Goal: Task Accomplishment & Management: Complete application form

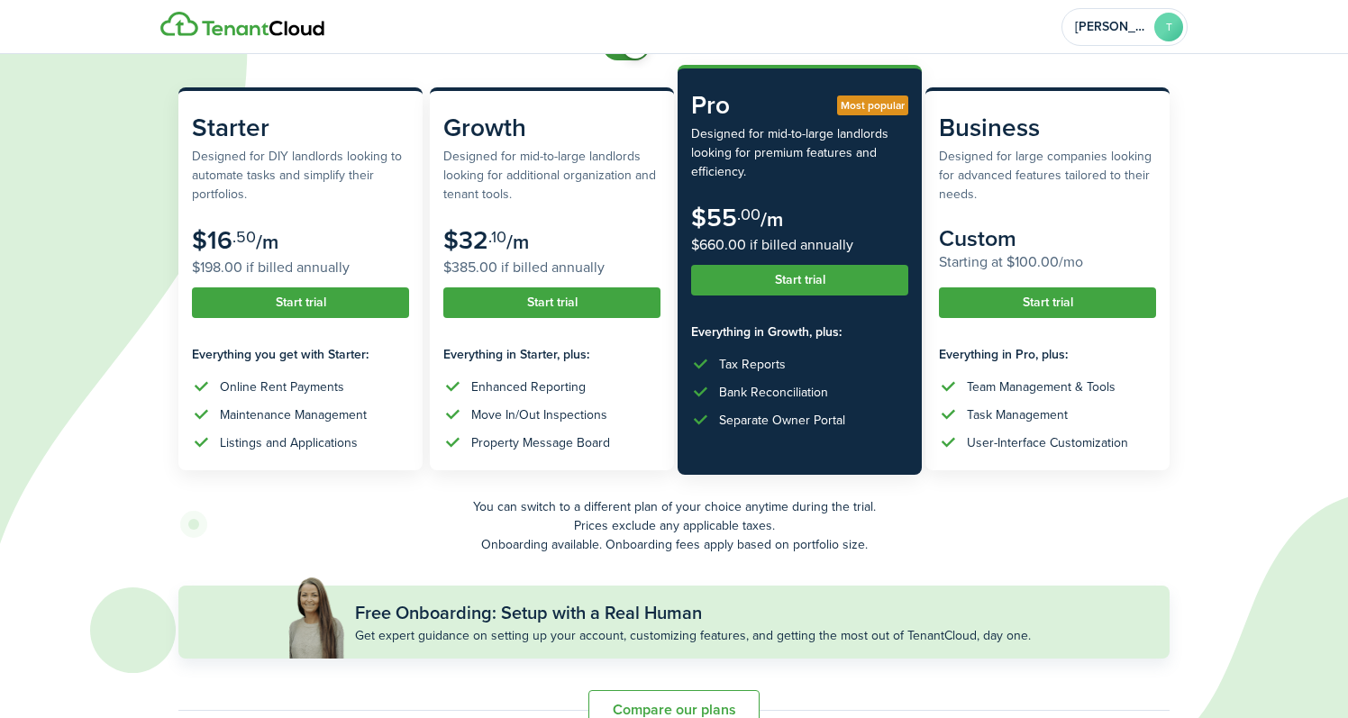
scroll to position [173, 0]
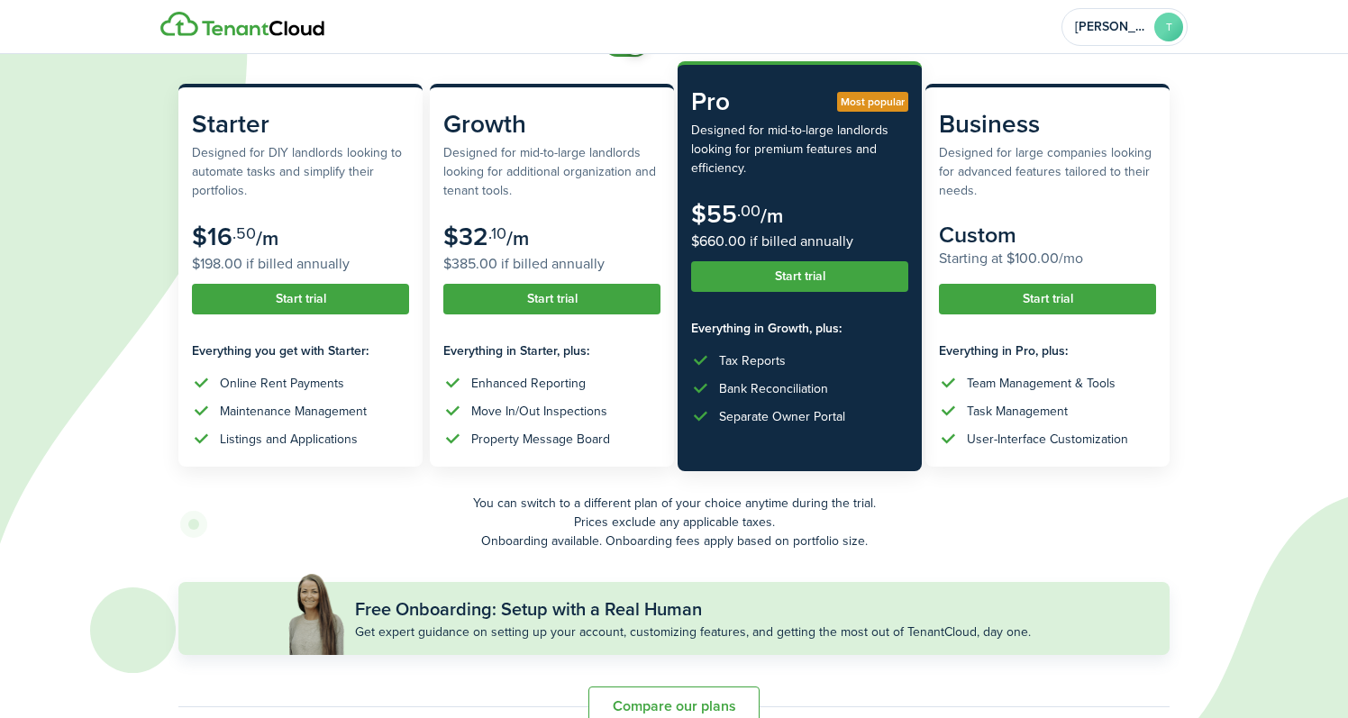
click at [797, 284] on button "Start trial" at bounding box center [799, 276] width 217 height 31
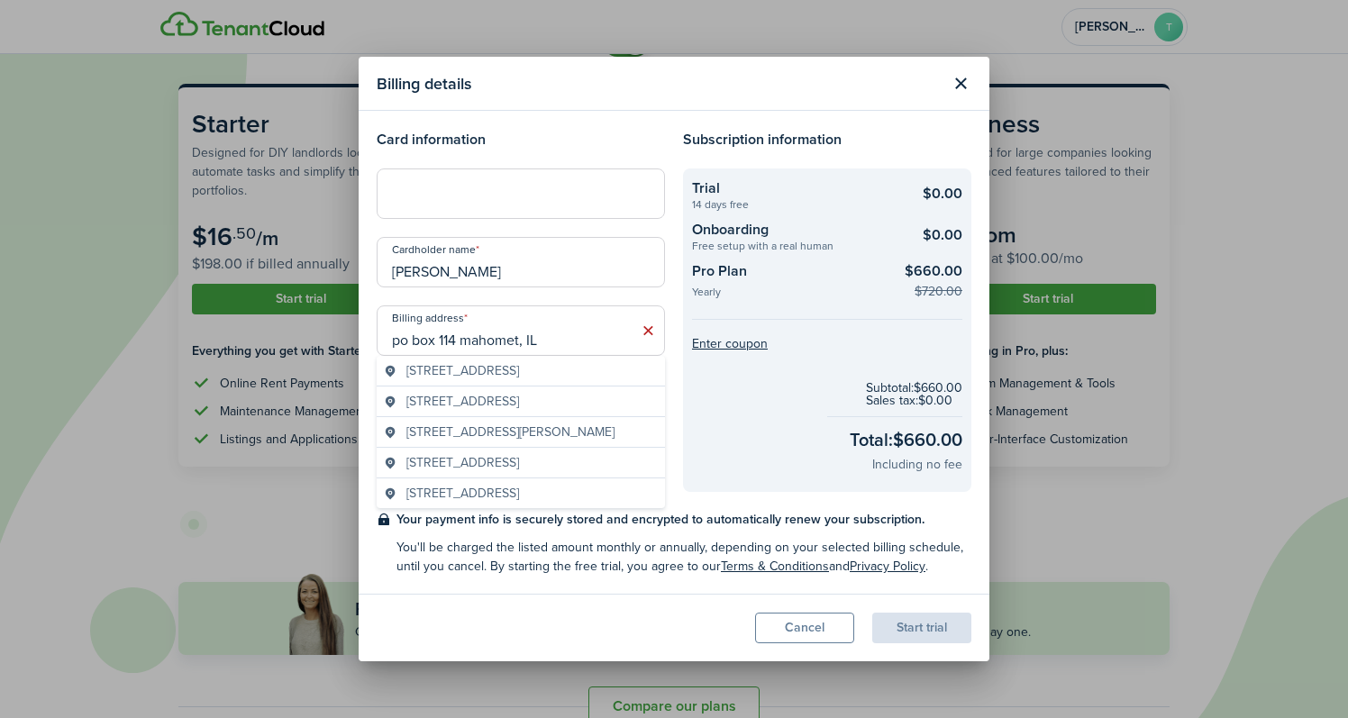
type input "po box 114 mahomet, IL"
click at [555, 562] on checkout-terms-secondary "You'll be charged the listed amount monthly or annually, depending on your sele…" at bounding box center [683, 557] width 575 height 38
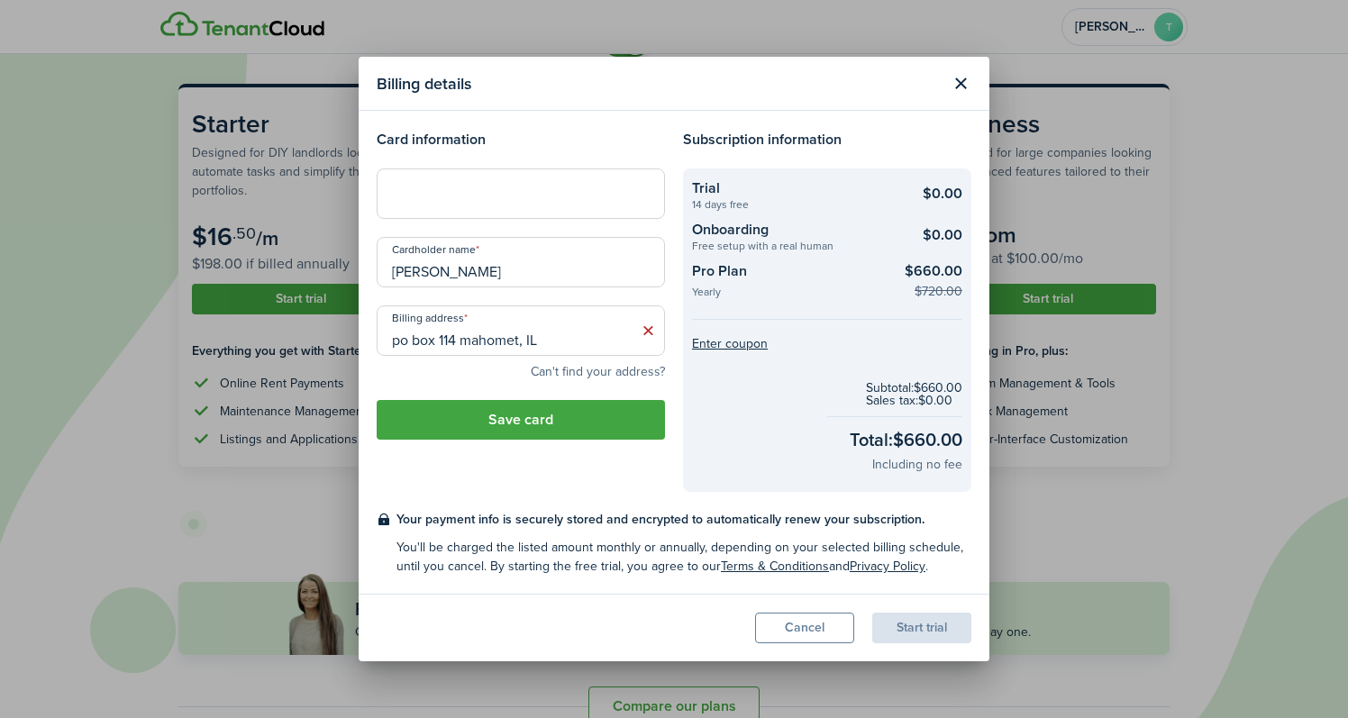
click at [607, 366] on button "Can't find your address?" at bounding box center [598, 372] width 134 height 18
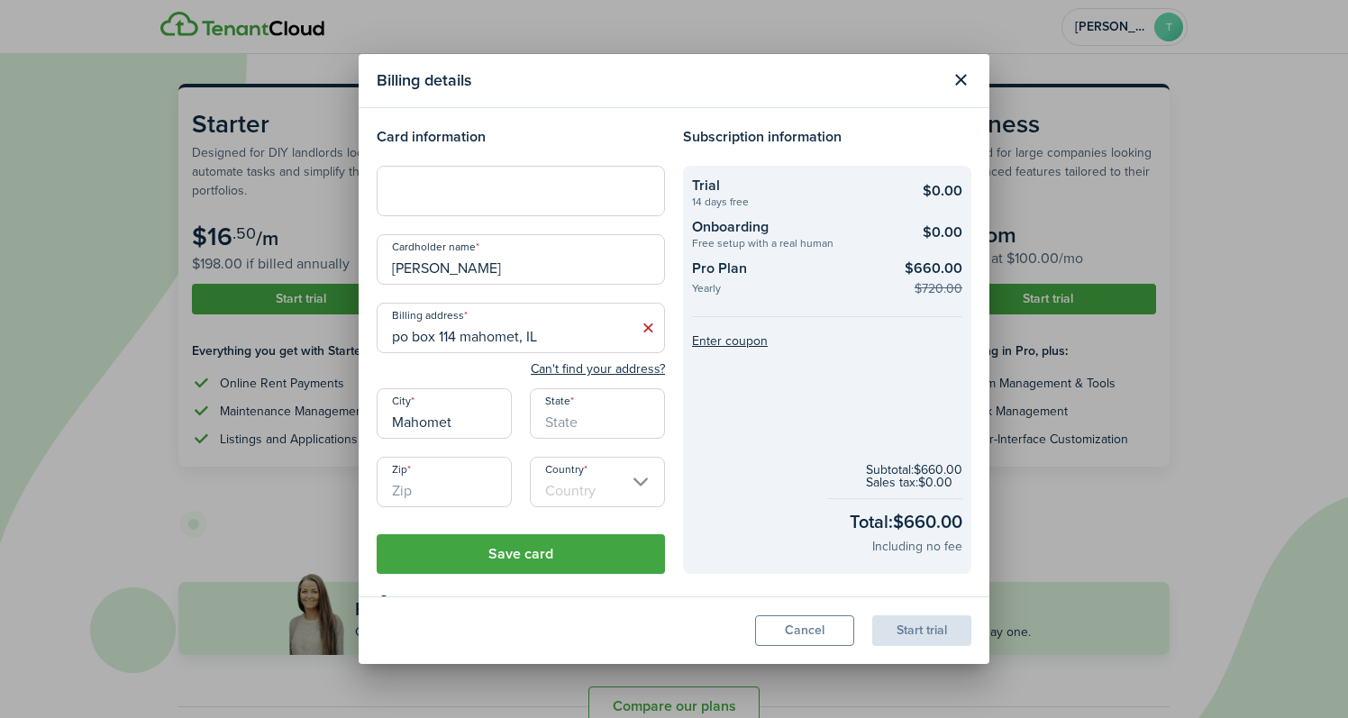
type input "Mahomet"
type input "IL"
type input "61853"
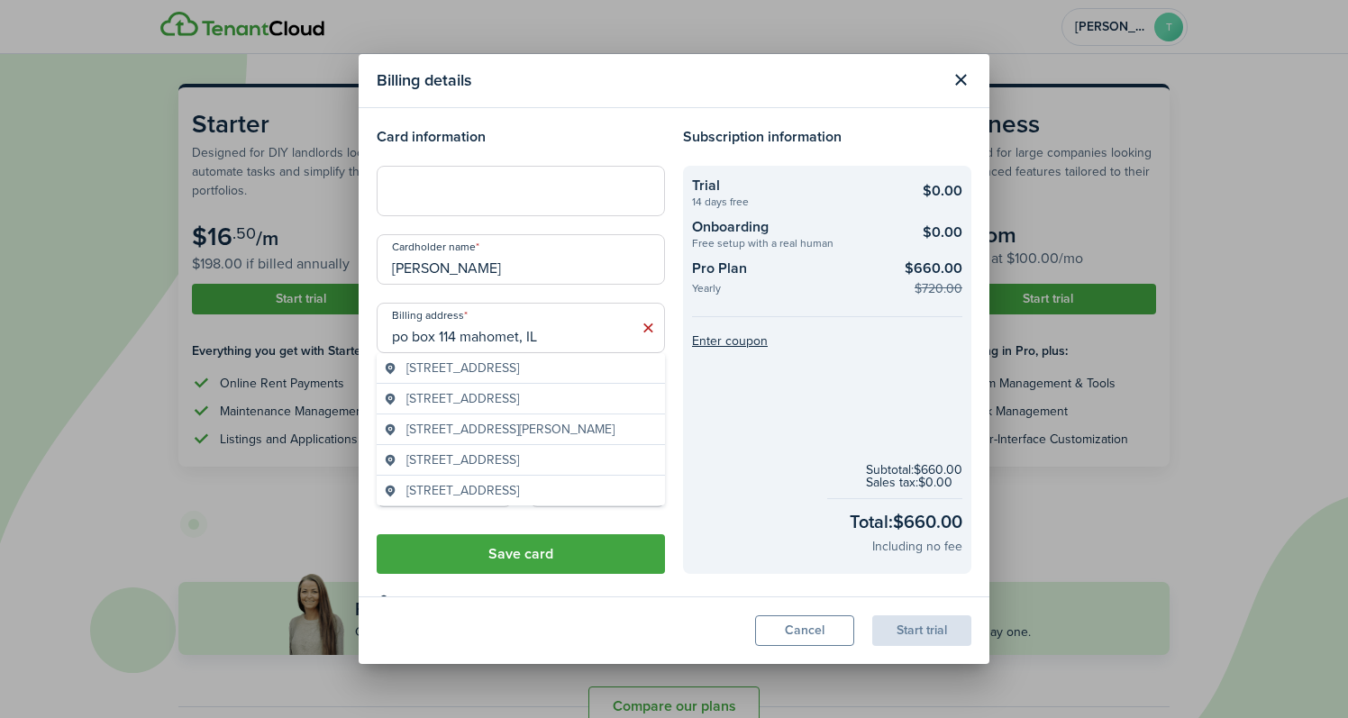
drag, startPoint x: 546, startPoint y: 341, endPoint x: 466, endPoint y: 339, distance: 80.2
click at [466, 339] on input "po box 114 mahomet, IL" at bounding box center [521, 328] width 288 height 50
type input "po box 114"
click at [558, 630] on modal-footer "Cancel Start trial" at bounding box center [674, 630] width 631 height 68
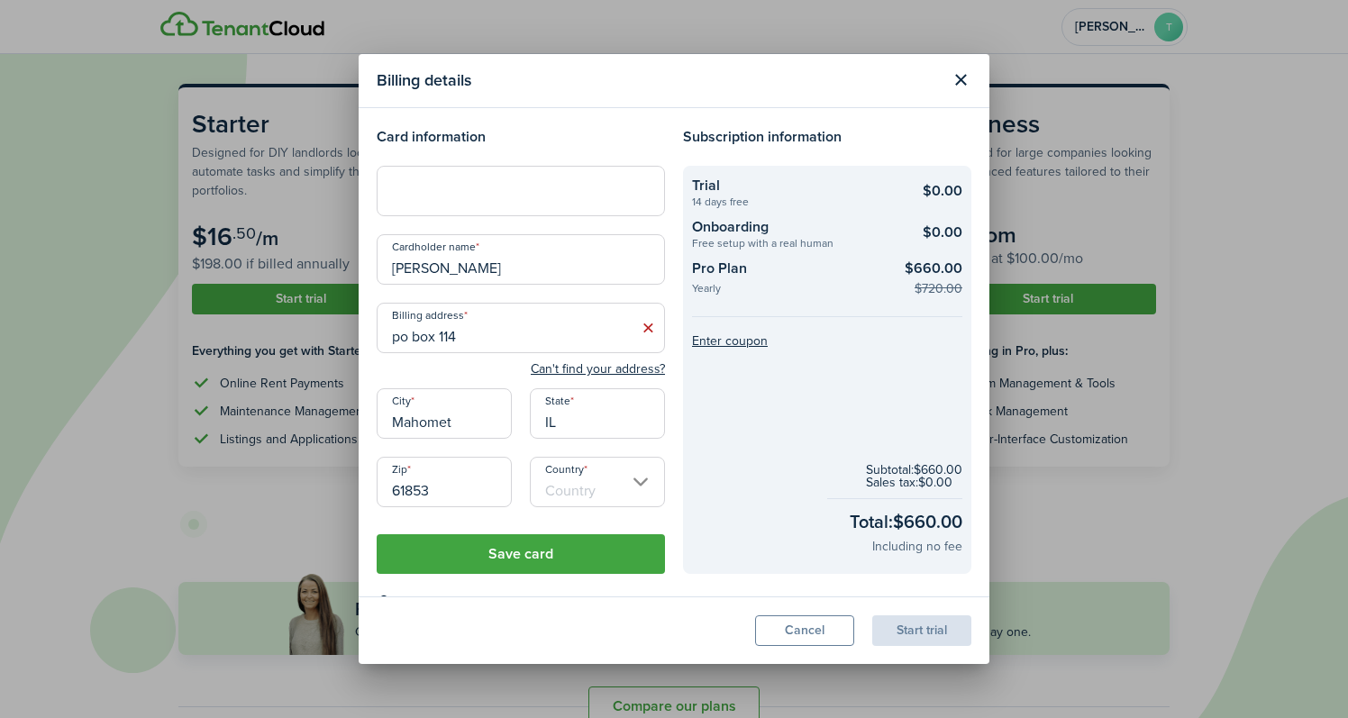
click at [583, 491] on input "Country" at bounding box center [597, 482] width 135 height 50
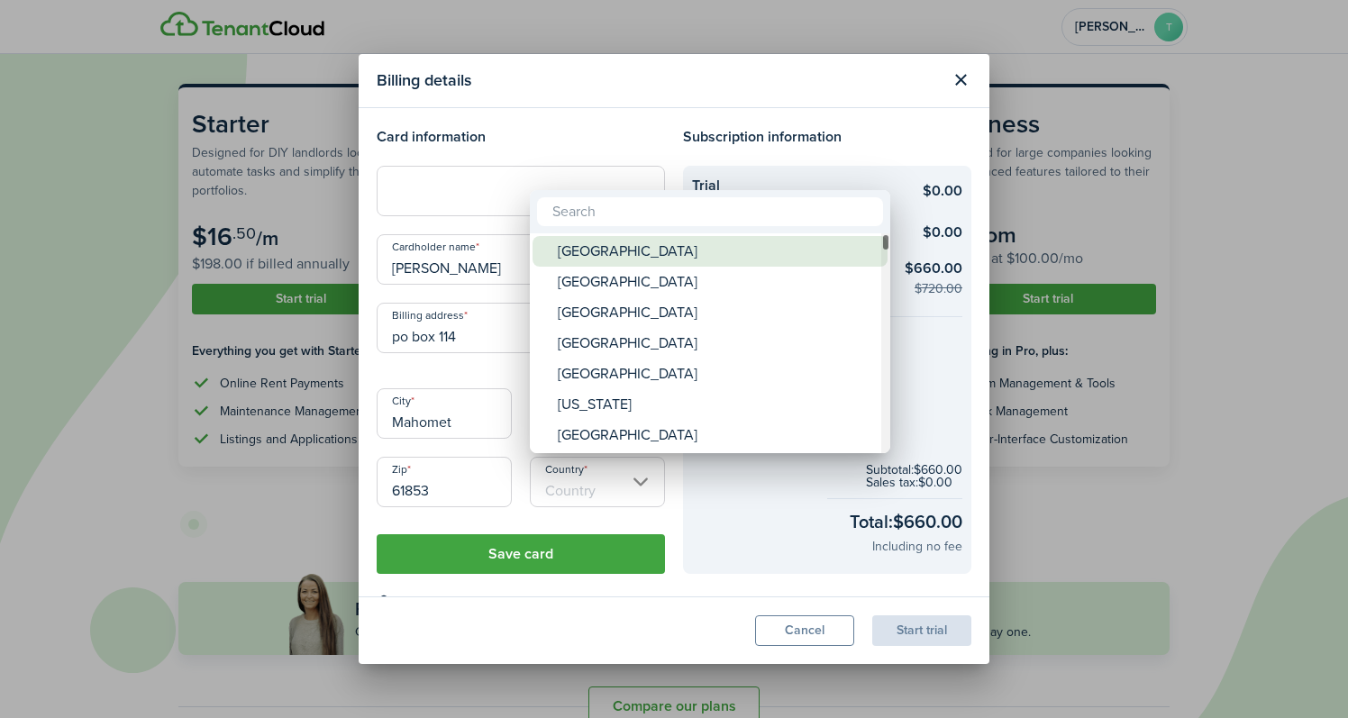
click at [628, 247] on div "[GEOGRAPHIC_DATA]" at bounding box center [717, 251] width 319 height 31
type input "[GEOGRAPHIC_DATA]"
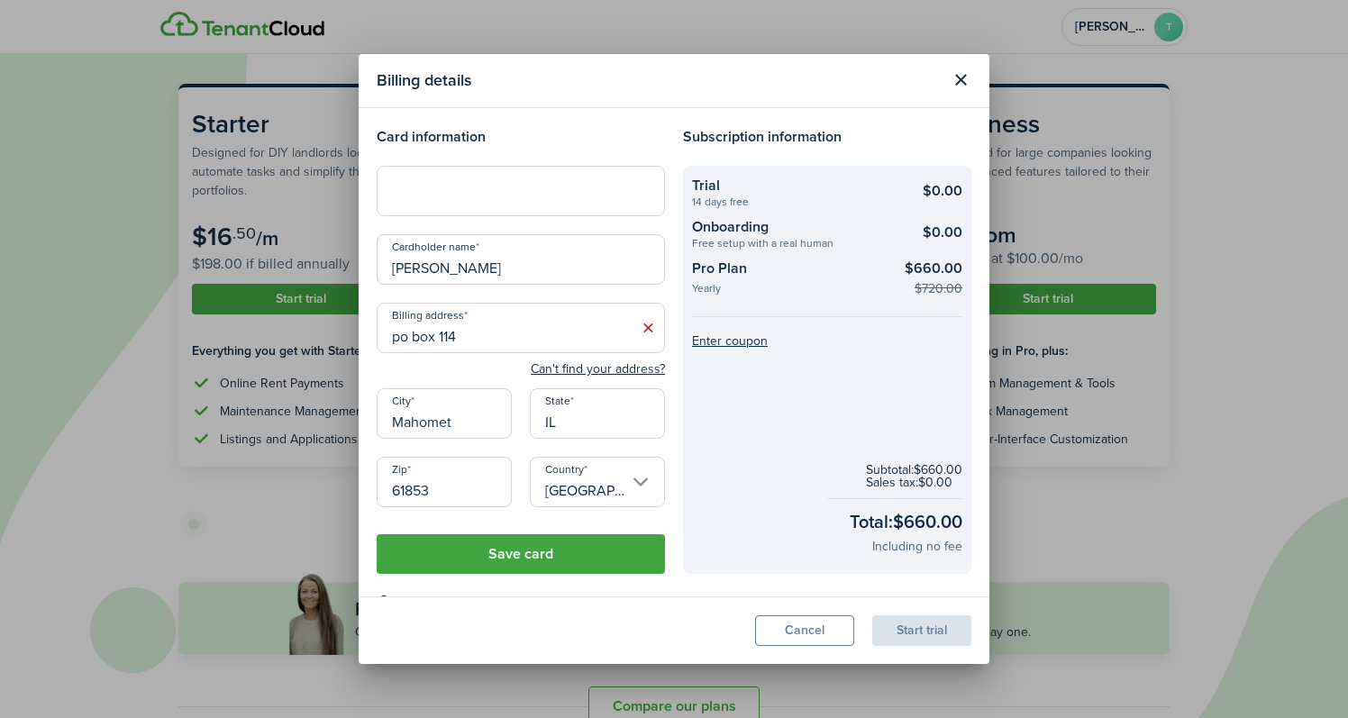
click at [814, 427] on checkout-info-bg "Trial 14 days free $0.00 Onboarding Free setup with a real human $0.00 Pro Plan…" at bounding box center [827, 370] width 288 height 408
click at [405, 338] on input "po box 114" at bounding box center [521, 328] width 288 height 50
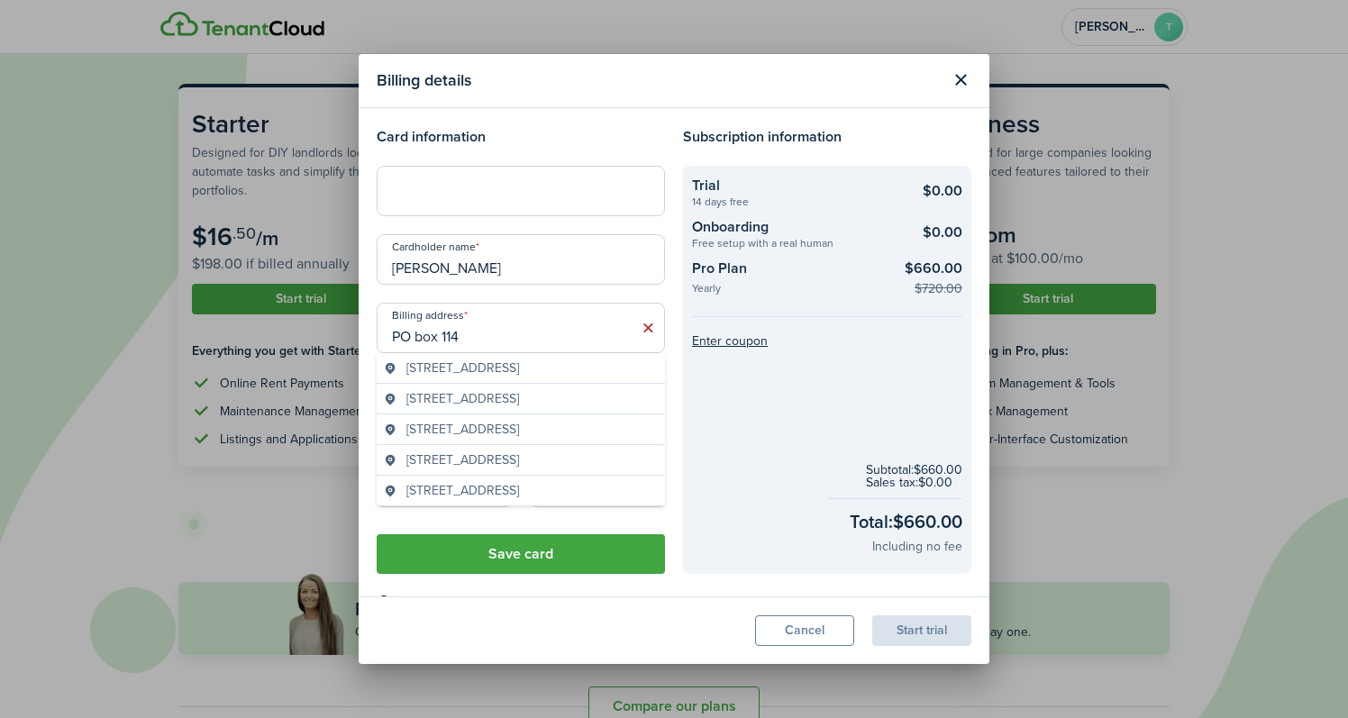
type input "PO box 114"
click at [511, 276] on input "[PERSON_NAME]" at bounding box center [521, 259] width 288 height 50
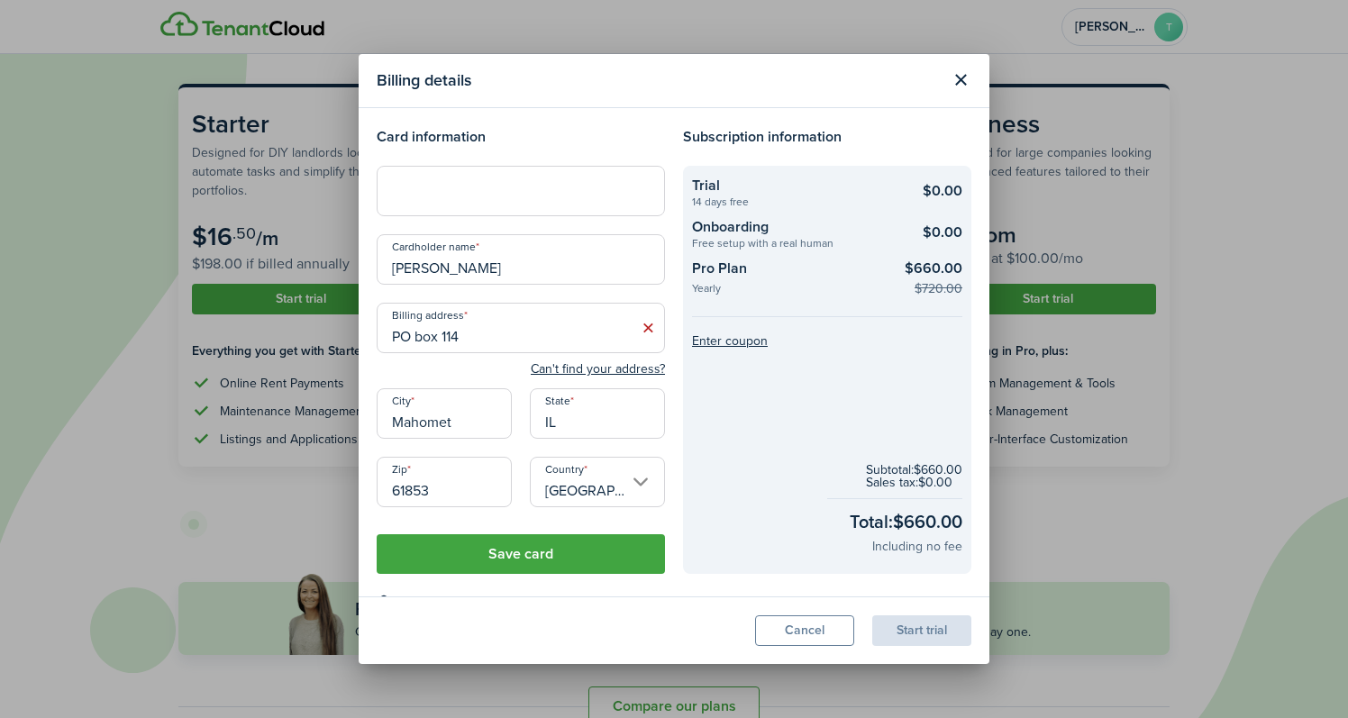
click at [504, 559] on button "Save card" at bounding box center [521, 554] width 288 height 40
click at [530, 554] on button "Save card" at bounding box center [521, 554] width 288 height 40
click at [471, 203] on div at bounding box center [521, 191] width 288 height 50
click at [428, 424] on input "Mahomet" at bounding box center [444, 413] width 135 height 50
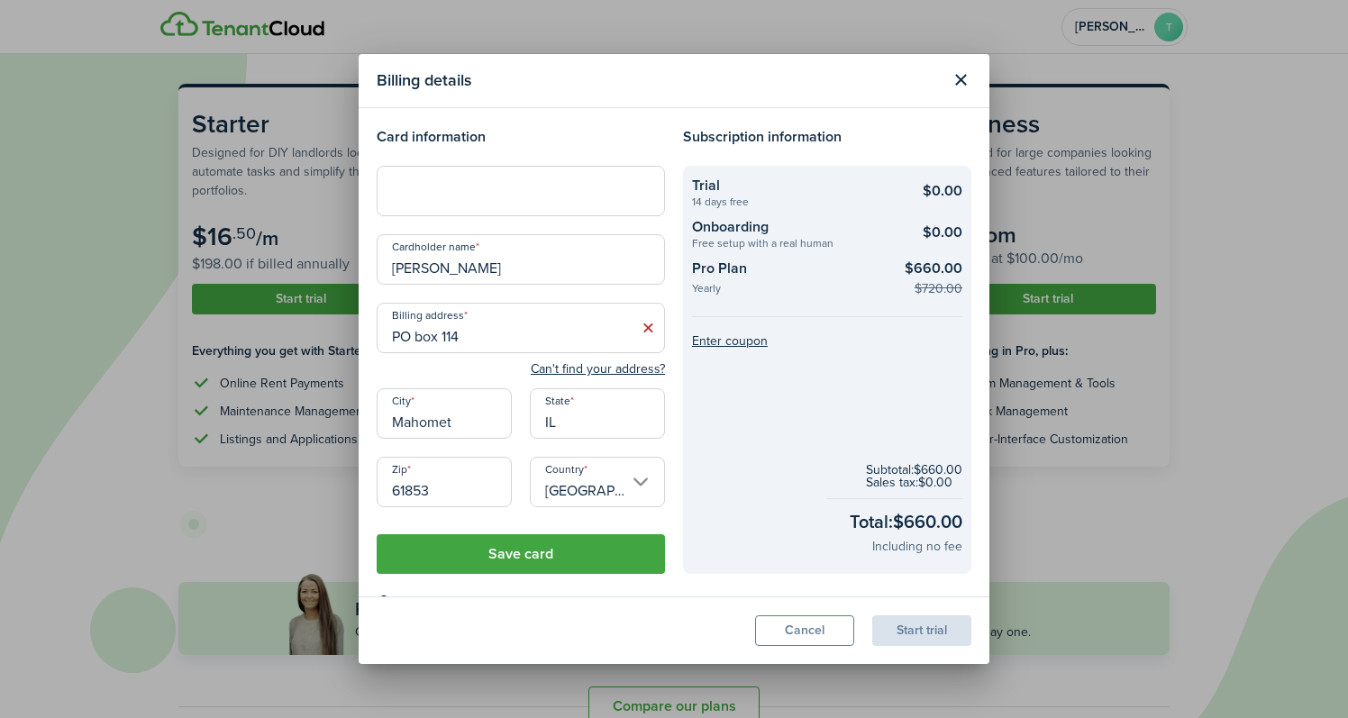
click at [440, 273] on input "[PERSON_NAME]" at bounding box center [521, 259] width 288 height 50
type input "[PERSON_NAME]"
click at [533, 558] on button "Save card" at bounding box center [521, 554] width 288 height 40
click at [918, 633] on div "Start trial" at bounding box center [921, 630] width 99 height 31
click at [651, 259] on input "[PERSON_NAME]" at bounding box center [521, 259] width 288 height 50
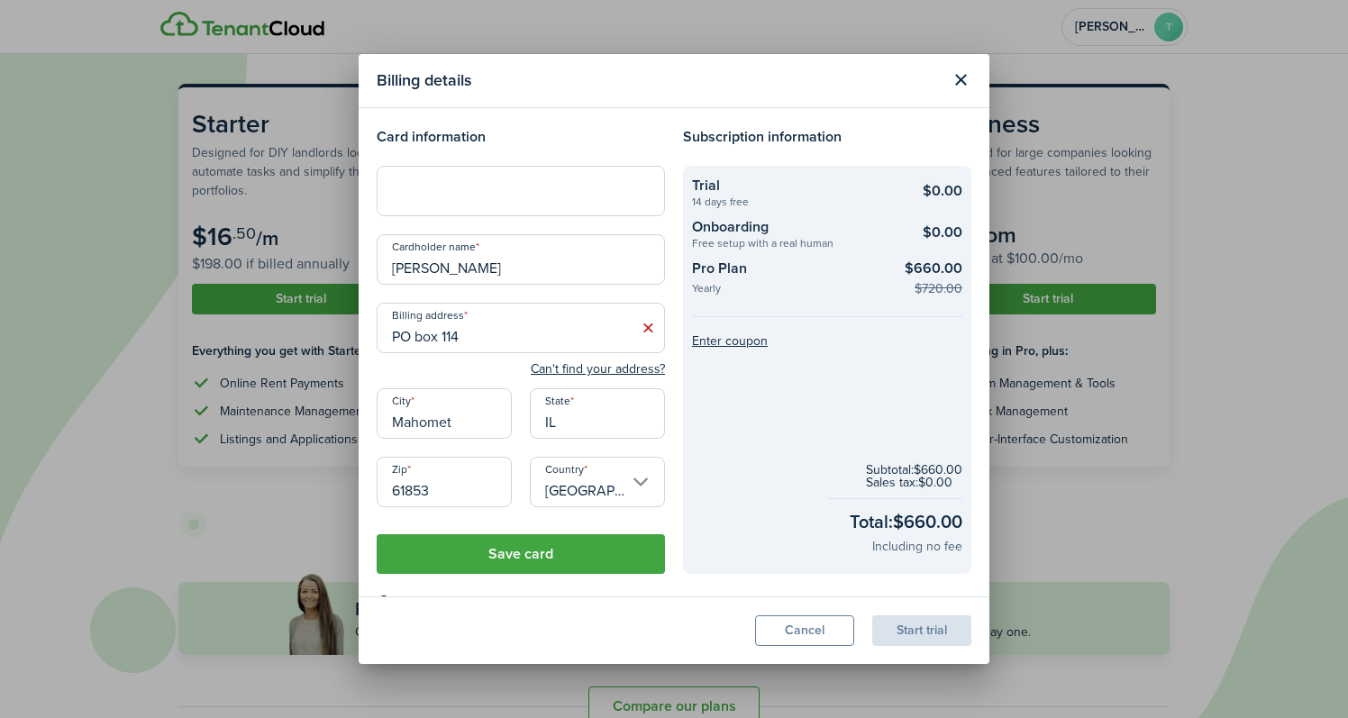
click at [387, 269] on input "[PERSON_NAME]" at bounding box center [521, 259] width 288 height 50
click at [510, 551] on button "Save card" at bounding box center [521, 554] width 288 height 40
click at [454, 487] on input "61853" at bounding box center [444, 482] width 135 height 50
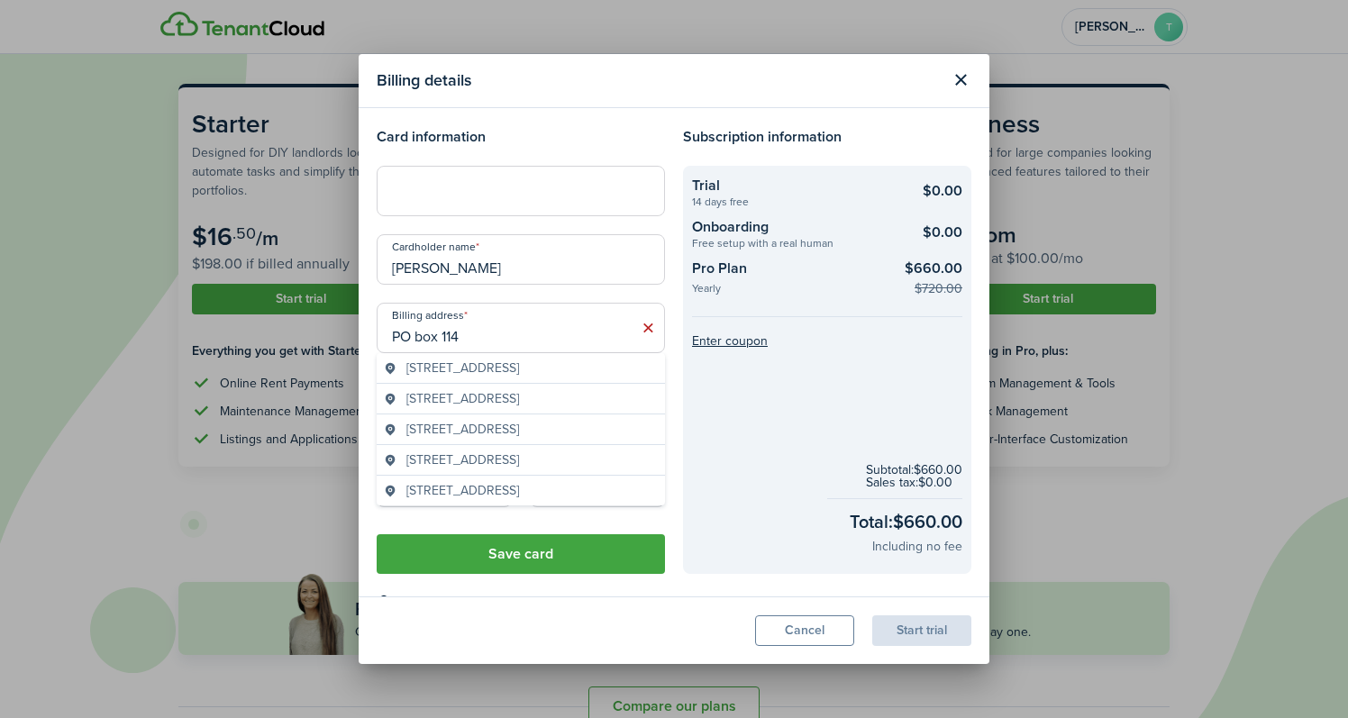
click at [461, 345] on input "PO box 114" at bounding box center [521, 328] width 288 height 50
click at [484, 338] on input "PO box 114" at bounding box center [521, 328] width 288 height 50
click at [517, 326] on input "PO box 114" at bounding box center [521, 328] width 288 height 50
click at [506, 263] on input "[PERSON_NAME]" at bounding box center [521, 259] width 288 height 50
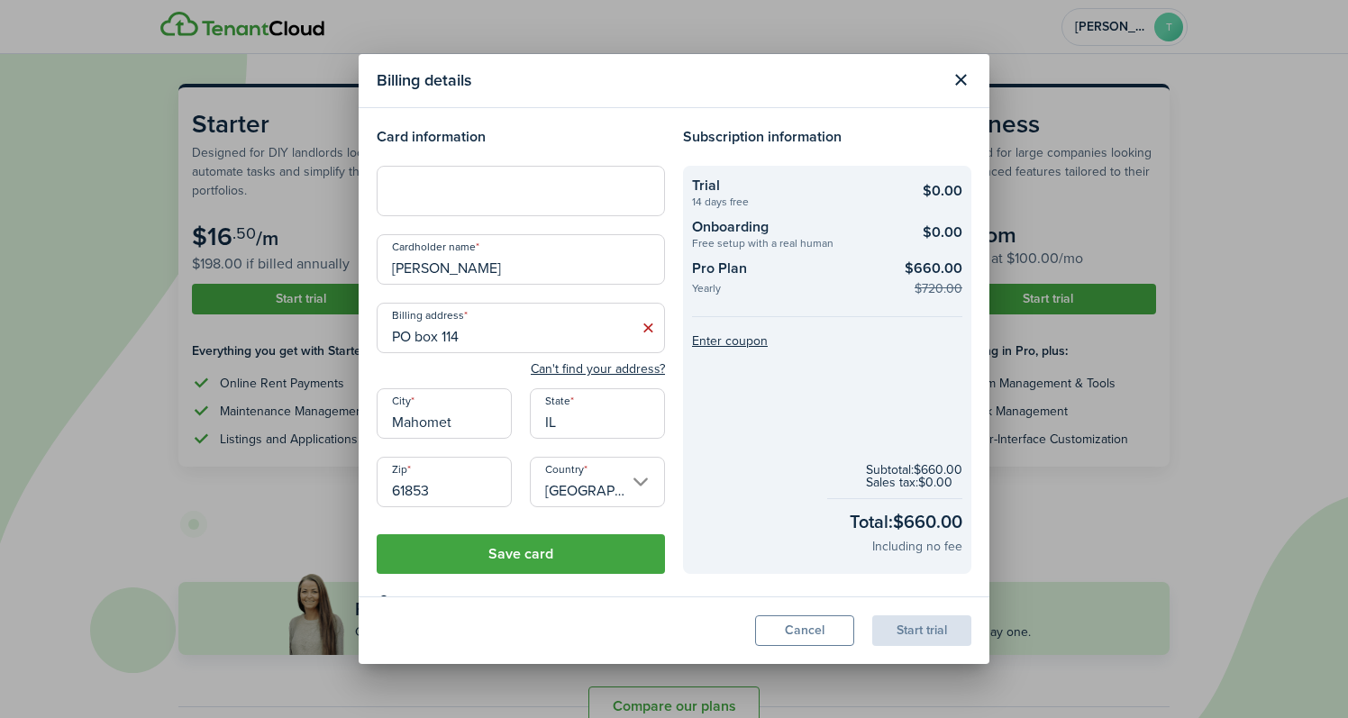
click at [496, 324] on input "PO box 114" at bounding box center [521, 328] width 288 height 50
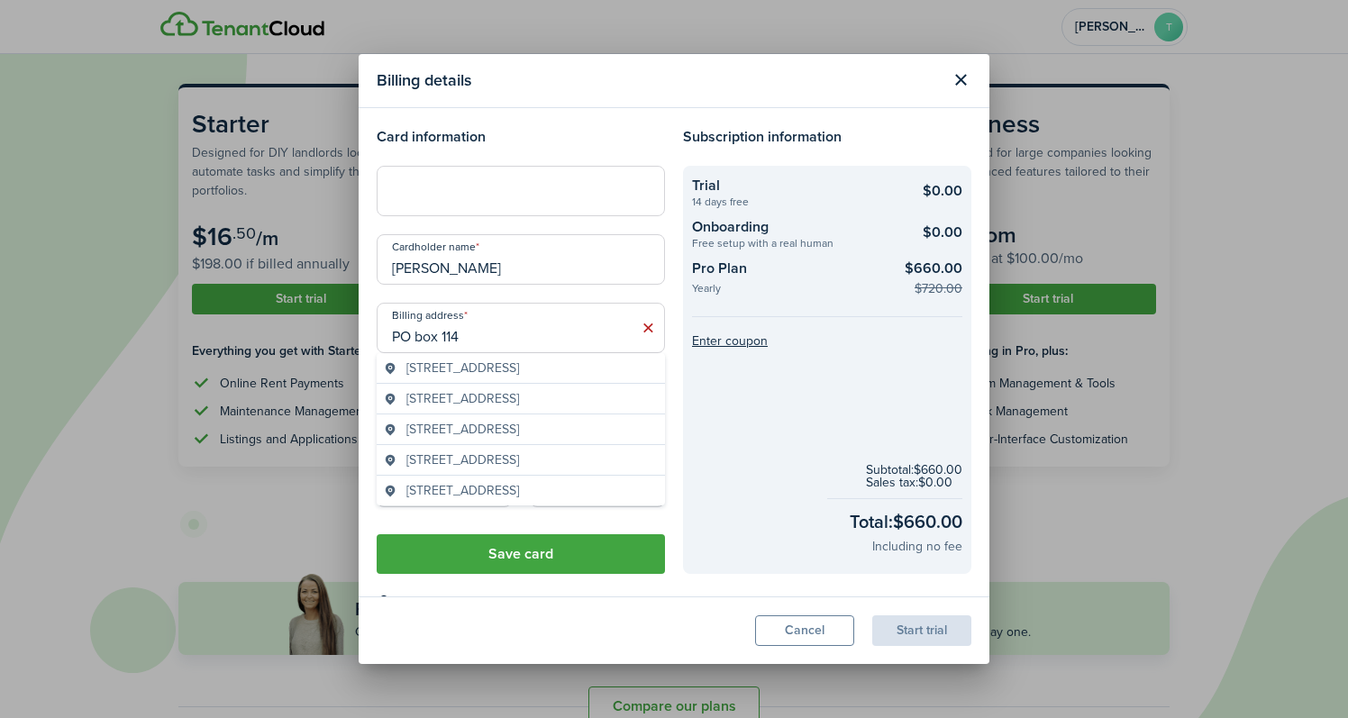
click at [490, 330] on input "PO box 114" at bounding box center [521, 328] width 288 height 50
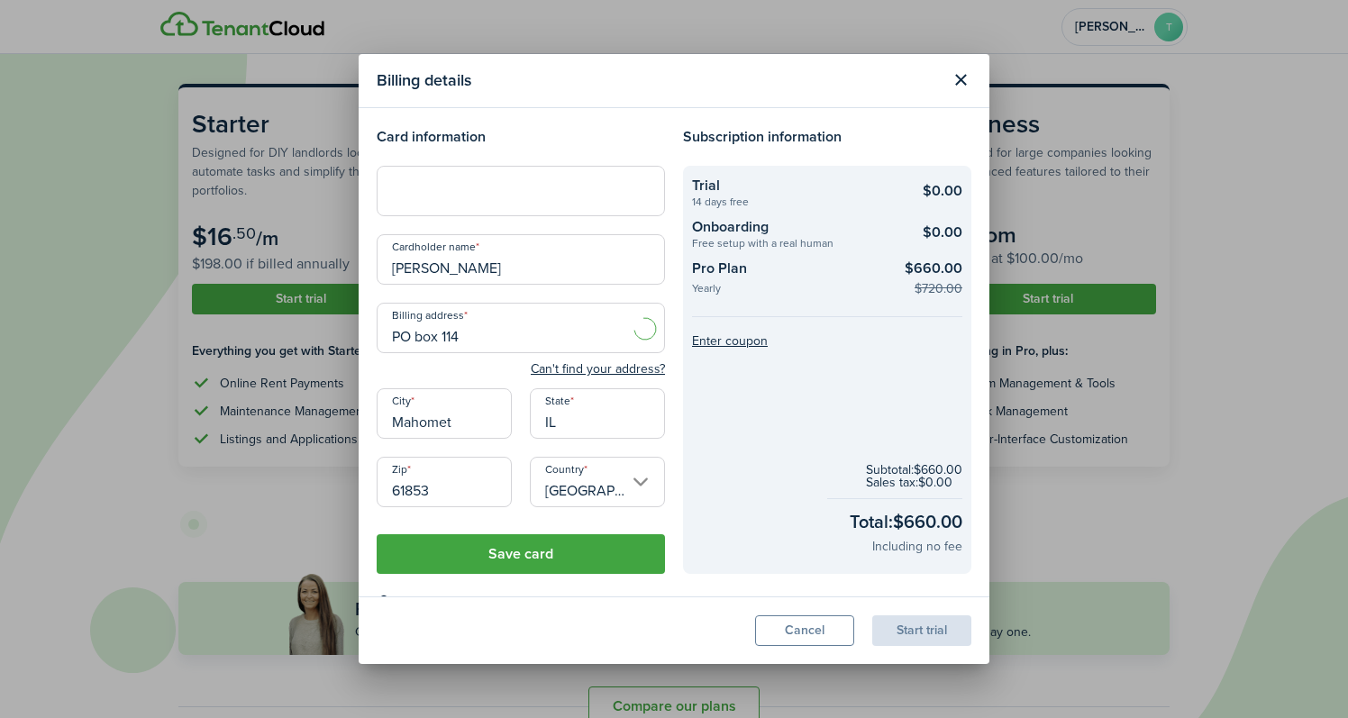
click at [628, 607] on modal-footer "Cancel Start trial" at bounding box center [674, 630] width 631 height 68
click at [566, 423] on input "IL" at bounding box center [597, 413] width 135 height 50
click at [473, 431] on input "Mahomet" at bounding box center [444, 413] width 135 height 50
click at [449, 491] on input "61853" at bounding box center [444, 482] width 135 height 50
click at [503, 557] on button "Save card" at bounding box center [521, 554] width 288 height 40
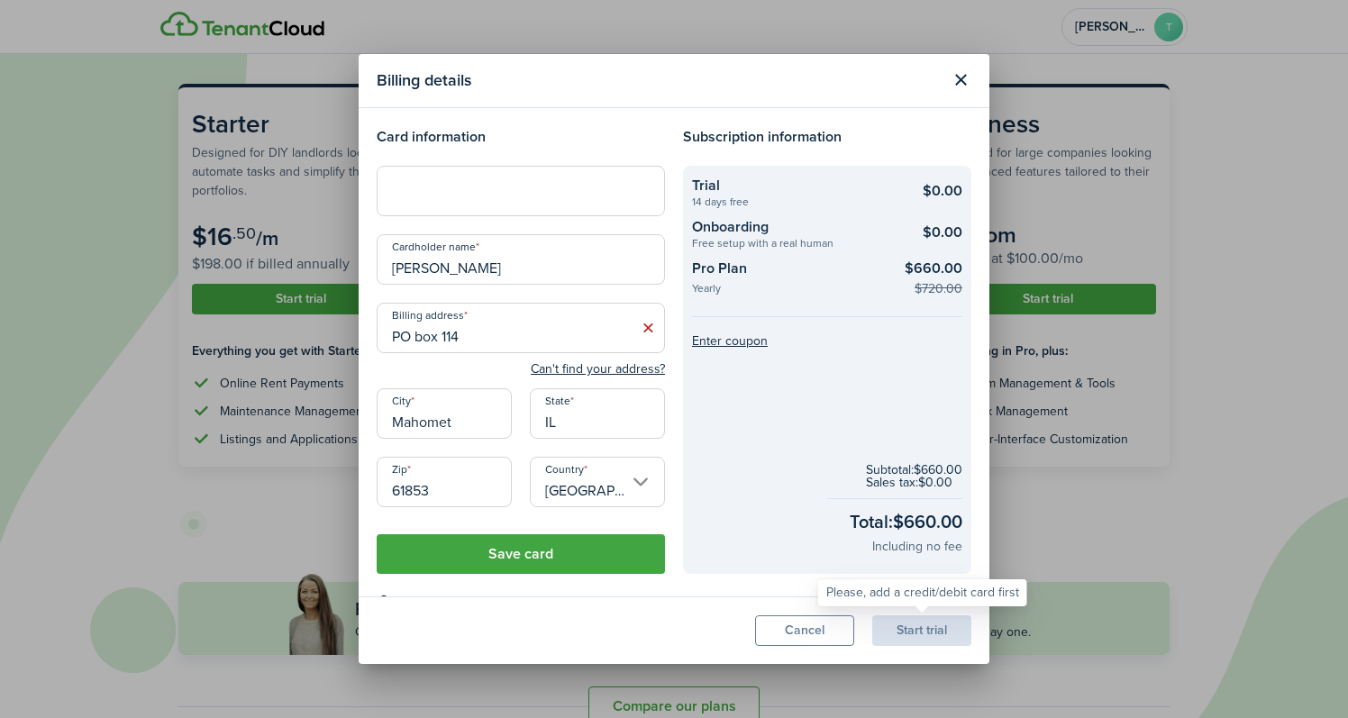
click at [923, 634] on div "Start trial" at bounding box center [921, 630] width 99 height 31
click at [474, 268] on input "[PERSON_NAME]" at bounding box center [521, 259] width 288 height 50
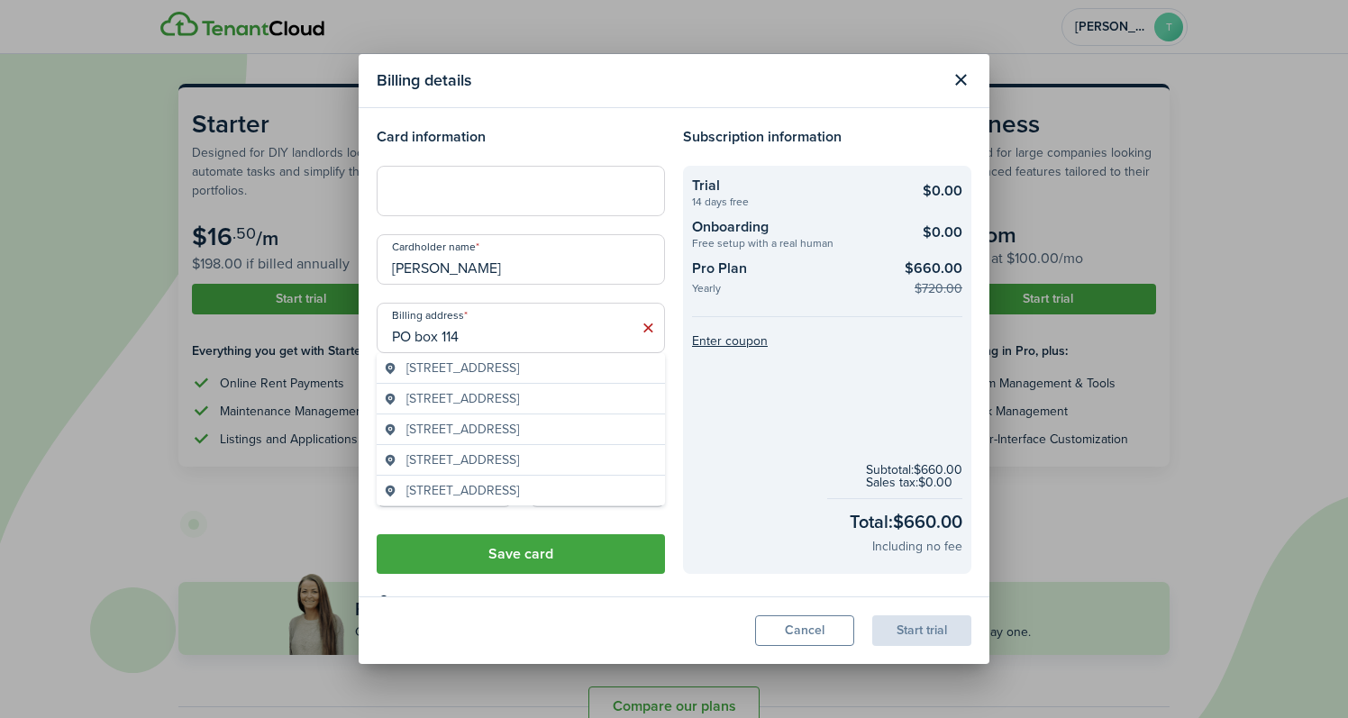
click at [487, 325] on input "PO box 114" at bounding box center [521, 328] width 288 height 50
click at [488, 332] on input "PO box 114" at bounding box center [521, 328] width 288 height 50
click at [423, 341] on input "PO box 114" at bounding box center [521, 328] width 288 height 50
type input "PO Box 114"
click at [669, 288] on div "Cardholder name [PERSON_NAME]" at bounding box center [521, 268] width 306 height 68
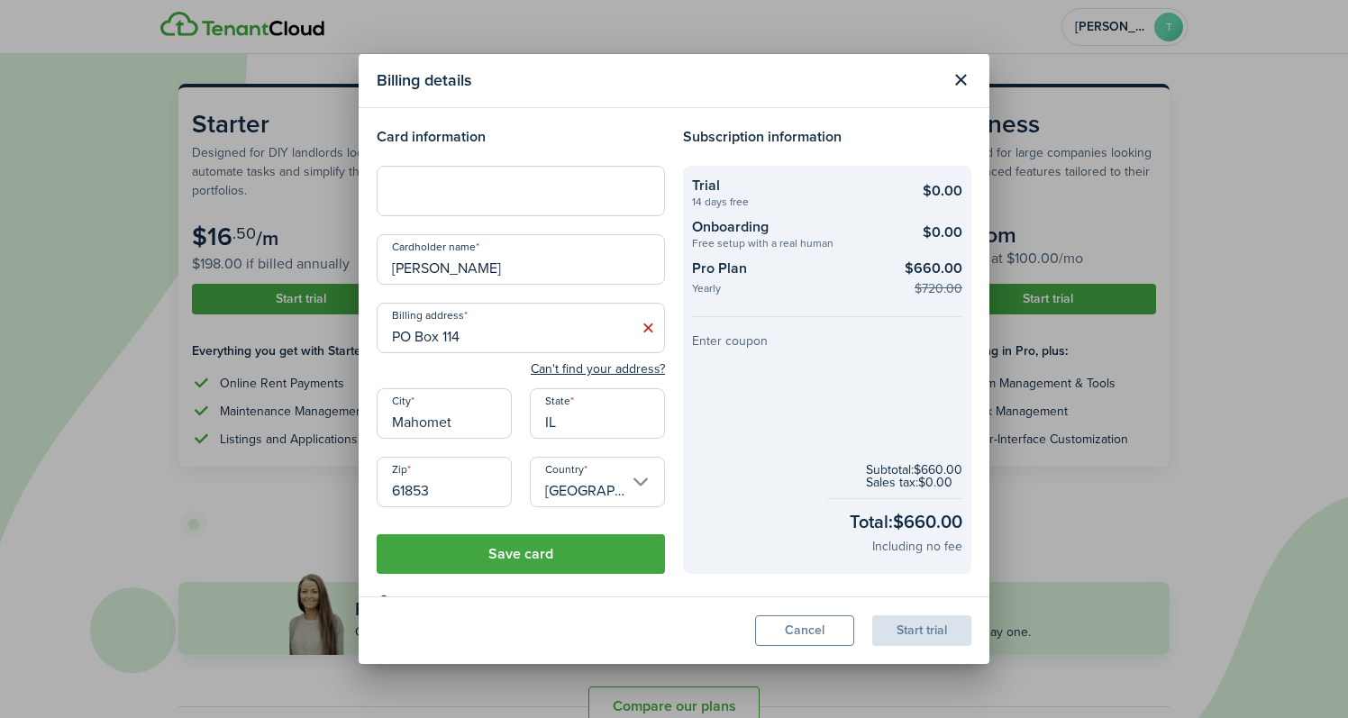
click at [737, 341] on button "Enter coupon" at bounding box center [730, 341] width 76 height 13
type input "miltary"
click at [857, 354] on button "Apply" at bounding box center [857, 355] width 32 height 14
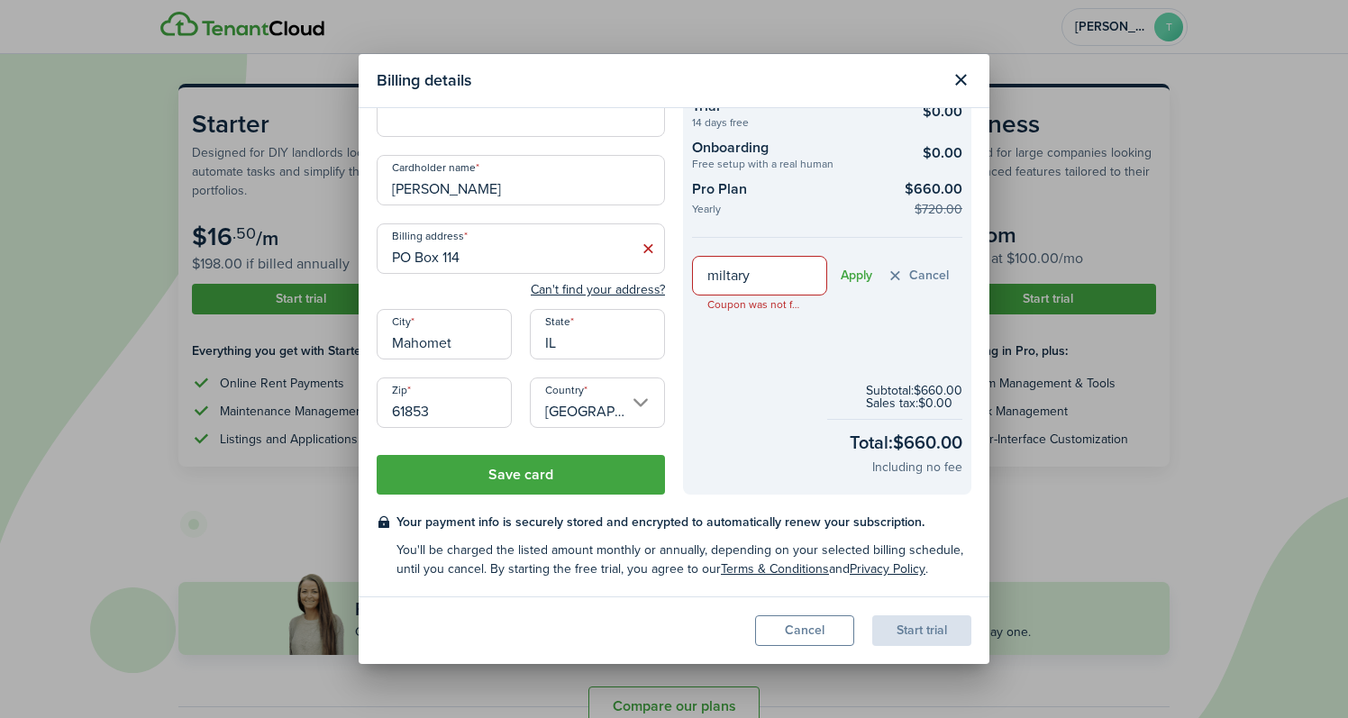
scroll to position [79, 0]
click at [503, 472] on button "Save card" at bounding box center [521, 475] width 288 height 40
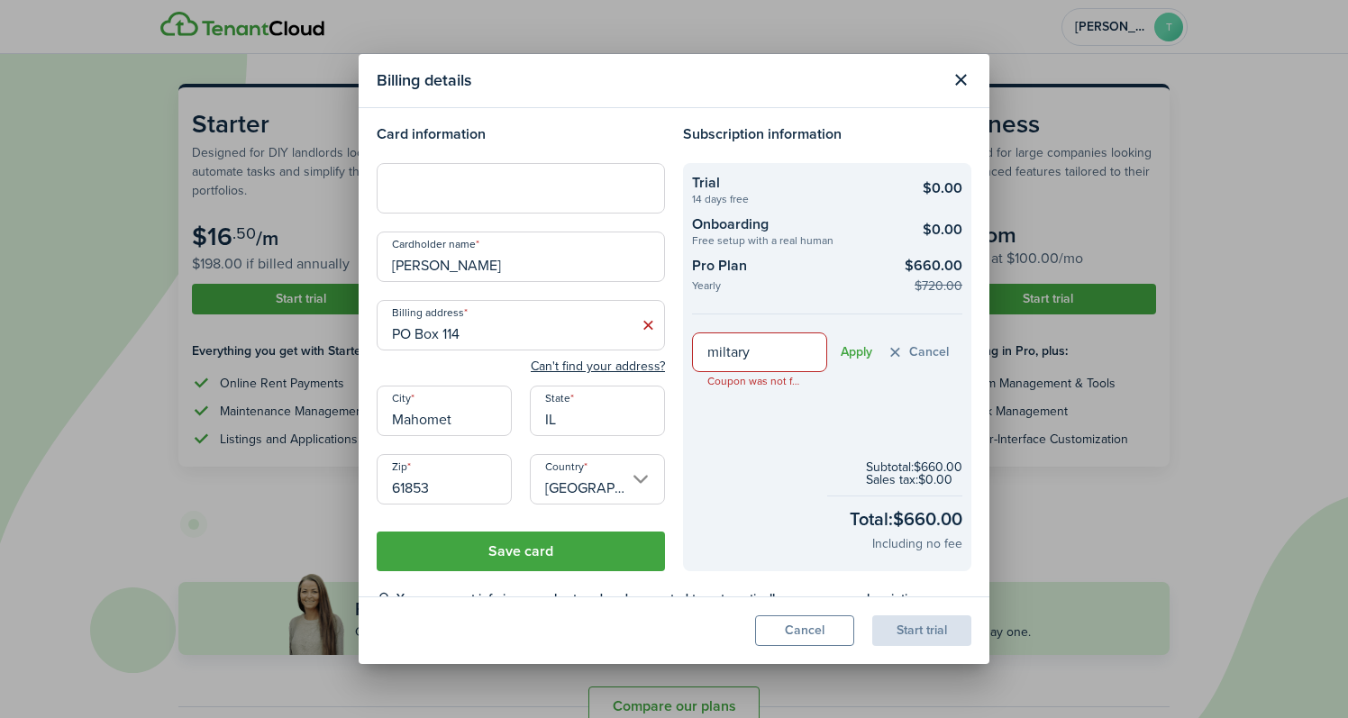
click at [538, 560] on button "Save card" at bounding box center [521, 552] width 288 height 40
click at [774, 363] on input "miltary" at bounding box center [759, 352] width 135 height 40
drag, startPoint x: 774, startPoint y: 363, endPoint x: 932, endPoint y: 350, distance: 158.3
click at [932, 350] on button "Cancel" at bounding box center [917, 352] width 63 height 21
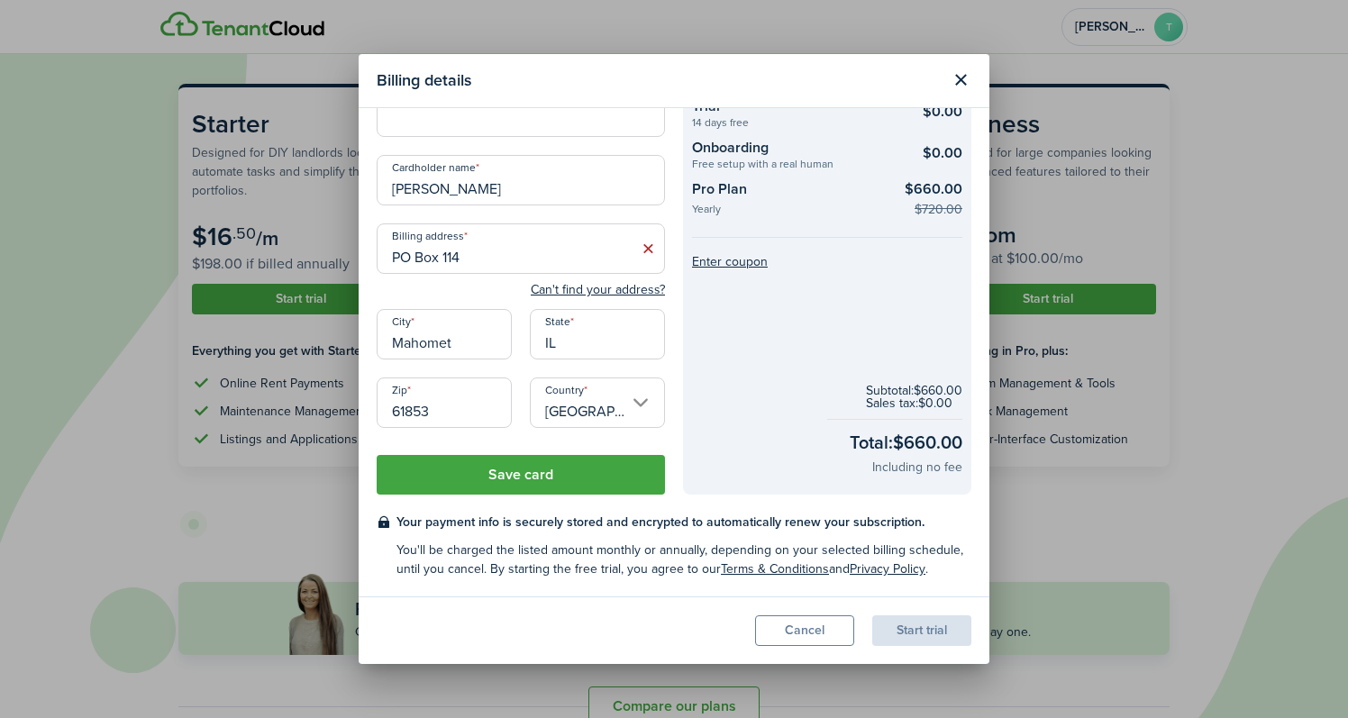
scroll to position [79, 0]
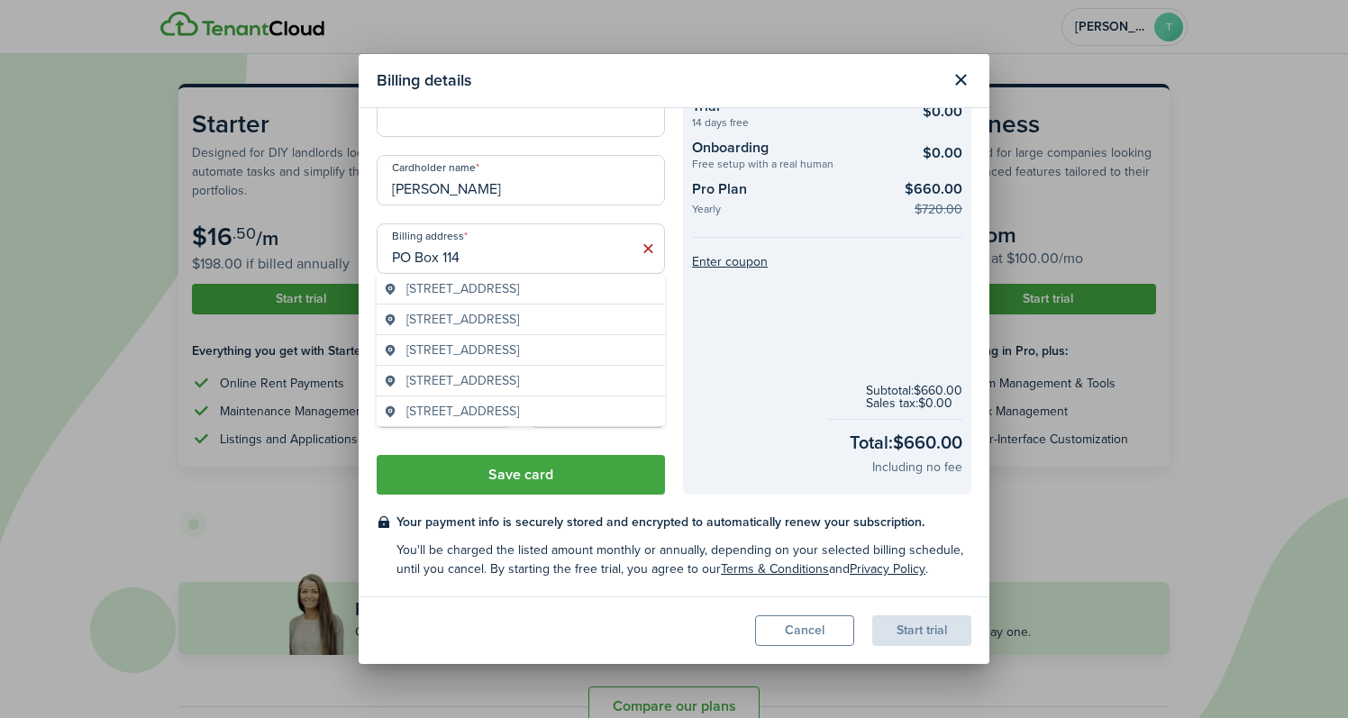
drag, startPoint x: 476, startPoint y: 260, endPoint x: 332, endPoint y: 263, distance: 143.3
click at [332, 263] on div "Billing details Card information Cardholder name [PERSON_NAME] Billing address …" at bounding box center [674, 359] width 1348 height 718
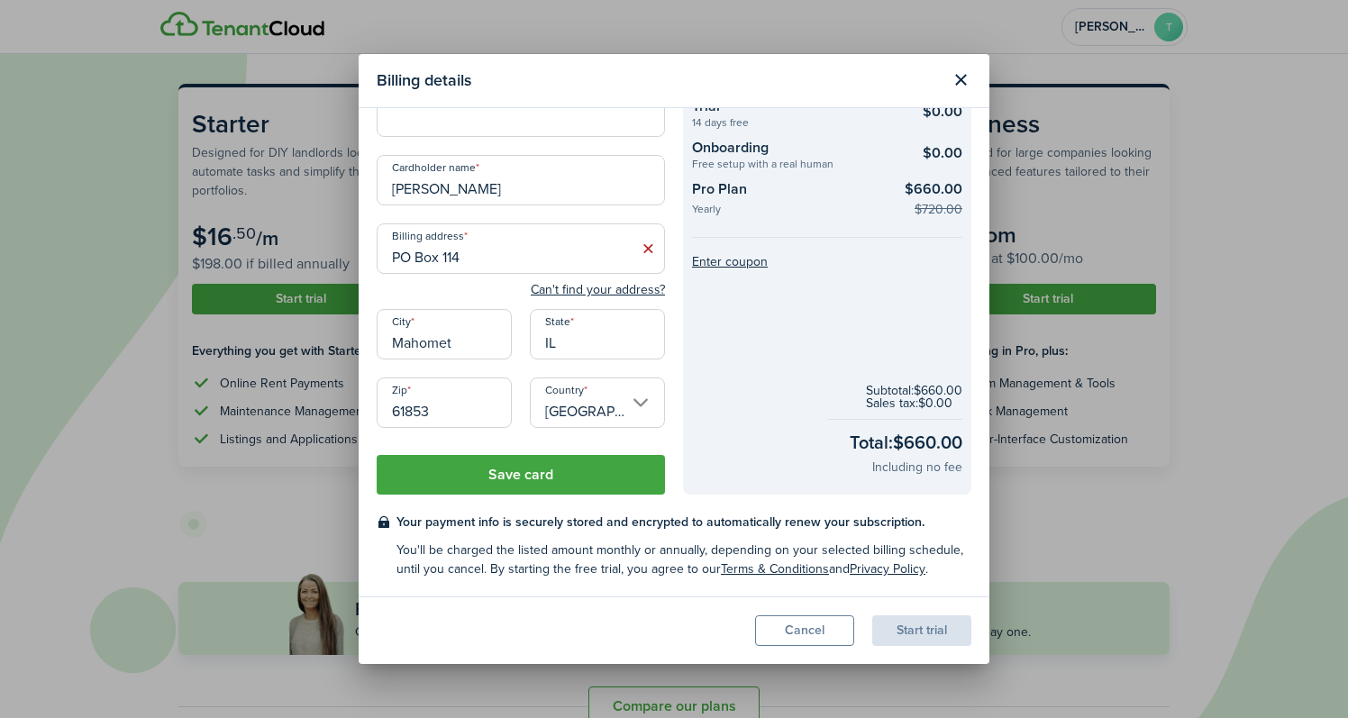
click at [473, 261] on input "PO Box 114" at bounding box center [521, 248] width 288 height 50
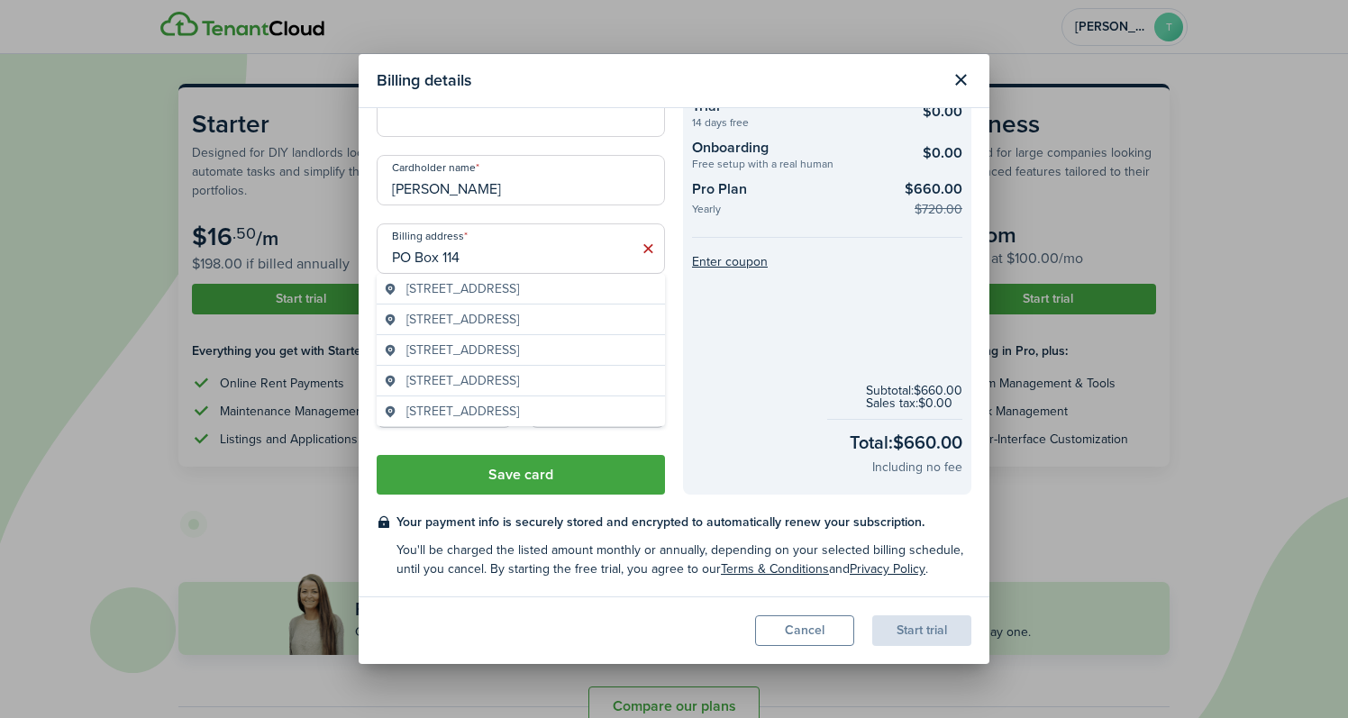
click at [473, 261] on input "PO Box 114" at bounding box center [521, 248] width 288 height 50
click at [467, 289] on span "[STREET_ADDRESS]" at bounding box center [462, 288] width 113 height 19
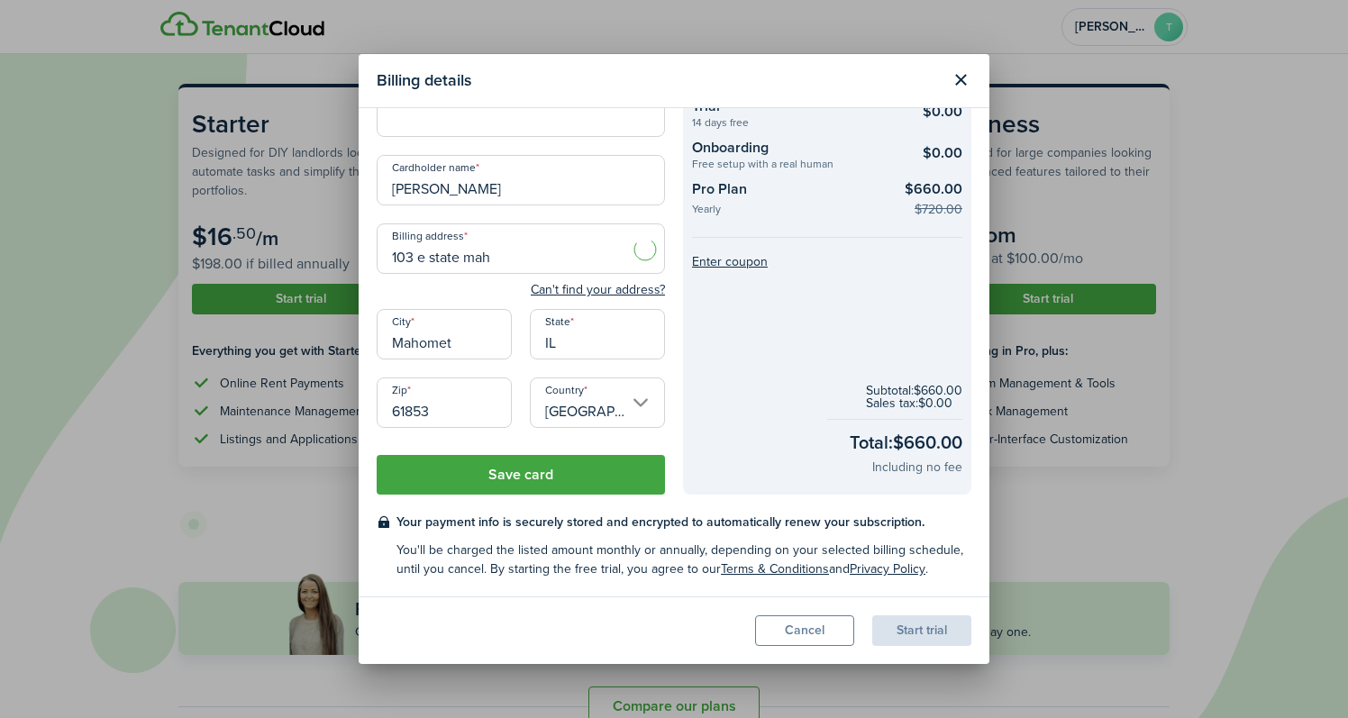
type input "[STREET_ADDRESS]"
click at [508, 471] on button "Save card" at bounding box center [521, 475] width 288 height 40
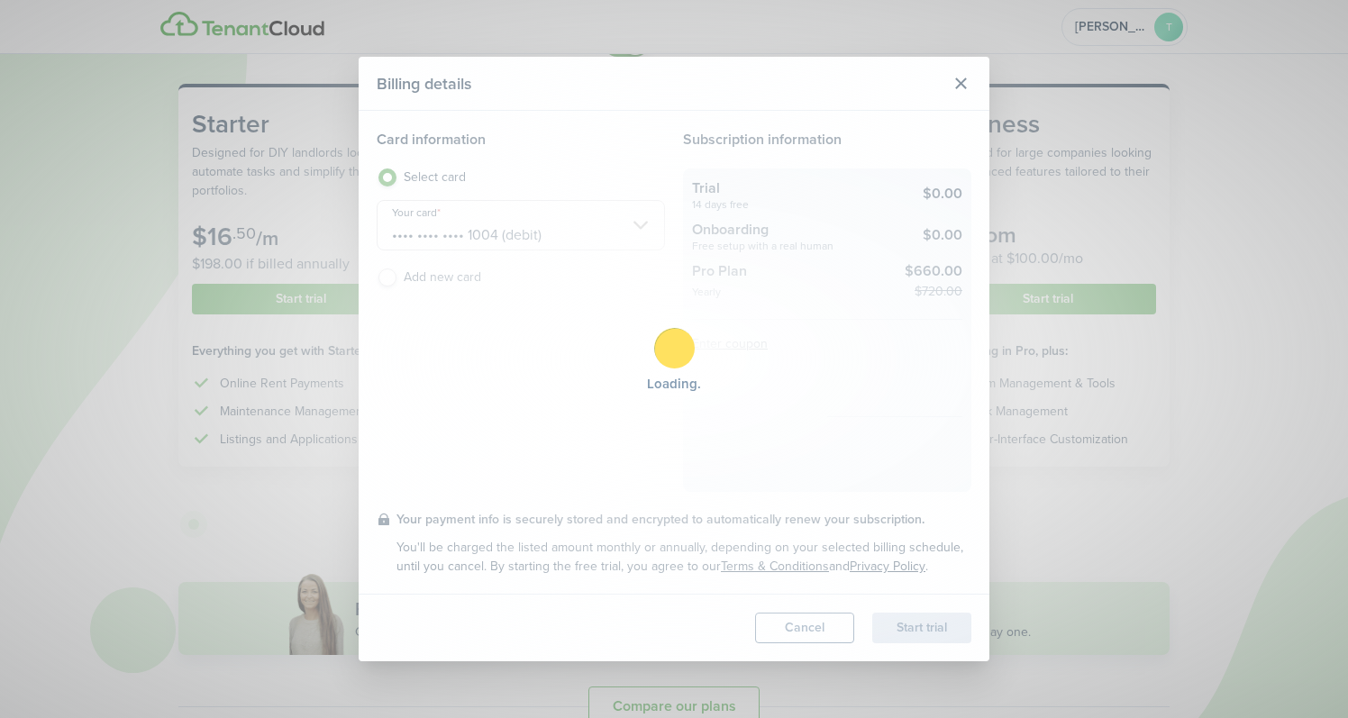
scroll to position [0, 0]
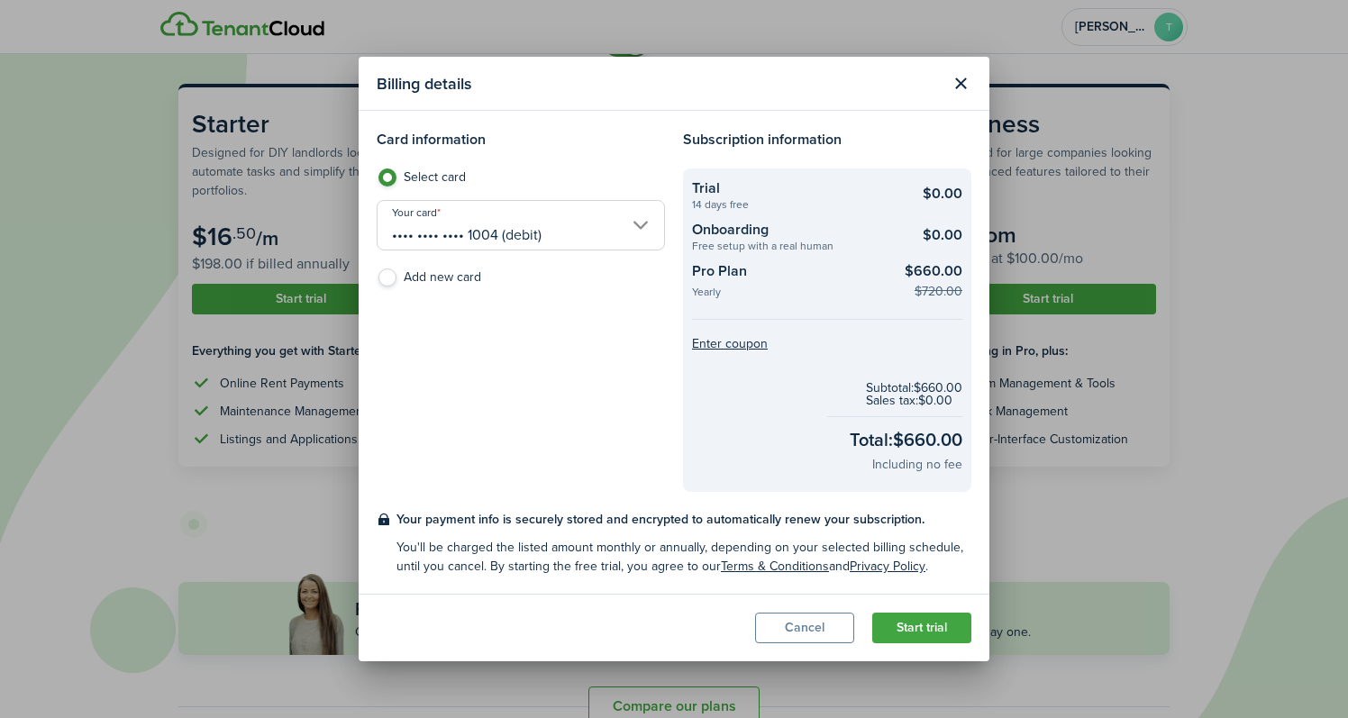
click at [936, 631] on button "Start trial" at bounding box center [921, 628] width 99 height 31
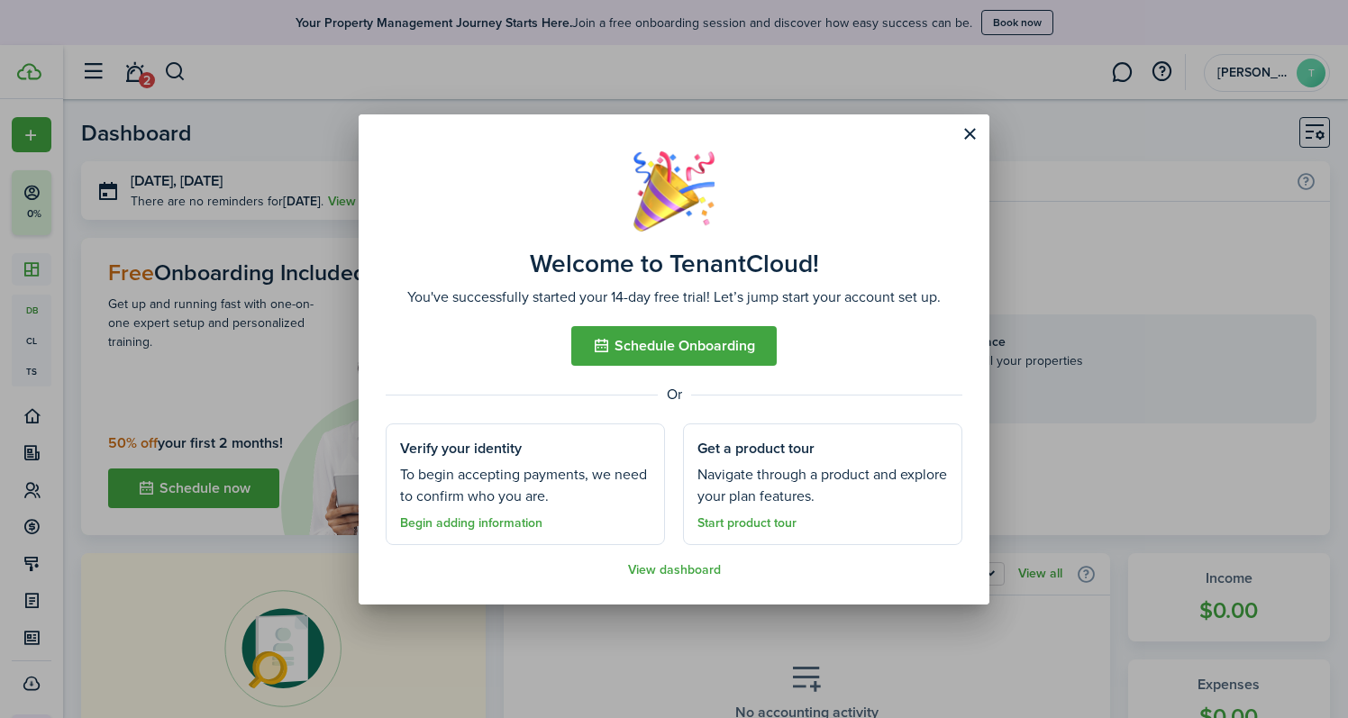
click at [476, 527] on link "Begin adding information" at bounding box center [471, 523] width 142 height 14
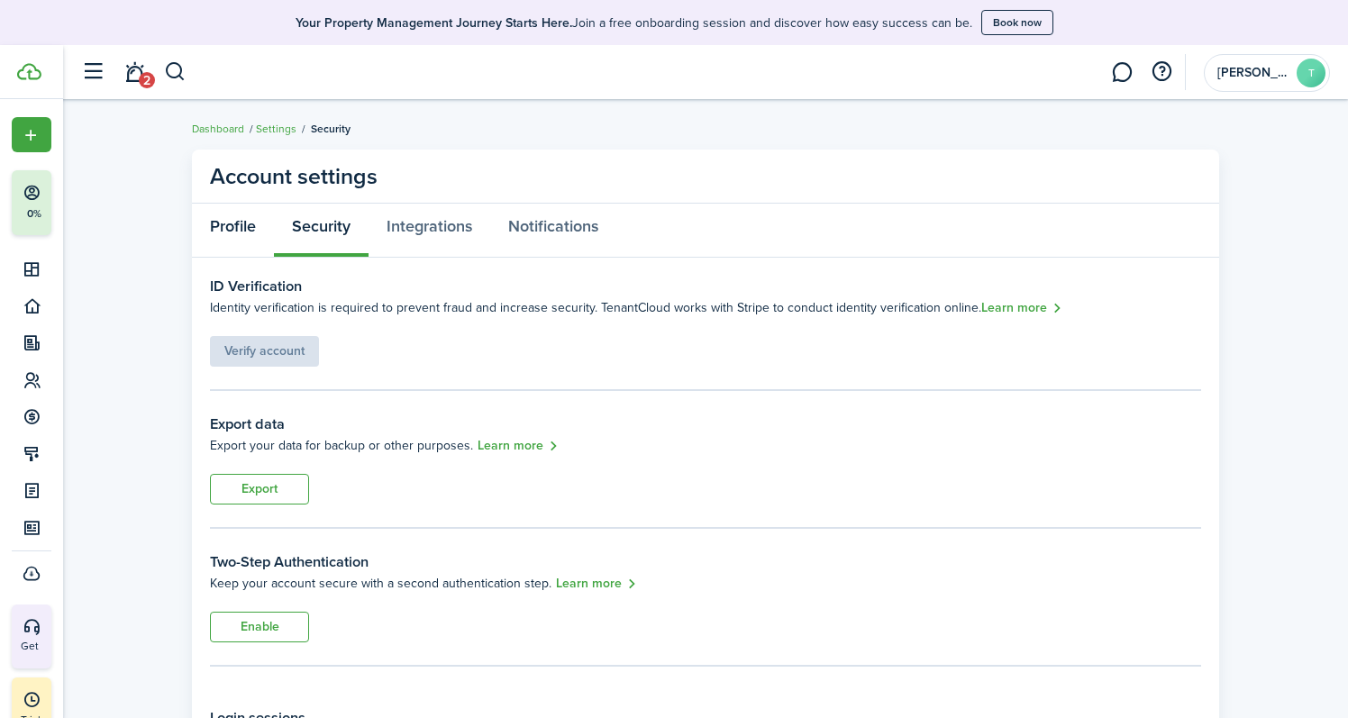
click at [245, 221] on link "Profile" at bounding box center [233, 231] width 82 height 54
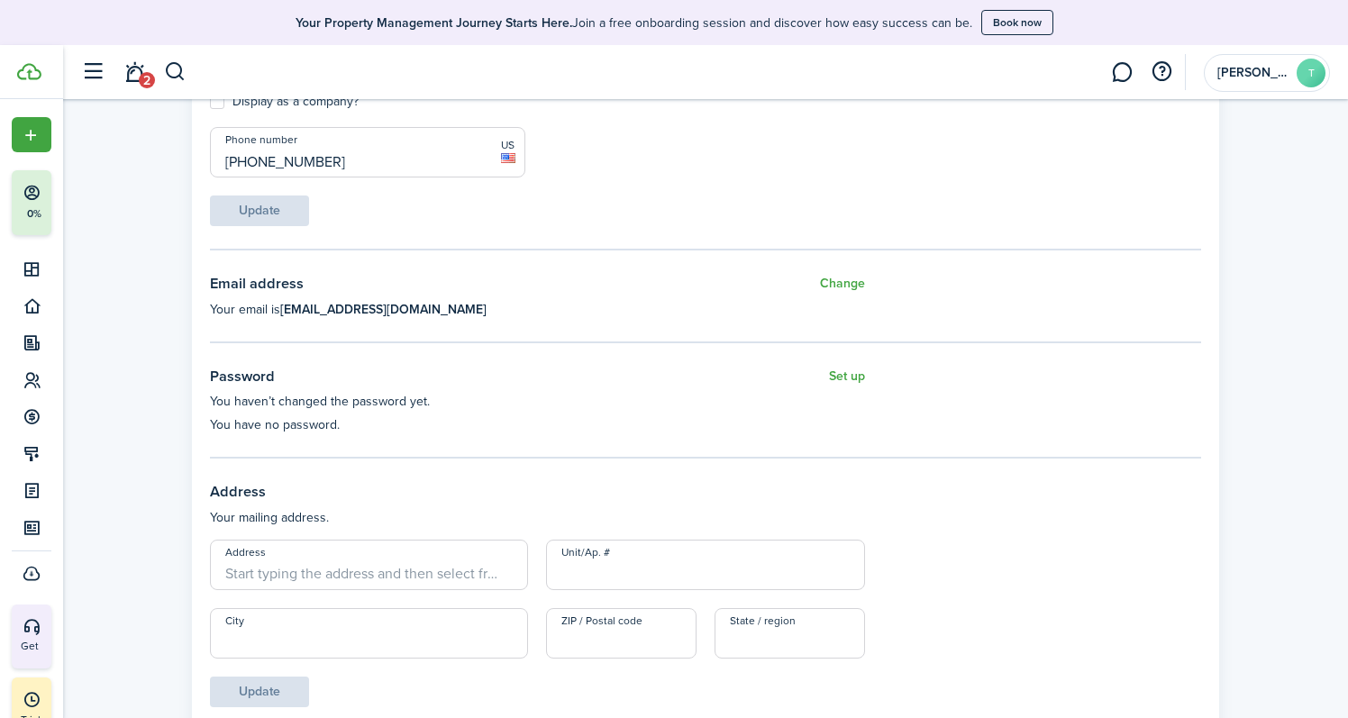
scroll to position [404, 0]
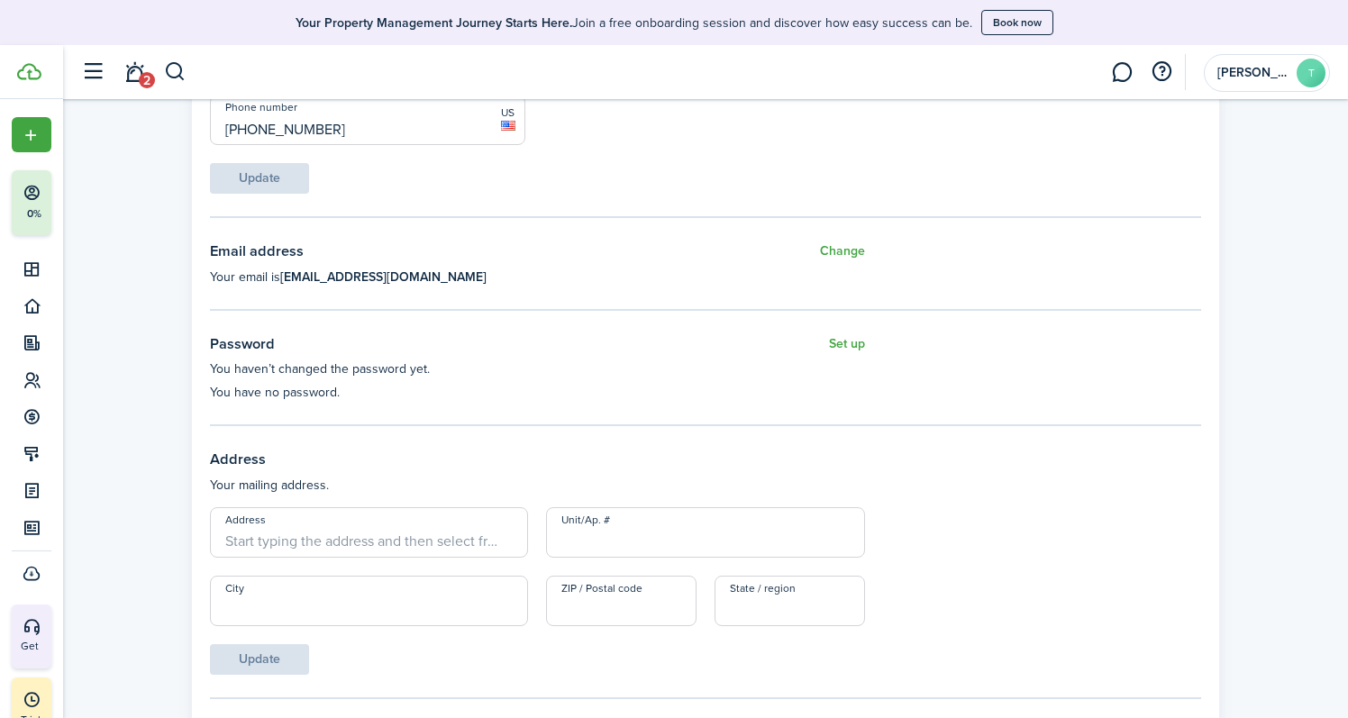
click at [846, 341] on button "Set up" at bounding box center [847, 344] width 36 height 23
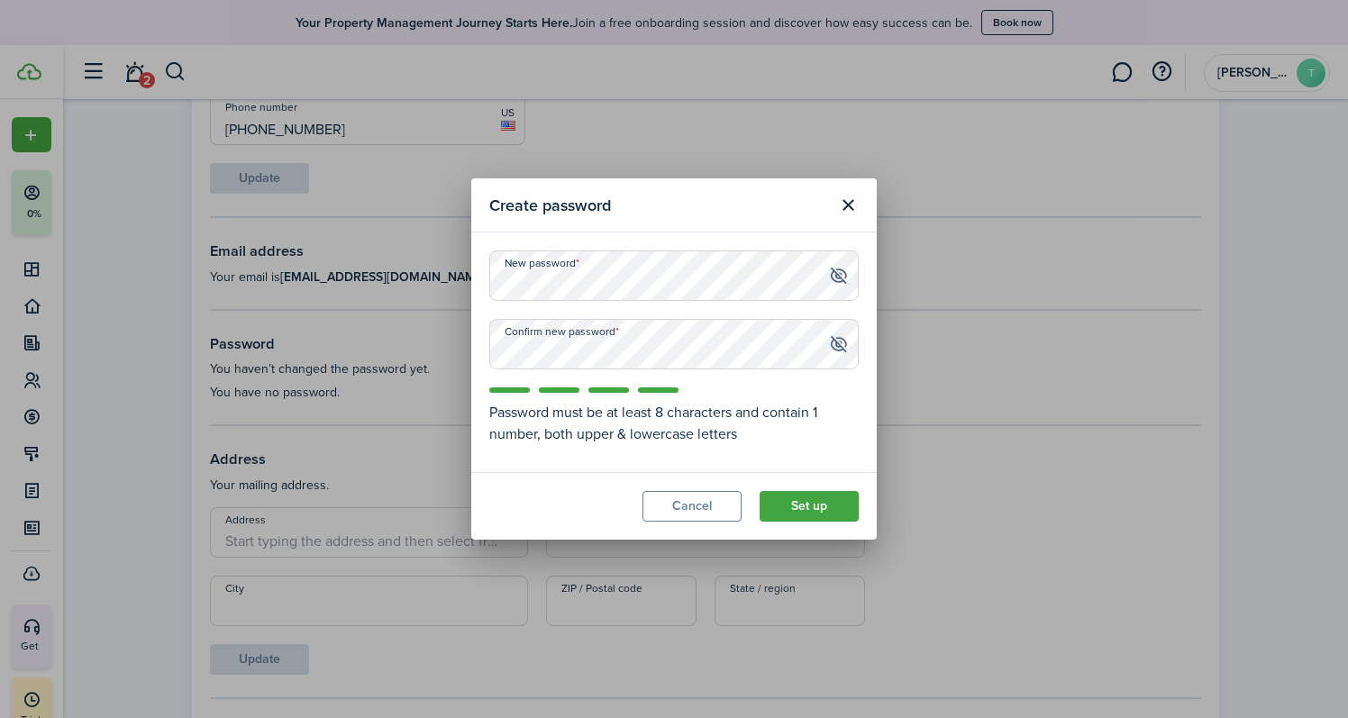
click at [836, 512] on button "Set up" at bounding box center [809, 506] width 99 height 31
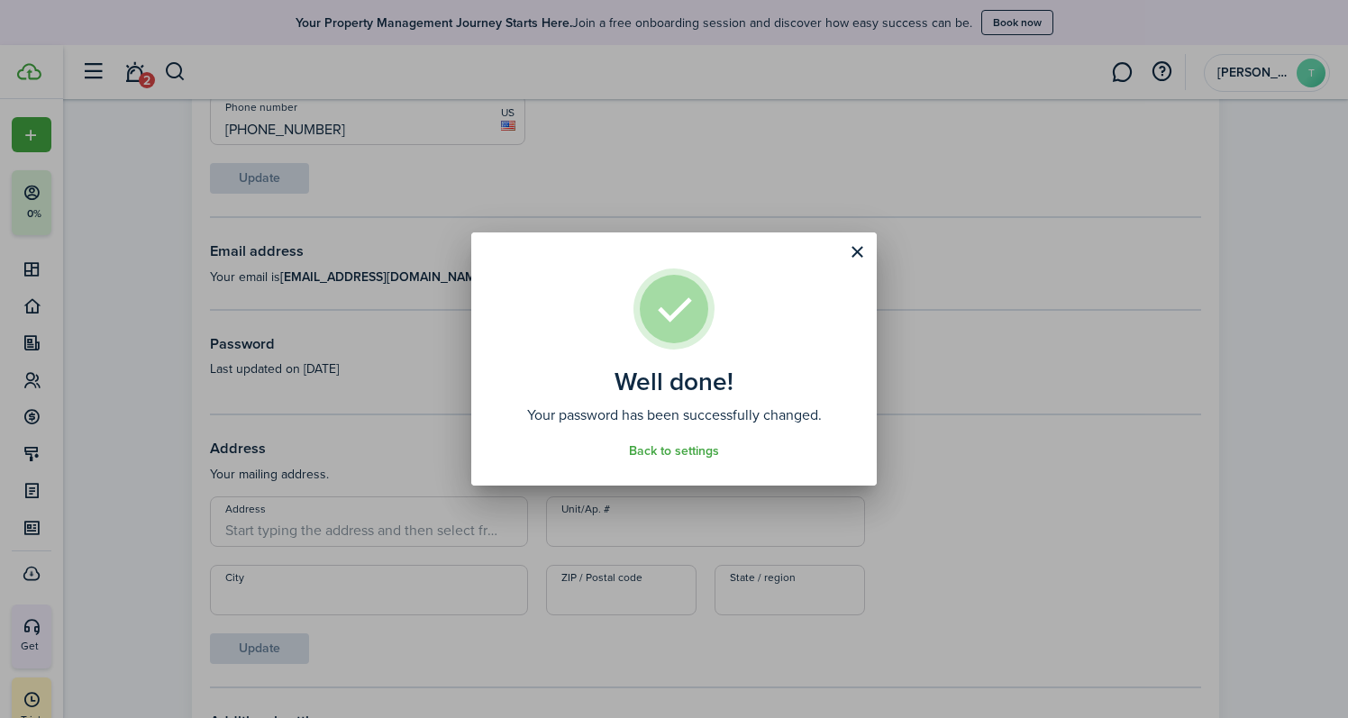
click at [856, 251] on button "Close modal" at bounding box center [857, 252] width 31 height 31
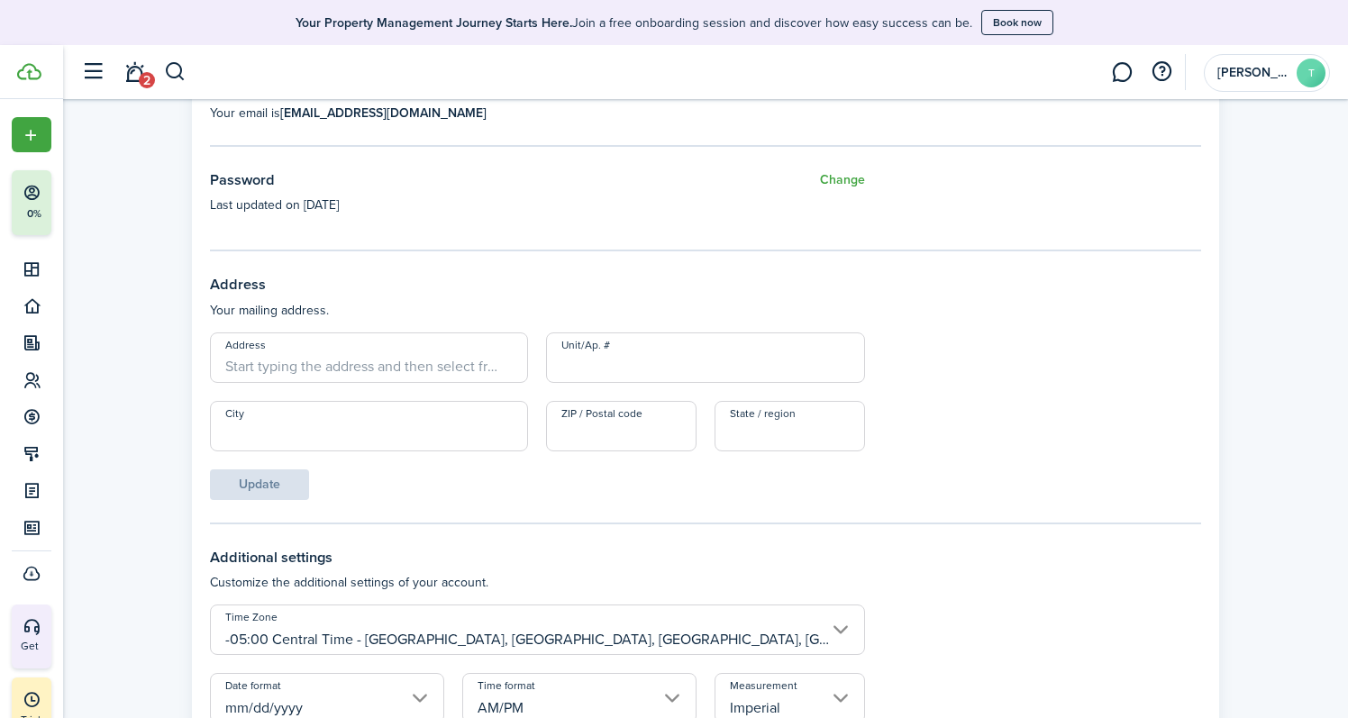
scroll to position [577, 0]
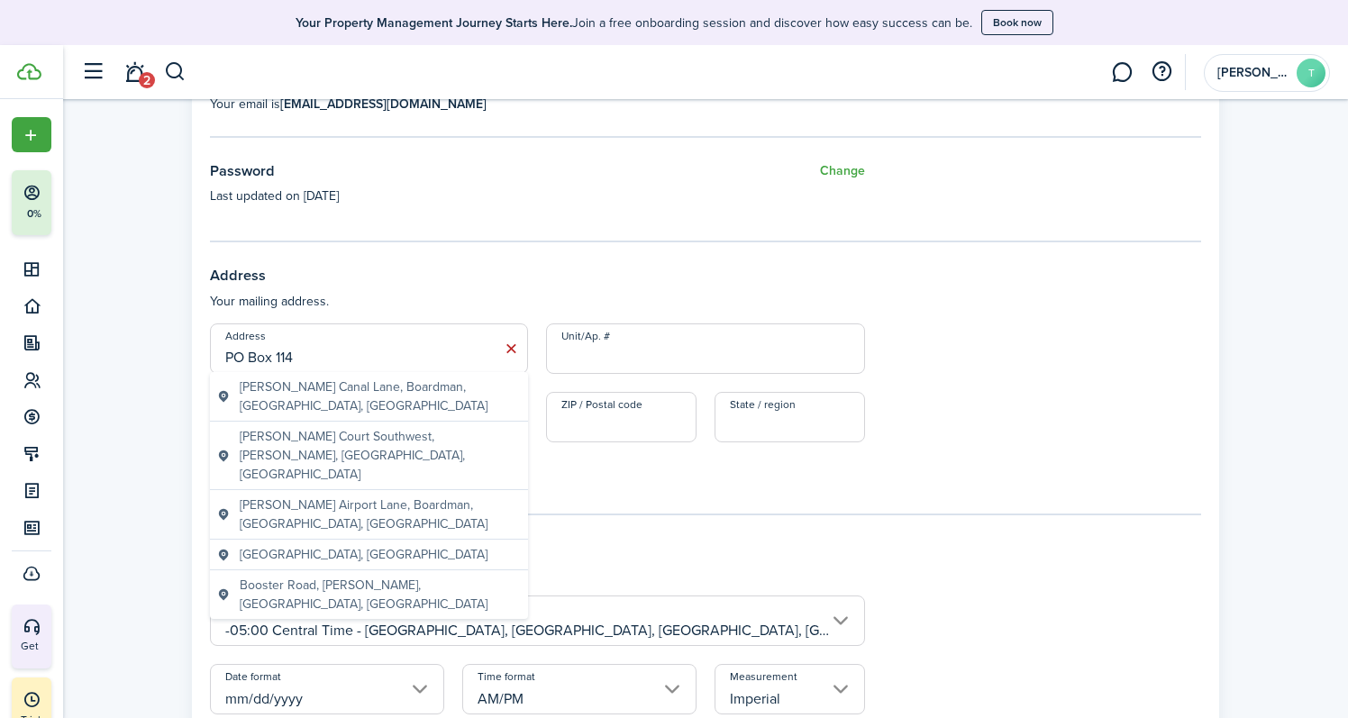
type input "PO Box 114"
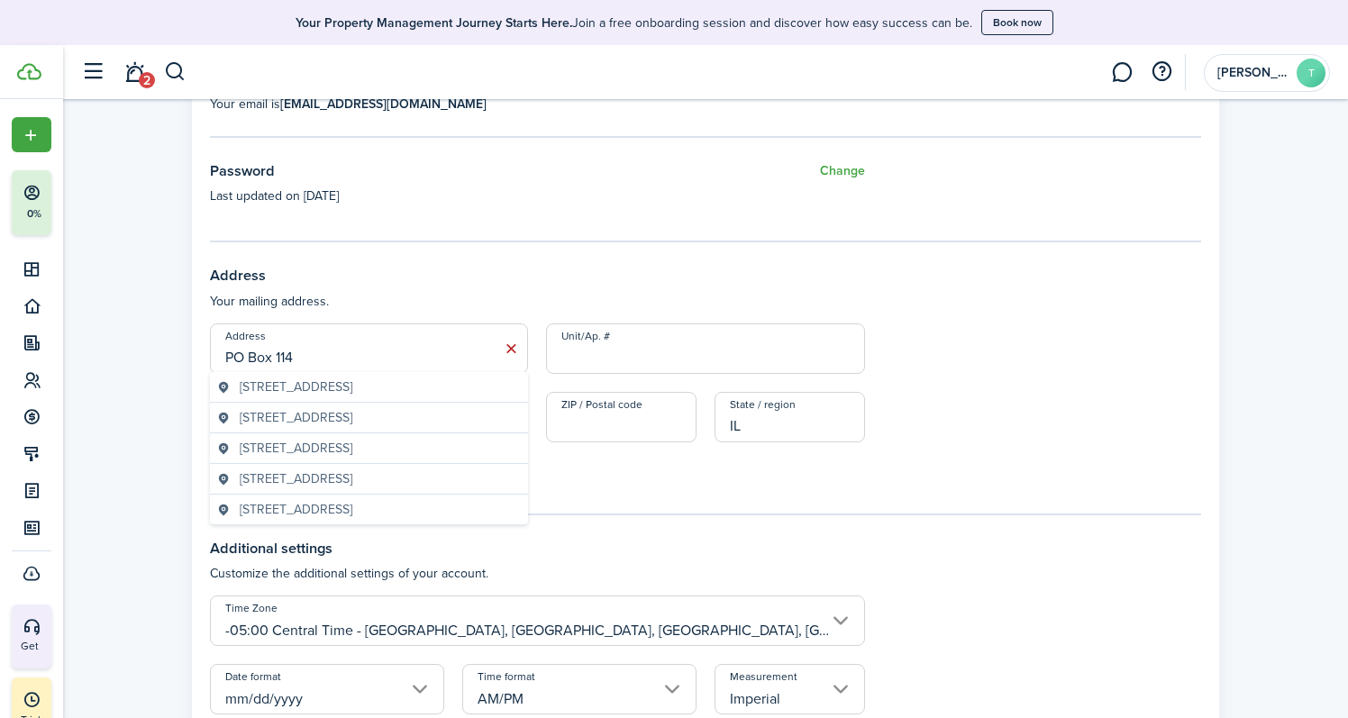
type input "IL"
click at [626, 337] on input "Unit/Ap. #" at bounding box center [705, 348] width 318 height 50
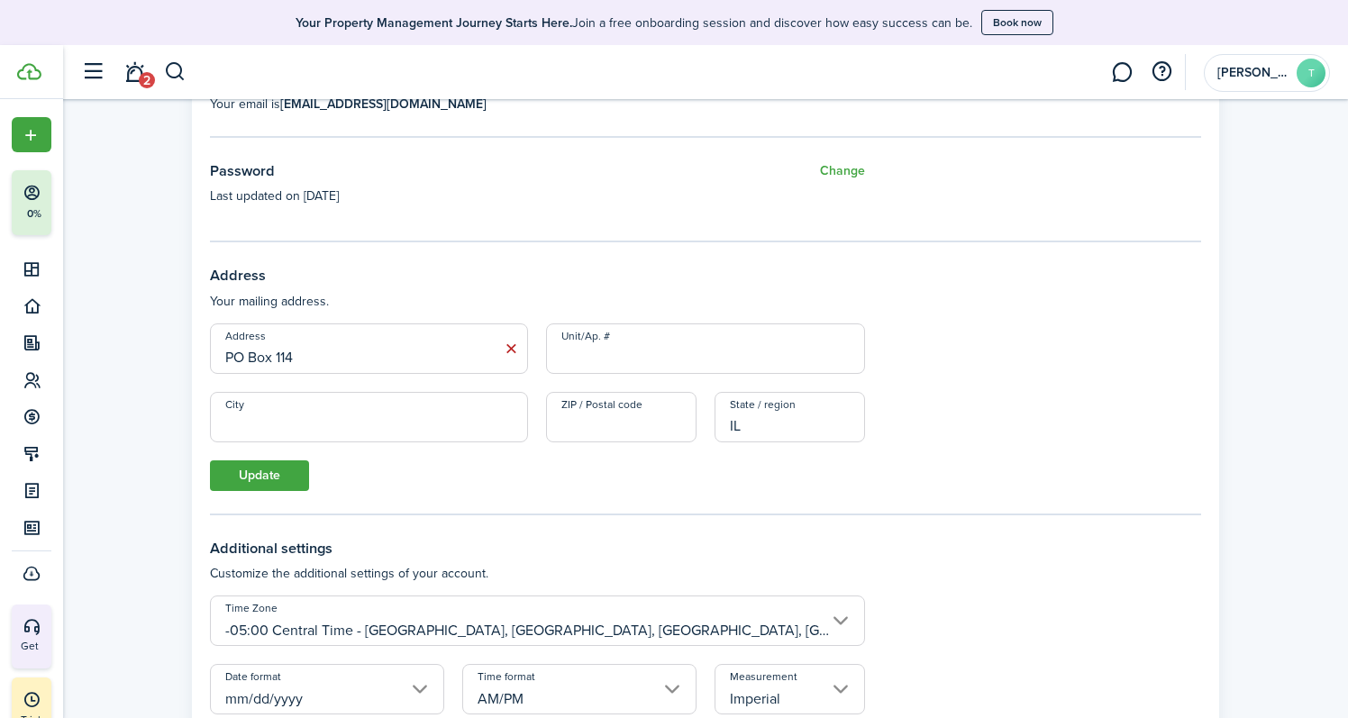
click at [305, 390] on form "Address [GEOGRAPHIC_DATA]/Ap. # City ZIP / Postal code State / region IL Update" at bounding box center [705, 407] width 991 height 168
type input "Mahomet"
type input "61853"
click at [274, 476] on button "Update" at bounding box center [259, 475] width 99 height 31
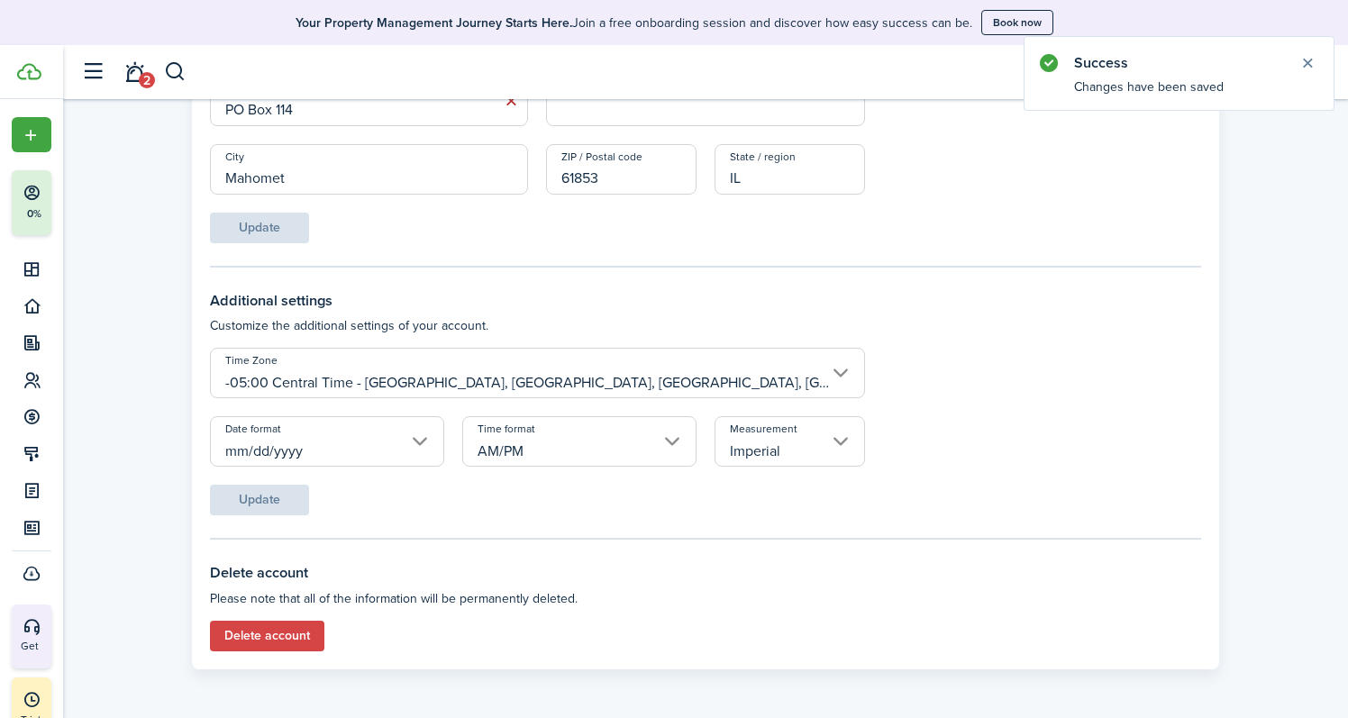
scroll to position [823, 0]
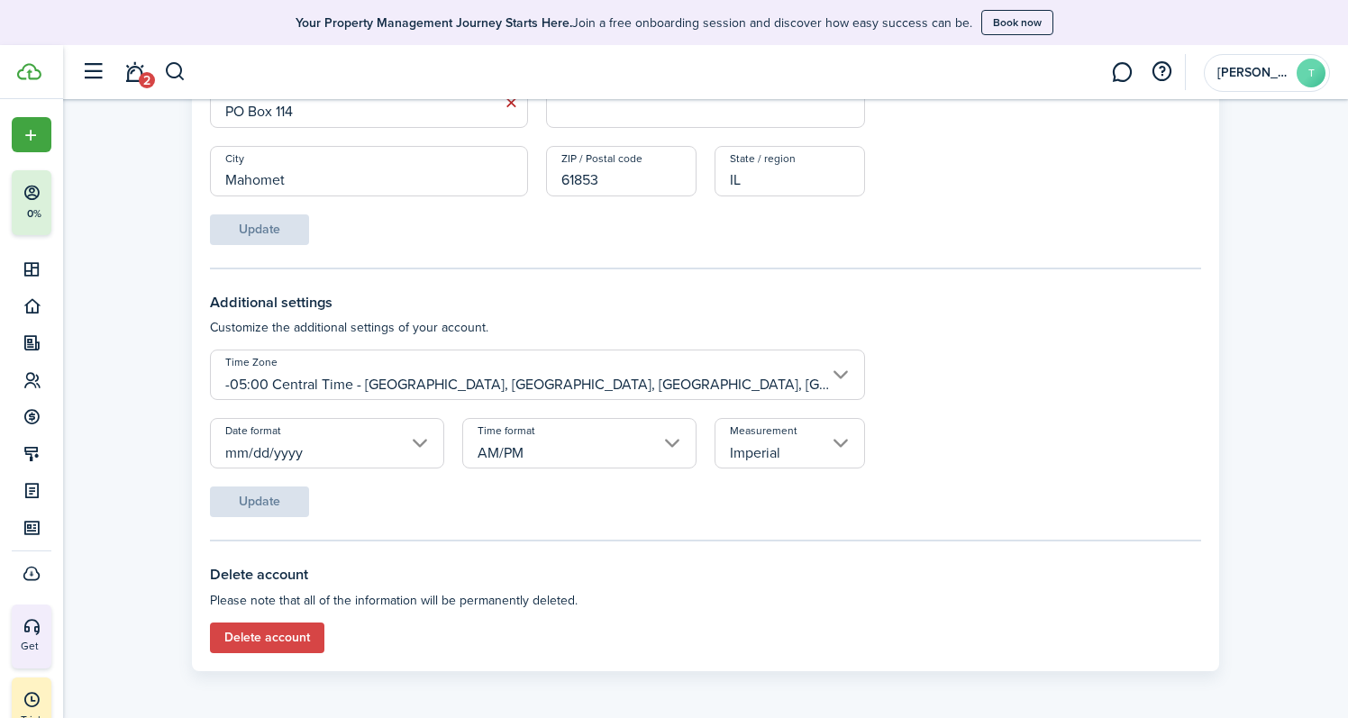
click at [811, 450] on input "Imperial" at bounding box center [790, 443] width 150 height 50
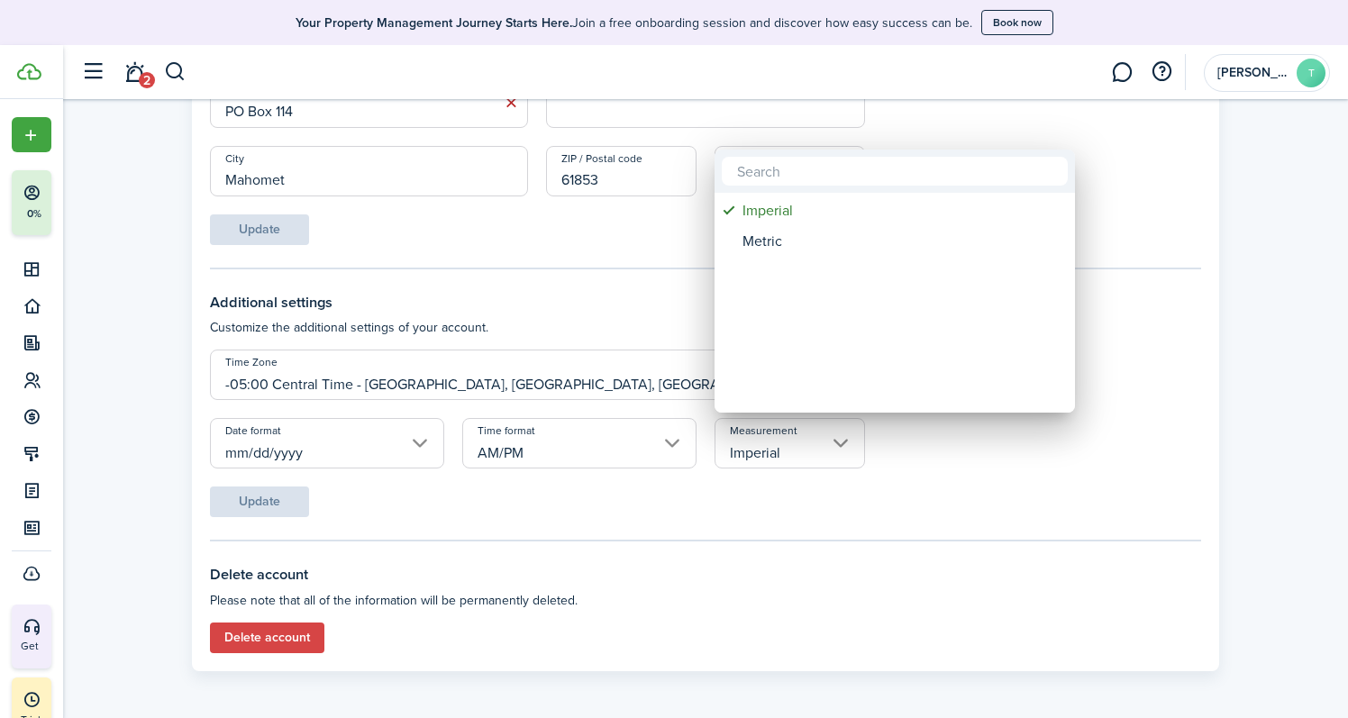
click at [811, 450] on div at bounding box center [674, 359] width 1636 height 1006
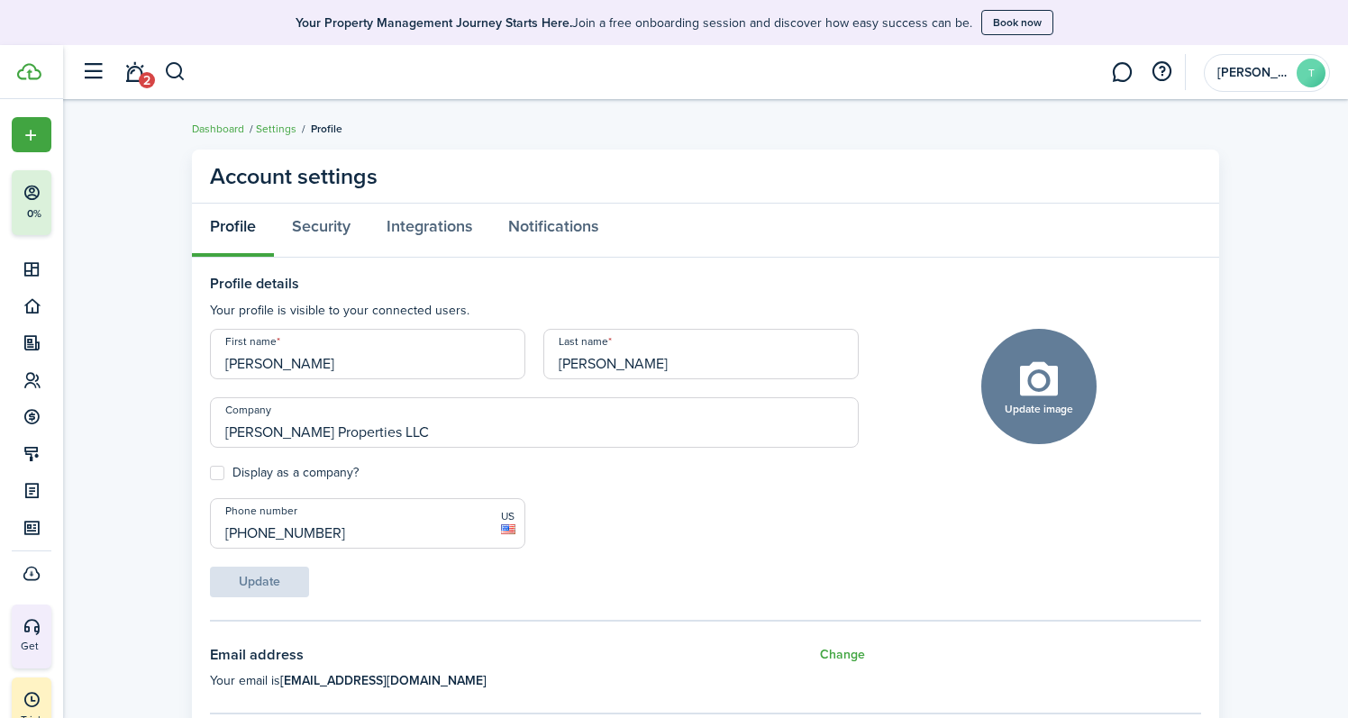
scroll to position [0, 0]
click at [328, 232] on link "Security" at bounding box center [321, 231] width 95 height 54
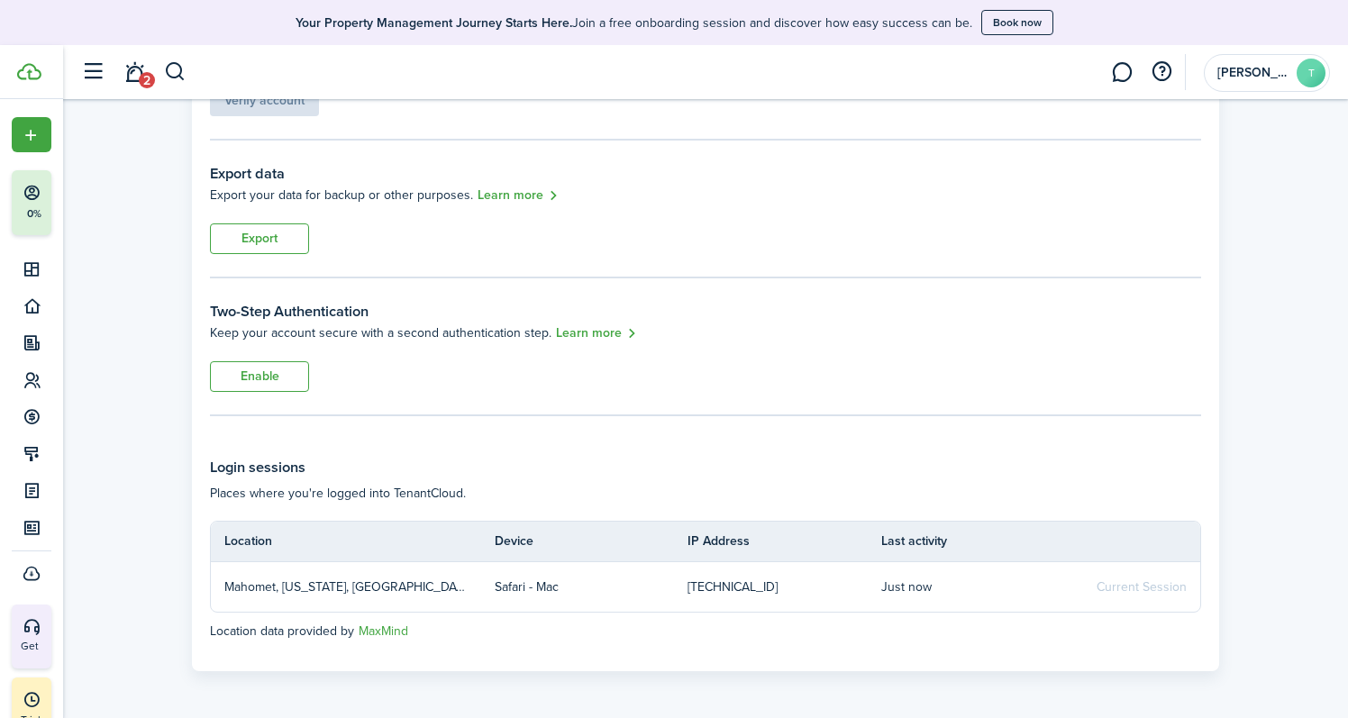
scroll to position [250, 0]
click at [276, 381] on button "Enable" at bounding box center [259, 377] width 99 height 31
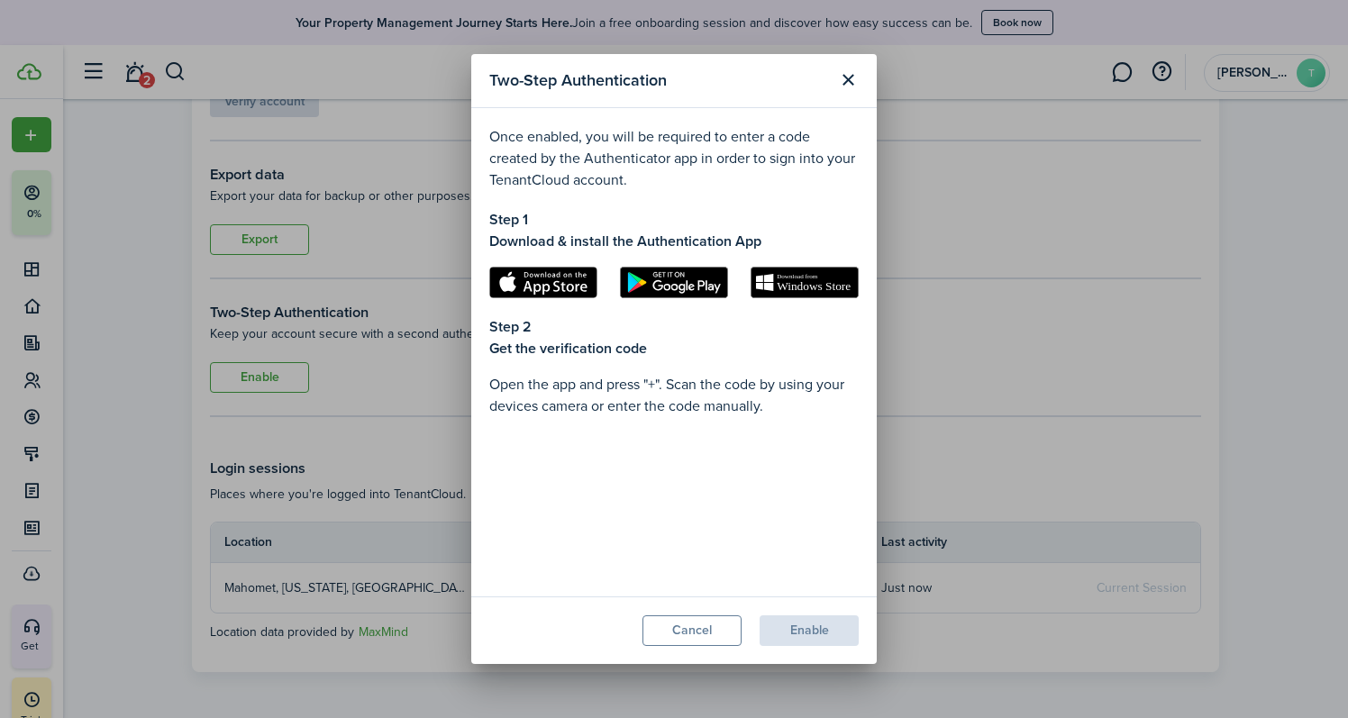
scroll to position [288, 0]
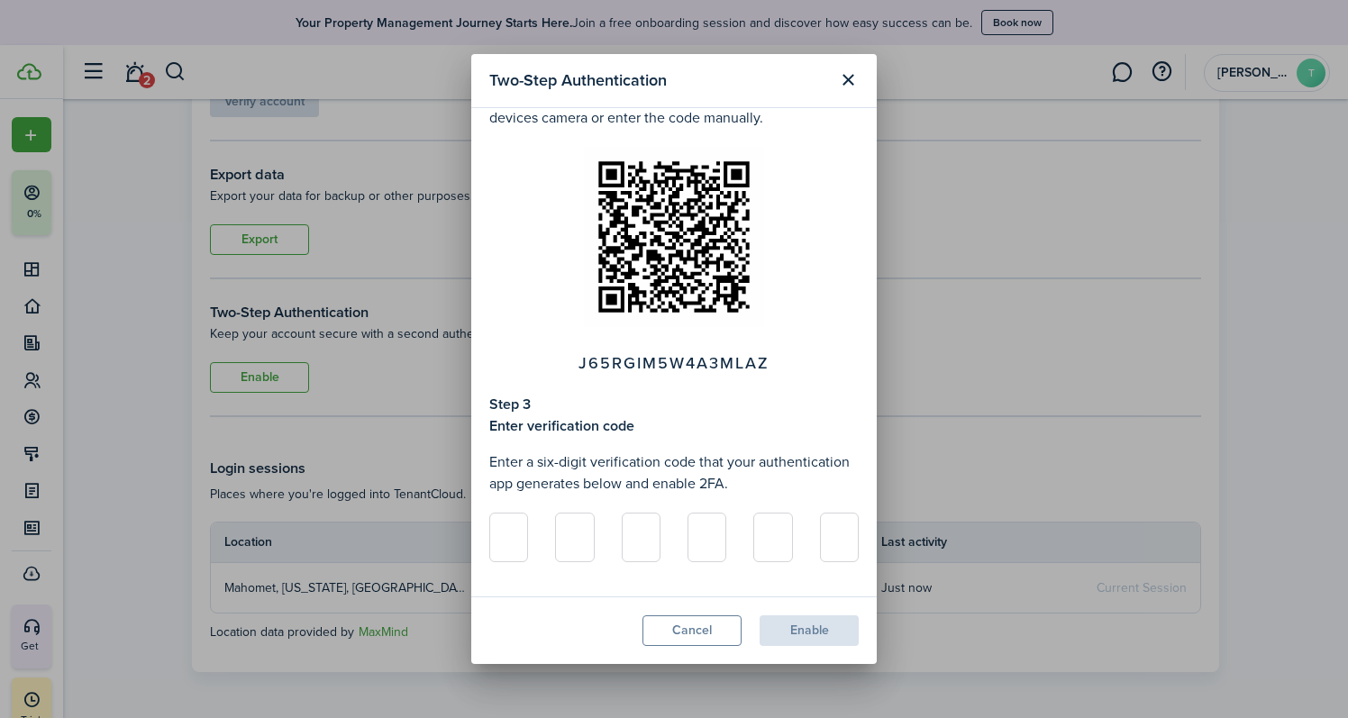
type input "5"
type input "7"
type input "8"
type input "5"
type input "6"
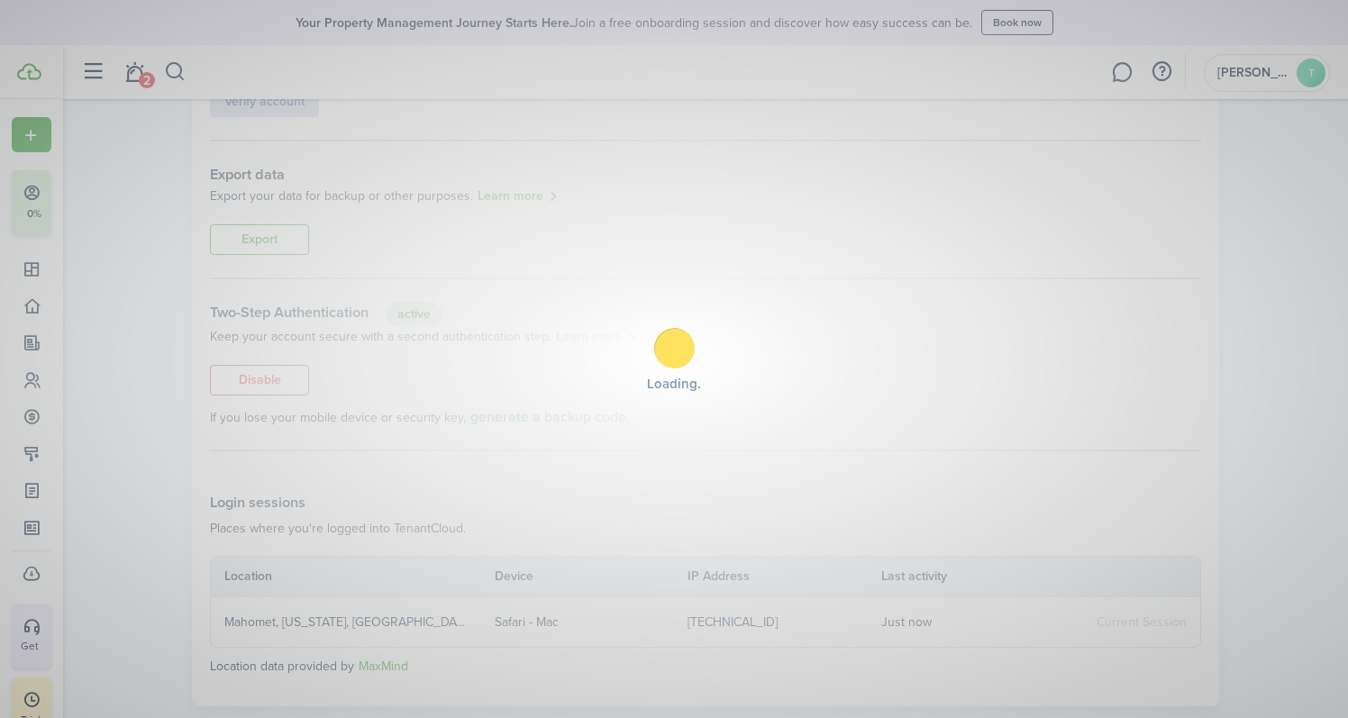
type input "5"
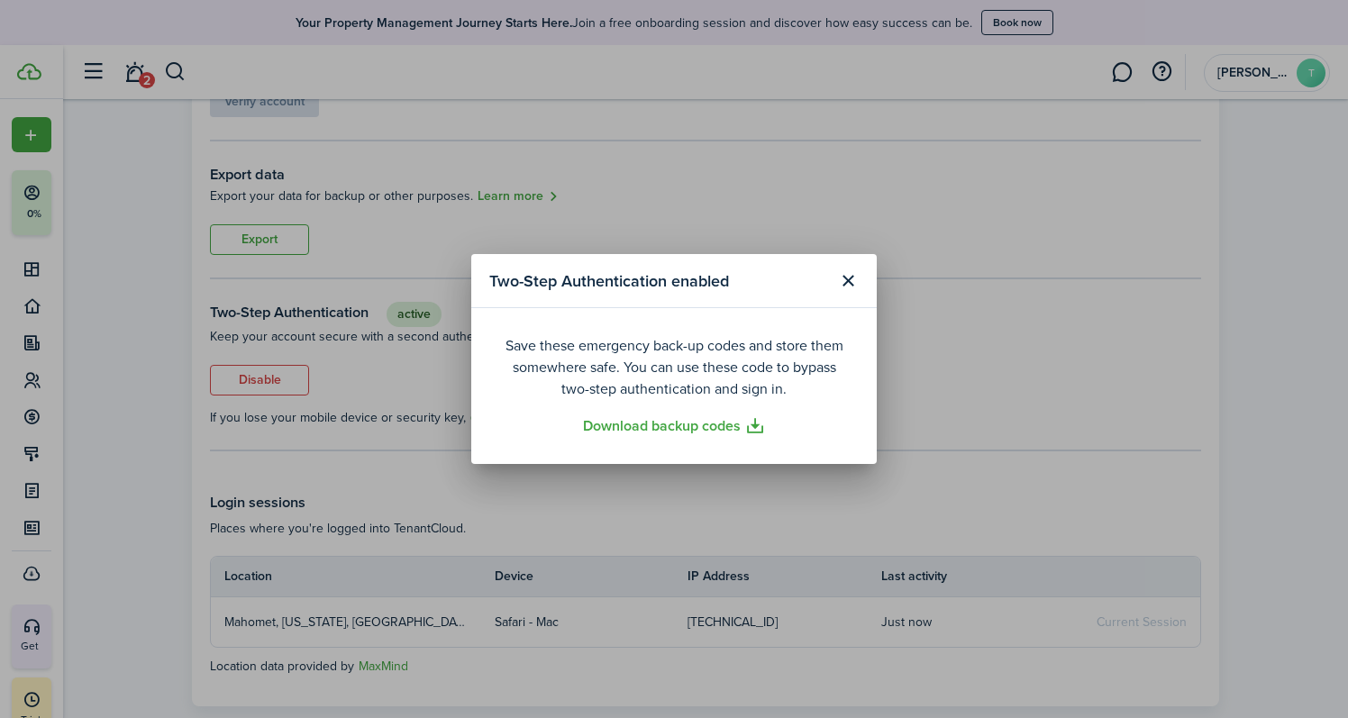
click at [847, 284] on button "Close modal" at bounding box center [848, 281] width 31 height 31
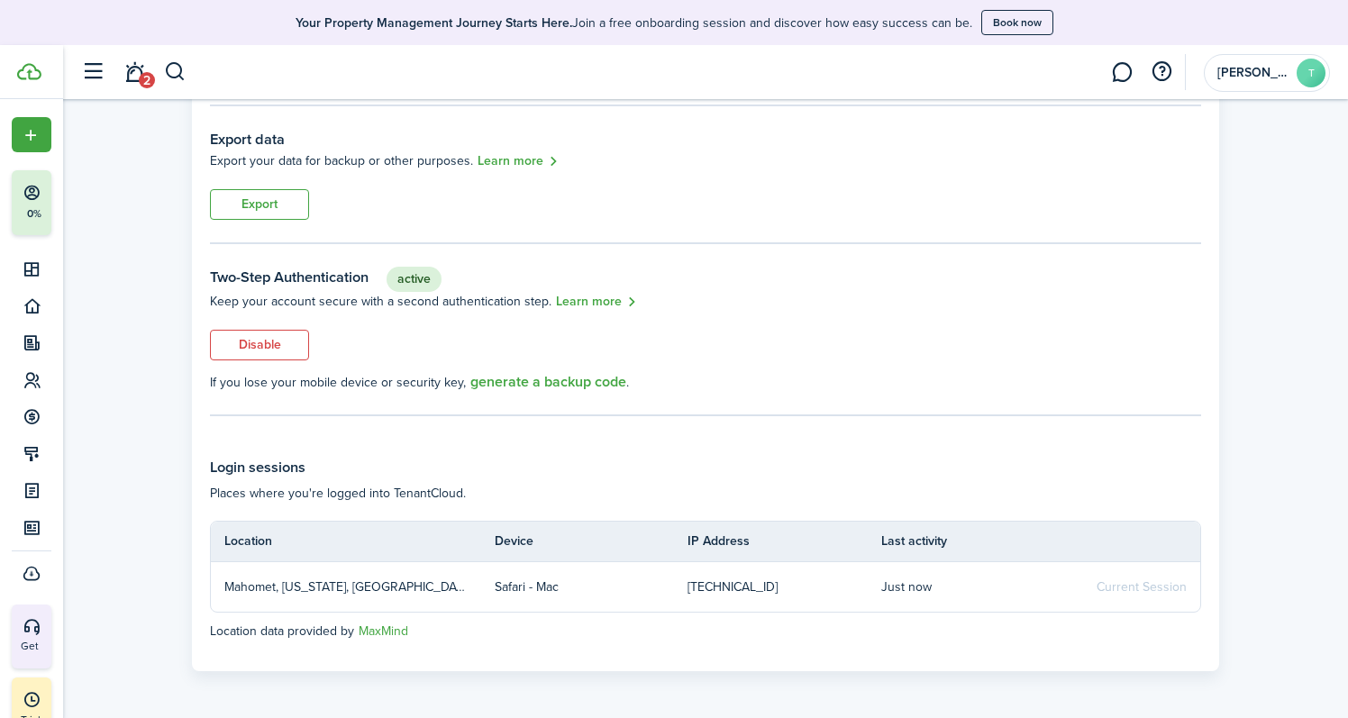
scroll to position [284, 0]
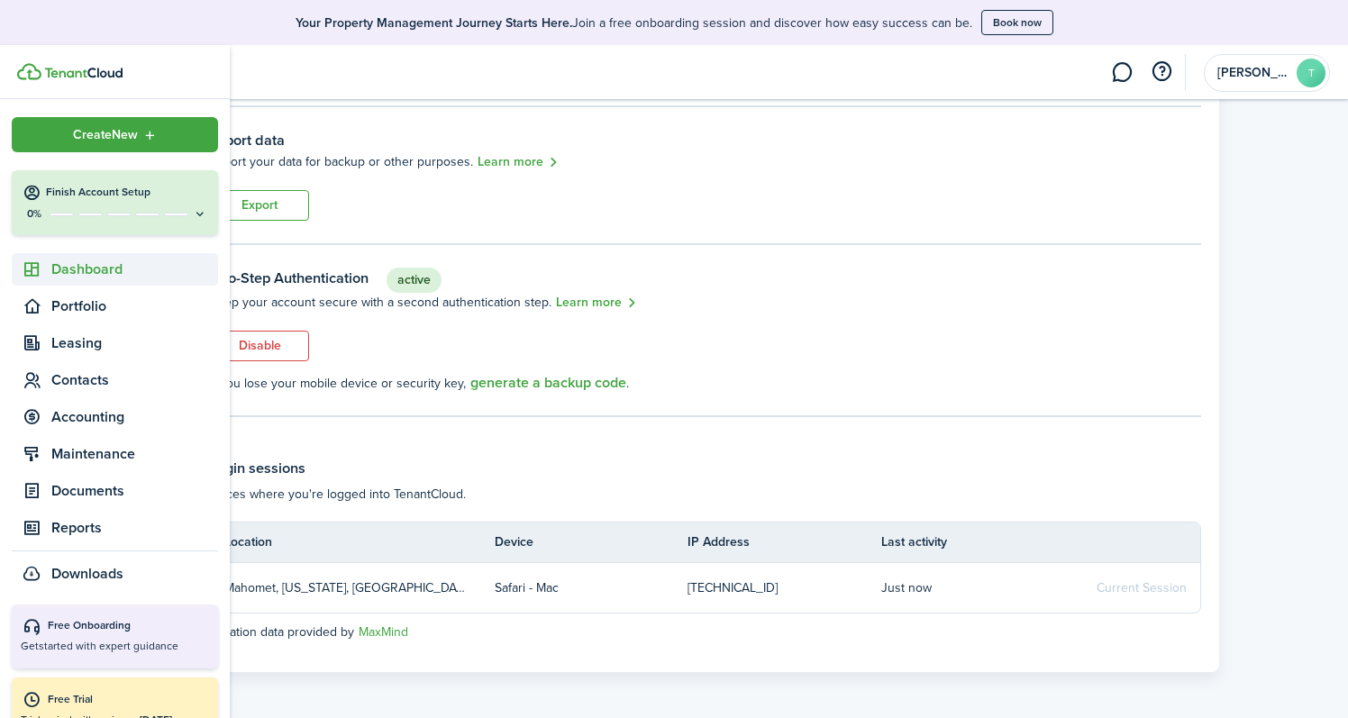
click at [71, 274] on span "Dashboard" at bounding box center [134, 270] width 167 height 22
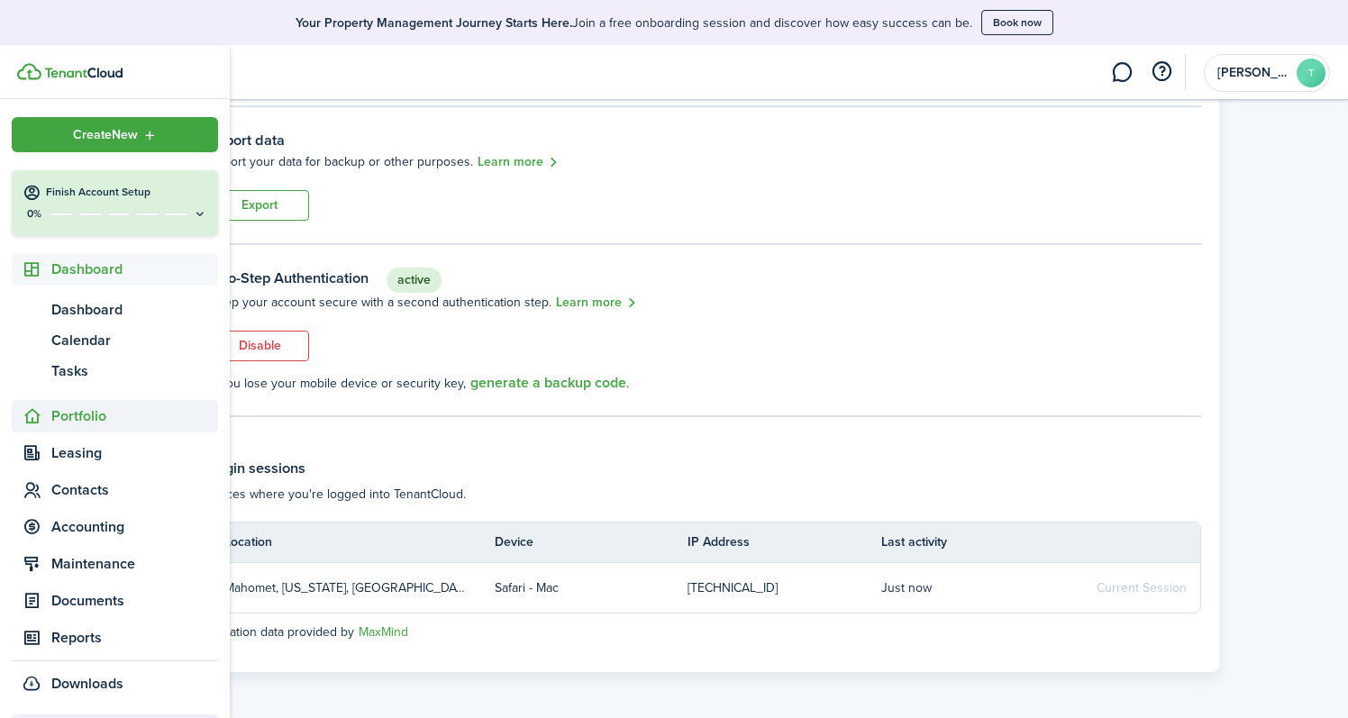
click at [70, 410] on span "Portfolio" at bounding box center [134, 416] width 167 height 22
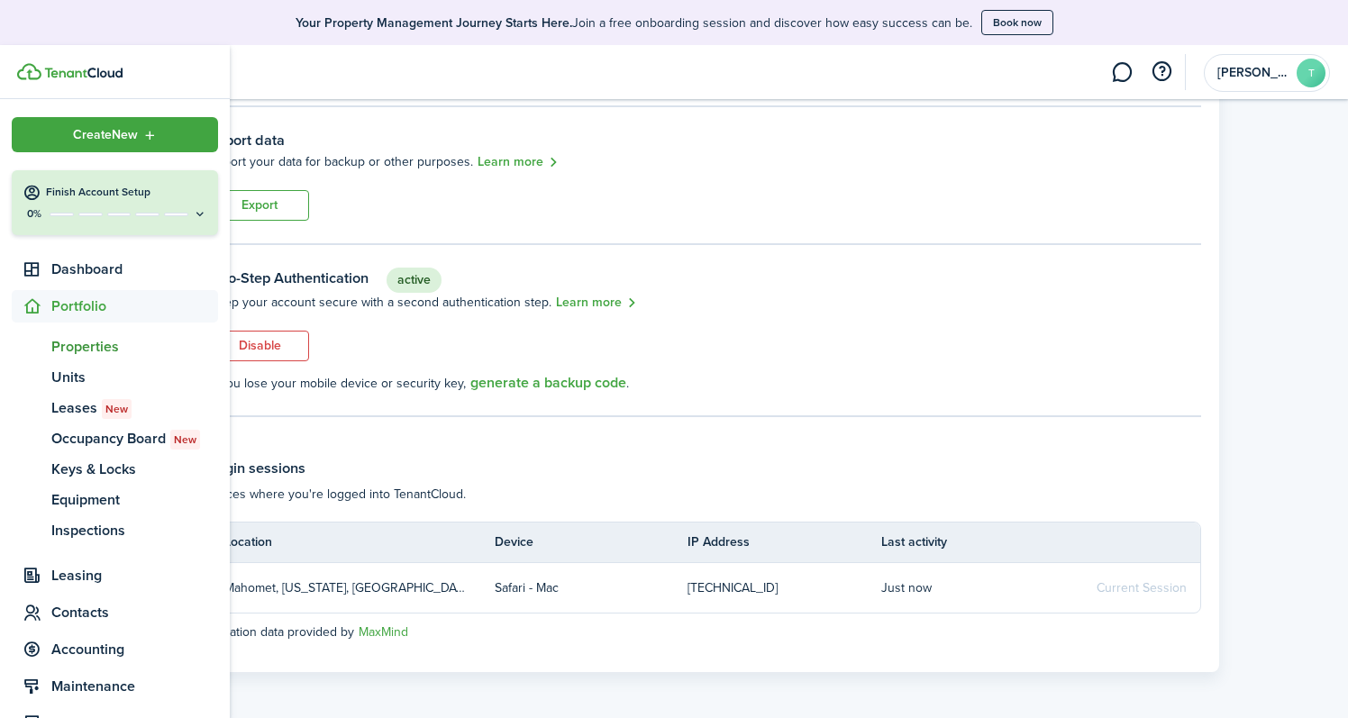
click at [77, 349] on span "Properties" at bounding box center [134, 347] width 167 height 22
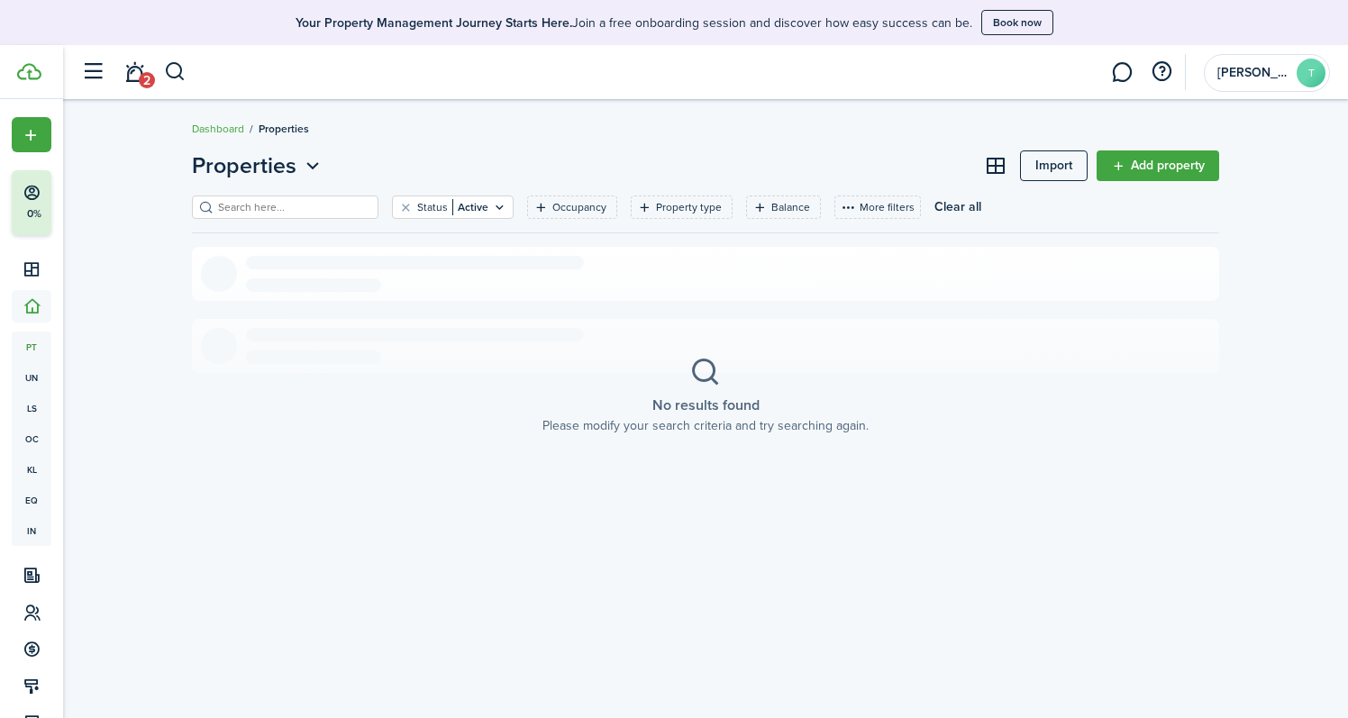
click at [1153, 165] on link "Add property" at bounding box center [1158, 165] width 123 height 31
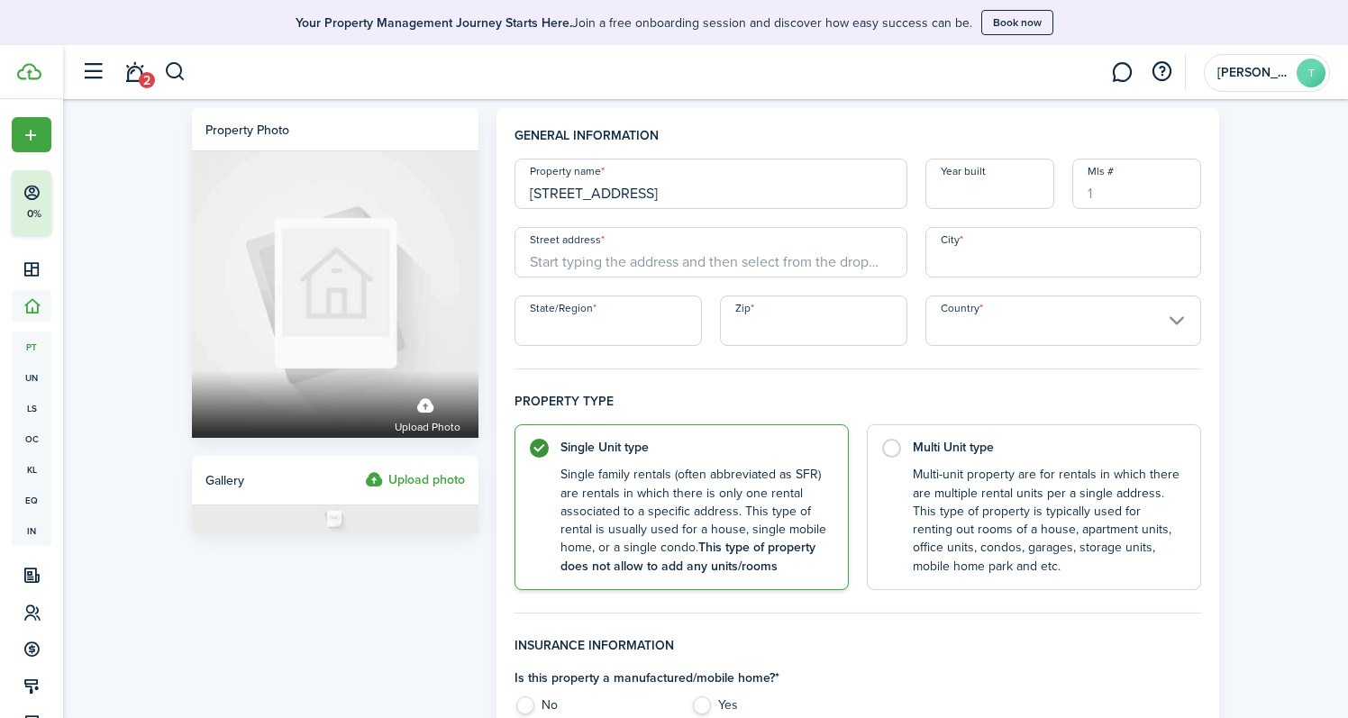
type input "[STREET_ADDRESS]"
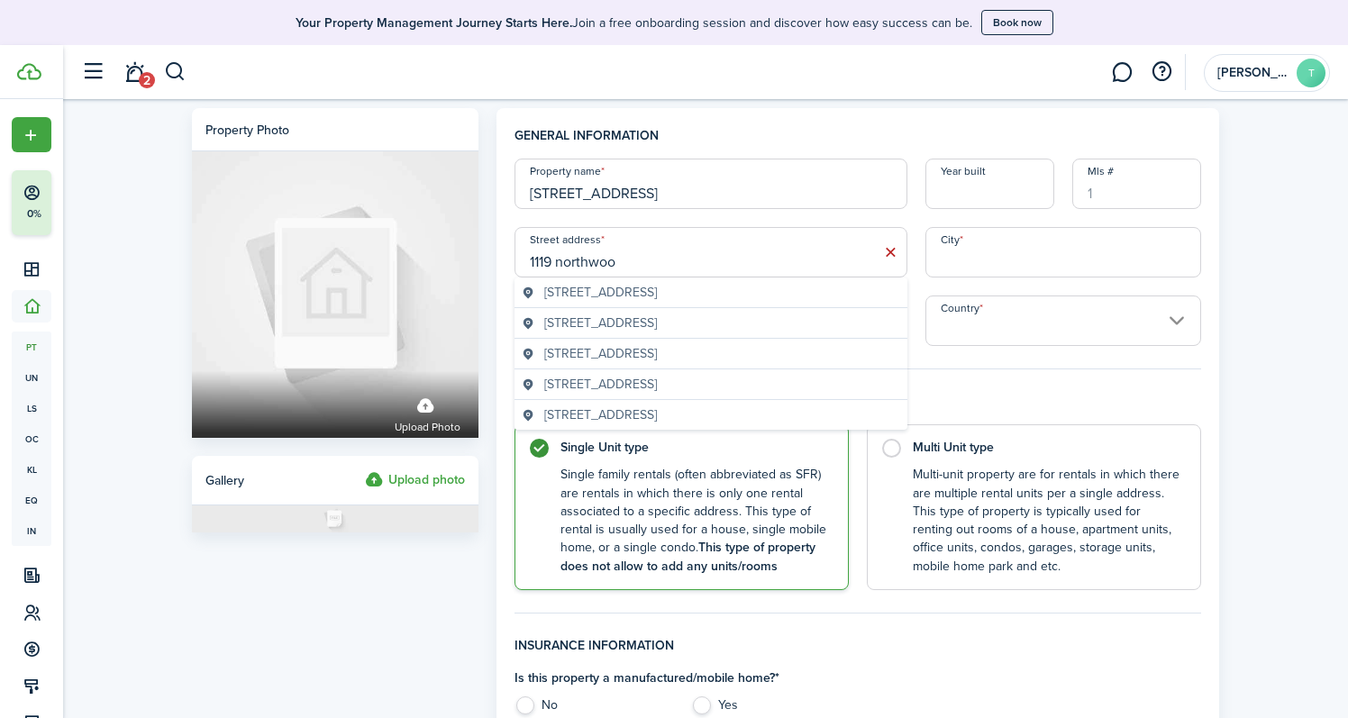
click at [657, 296] on span "[STREET_ADDRESS]" at bounding box center [600, 292] width 113 height 19
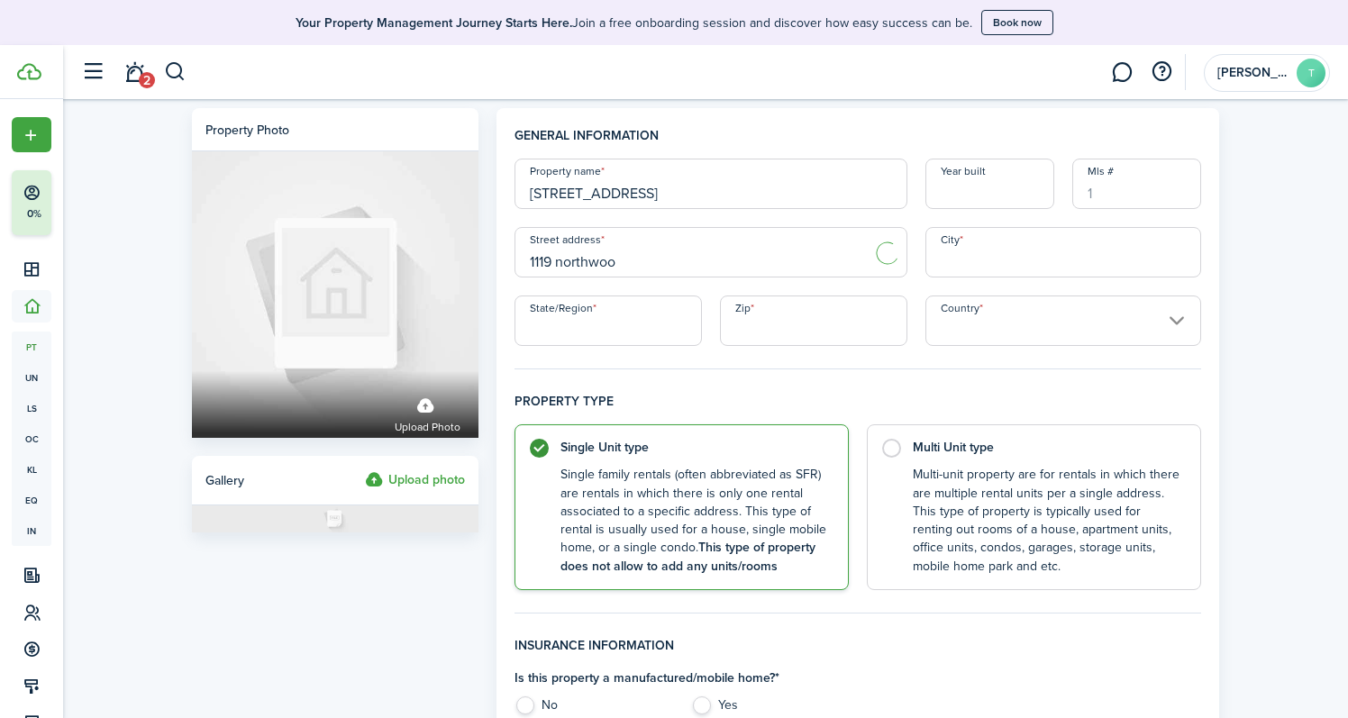
type input "[STREET_ADDRESS]"
type input "Champaign"
type input "IL"
type input "61821"
type input "[GEOGRAPHIC_DATA]"
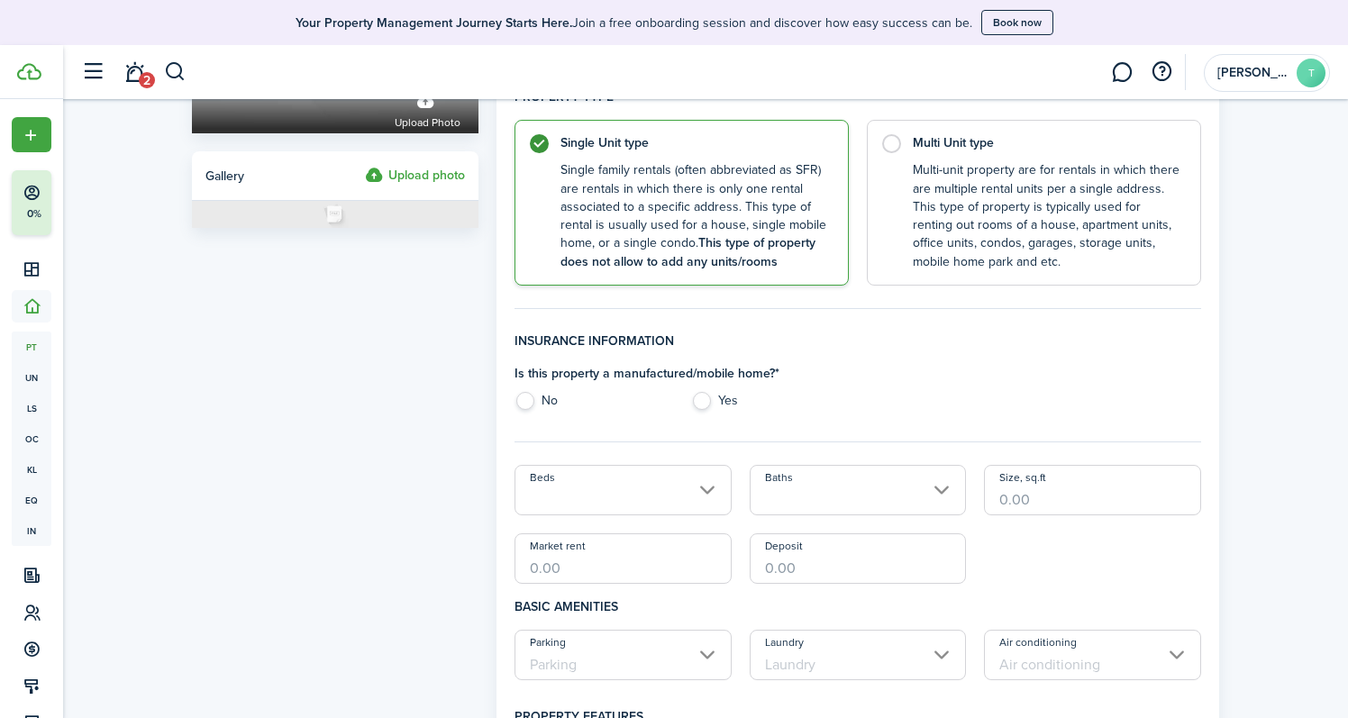
scroll to position [305, 0]
click at [703, 403] on label "Yes" at bounding box center [770, 404] width 158 height 27
radio input "true"
click at [702, 490] on input "Beds" at bounding box center [622, 489] width 217 height 50
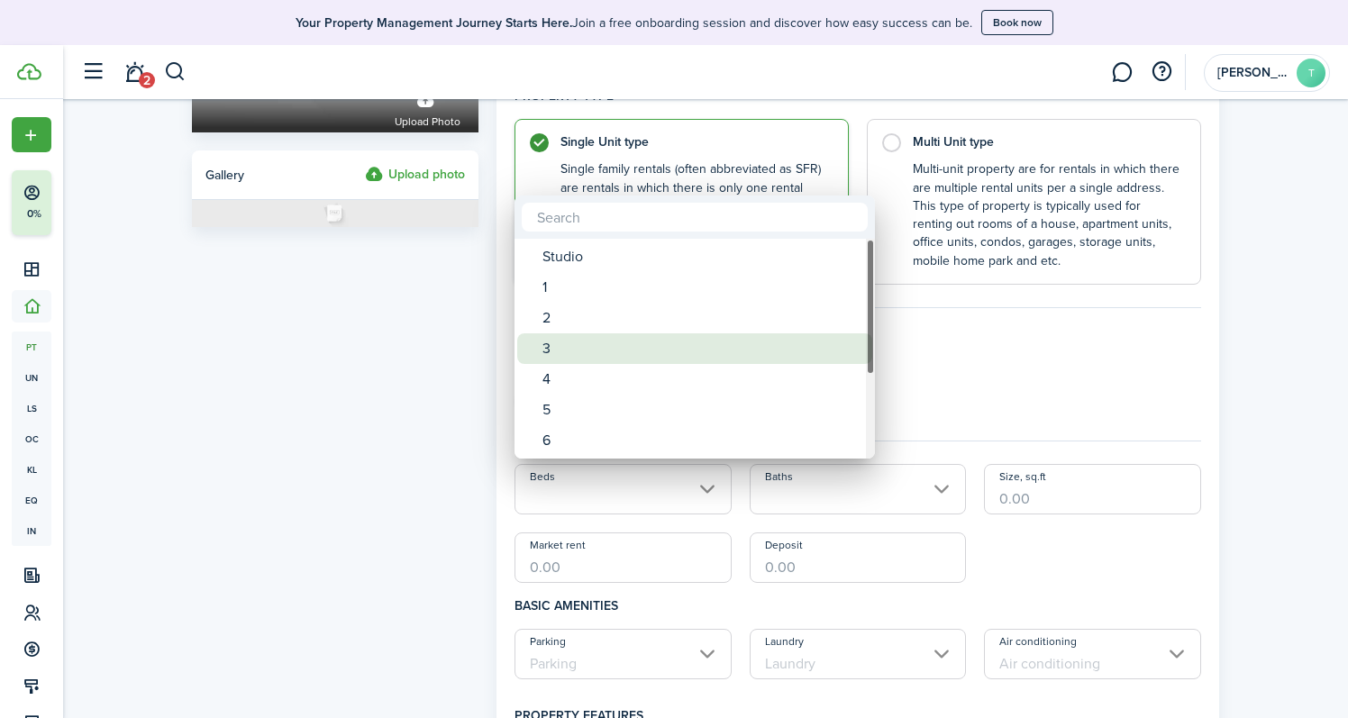
click at [569, 347] on div "3" at bounding box center [701, 348] width 319 height 31
type input "3"
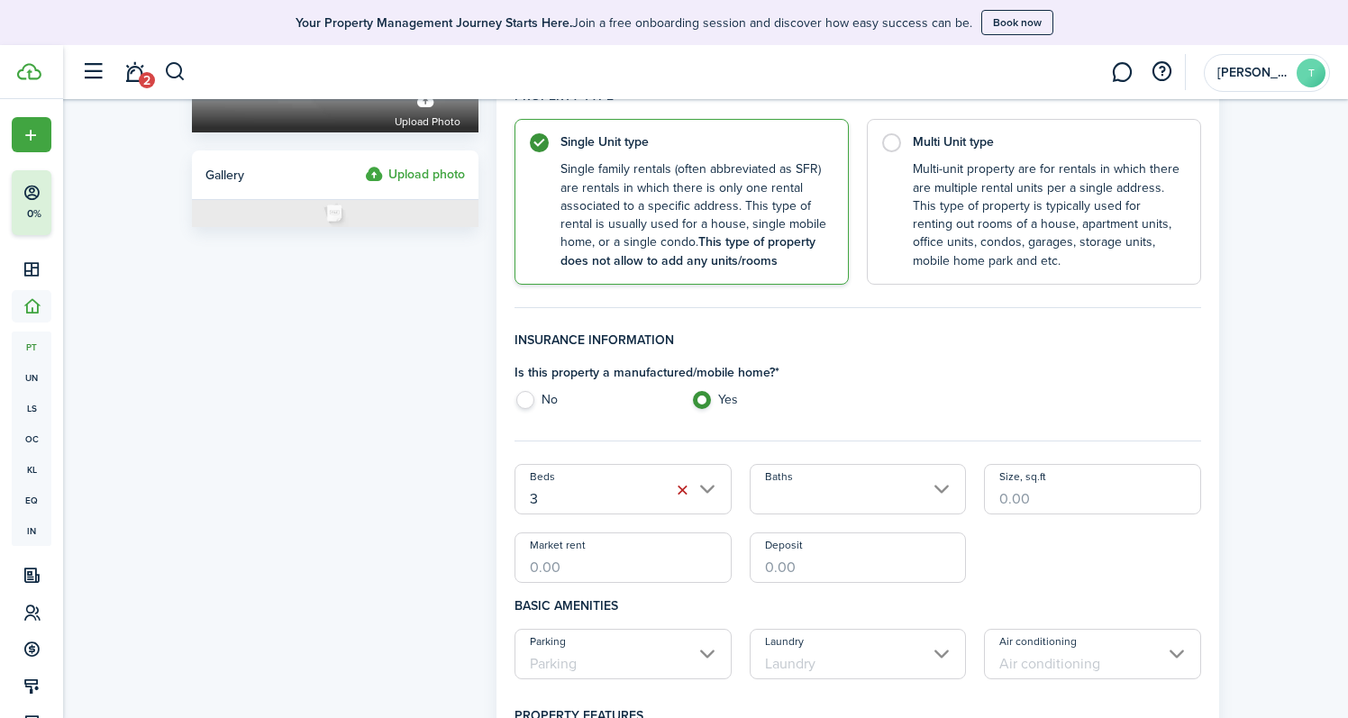
click at [823, 515] on div "Beds 3 Baths Size, sq.ft Market rent Deposit" at bounding box center [857, 523] width 705 height 119
click at [839, 486] on input "Baths" at bounding box center [858, 489] width 217 height 50
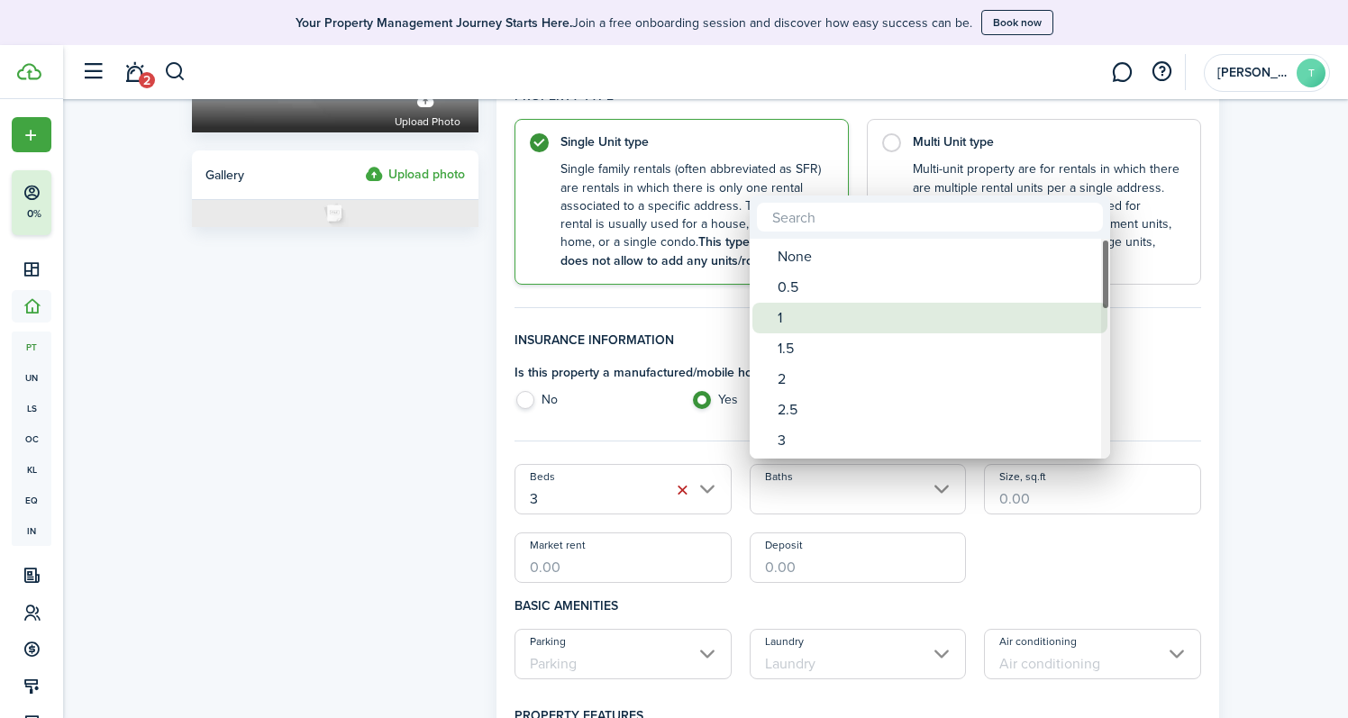
click at [815, 318] on div "1" at bounding box center [937, 318] width 319 height 31
type input "1"
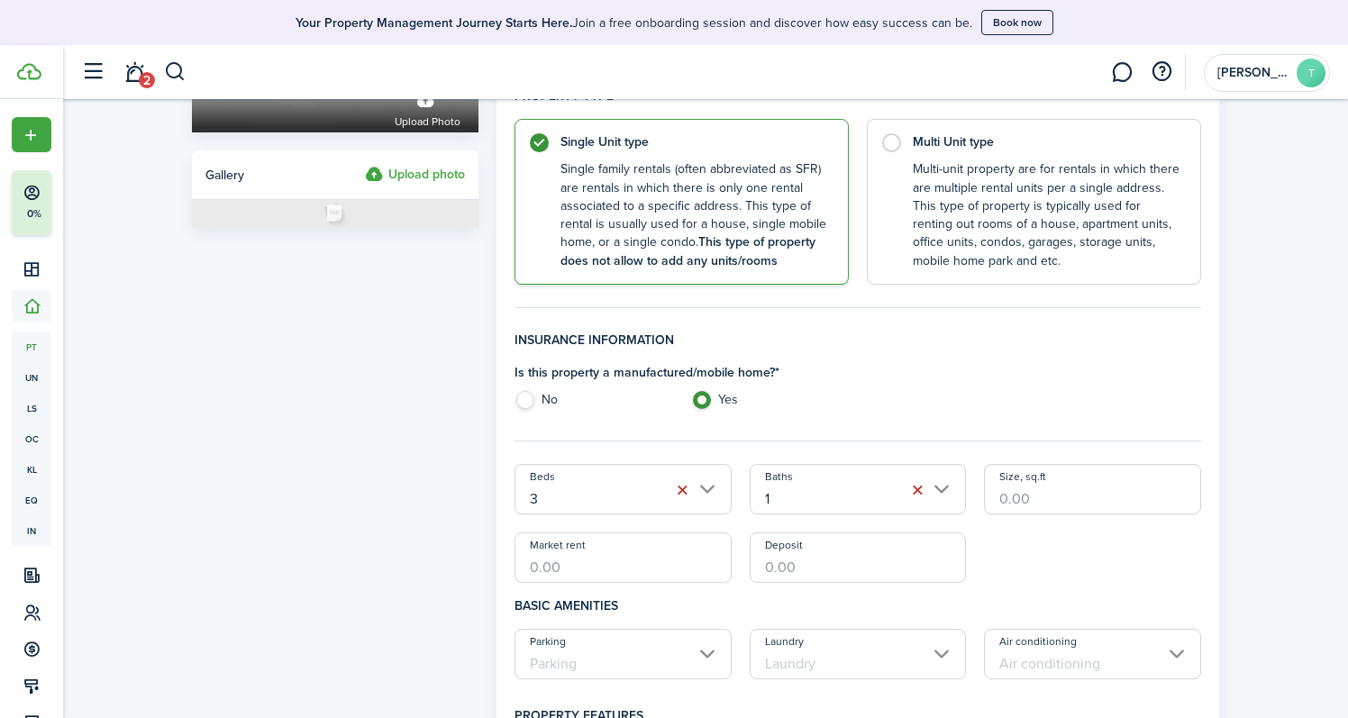
click at [1061, 495] on input "Size, sq.ft" at bounding box center [1092, 489] width 217 height 50
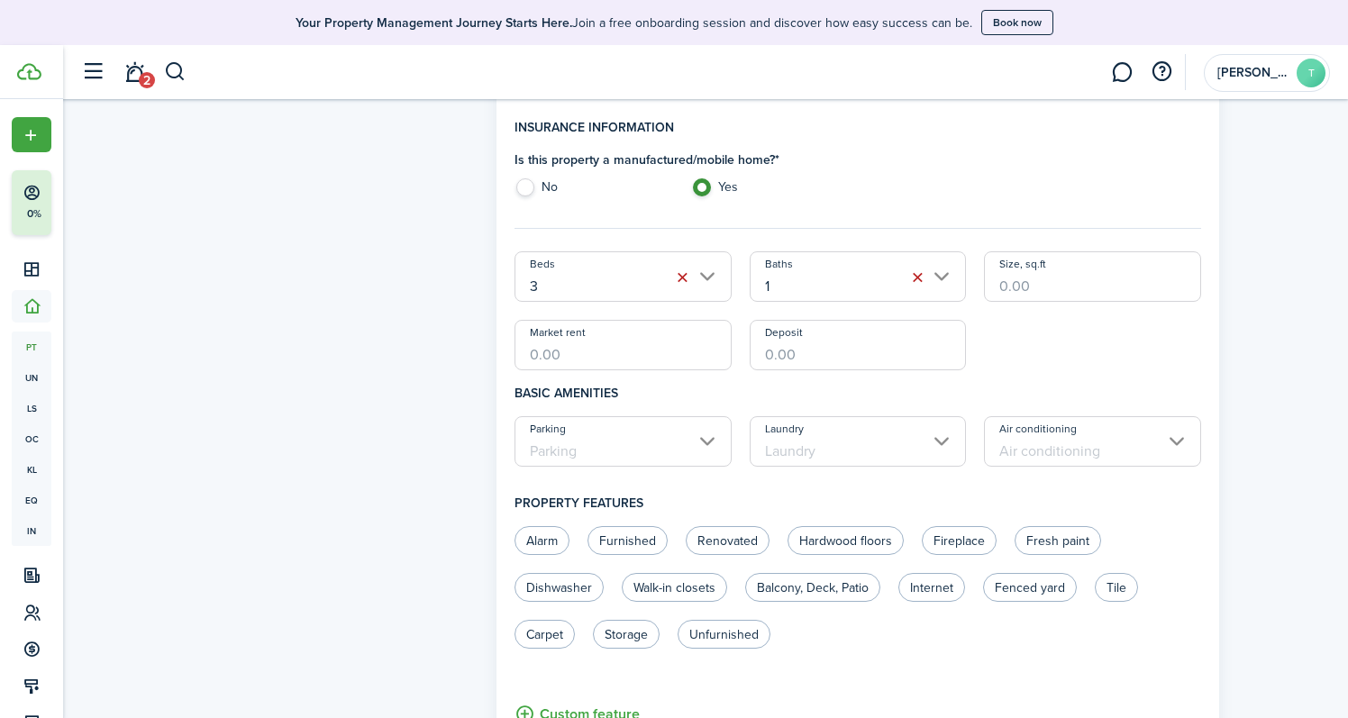
scroll to position [505, 0]
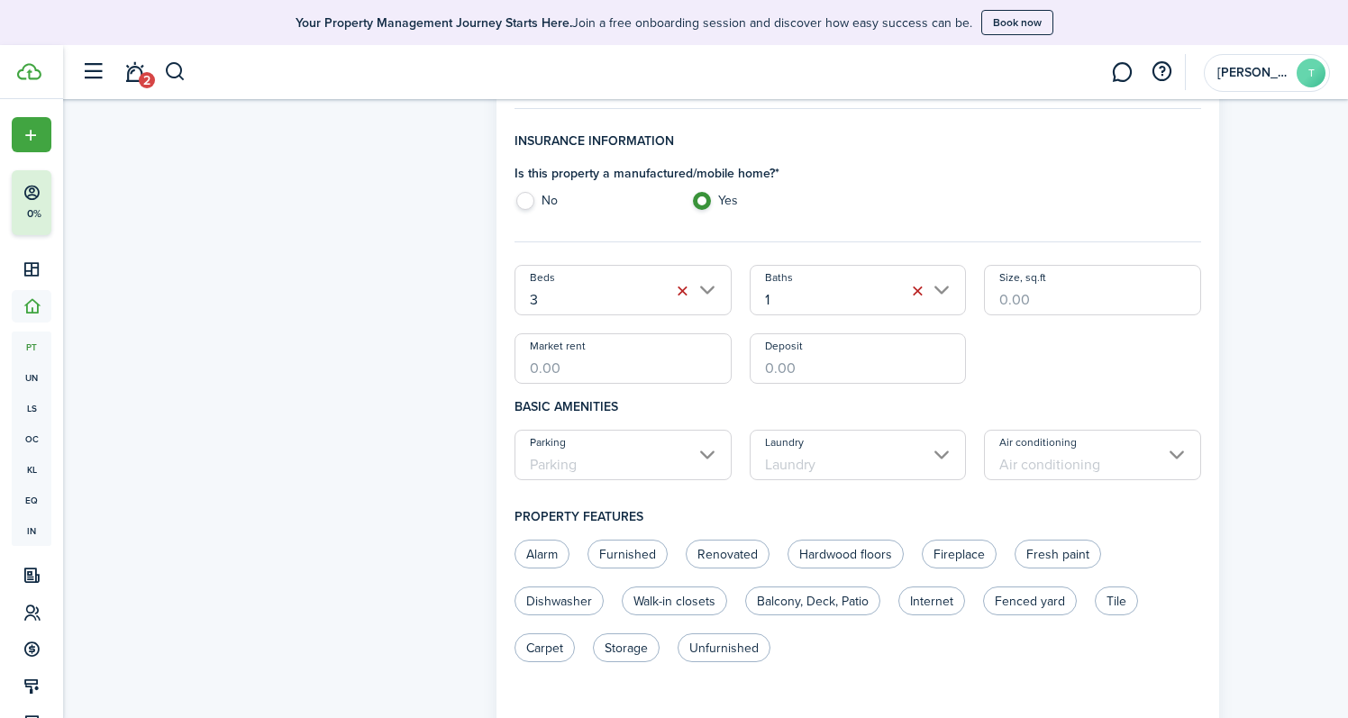
click at [600, 375] on input "Market rent" at bounding box center [622, 358] width 217 height 50
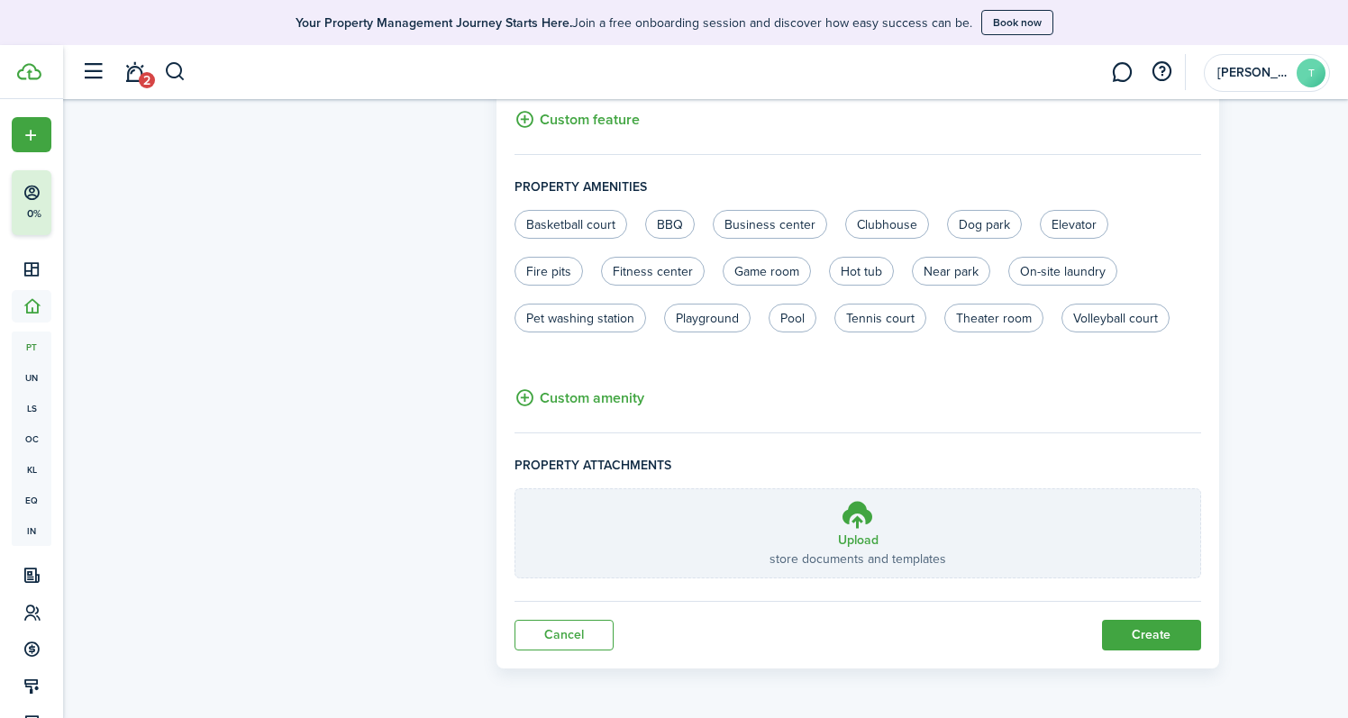
scroll to position [1111, 0]
click at [1161, 636] on button "Create" at bounding box center [1151, 637] width 99 height 31
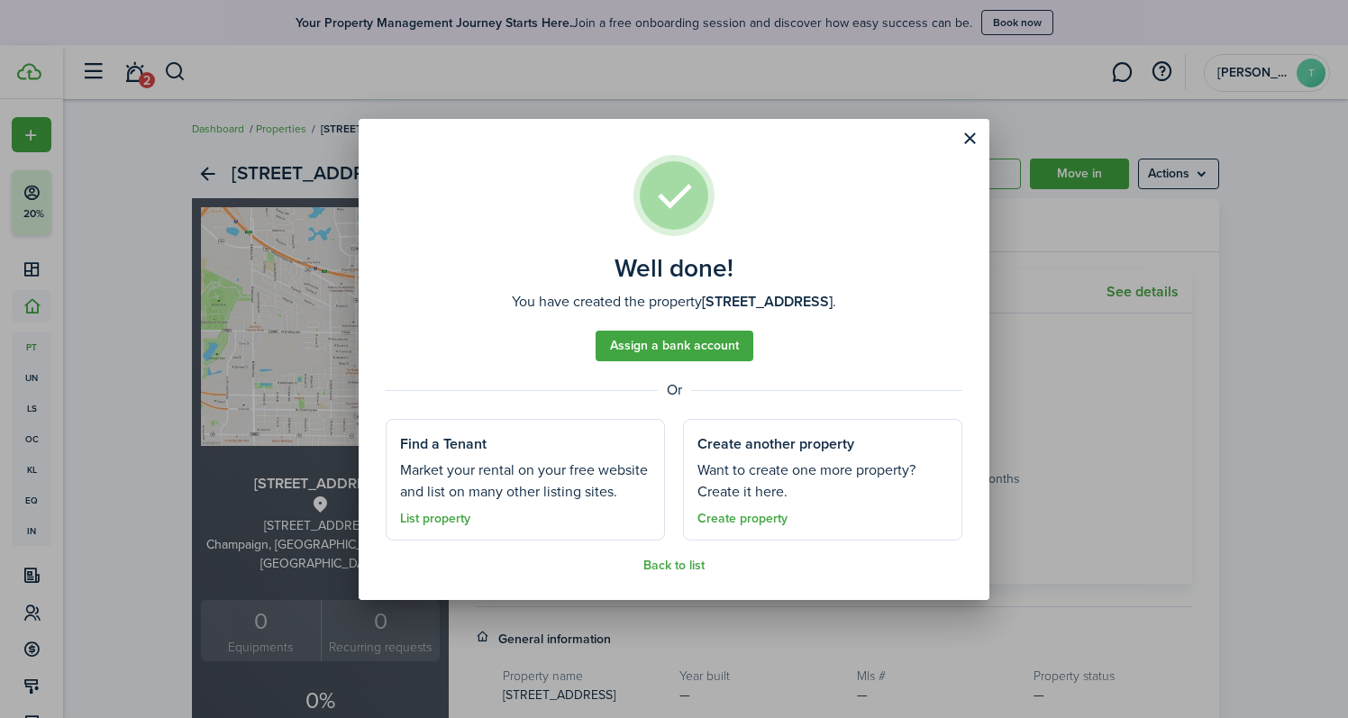
click at [751, 523] on link "Create property" at bounding box center [742, 519] width 90 height 14
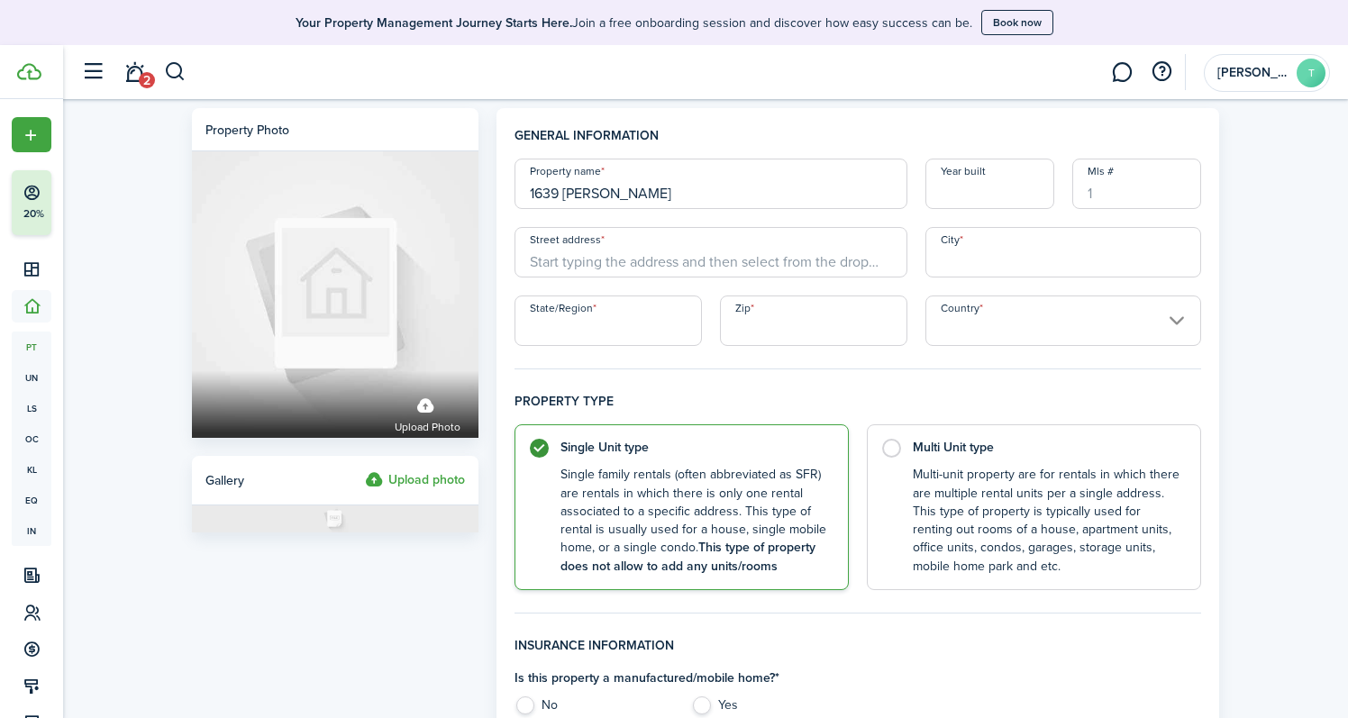
type input "1639 [PERSON_NAME]"
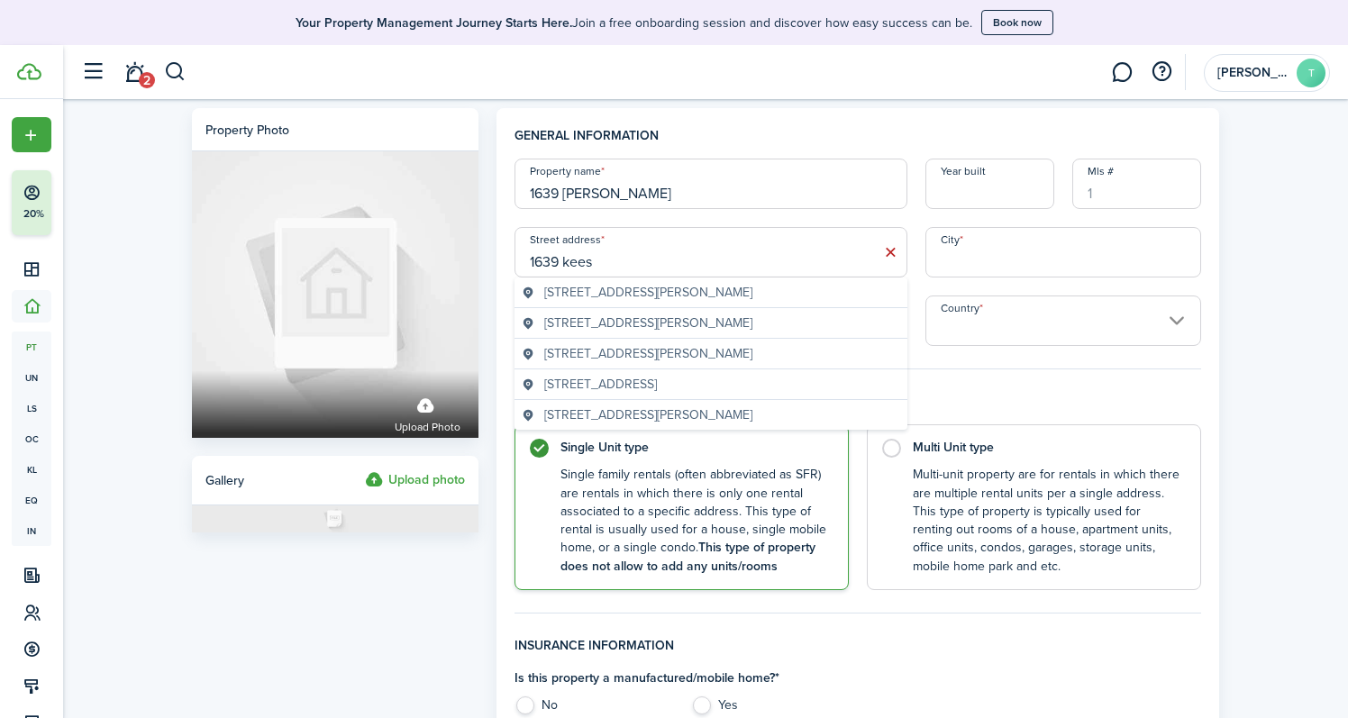
click at [670, 325] on span "[STREET_ADDRESS][PERSON_NAME]" at bounding box center [648, 323] width 208 height 19
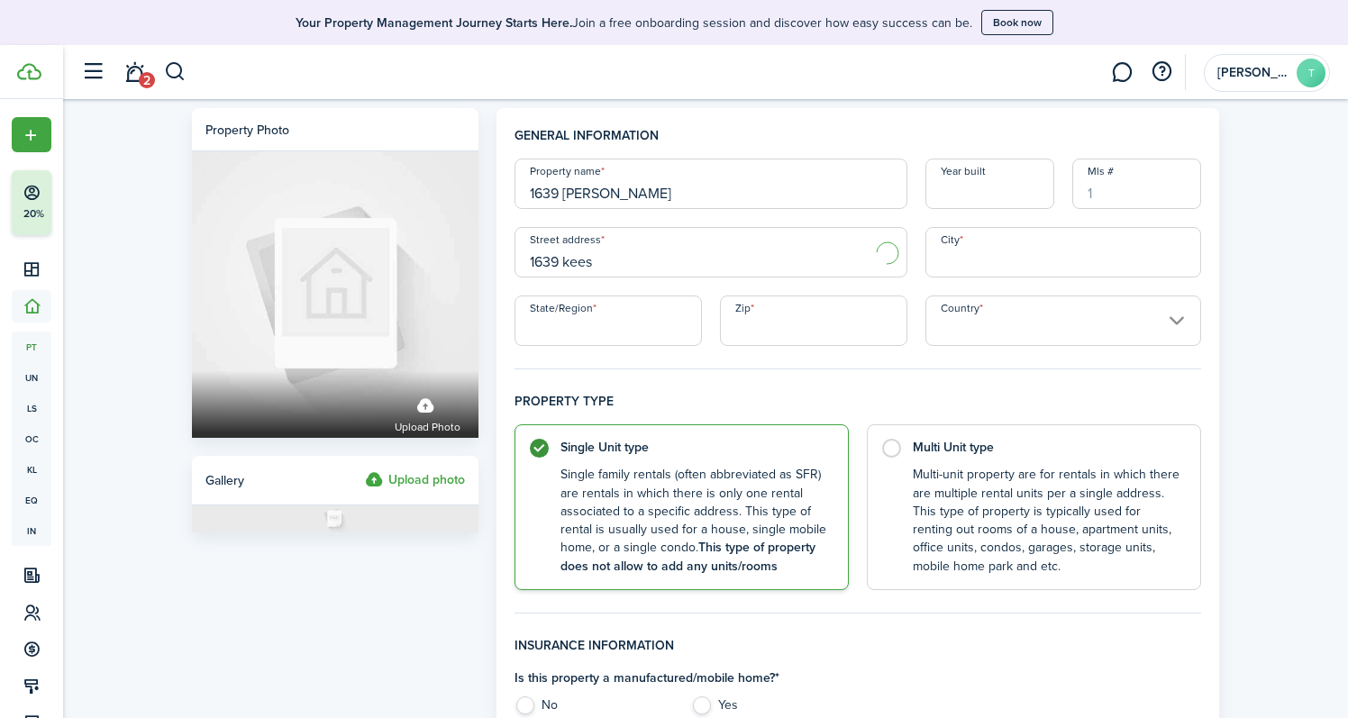
type input "1639 [PERSON_NAME] Dr"
type input "Rantoul"
type input "IL"
type input "61866"
type input "[GEOGRAPHIC_DATA]"
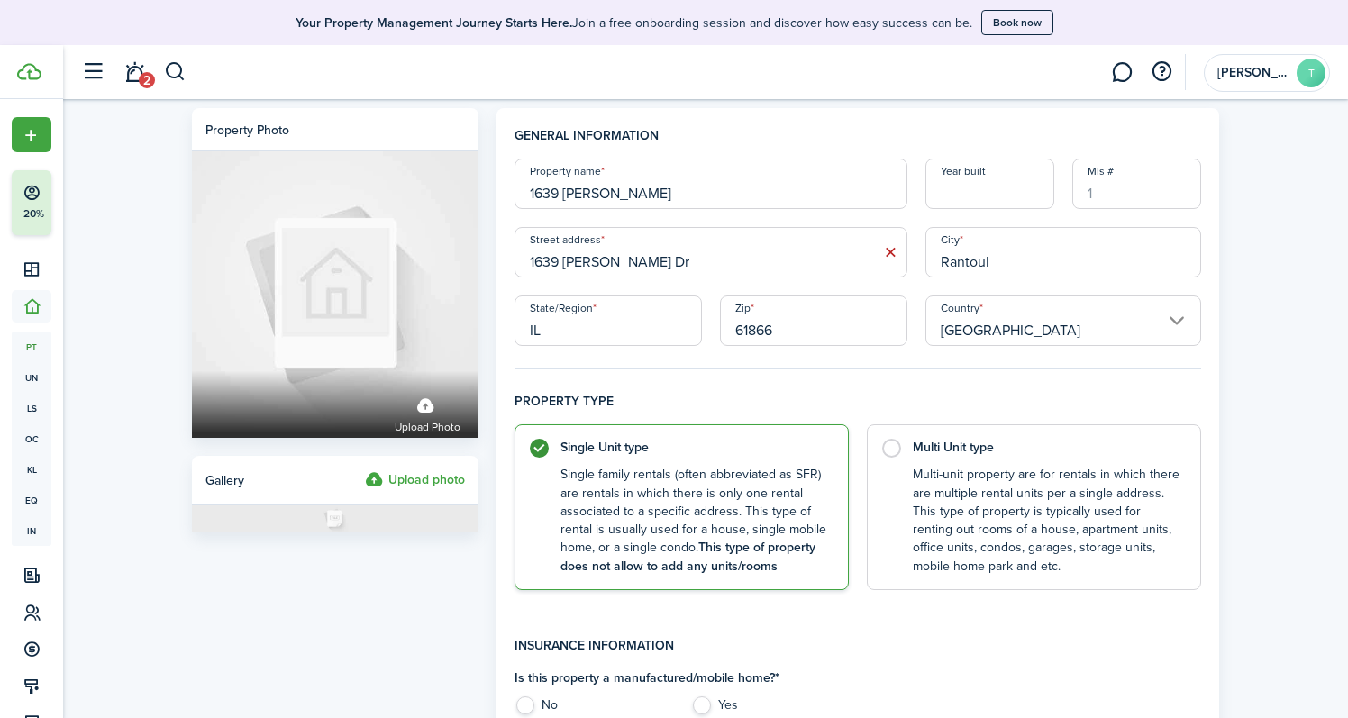
click at [982, 190] on input "Year built" at bounding box center [989, 184] width 129 height 50
type input "3"
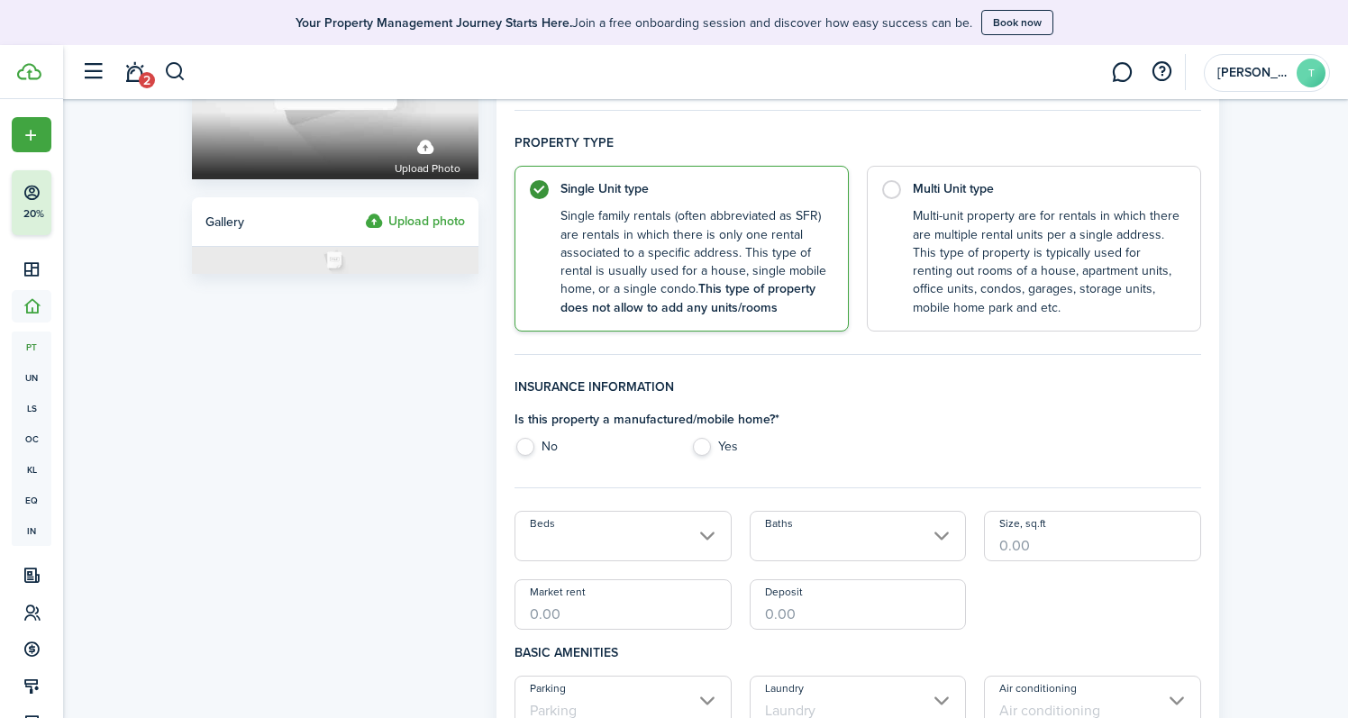
scroll to position [265, 0]
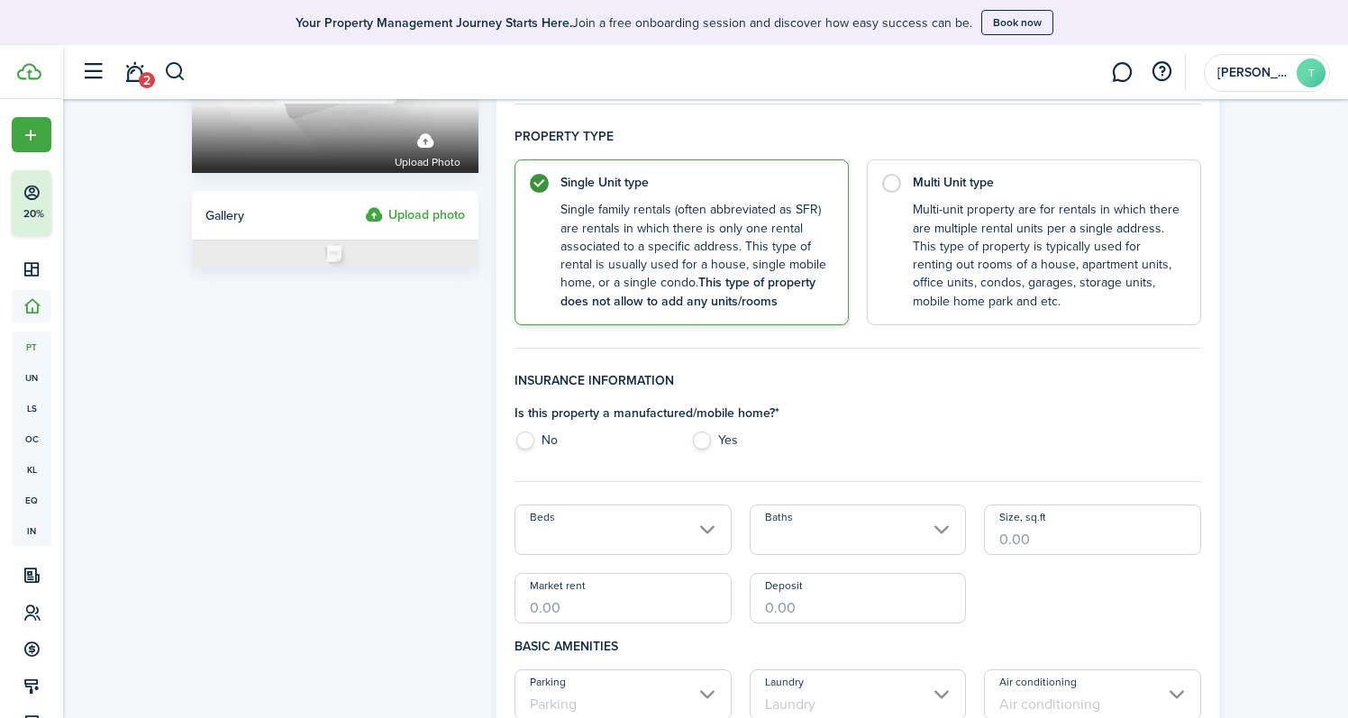
click at [636, 530] on input "Beds" at bounding box center [622, 530] width 217 height 50
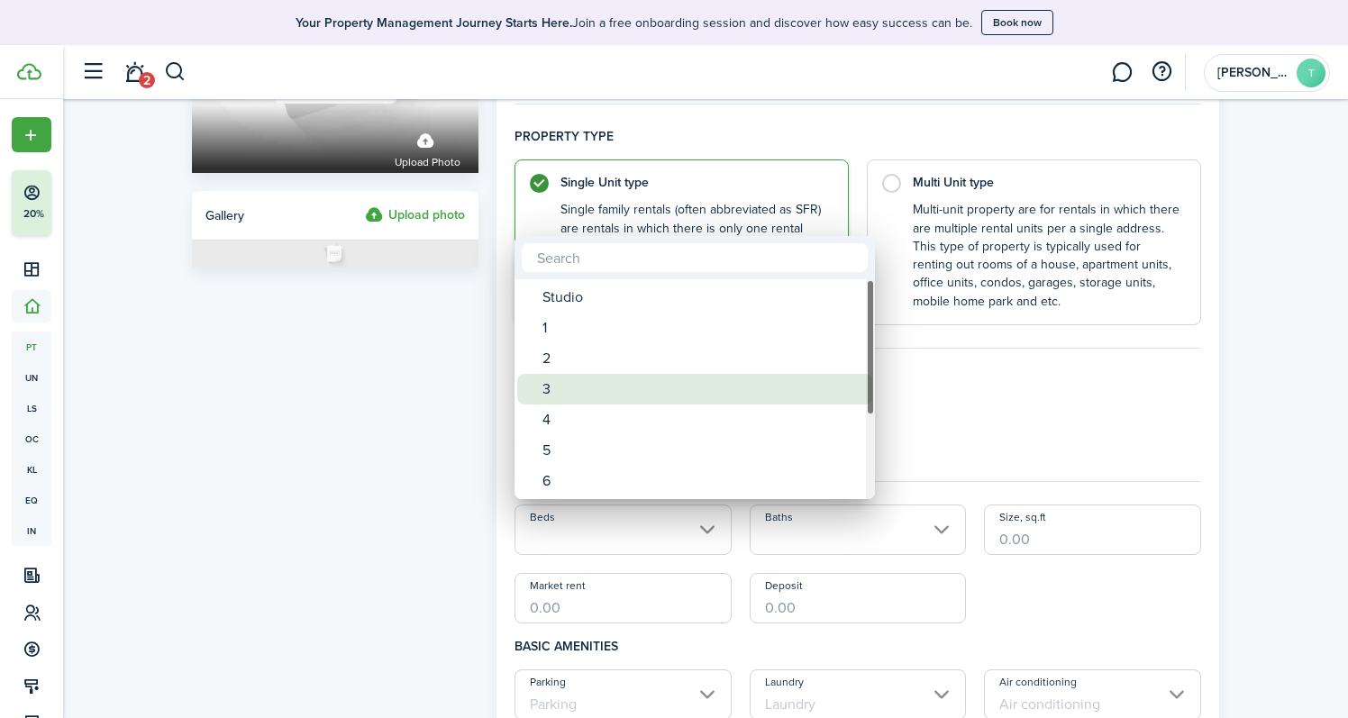
click at [591, 389] on div "3" at bounding box center [701, 389] width 319 height 31
type input "3"
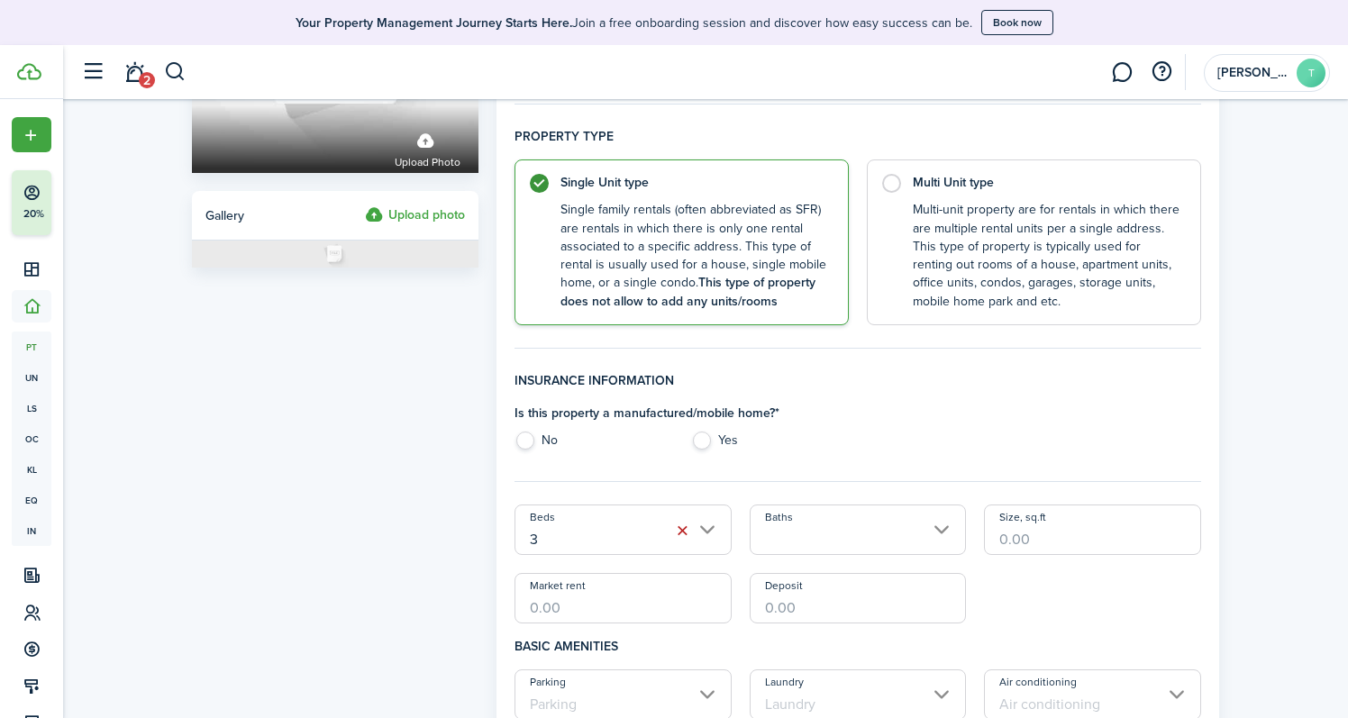
click at [822, 522] on input "Baths" at bounding box center [858, 530] width 217 height 50
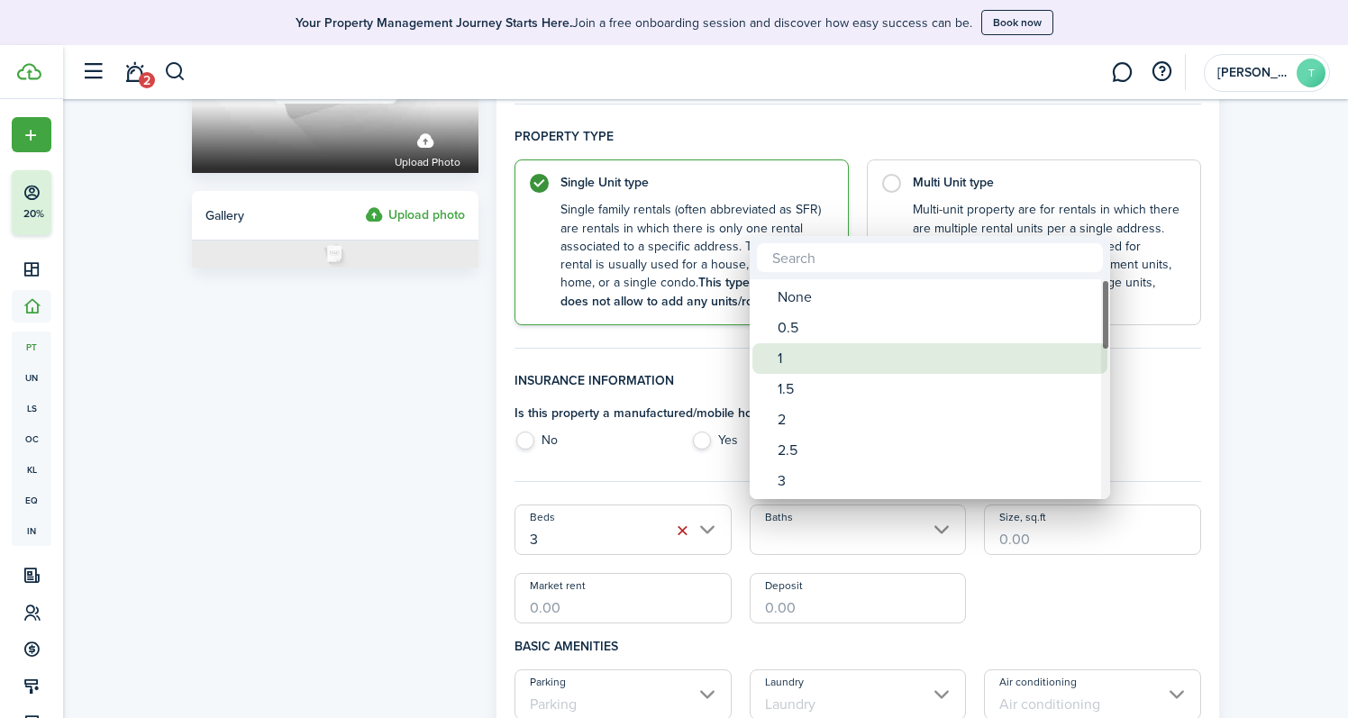
click at [807, 362] on div "1" at bounding box center [937, 358] width 319 height 31
type input "1"
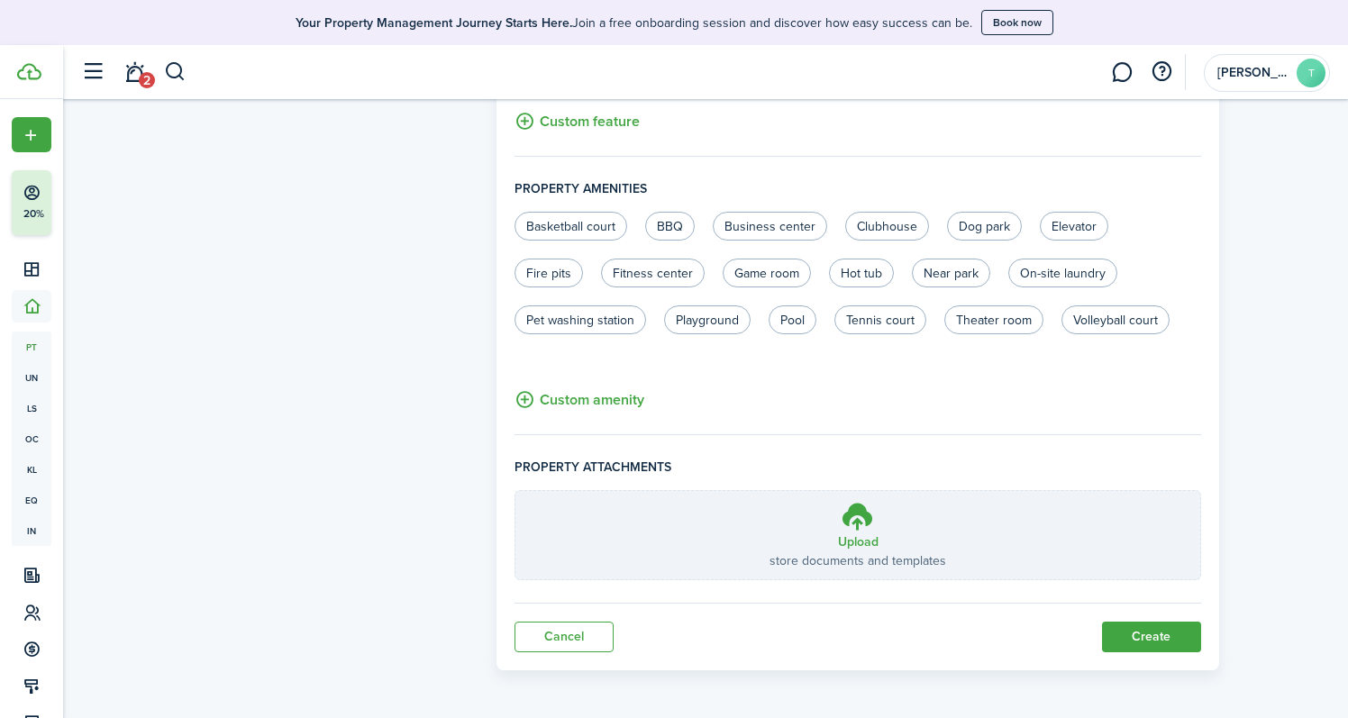
click at [1158, 641] on button "Create" at bounding box center [1151, 637] width 99 height 31
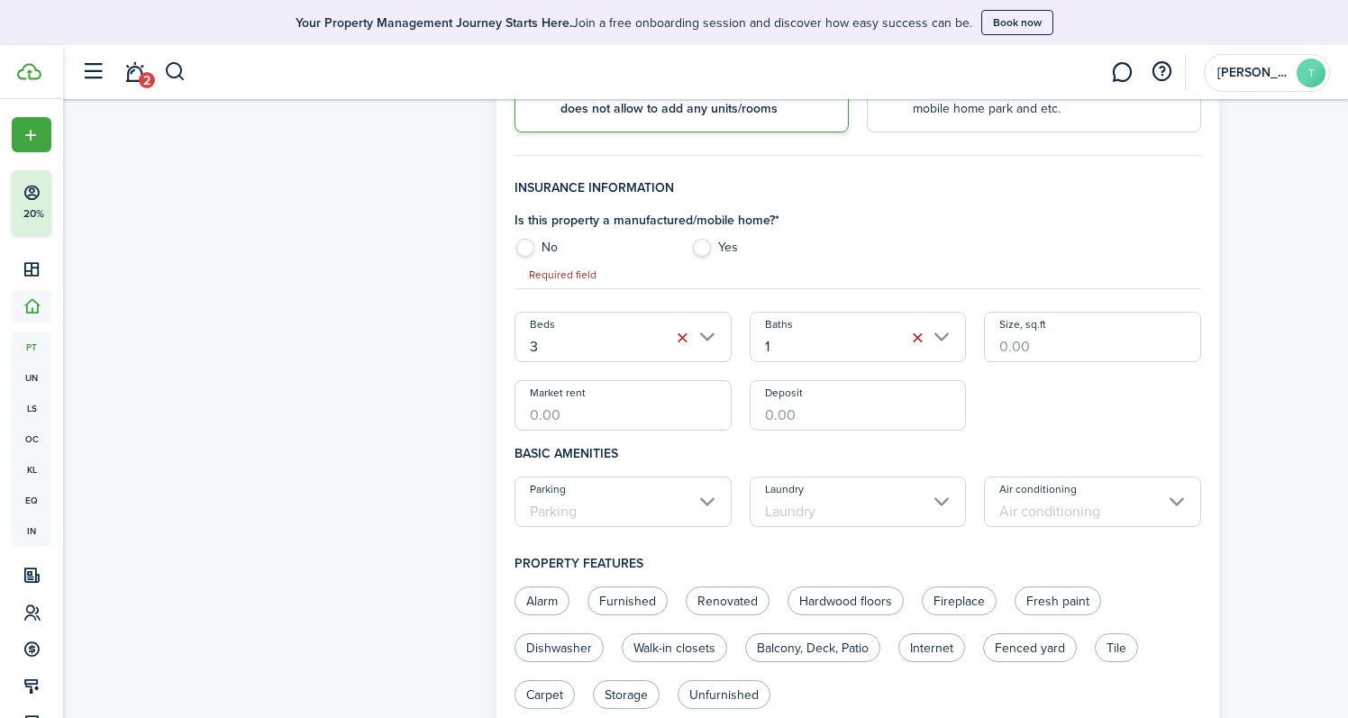
scroll to position [350, 0]
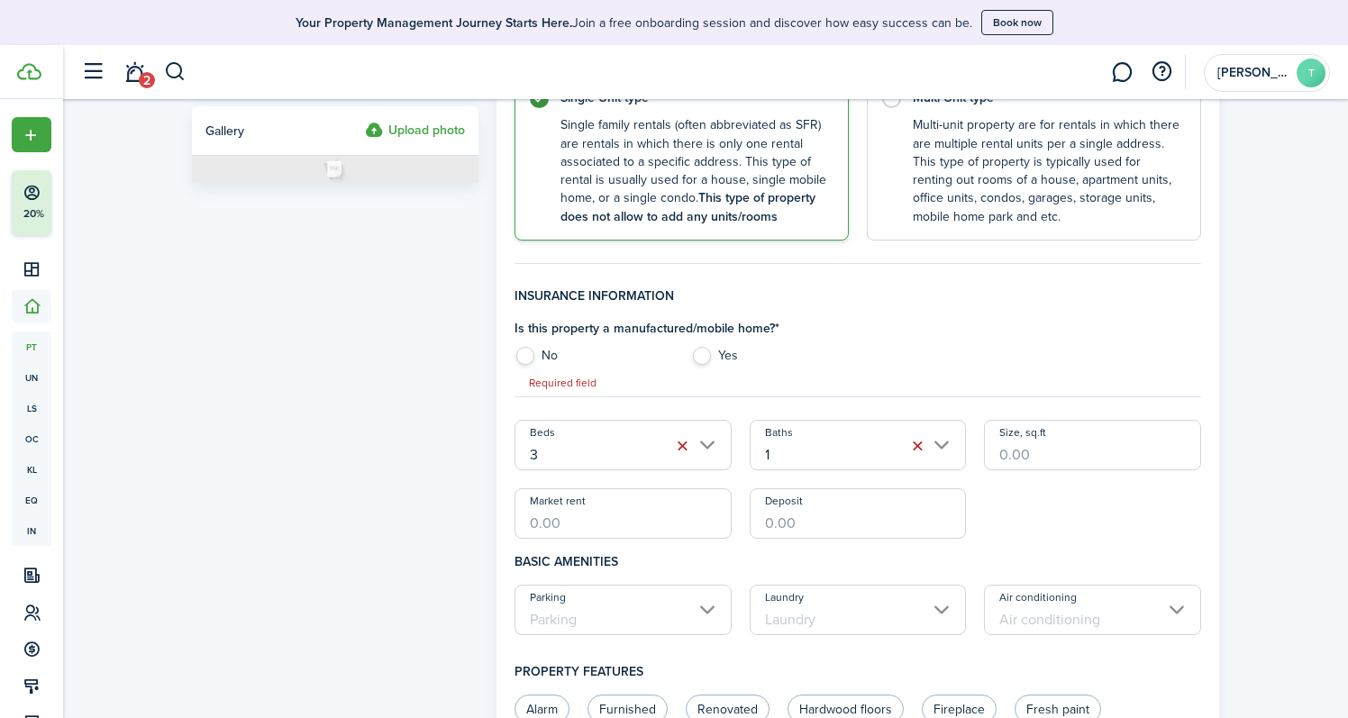
click at [519, 347] on label "No" at bounding box center [593, 360] width 158 height 27
radio input "true"
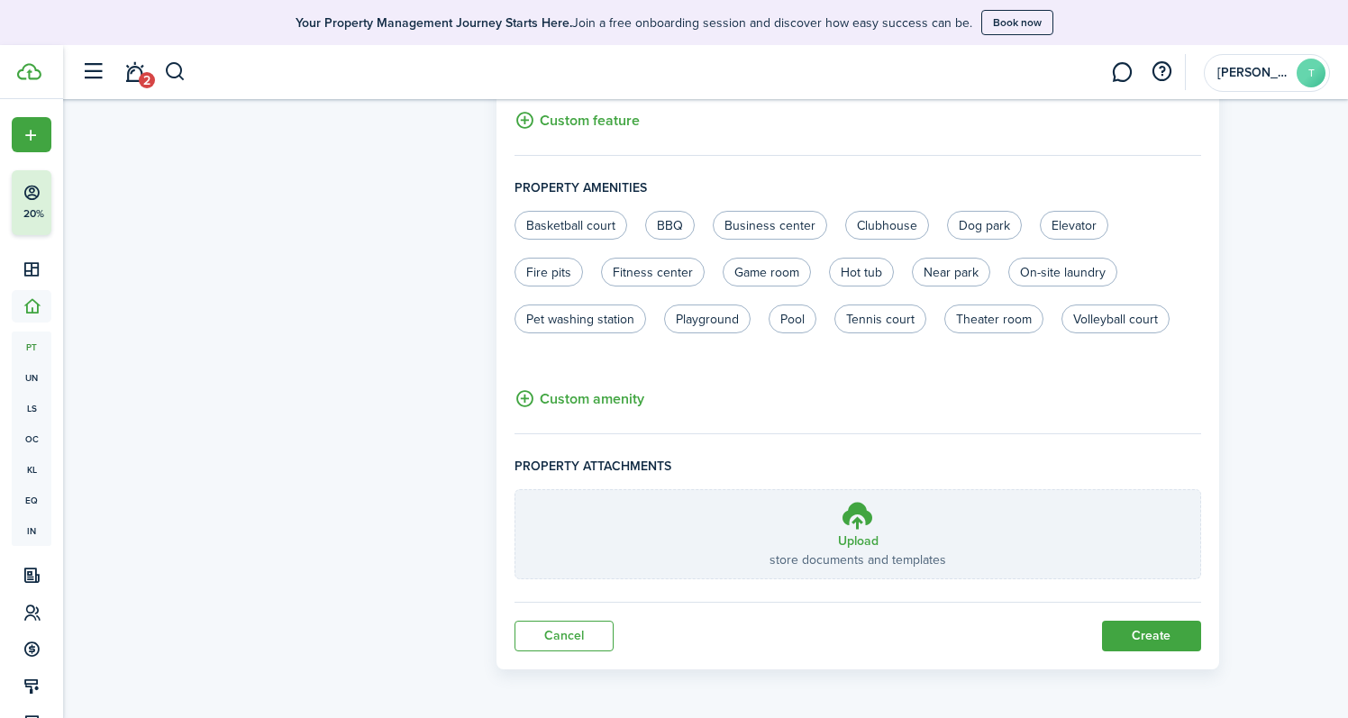
scroll to position [1111, 0]
click at [1136, 635] on button "Create" at bounding box center [1151, 637] width 99 height 31
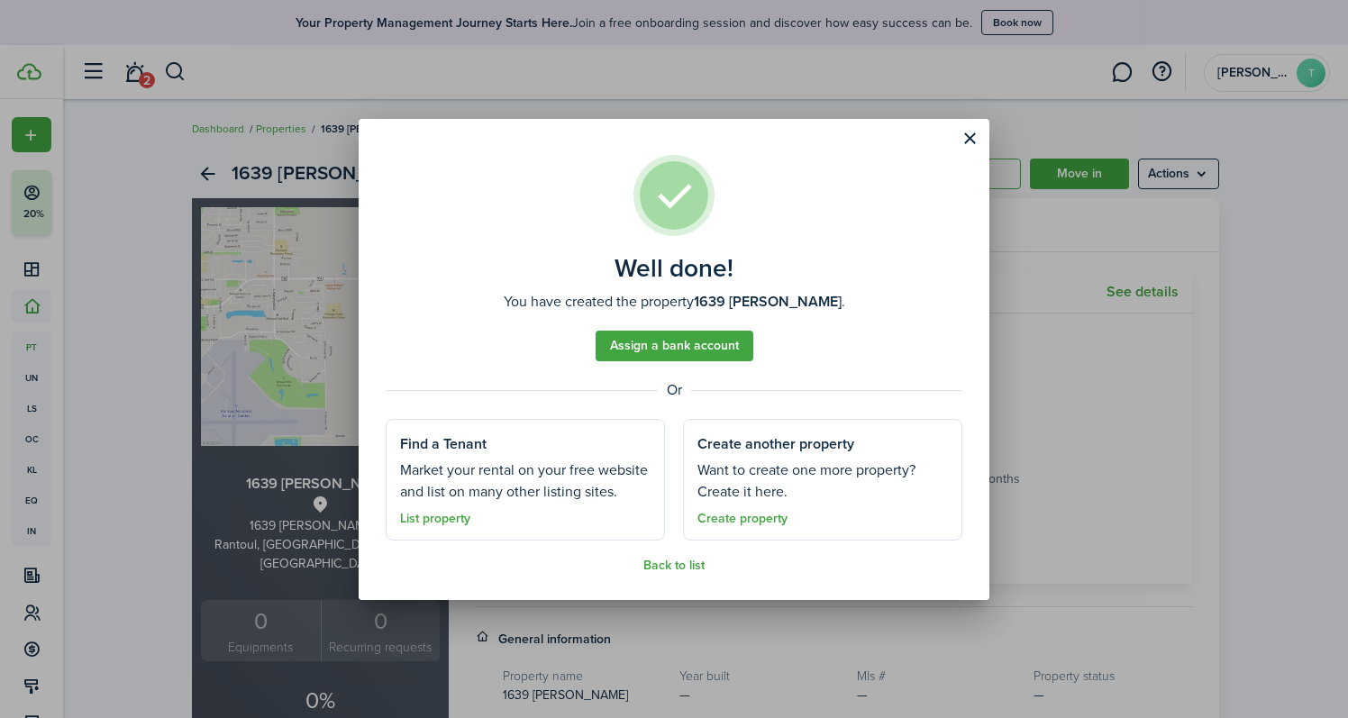
click at [747, 518] on link "Create property" at bounding box center [742, 519] width 90 height 14
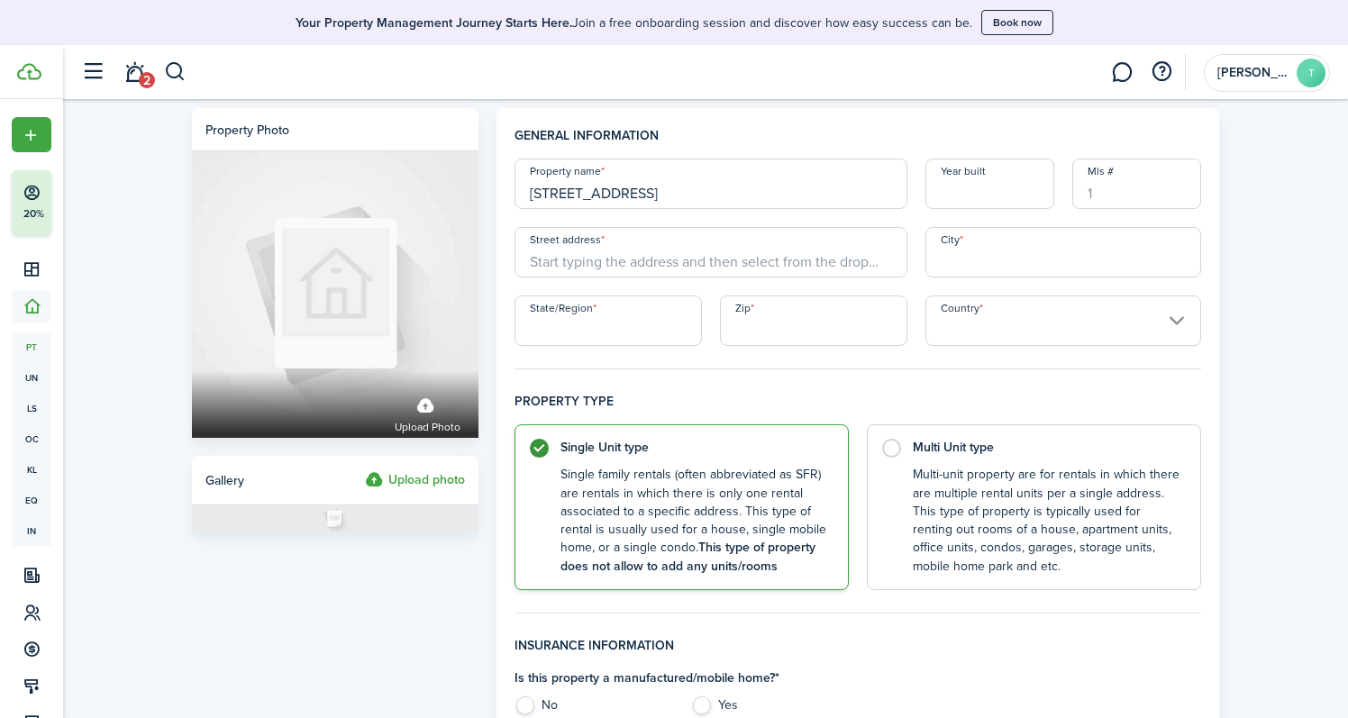
type input "[STREET_ADDRESS]"
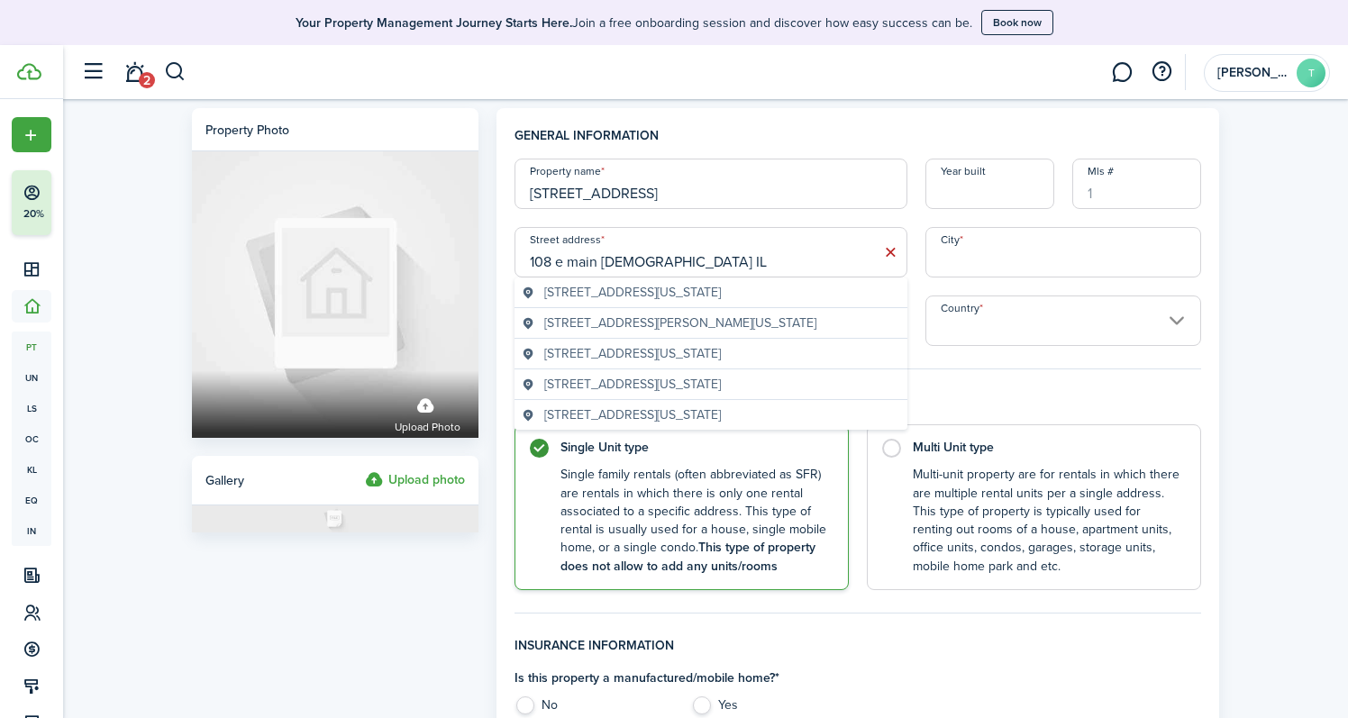
click at [567, 264] on input "108 e main [DEMOGRAPHIC_DATA] IL" at bounding box center [710, 252] width 393 height 50
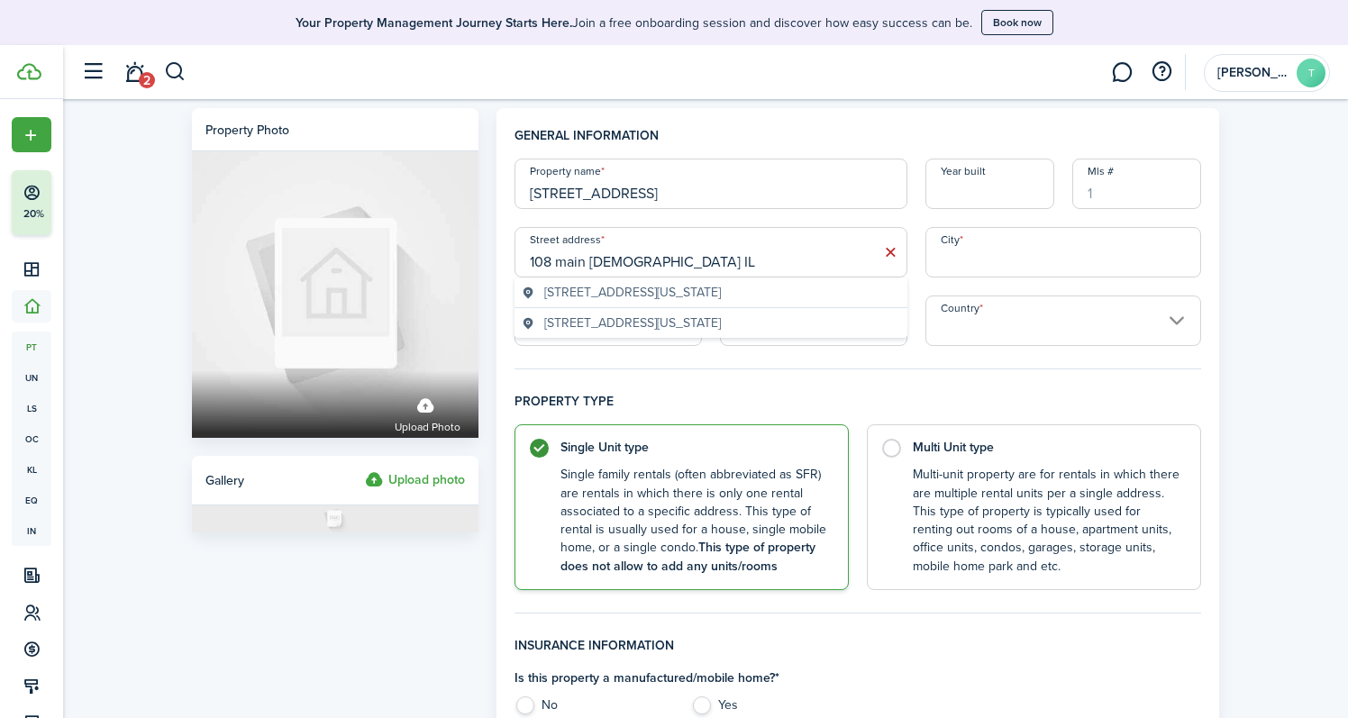
click at [621, 296] on span "[STREET_ADDRESS][US_STATE]" at bounding box center [632, 292] width 177 height 19
type input "[STREET_ADDRESS]"
type input "Mahomet"
type input "IL"
type input "61853"
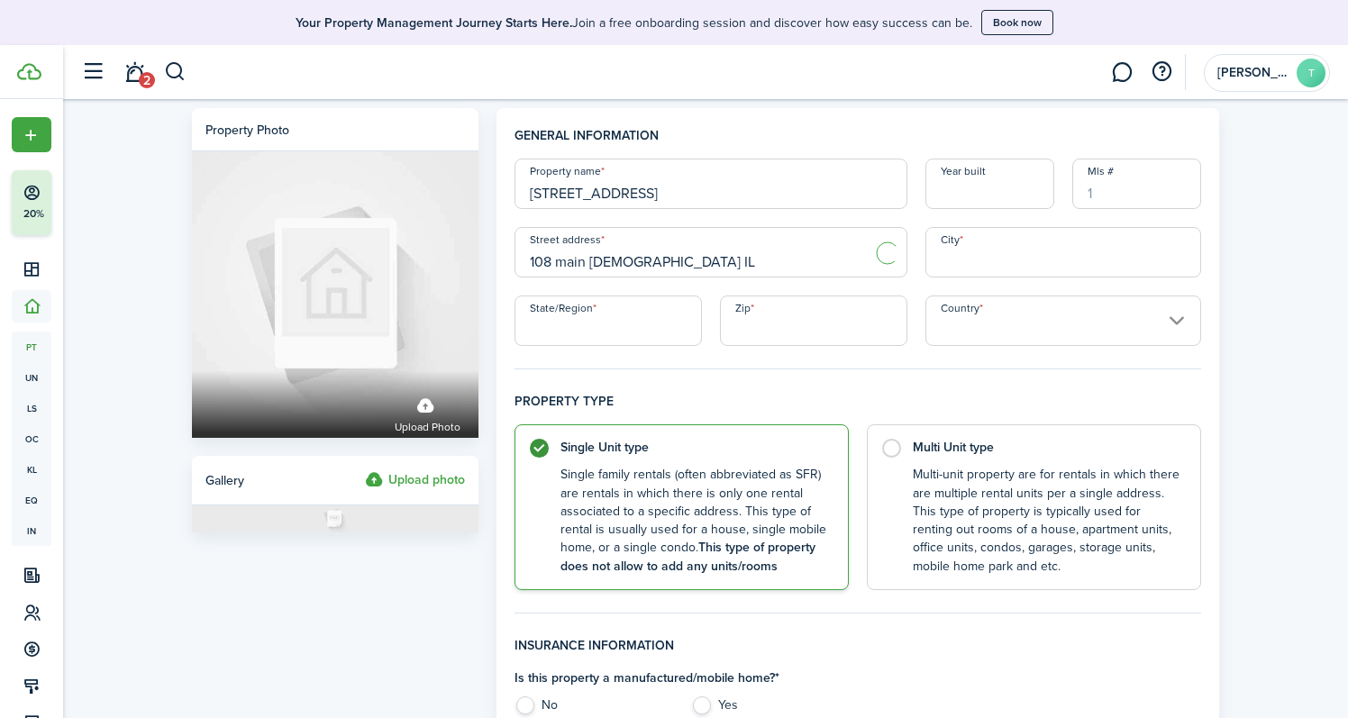
type input "[GEOGRAPHIC_DATA]"
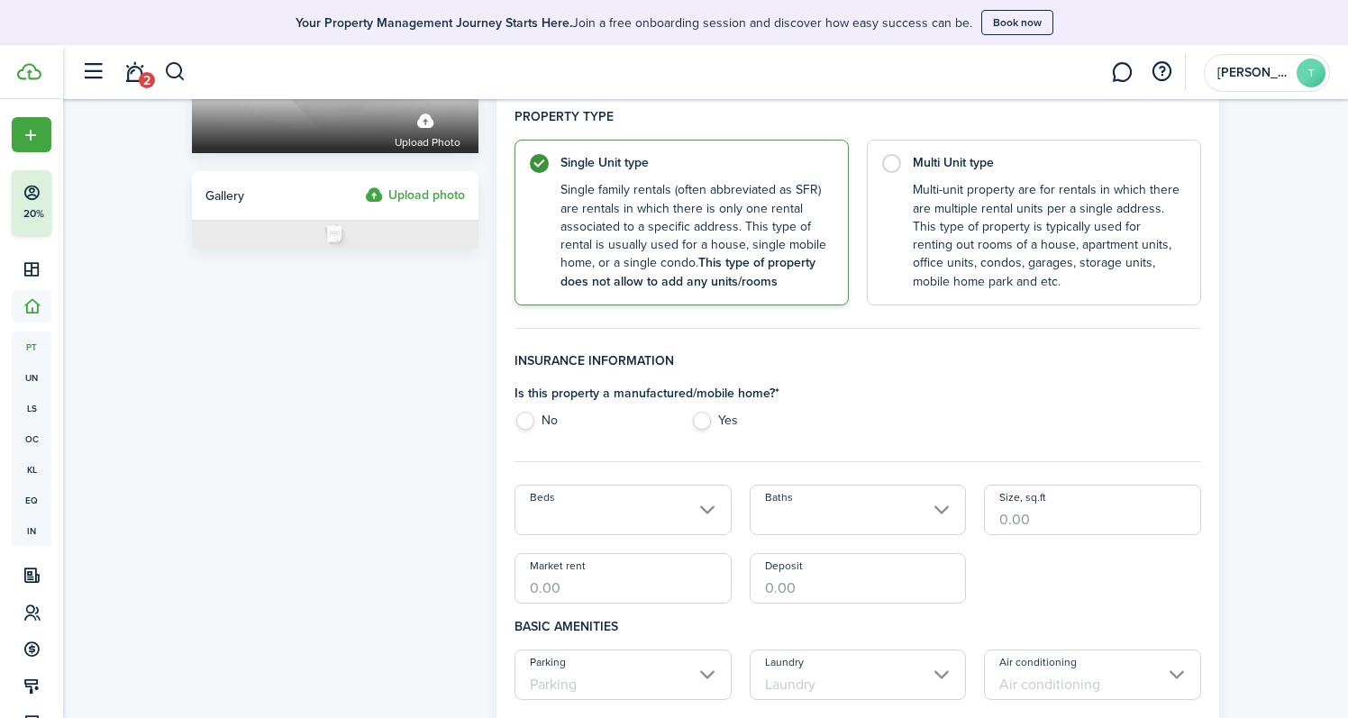
scroll to position [294, 0]
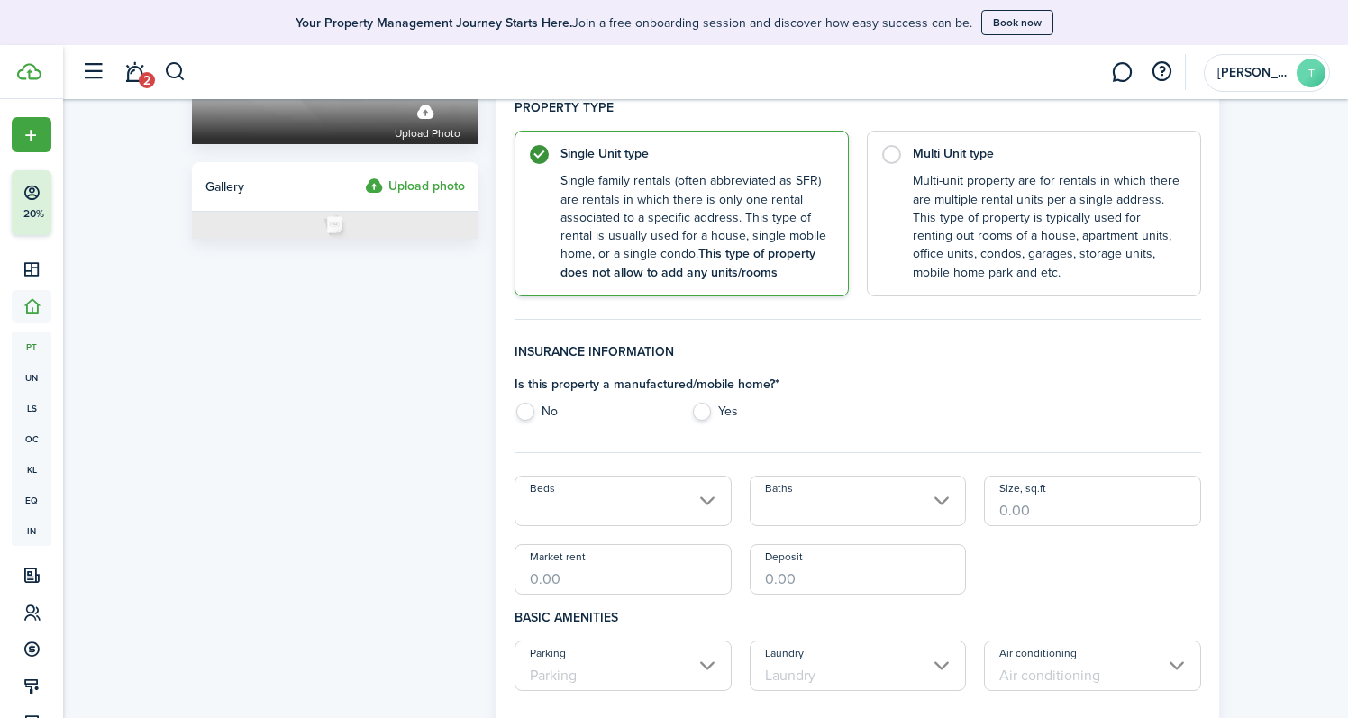
click at [519, 414] on label "No" at bounding box center [593, 416] width 158 height 27
radio input "true"
click at [606, 499] on input "Beds" at bounding box center [622, 501] width 217 height 50
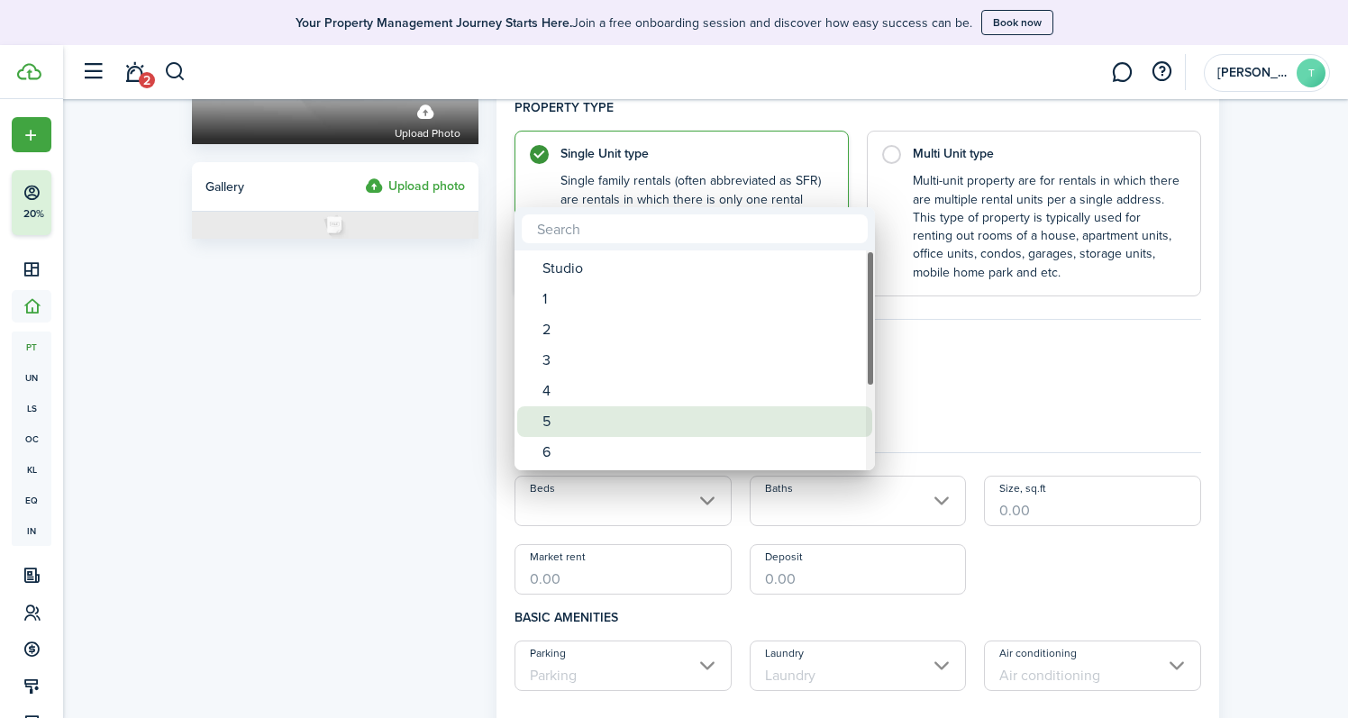
click at [590, 423] on div "5" at bounding box center [701, 421] width 319 height 31
type input "5"
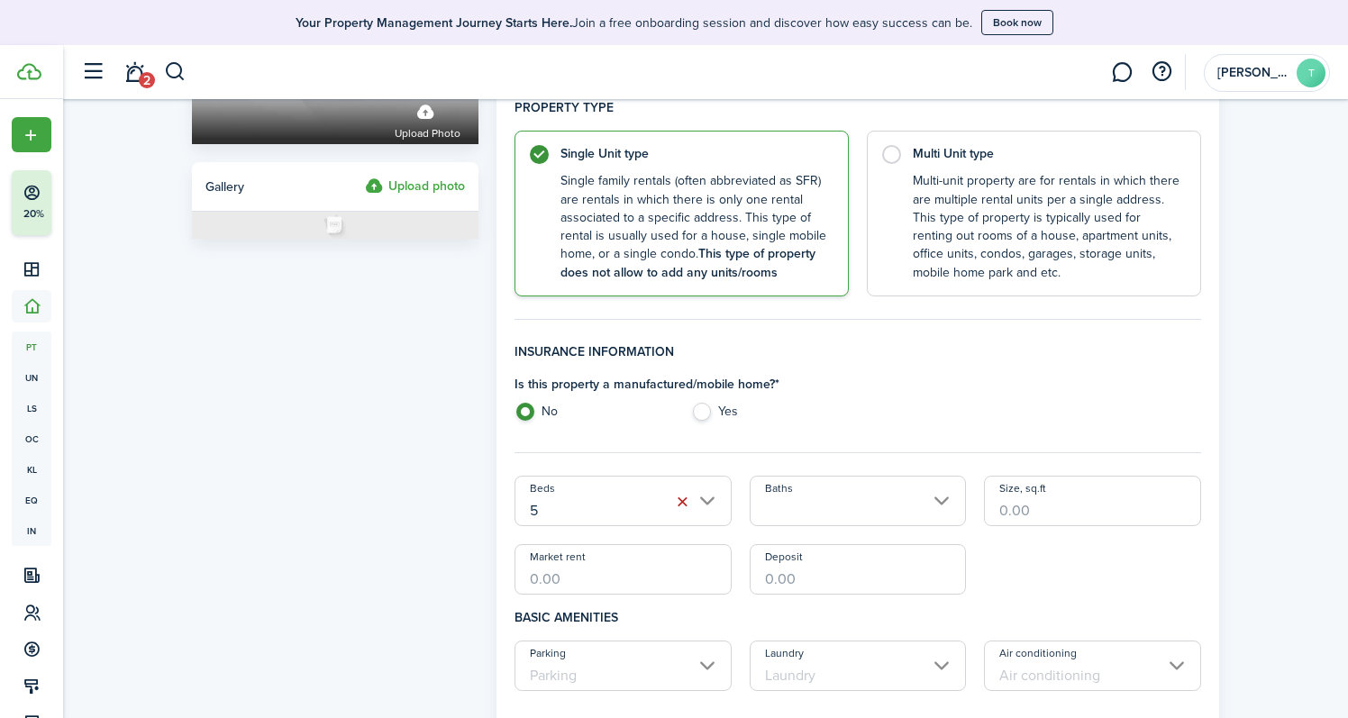
click at [812, 514] on input "Baths" at bounding box center [858, 501] width 217 height 50
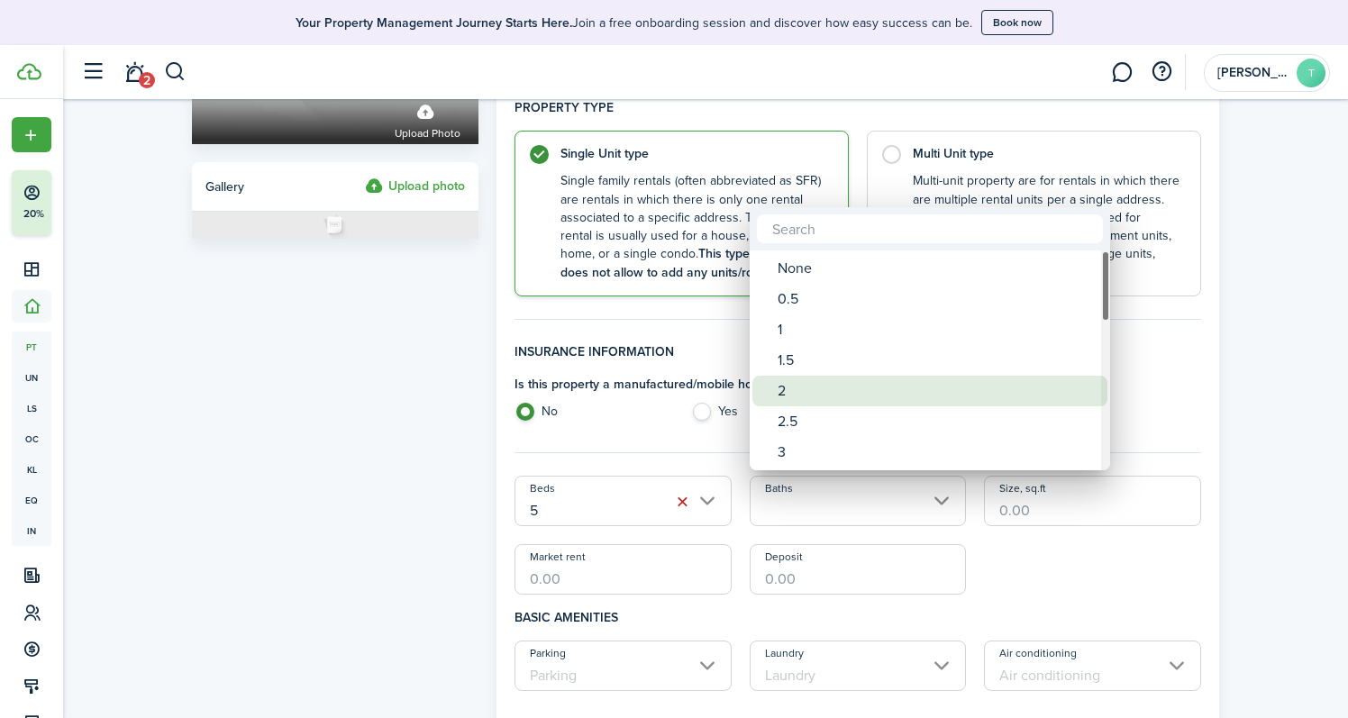
click at [840, 399] on div "2" at bounding box center [937, 391] width 319 height 31
type input "2"
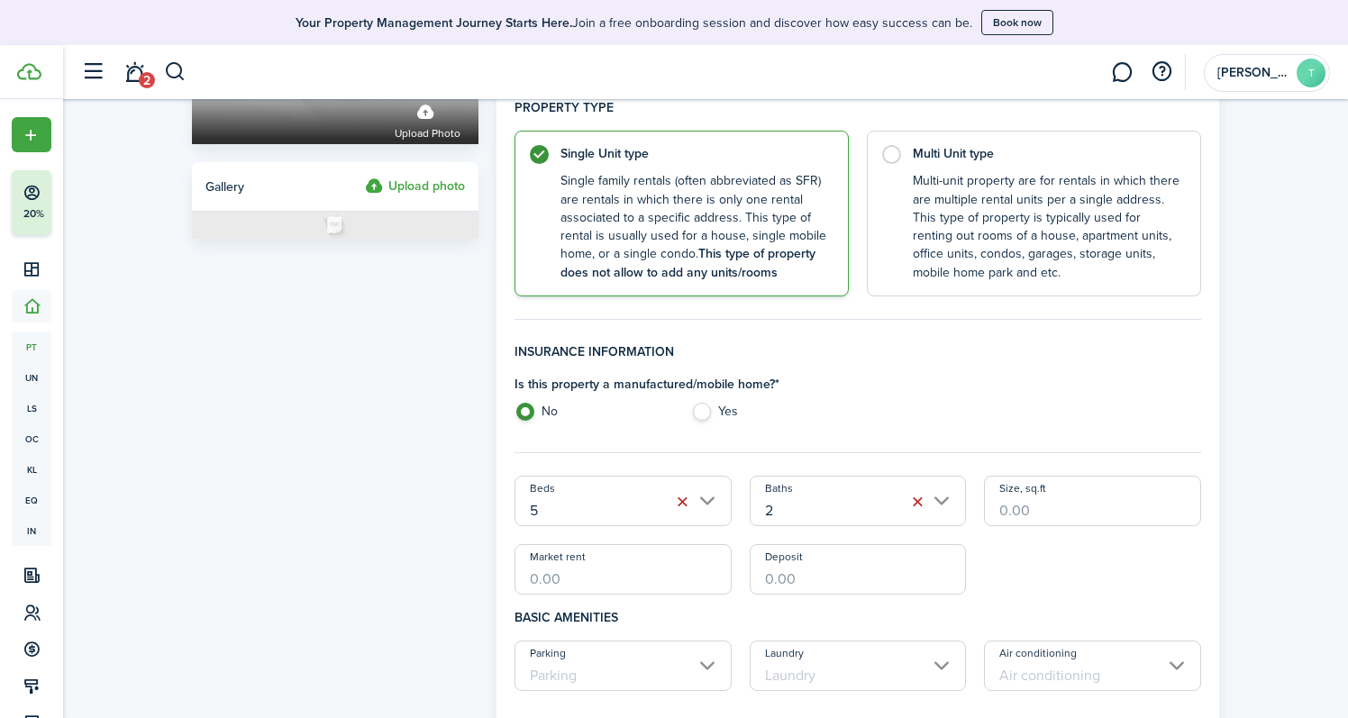
click at [1040, 505] on input "Size, sq.ft" at bounding box center [1092, 501] width 217 height 50
type input "2,800"
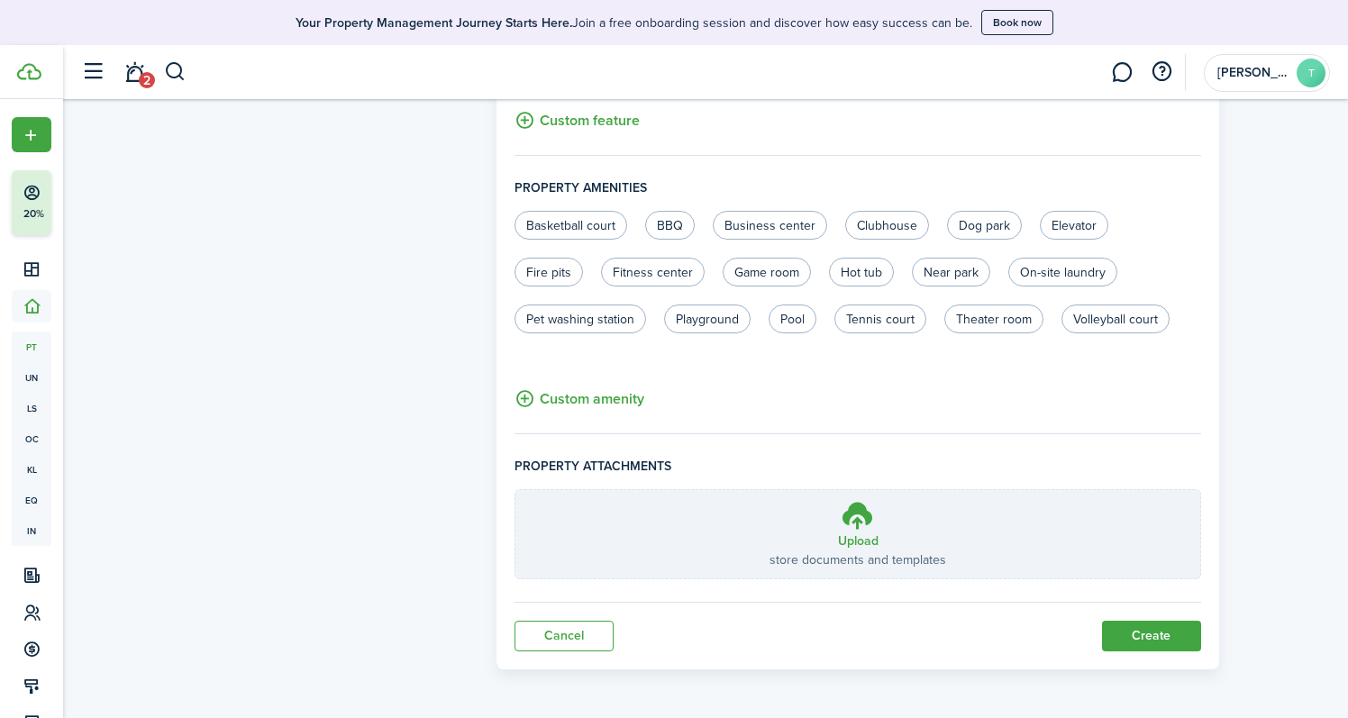
scroll to position [1111, 0]
click at [1145, 625] on button "Create" at bounding box center [1151, 637] width 99 height 31
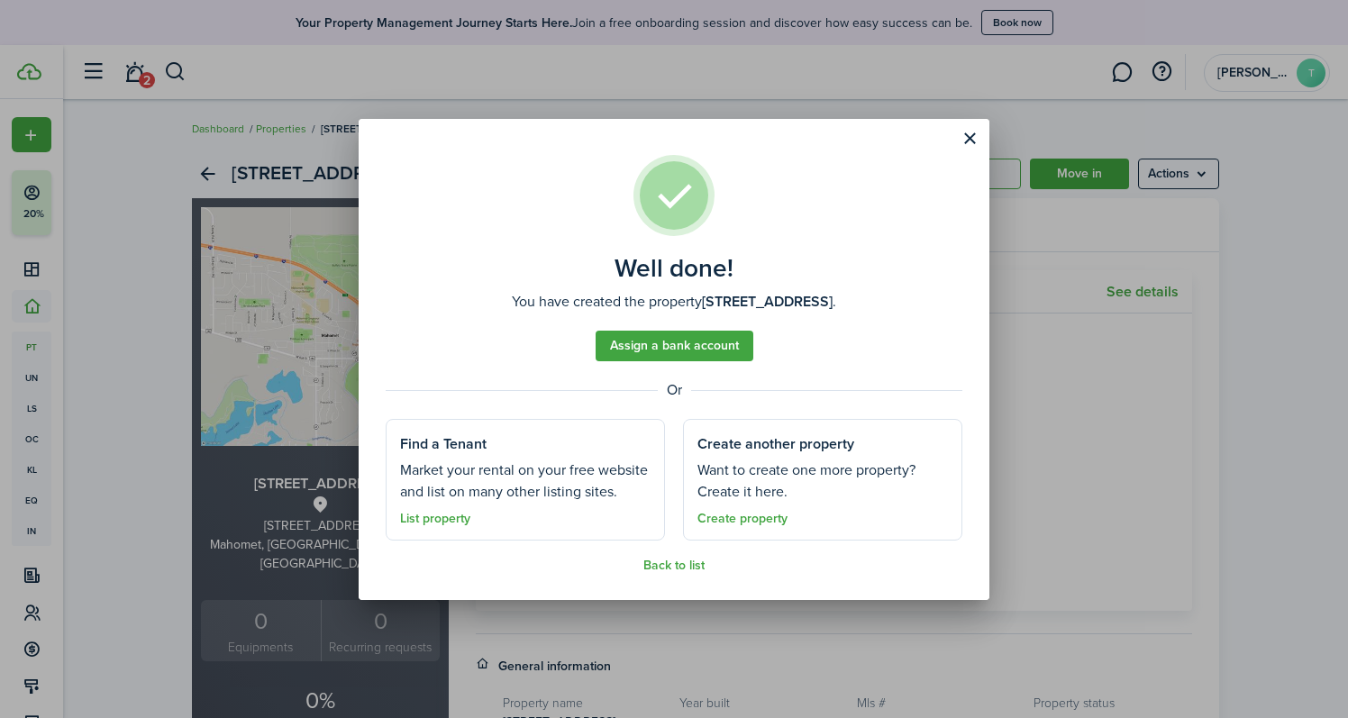
click at [747, 523] on link "Create property" at bounding box center [742, 519] width 90 height 14
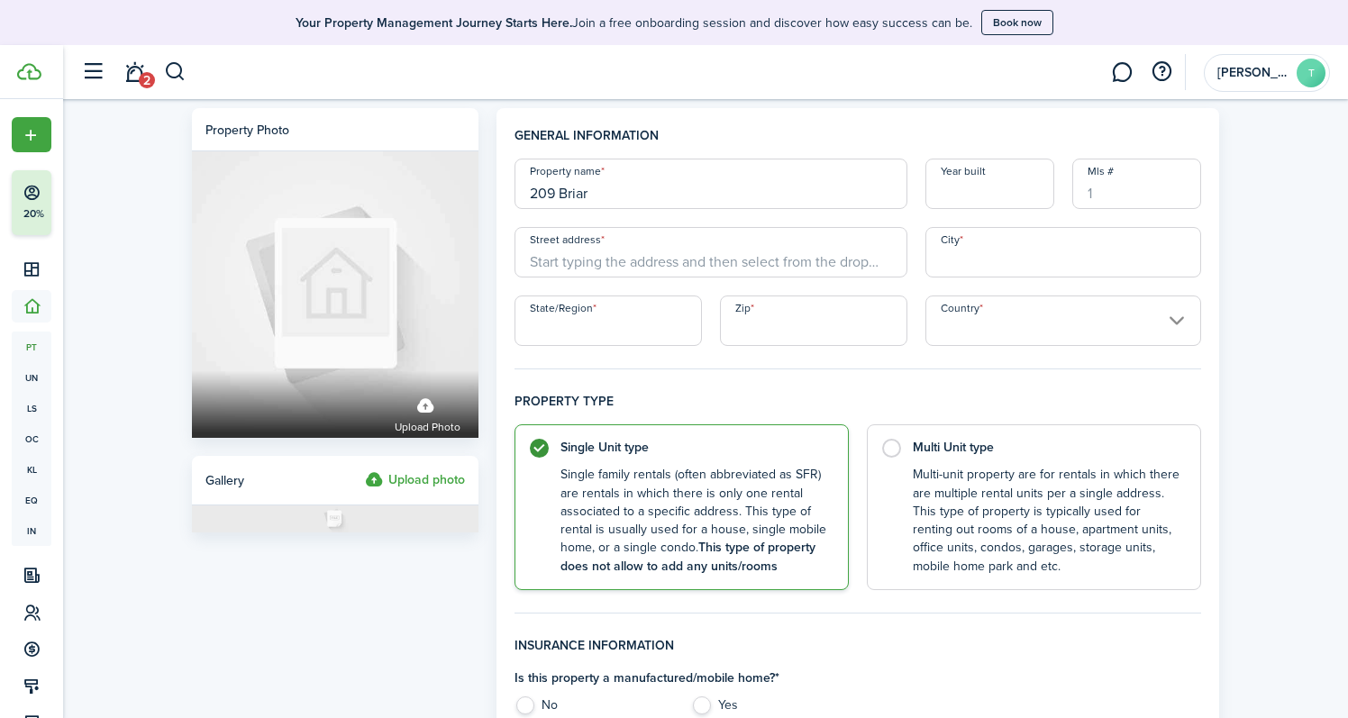
type input "209 Briar"
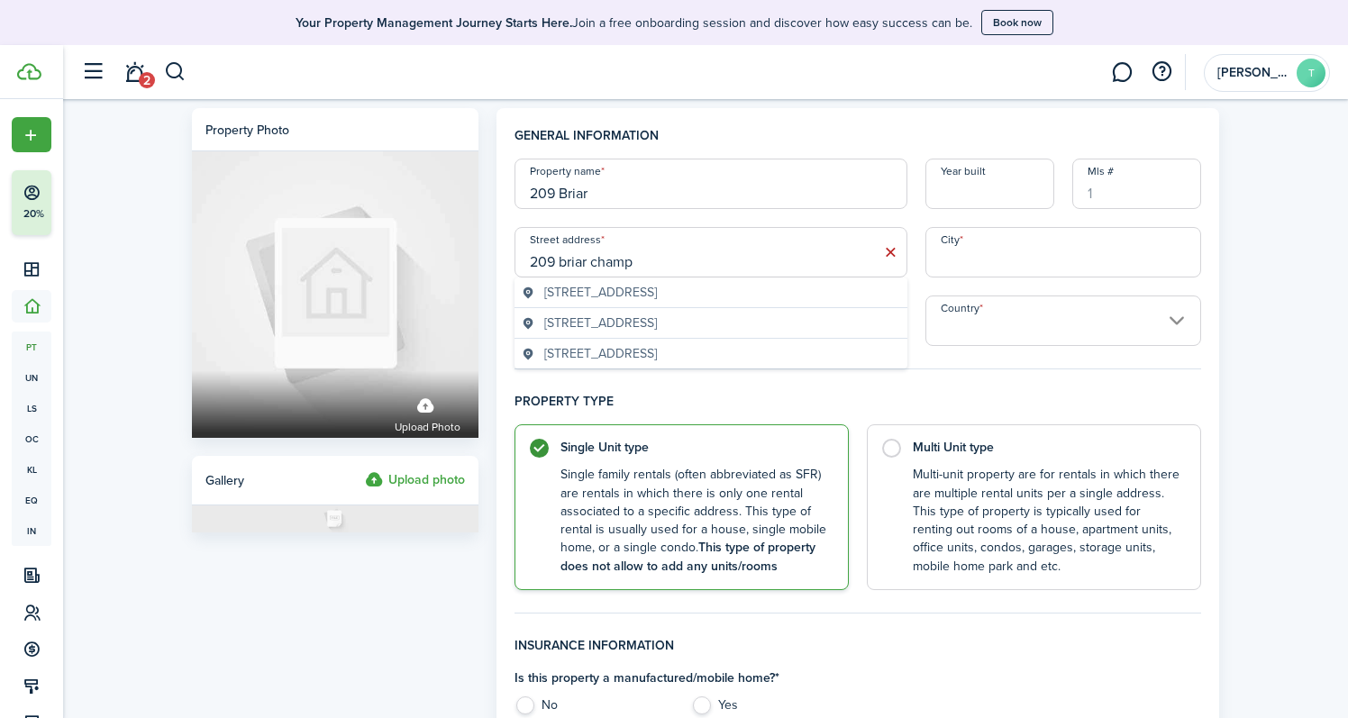
click at [657, 293] on span "[STREET_ADDRESS]" at bounding box center [600, 292] width 113 height 19
type input "[STREET_ADDRESS]"
type input "Champaign"
type input "IL"
type input "61820"
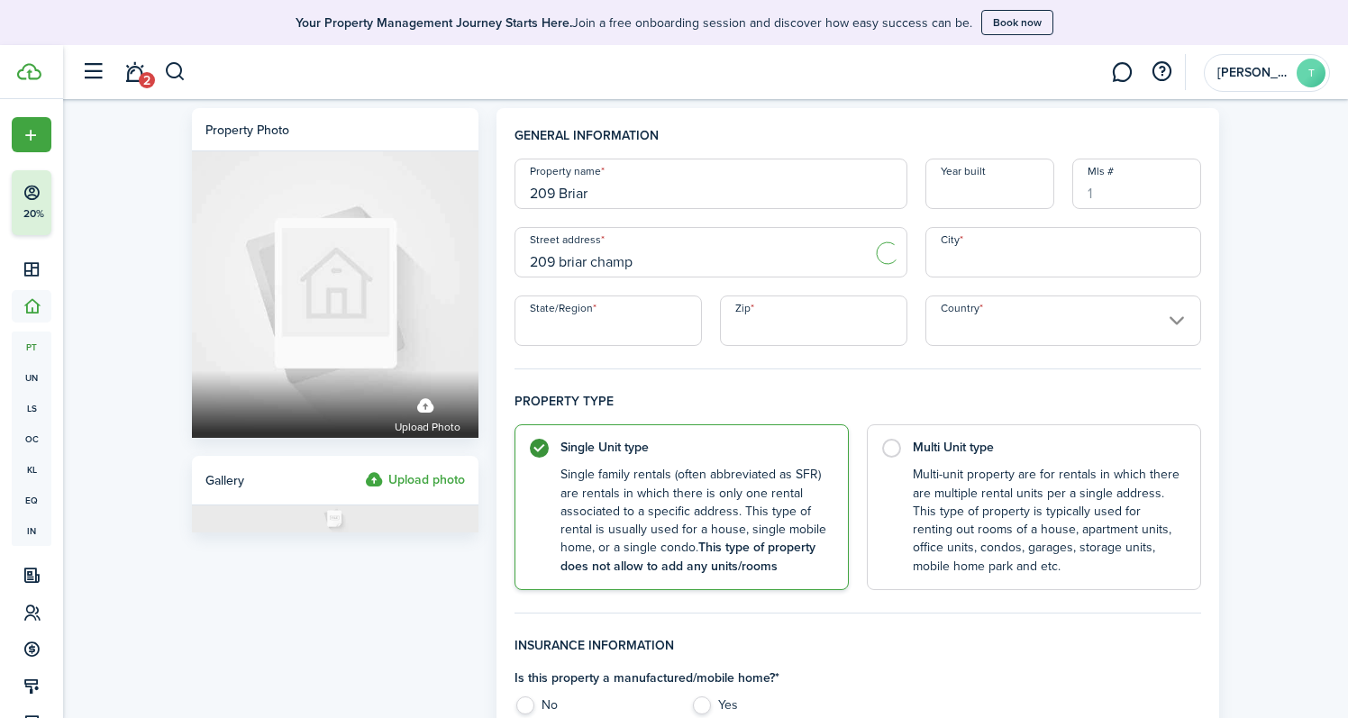
type input "[GEOGRAPHIC_DATA]"
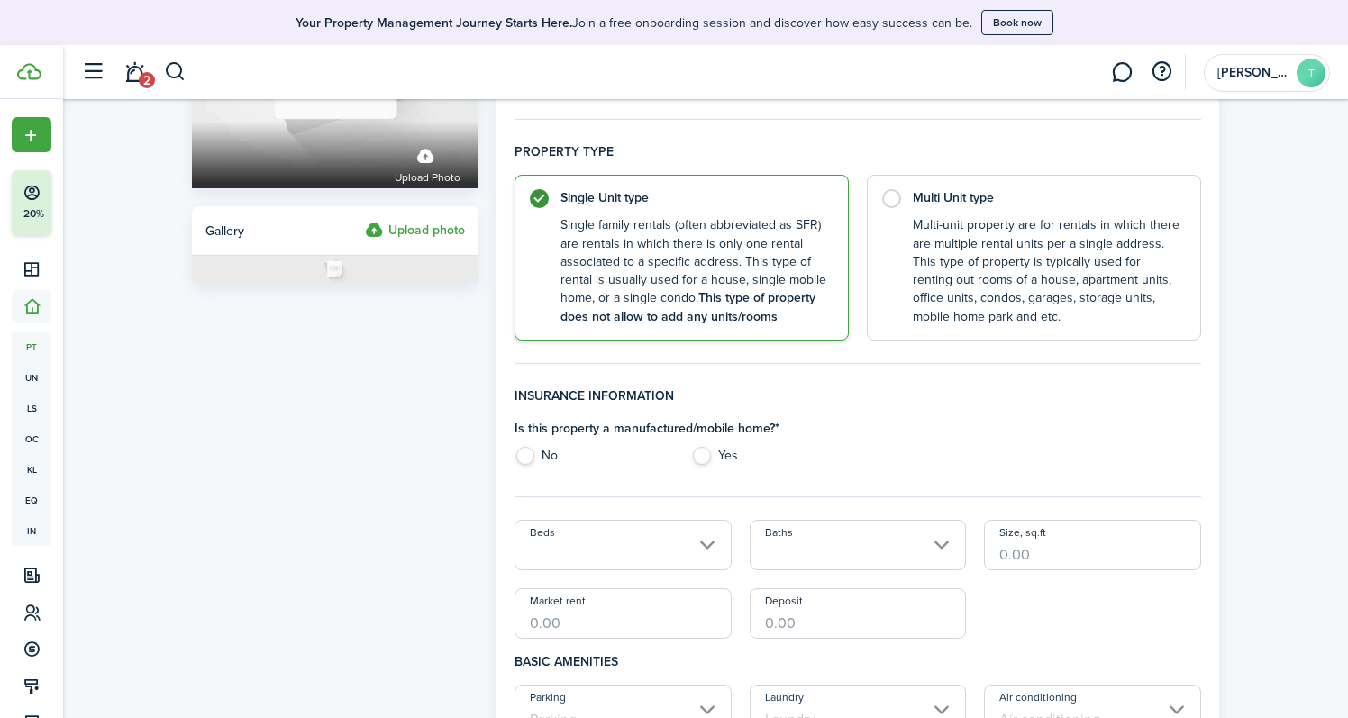
scroll to position [256, 0]
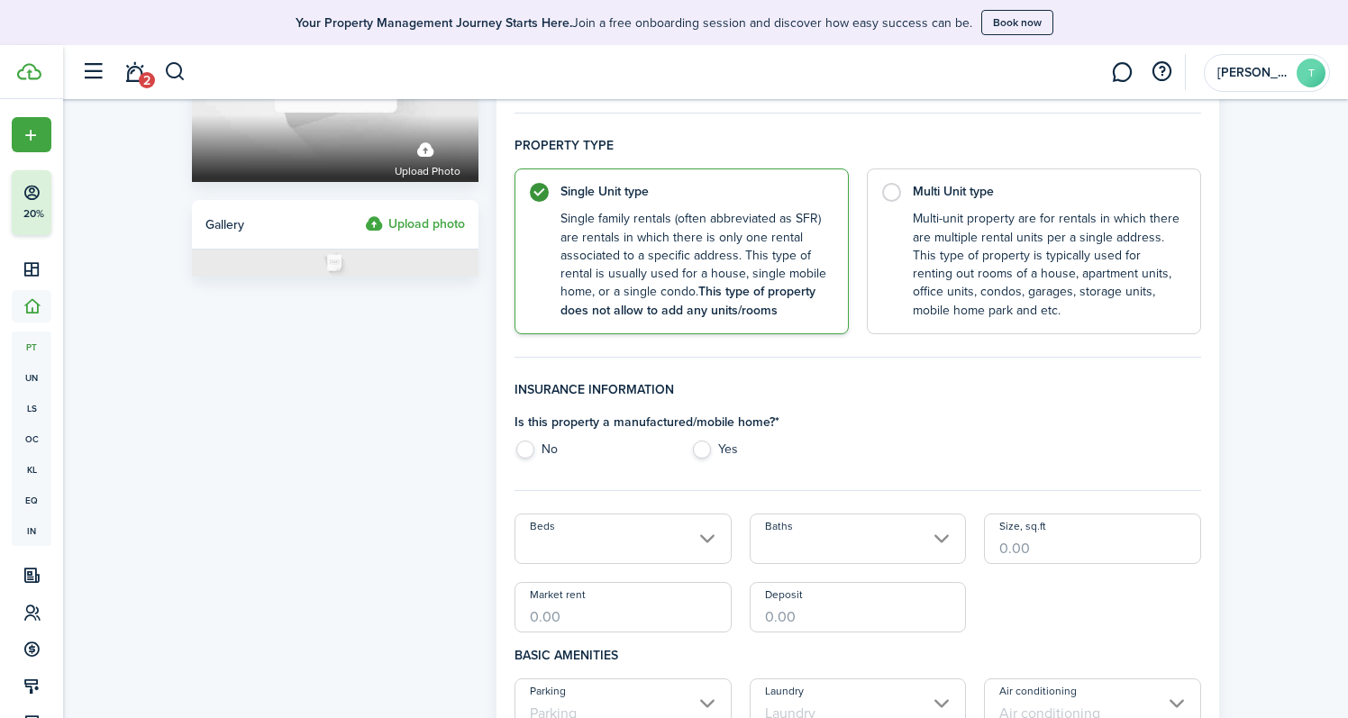
click at [530, 446] on label "No" at bounding box center [593, 454] width 158 height 27
radio input "true"
click at [642, 547] on input "Beds" at bounding box center [622, 539] width 217 height 50
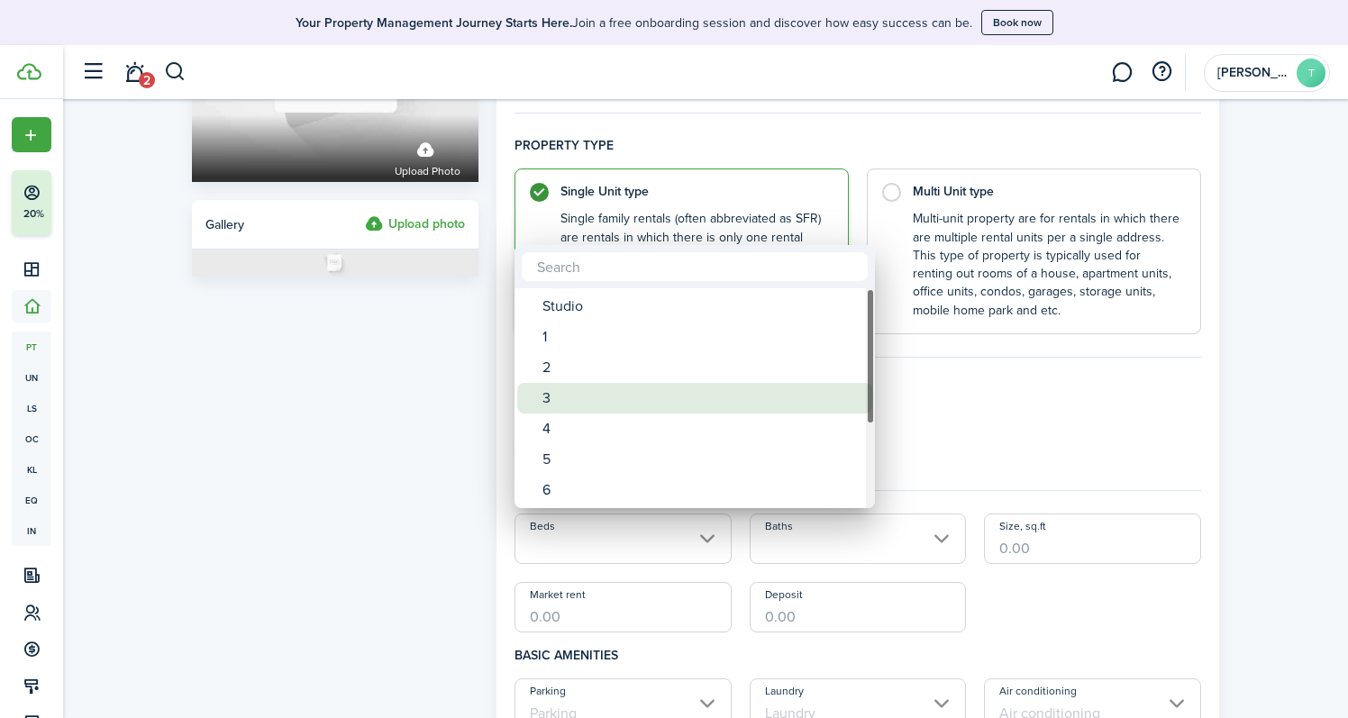
click at [624, 392] on div "3" at bounding box center [701, 398] width 319 height 31
type input "3"
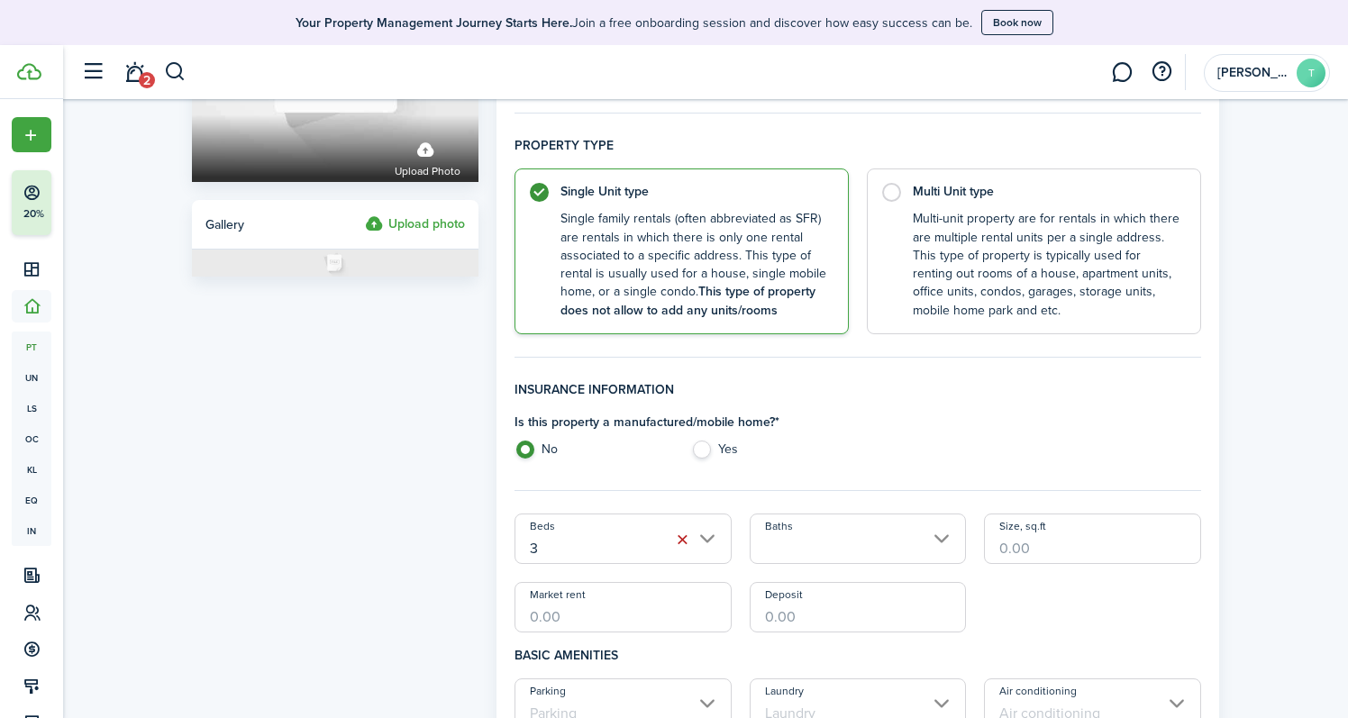
click at [828, 553] on input "Baths" at bounding box center [858, 539] width 217 height 50
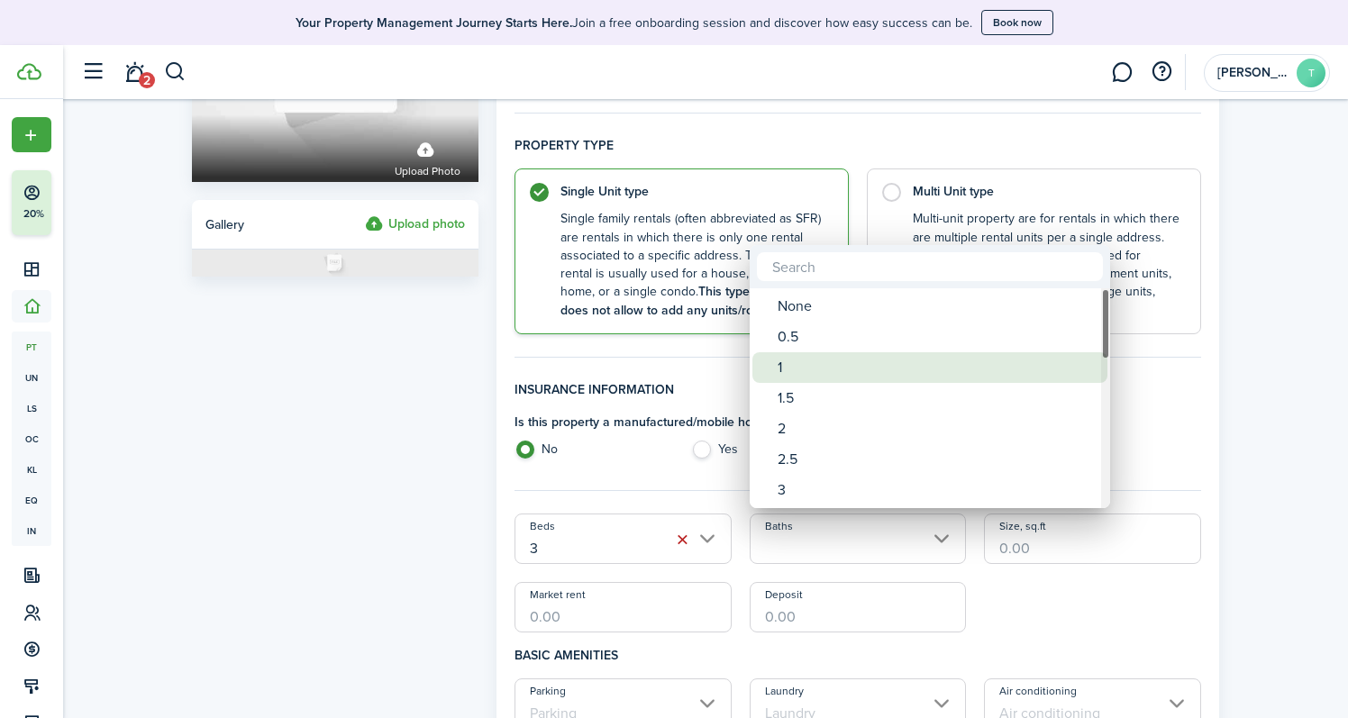
click at [808, 361] on div "1" at bounding box center [937, 367] width 319 height 31
type input "1"
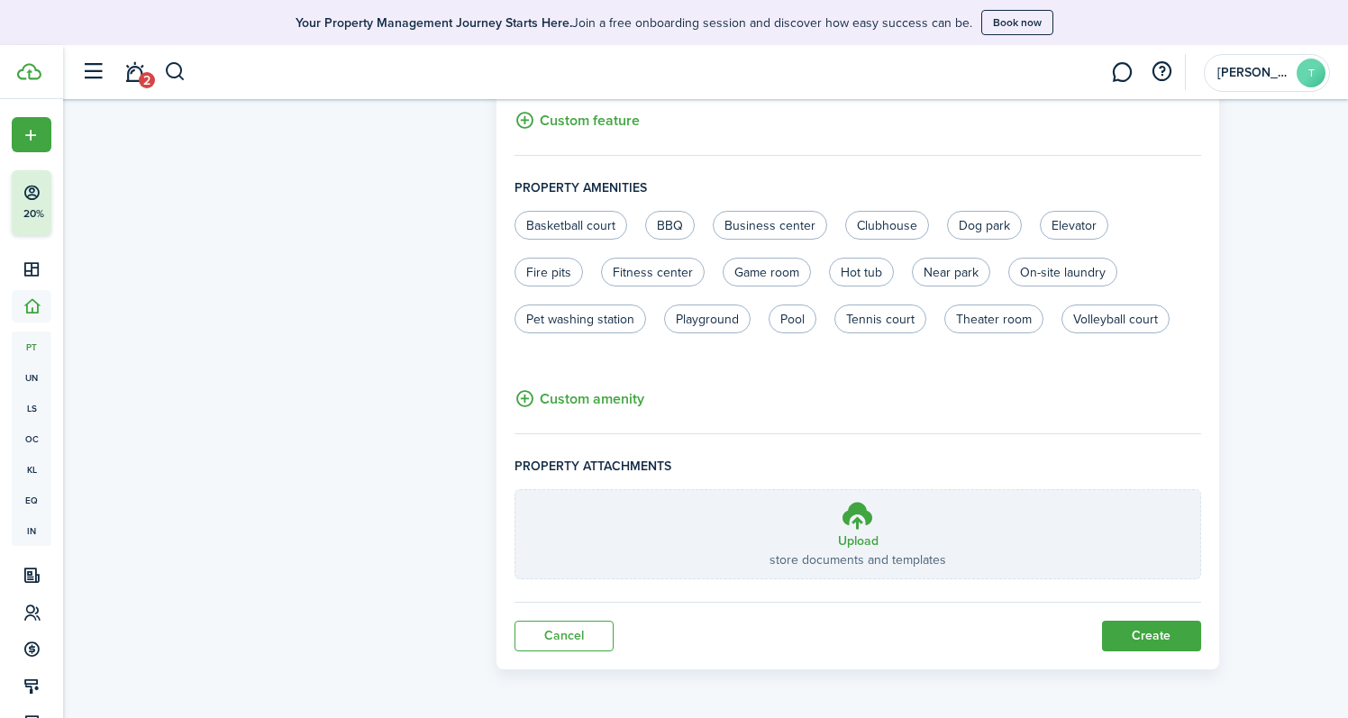
scroll to position [1111, 0]
click at [1148, 642] on button "Create" at bounding box center [1151, 637] width 99 height 31
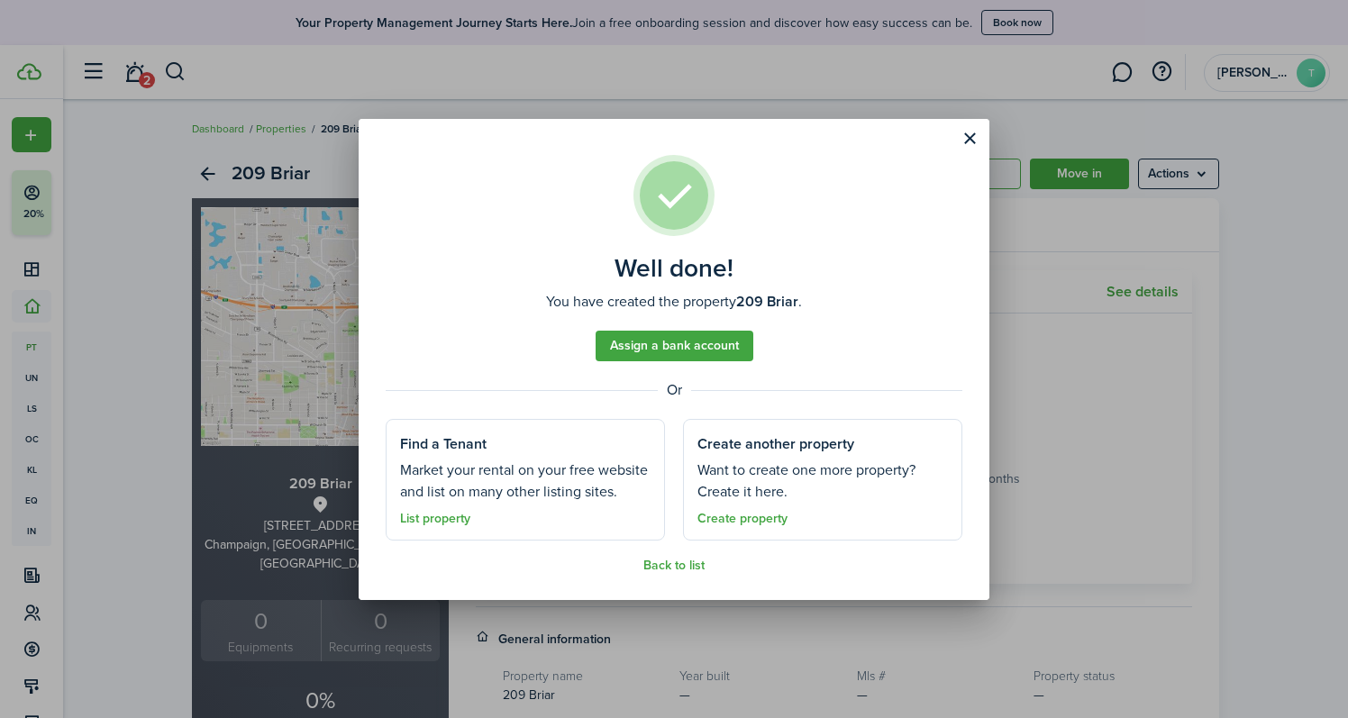
click at [966, 143] on button "Close modal" at bounding box center [969, 138] width 31 height 31
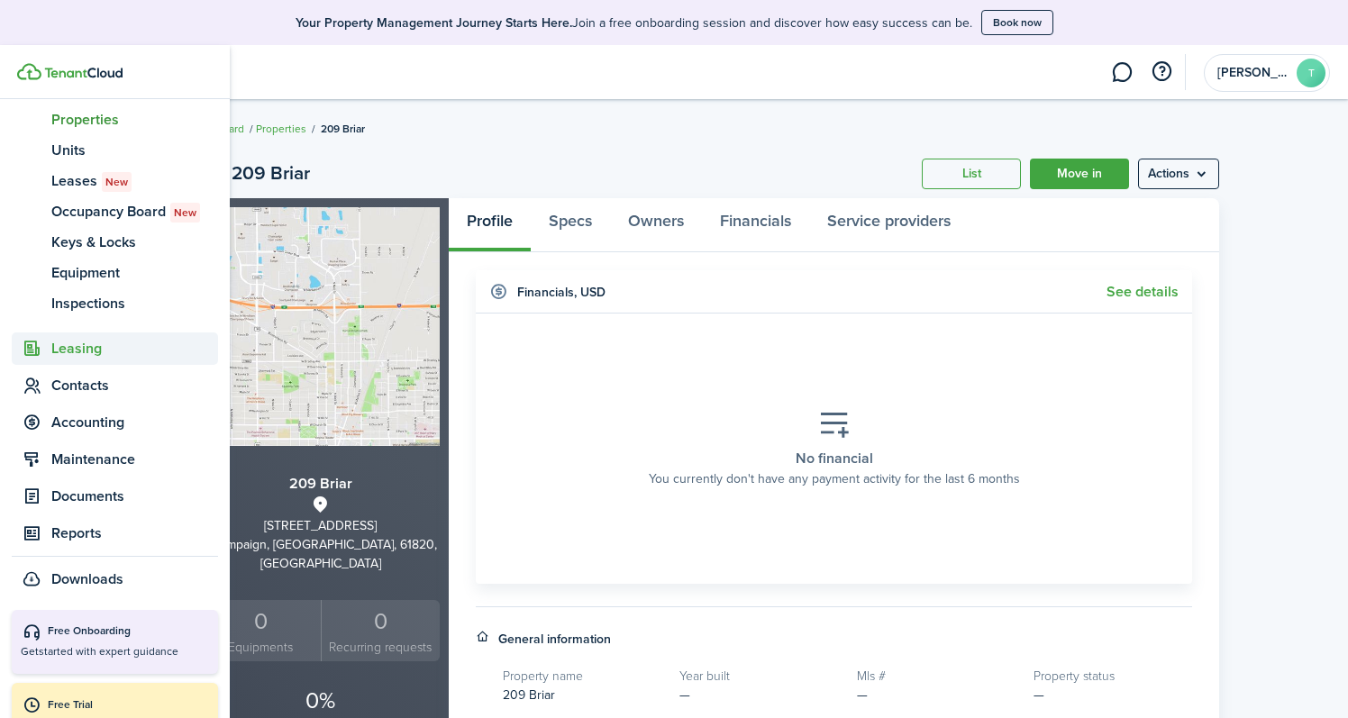
scroll to position [240, 0]
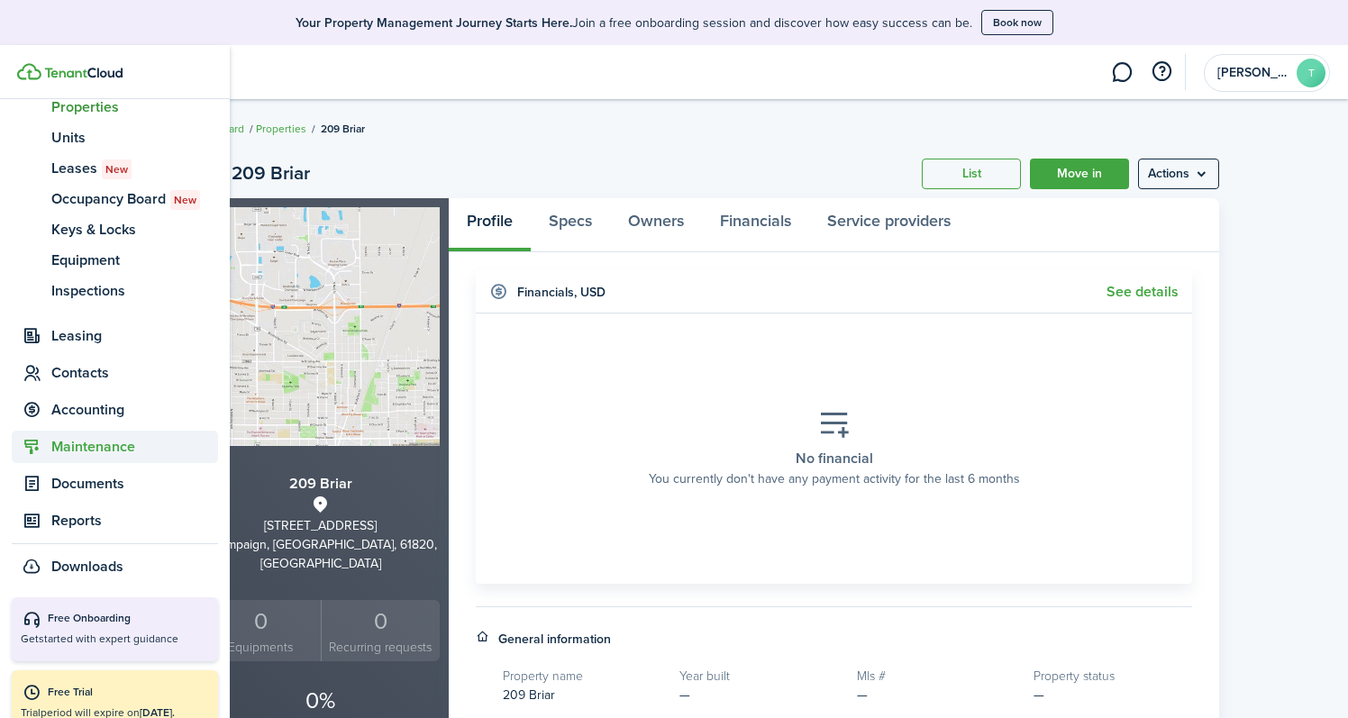
click at [93, 451] on span "Maintenance" at bounding box center [134, 447] width 167 height 22
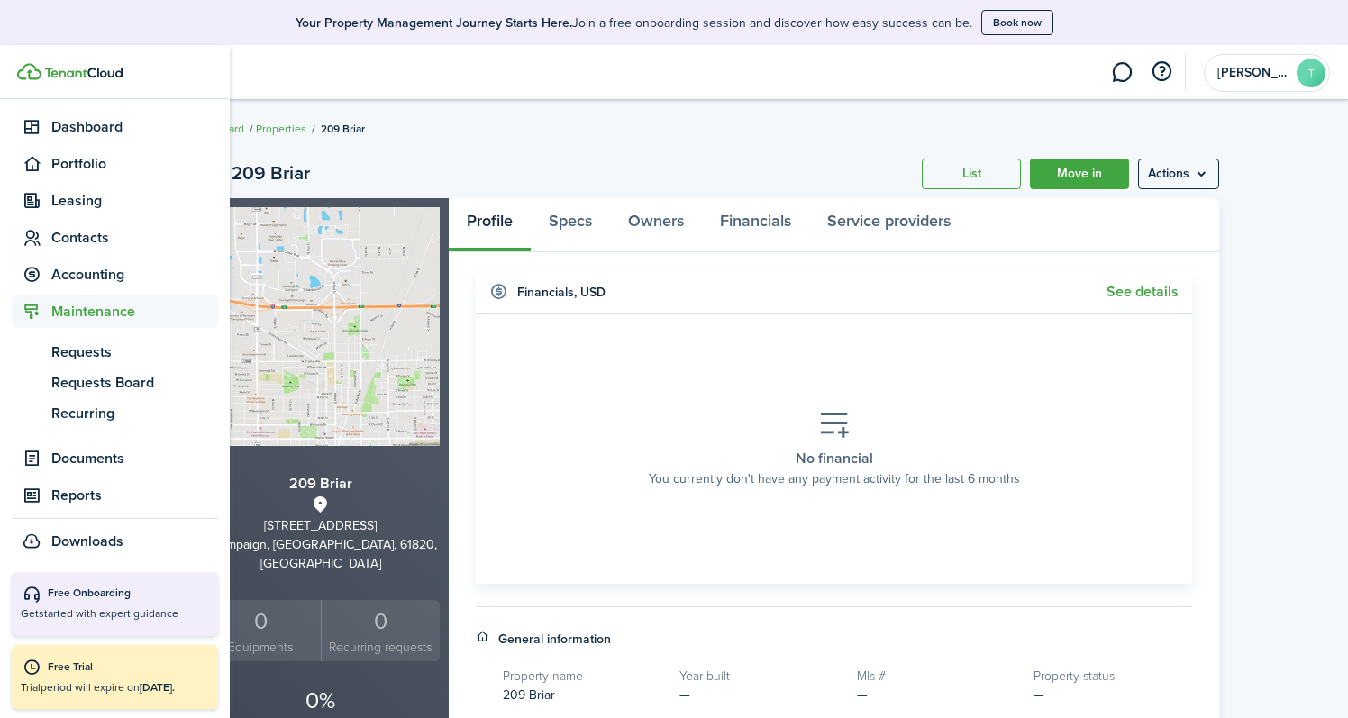
scroll to position [141, 0]
click at [83, 132] on span "Dashboard" at bounding box center [134, 128] width 167 height 22
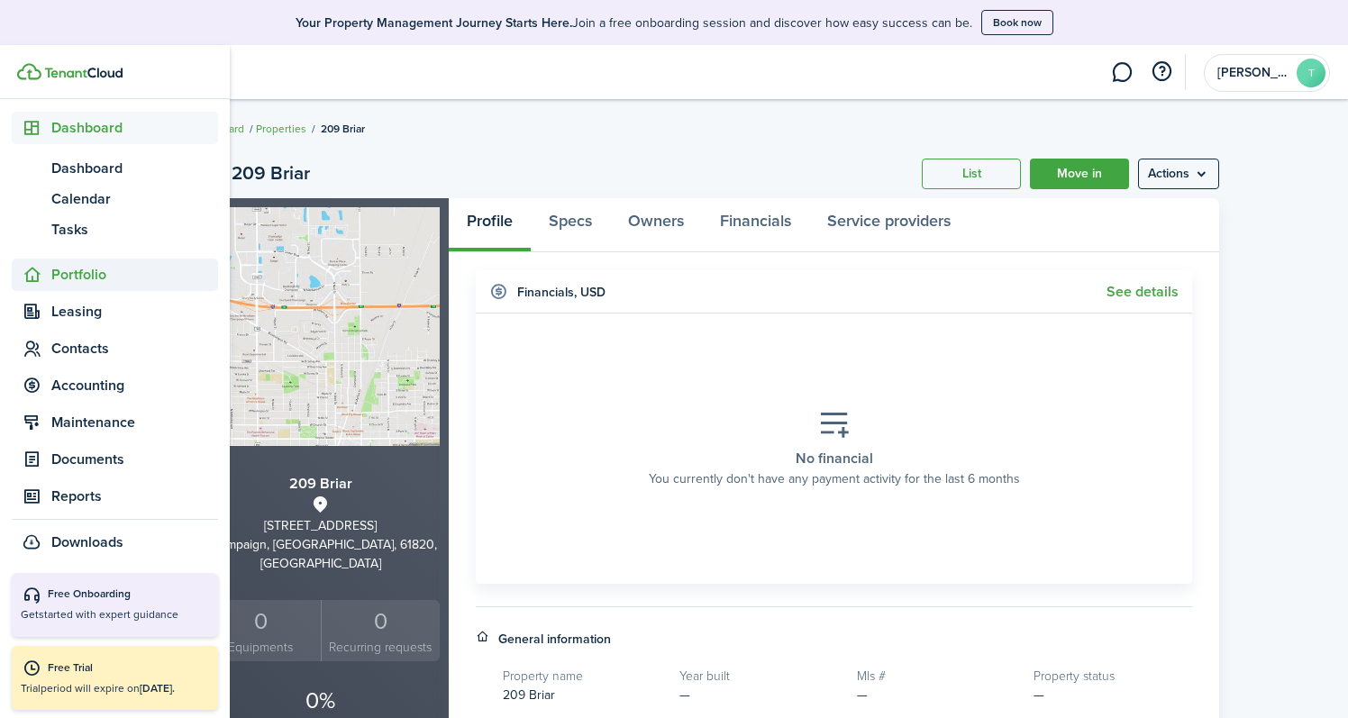
click at [75, 274] on span "Portfolio" at bounding box center [134, 275] width 167 height 22
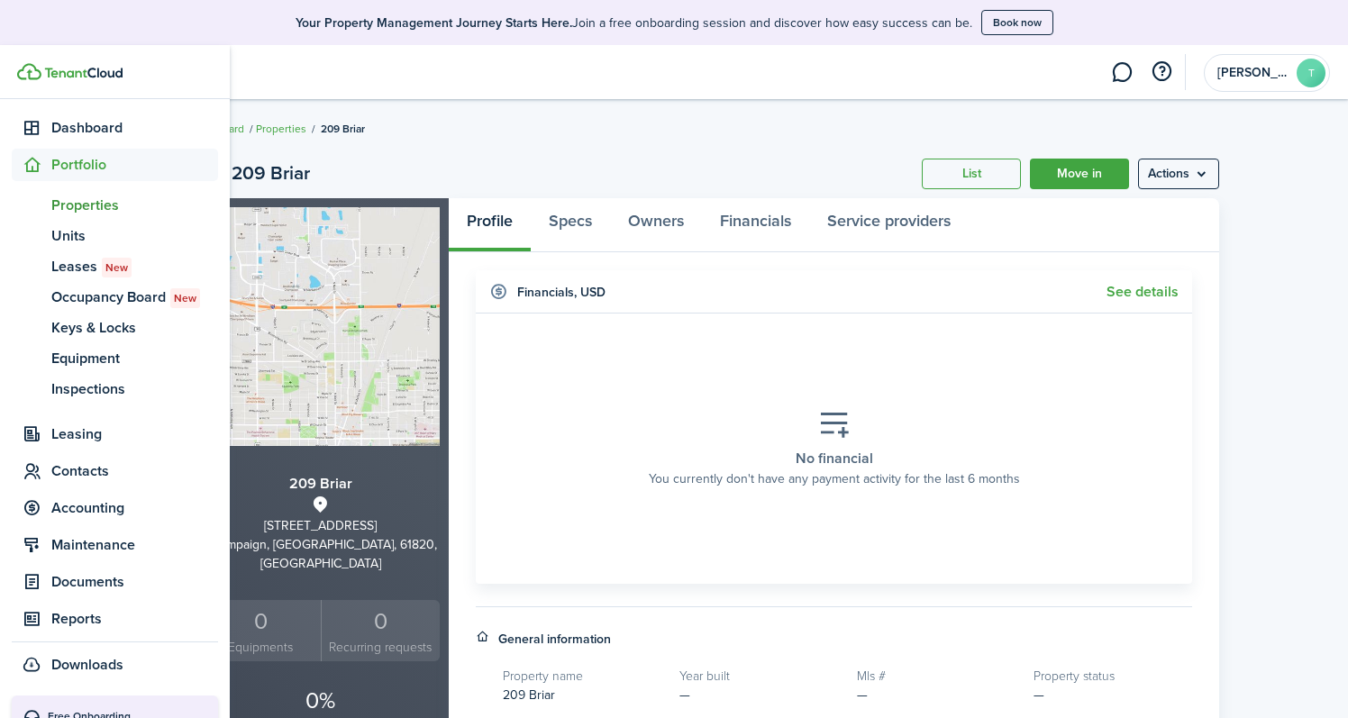
click at [76, 209] on span "Properties" at bounding box center [134, 206] width 167 height 22
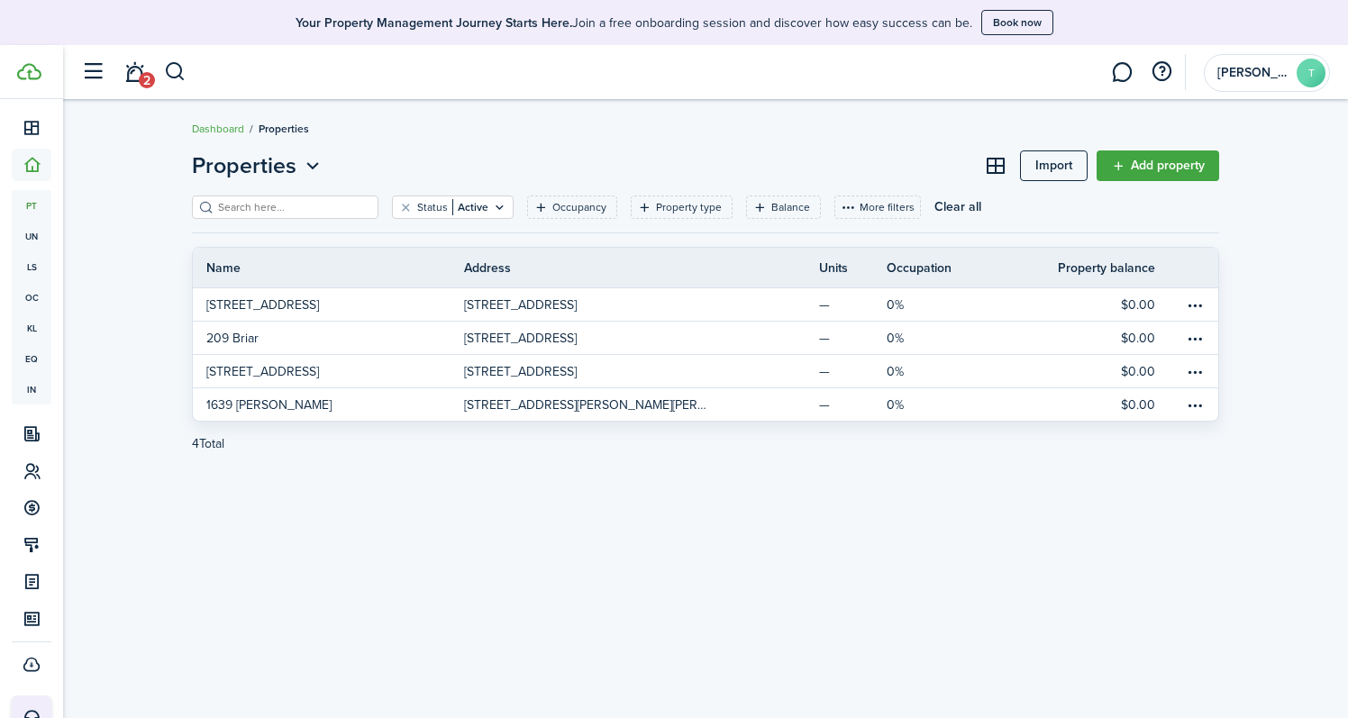
click at [1156, 170] on link "Add property" at bounding box center [1158, 165] width 123 height 31
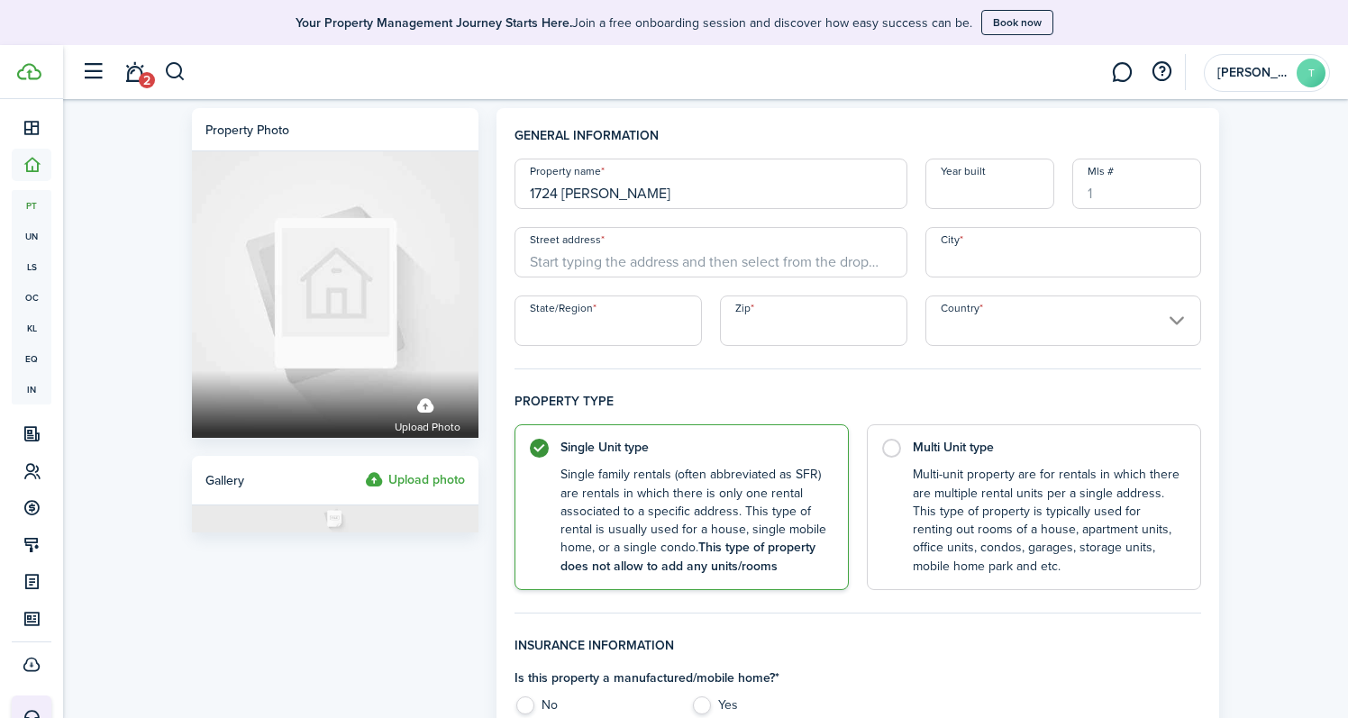
type input "1724 [PERSON_NAME]"
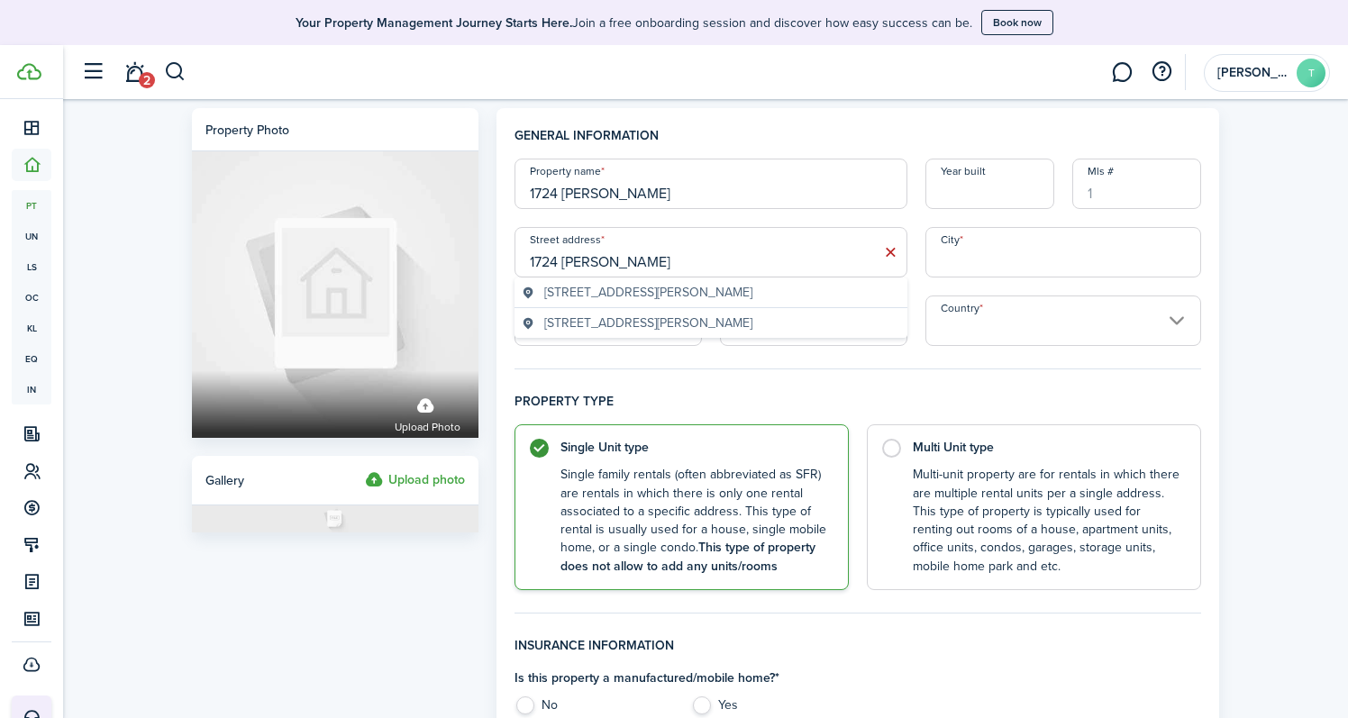
click at [677, 297] on span "[STREET_ADDRESS][PERSON_NAME]" at bounding box center [648, 292] width 208 height 19
type input "[STREET_ADDRESS][PERSON_NAME]"
type input "Champaign"
type input "IL"
type input "61821"
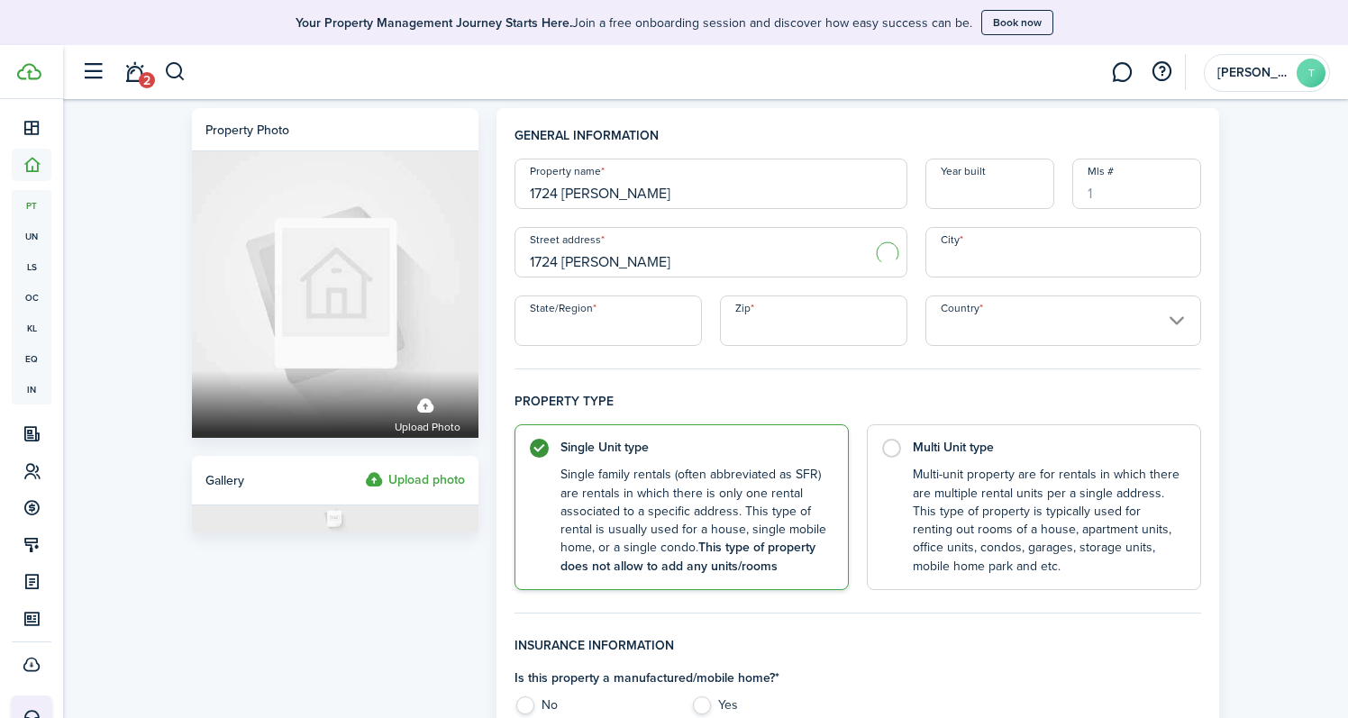
type input "[GEOGRAPHIC_DATA]"
click at [899, 447] on label "Multi Unit type Multi-unit property are for rentals in which there are multiple…" at bounding box center [1034, 503] width 334 height 166
radio input "false"
radio input "true"
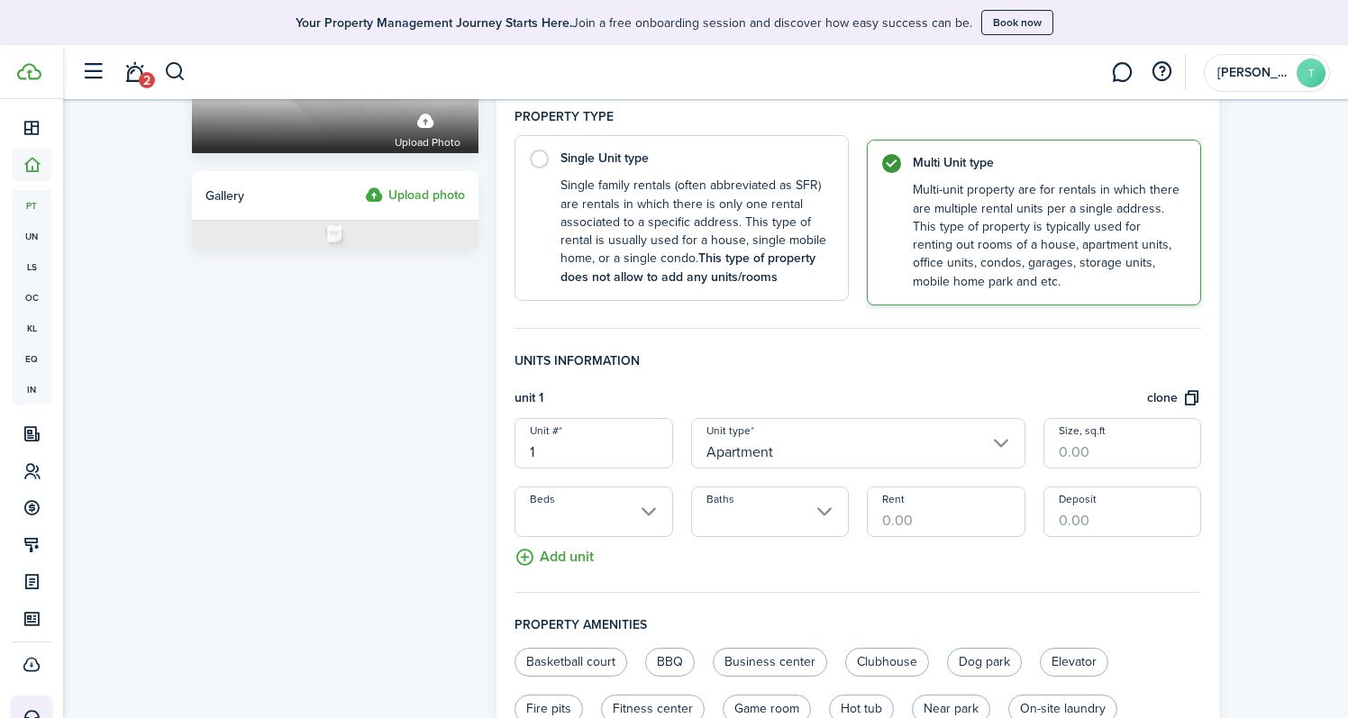
scroll to position [286, 0]
click at [634, 501] on input "Beds" at bounding box center [593, 511] width 158 height 50
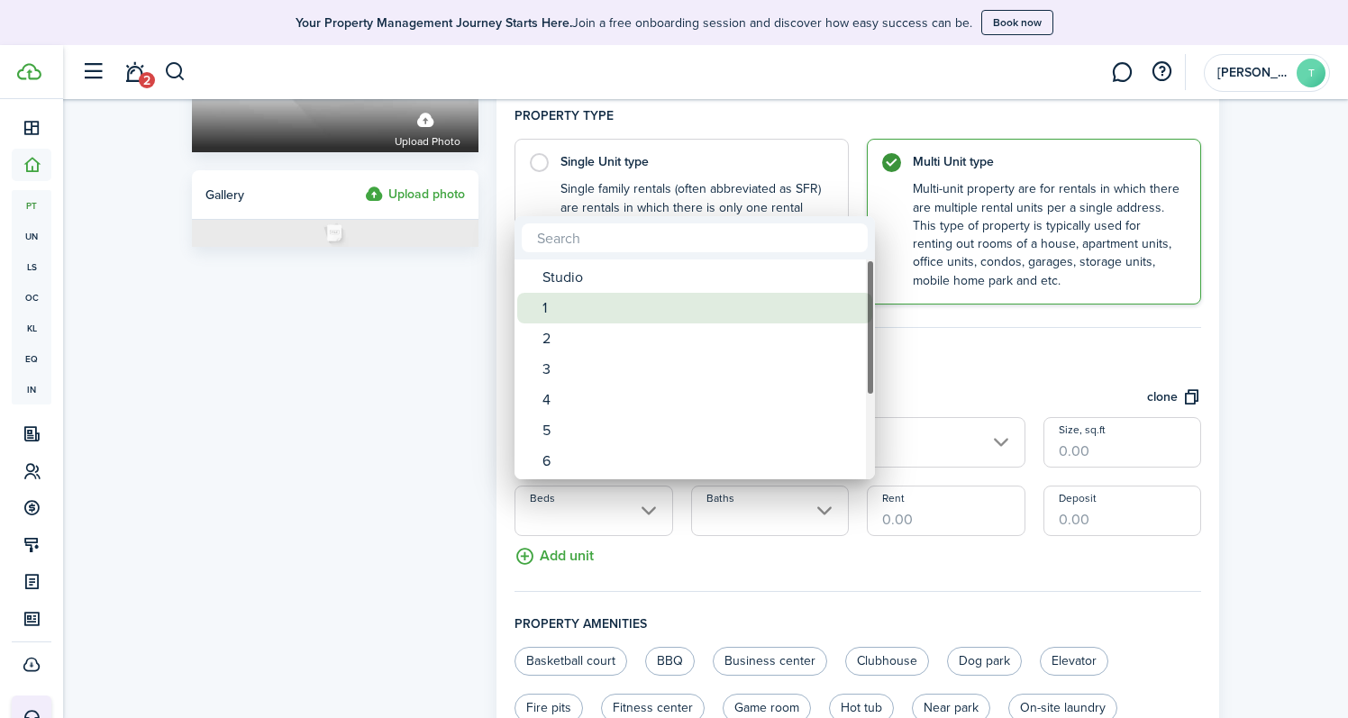
click at [567, 305] on div "1" at bounding box center [701, 308] width 319 height 31
type input "1"
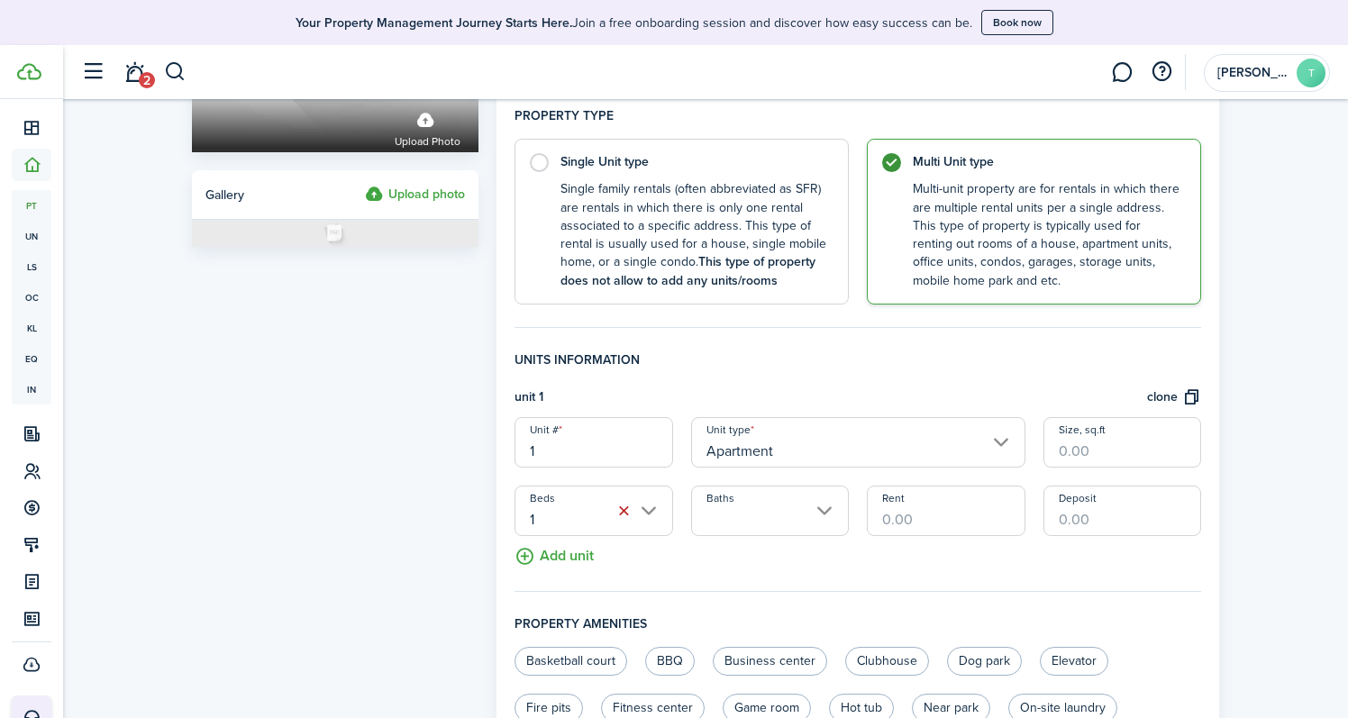
click at [790, 521] on input "Baths" at bounding box center [770, 511] width 158 height 50
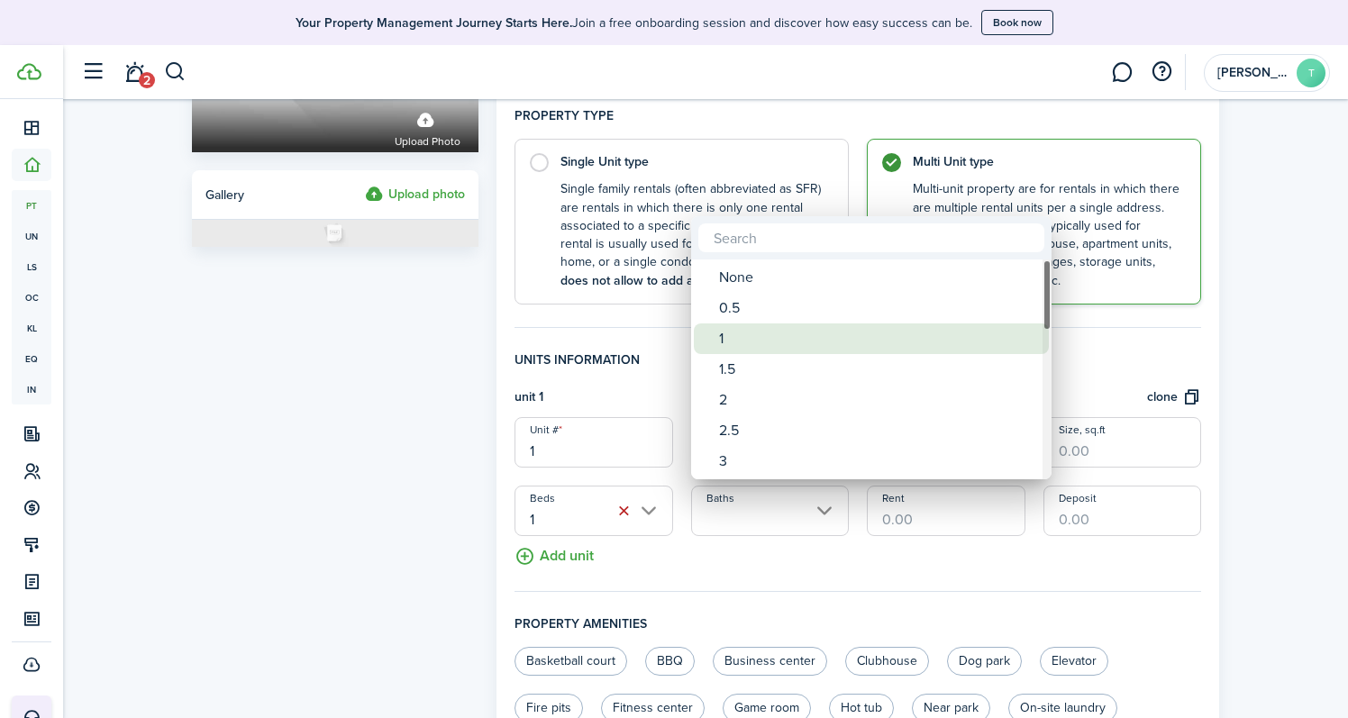
click at [781, 324] on div "1" at bounding box center [878, 338] width 319 height 31
type input "1"
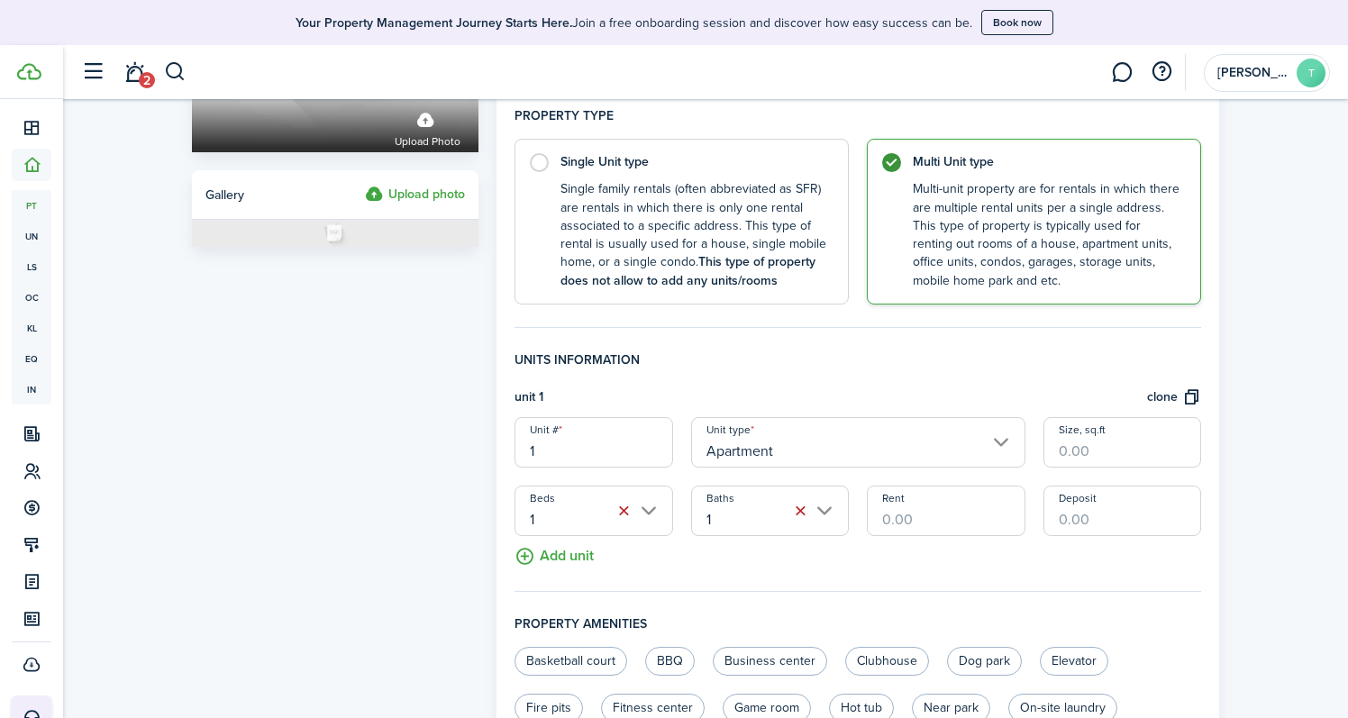
click at [1131, 449] on input "Size, sq.ft" at bounding box center [1122, 442] width 158 height 50
type input "600"
click at [1155, 396] on button "clone" at bounding box center [1174, 397] width 54 height 21
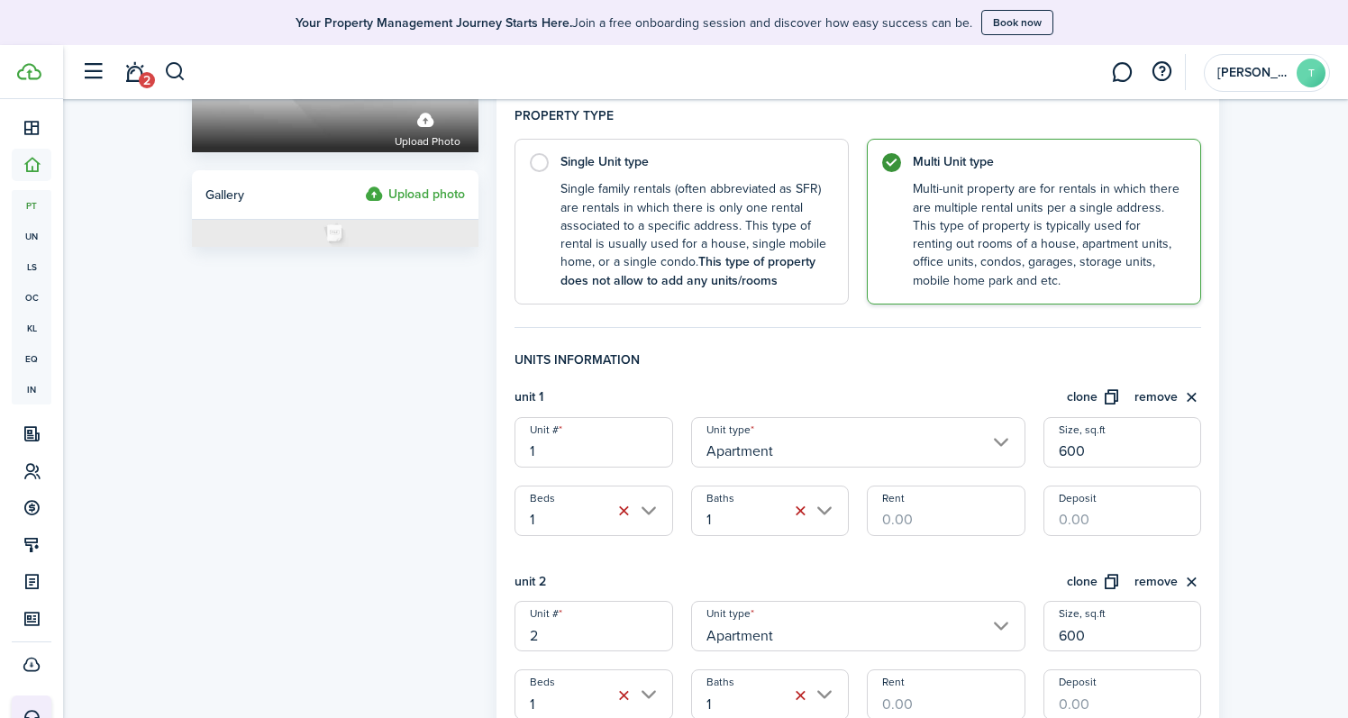
click at [1098, 392] on button "clone" at bounding box center [1094, 397] width 54 height 21
click at [1090, 391] on button "clone" at bounding box center [1094, 397] width 54 height 21
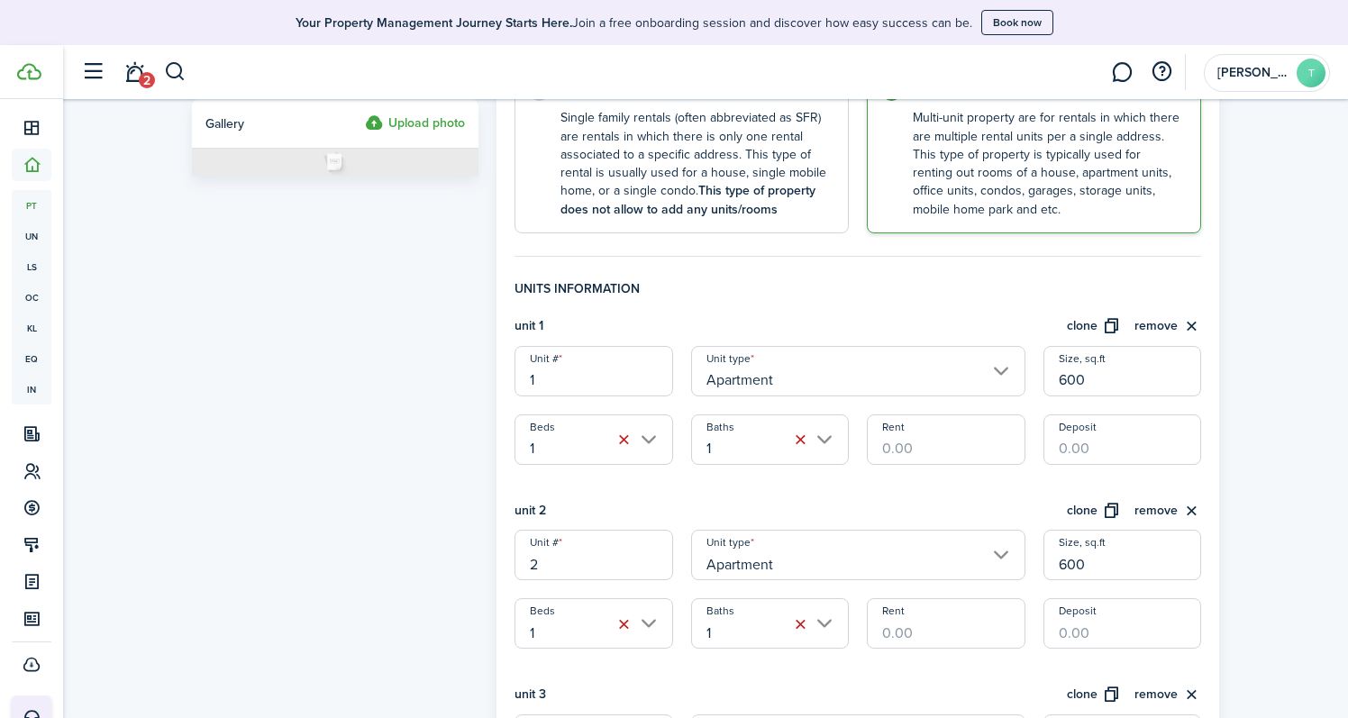
scroll to position [349, 0]
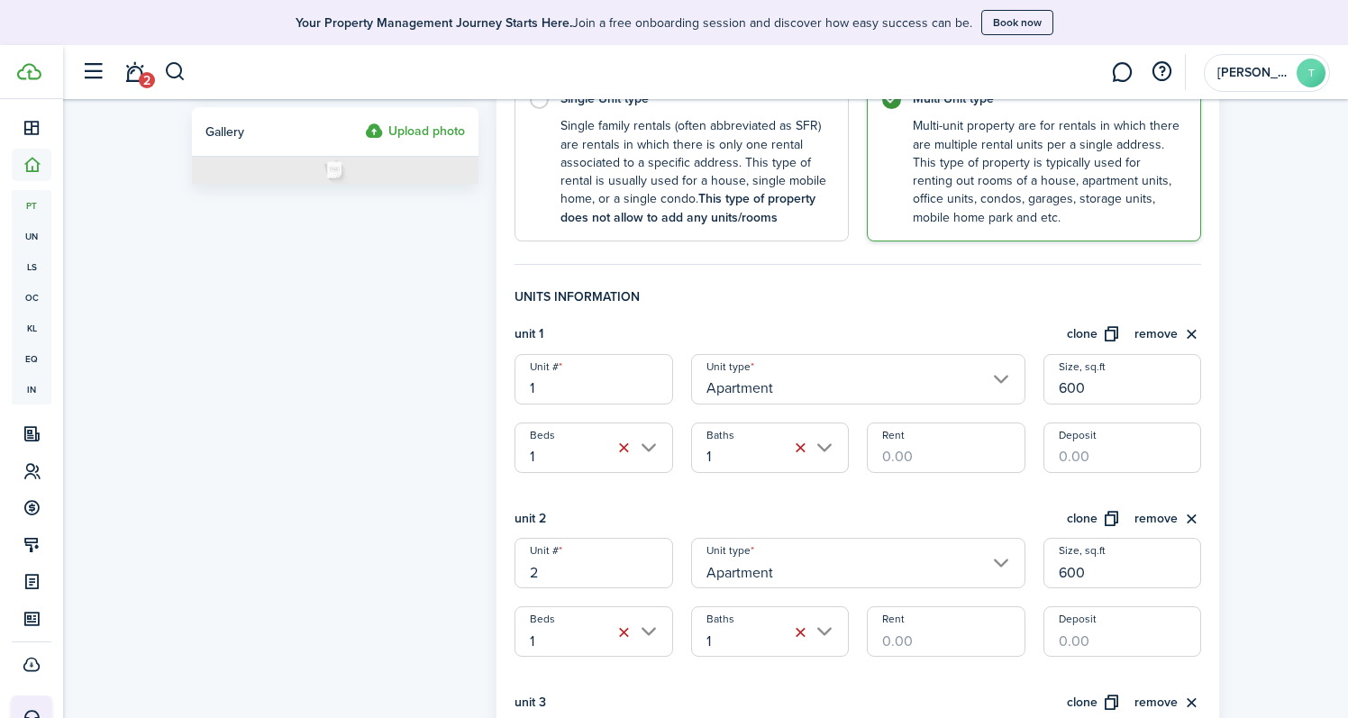
click at [1088, 330] on button "clone" at bounding box center [1094, 334] width 54 height 21
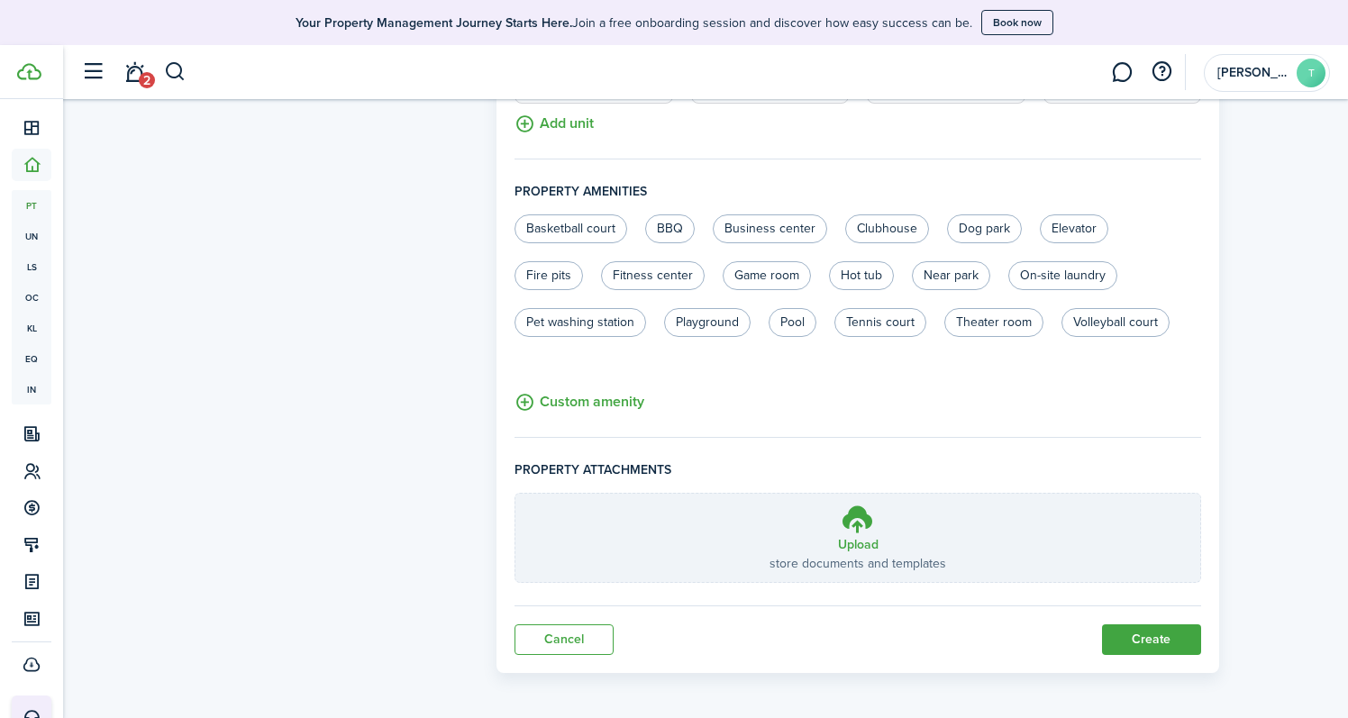
scroll to position [2007, 0]
click at [1148, 626] on button "Create" at bounding box center [1151, 640] width 99 height 31
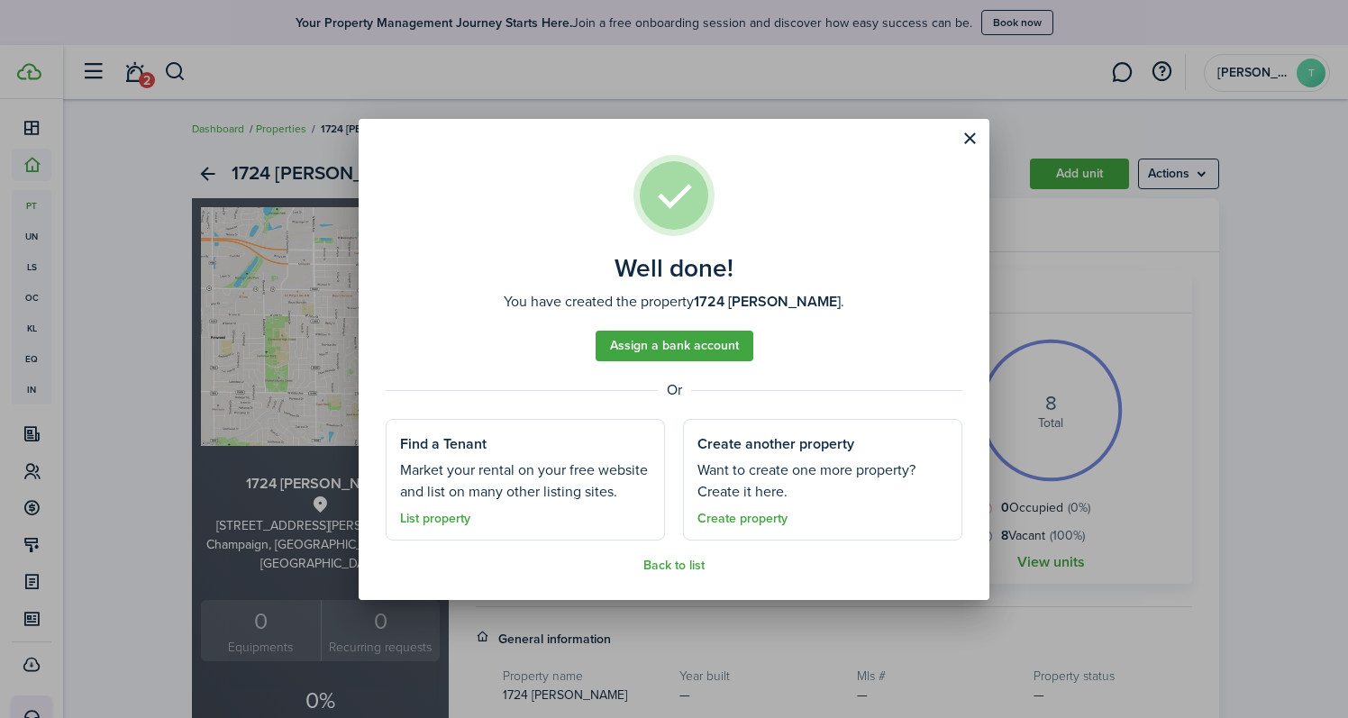
click at [975, 139] on button "Close modal" at bounding box center [969, 138] width 31 height 31
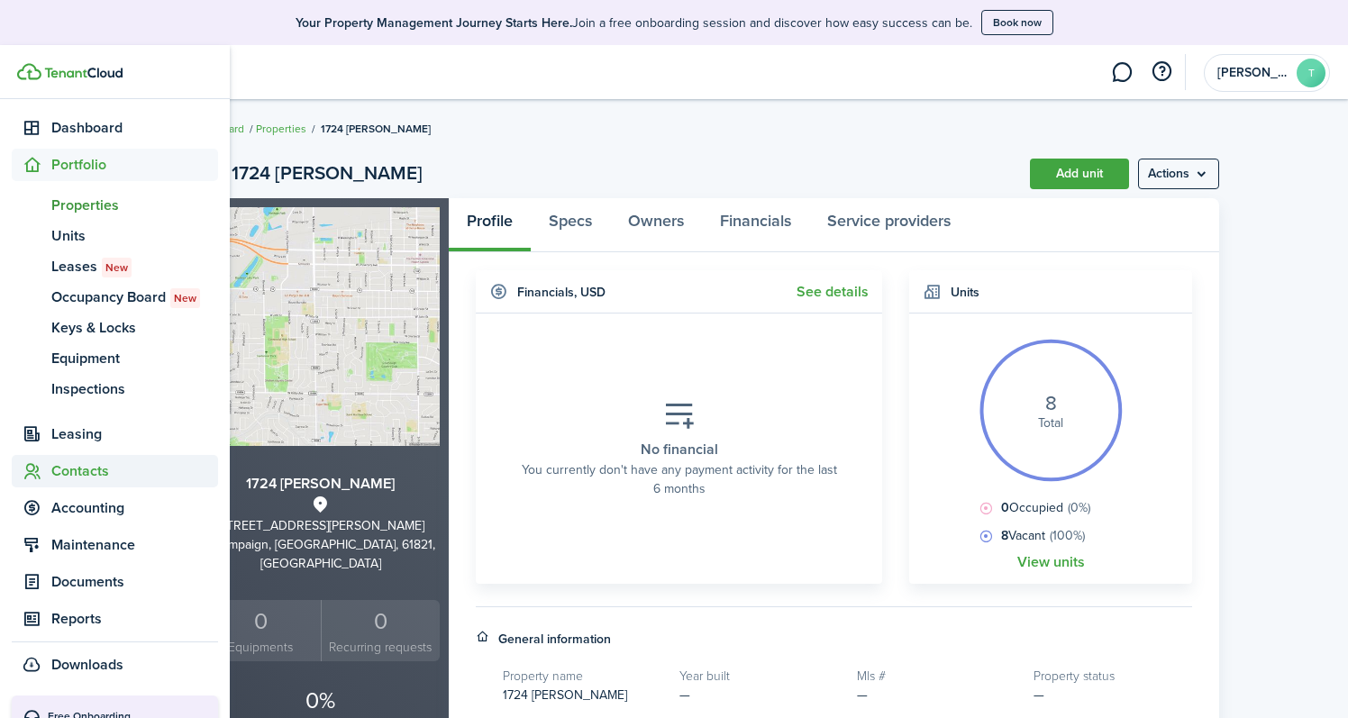
click at [85, 463] on span "Contacts" at bounding box center [134, 471] width 167 height 22
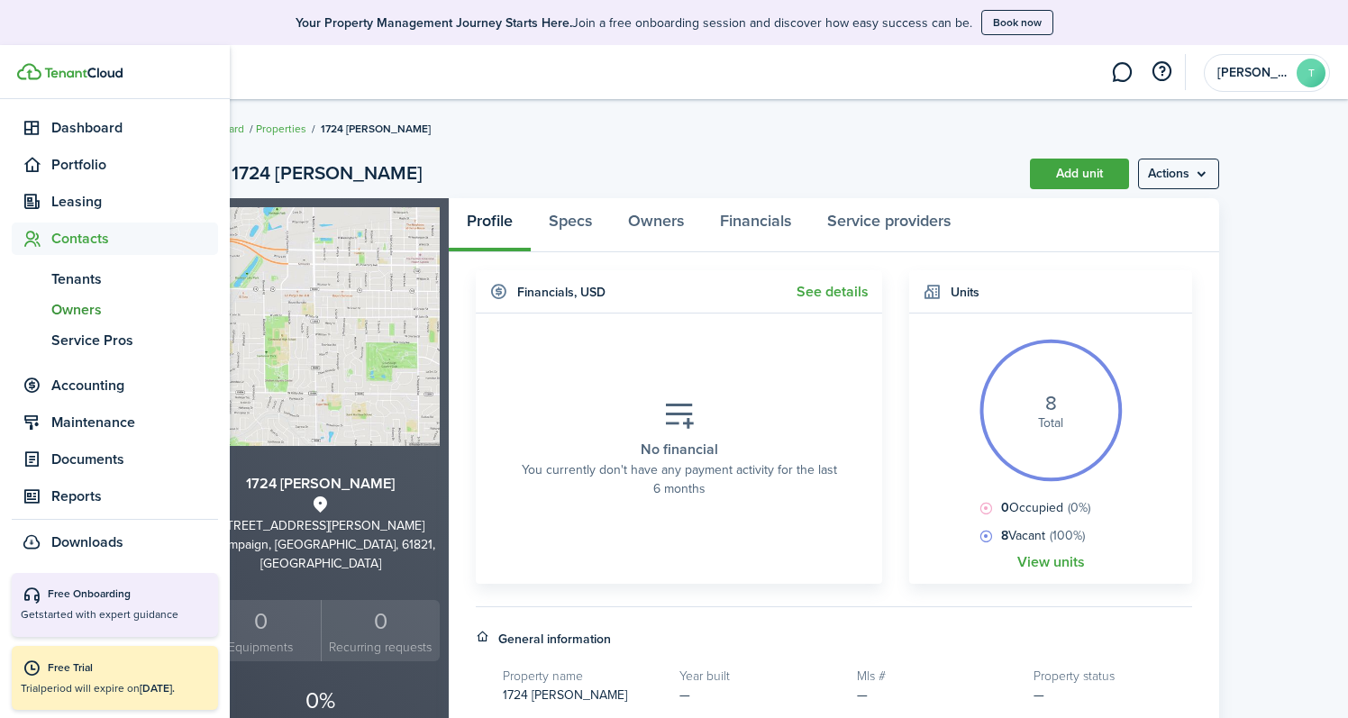
click at [87, 304] on span "Owners" at bounding box center [134, 310] width 167 height 22
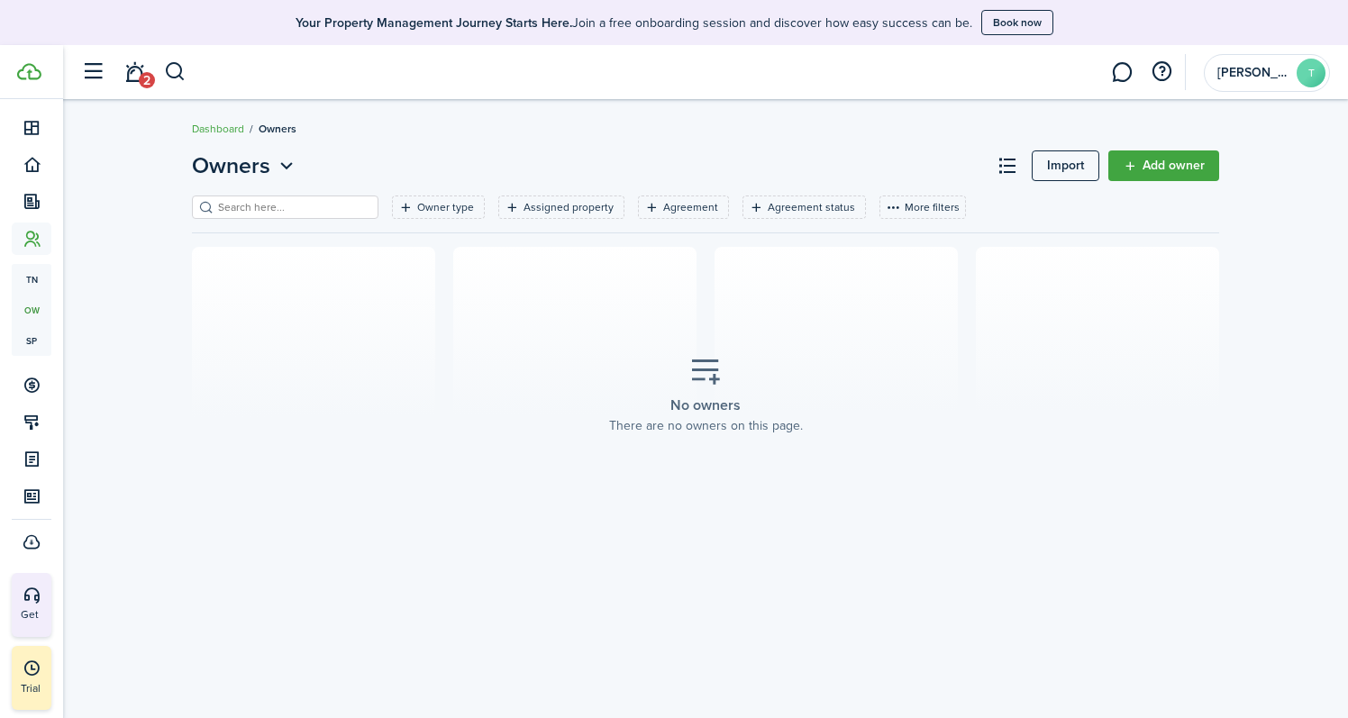
click at [1149, 169] on link "Add owner" at bounding box center [1163, 165] width 111 height 31
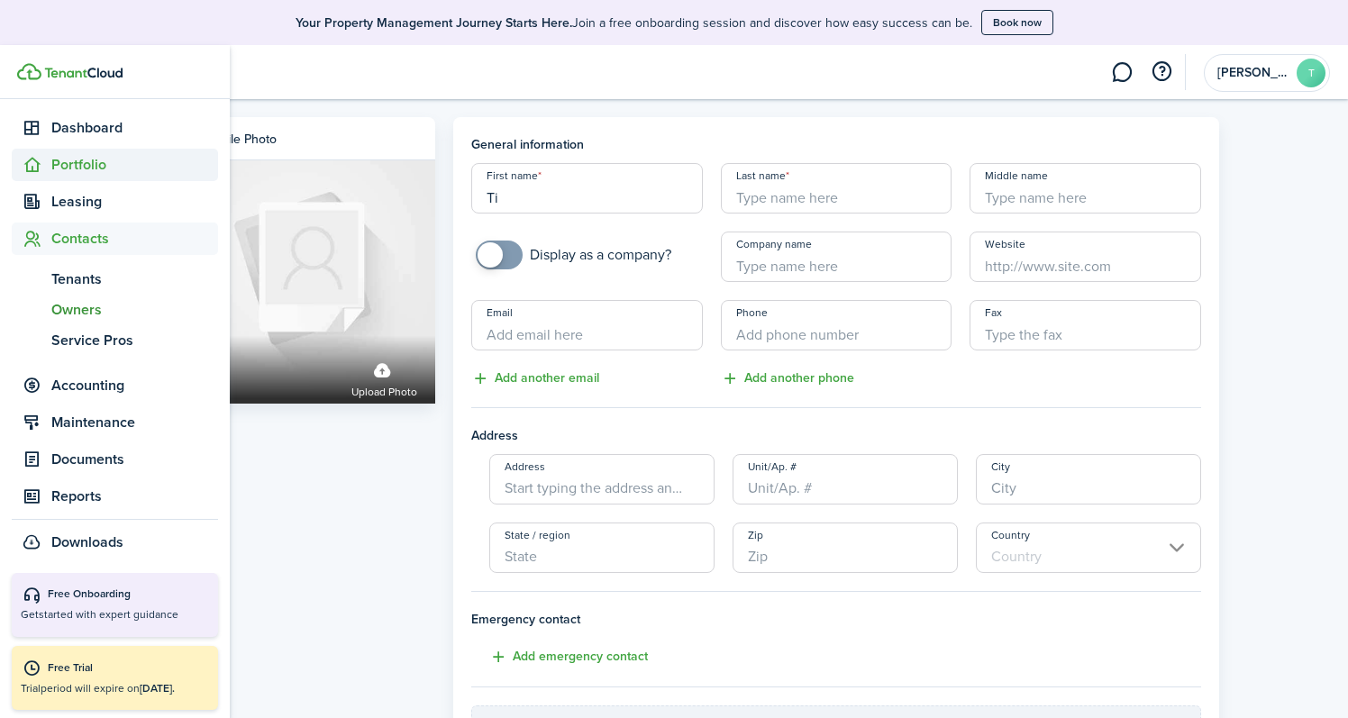
type input "Ti"
click at [88, 164] on span "Portfolio" at bounding box center [134, 165] width 167 height 22
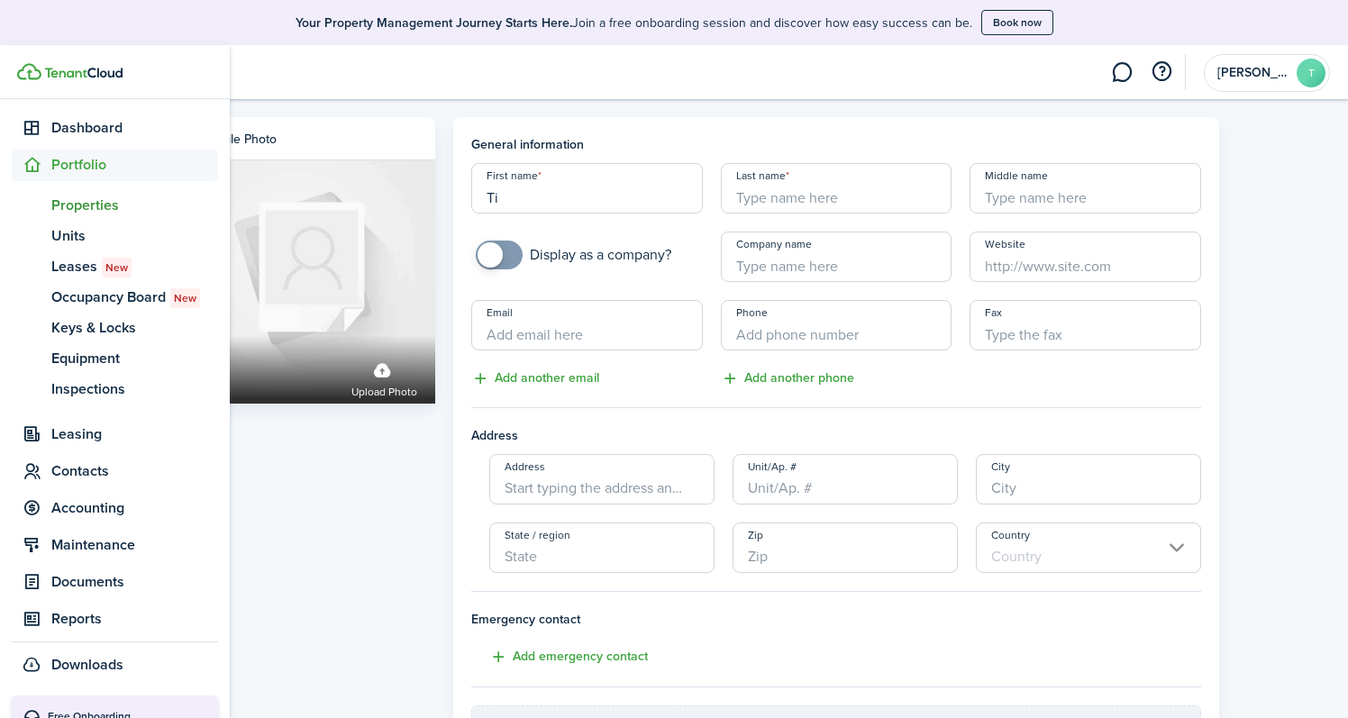
click at [77, 212] on span "Properties" at bounding box center [134, 206] width 167 height 22
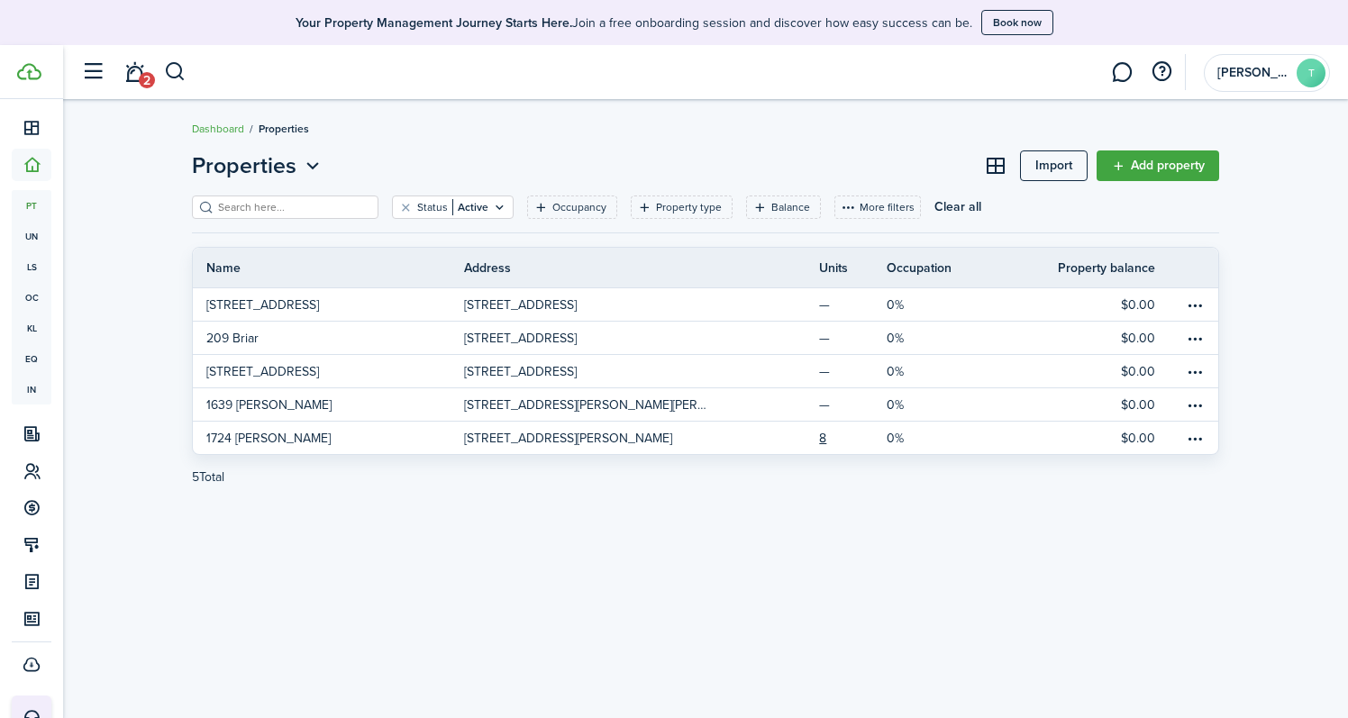
click at [1173, 167] on link "Add property" at bounding box center [1158, 165] width 123 height 31
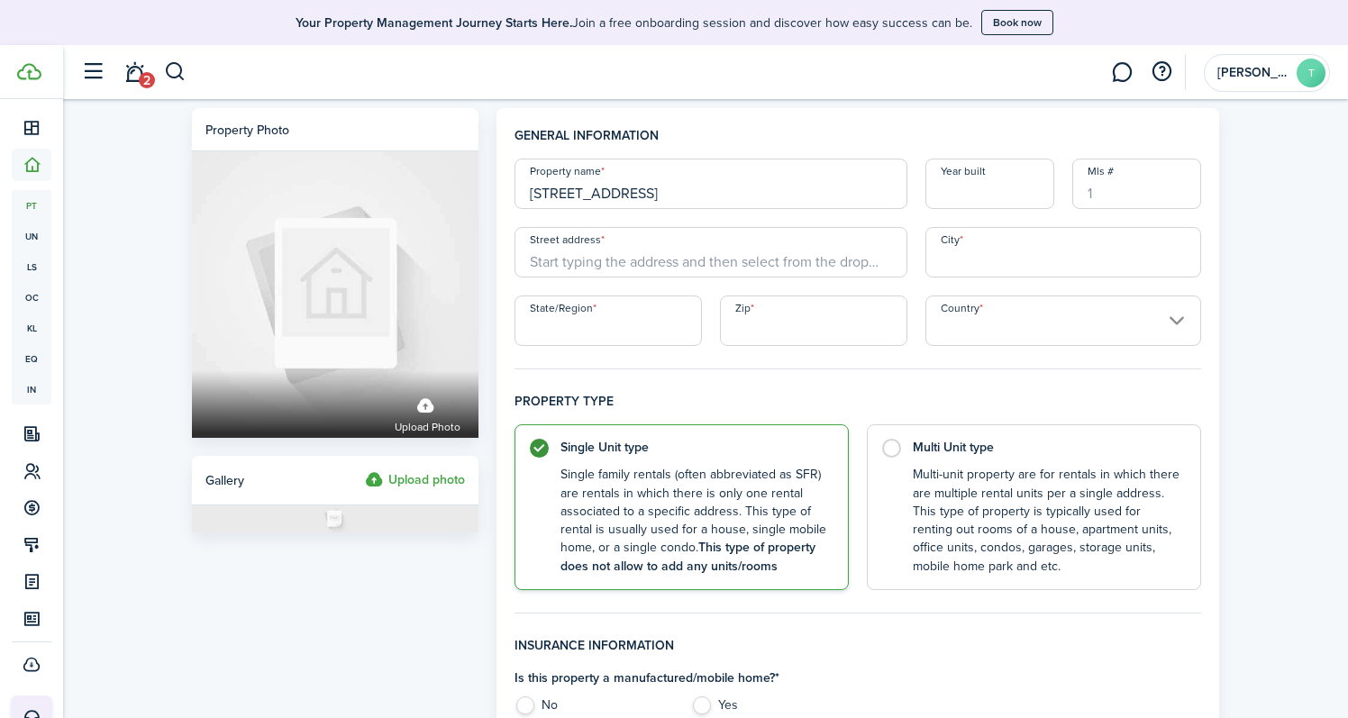
type input "[STREET_ADDRESS]"
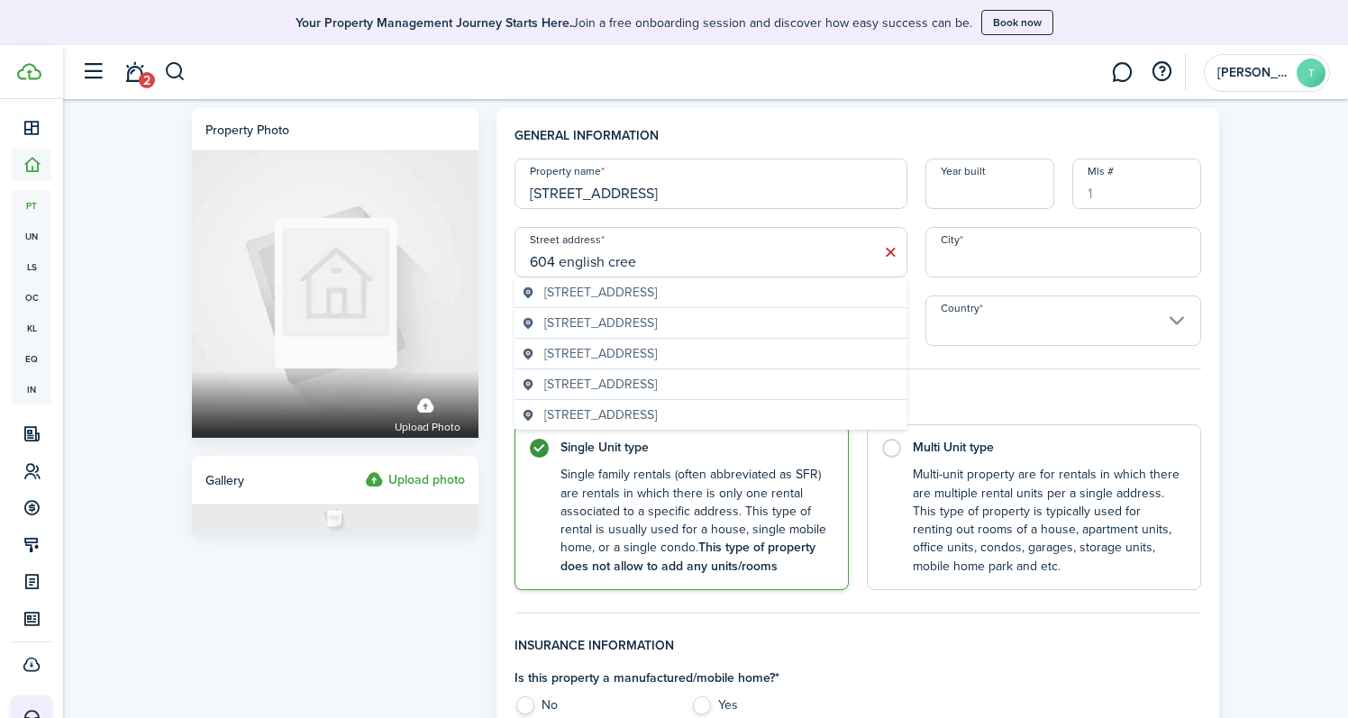
click at [617, 289] on span "[STREET_ADDRESS]" at bounding box center [600, 292] width 113 height 19
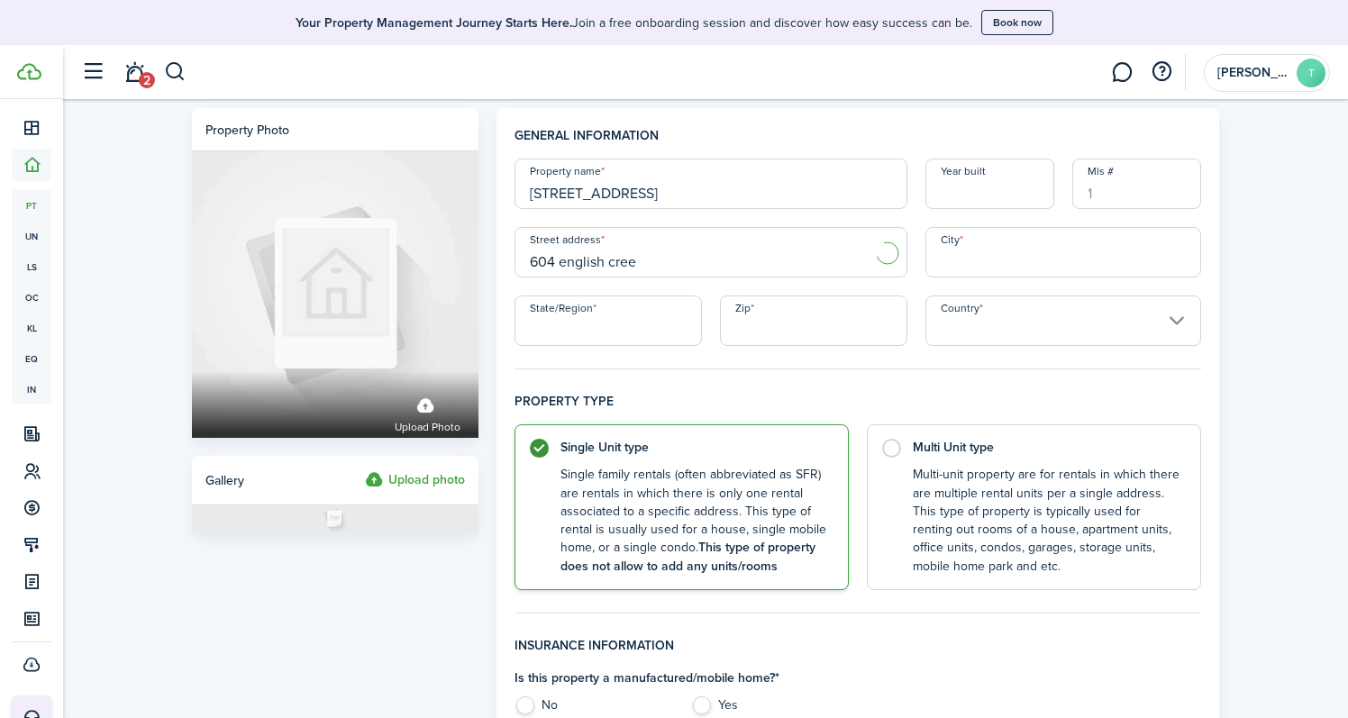
type input "[STREET_ADDRESS]"
type input "Champaign"
type input "IL"
type input "61821"
type input "[GEOGRAPHIC_DATA]"
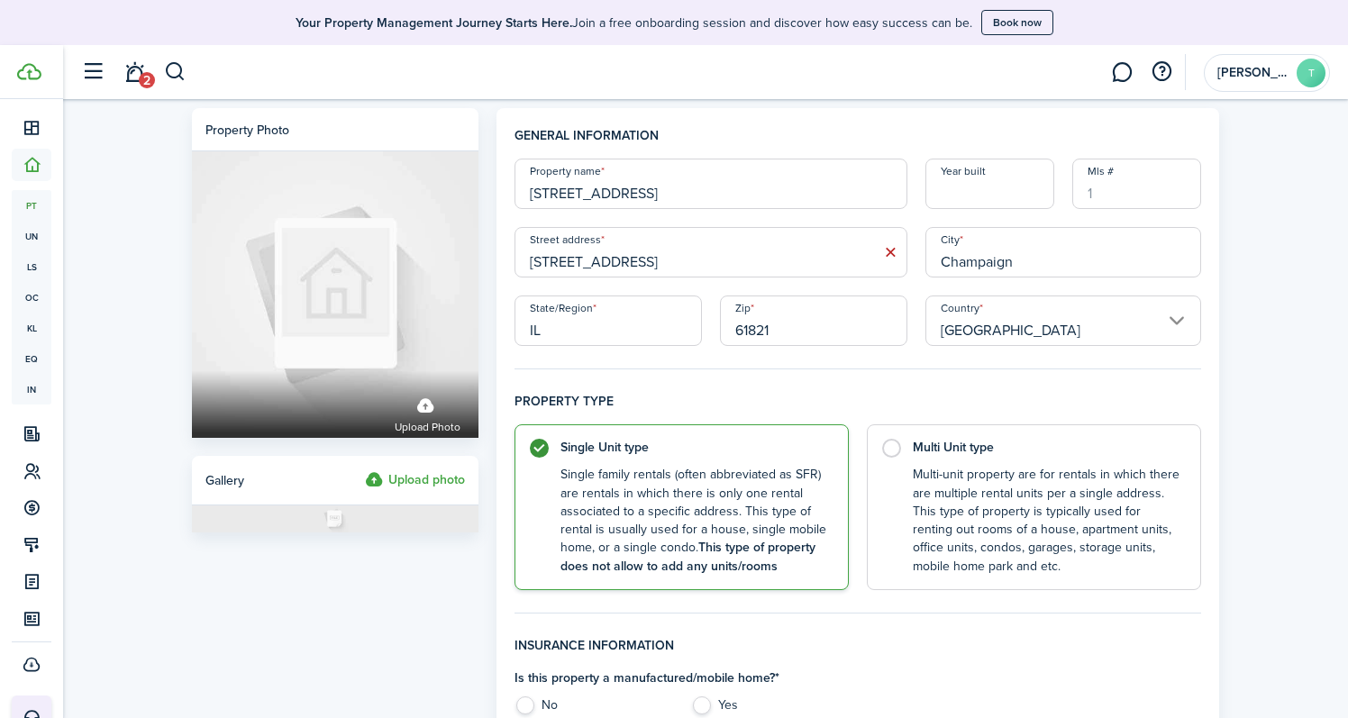
click at [556, 267] on input "[STREET_ADDRESS]" at bounding box center [710, 252] width 393 height 50
click at [631, 289] on span "[STREET_ADDRESS]" at bounding box center [600, 292] width 113 height 19
type input "[STREET_ADDRESS]"
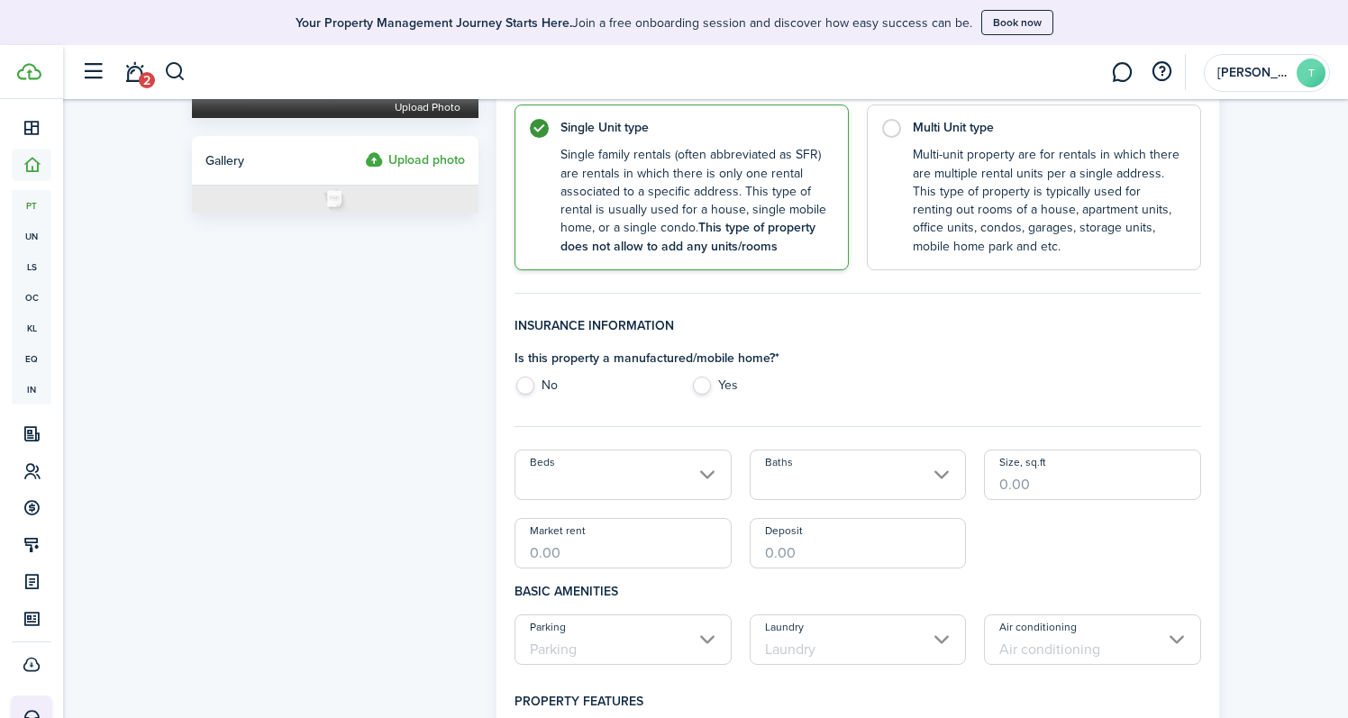
scroll to position [341, 0]
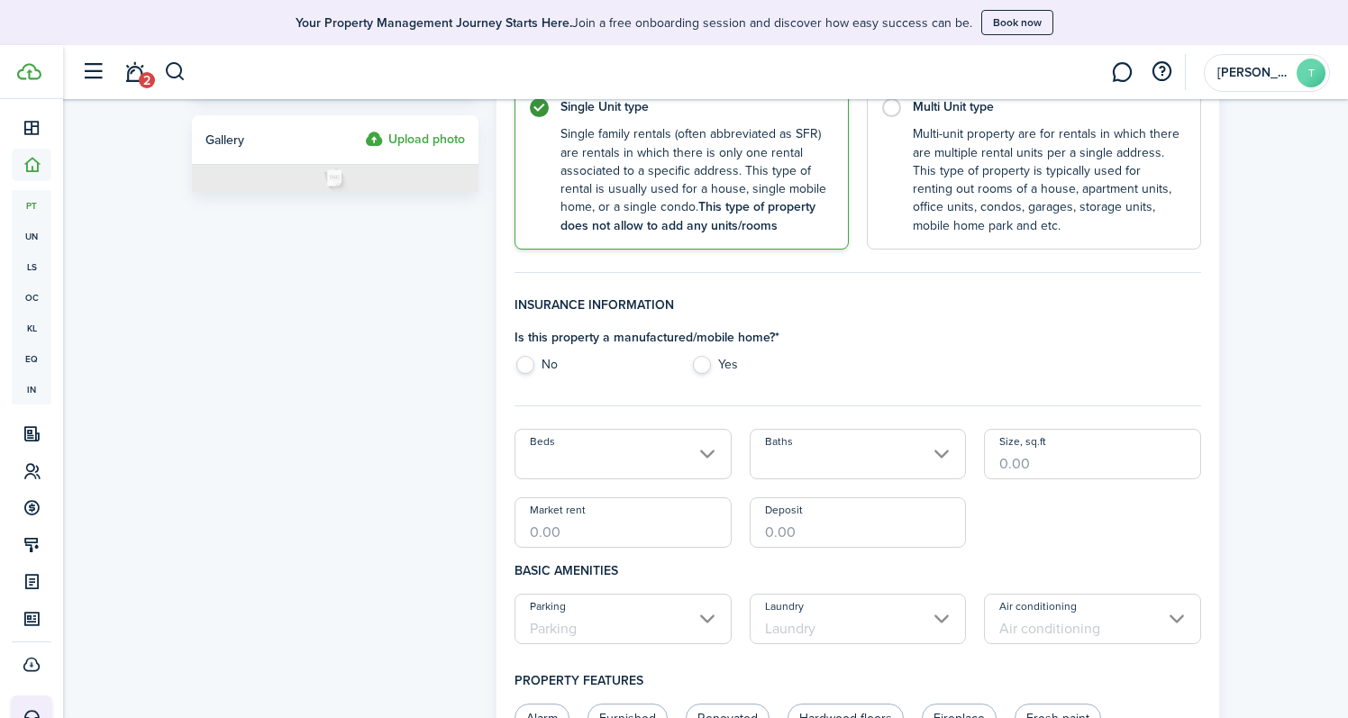
click at [523, 362] on label "No" at bounding box center [593, 369] width 158 height 27
radio input "true"
click at [625, 460] on input "Beds" at bounding box center [622, 454] width 217 height 50
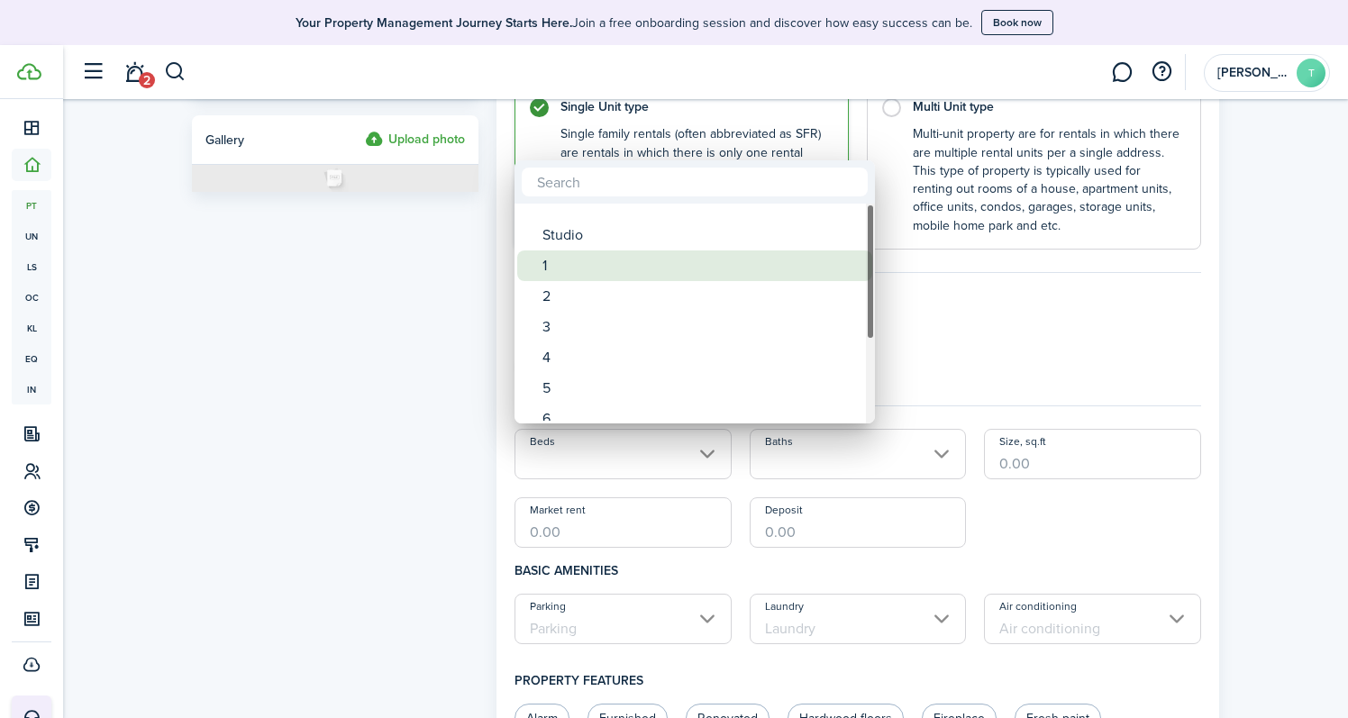
drag, startPoint x: 584, startPoint y: 267, endPoint x: 583, endPoint y: 278, distance: 10.8
click at [583, 278] on div "1" at bounding box center [701, 265] width 319 height 31
click at [578, 281] on div "2" at bounding box center [701, 283] width 319 height 31
type input "2"
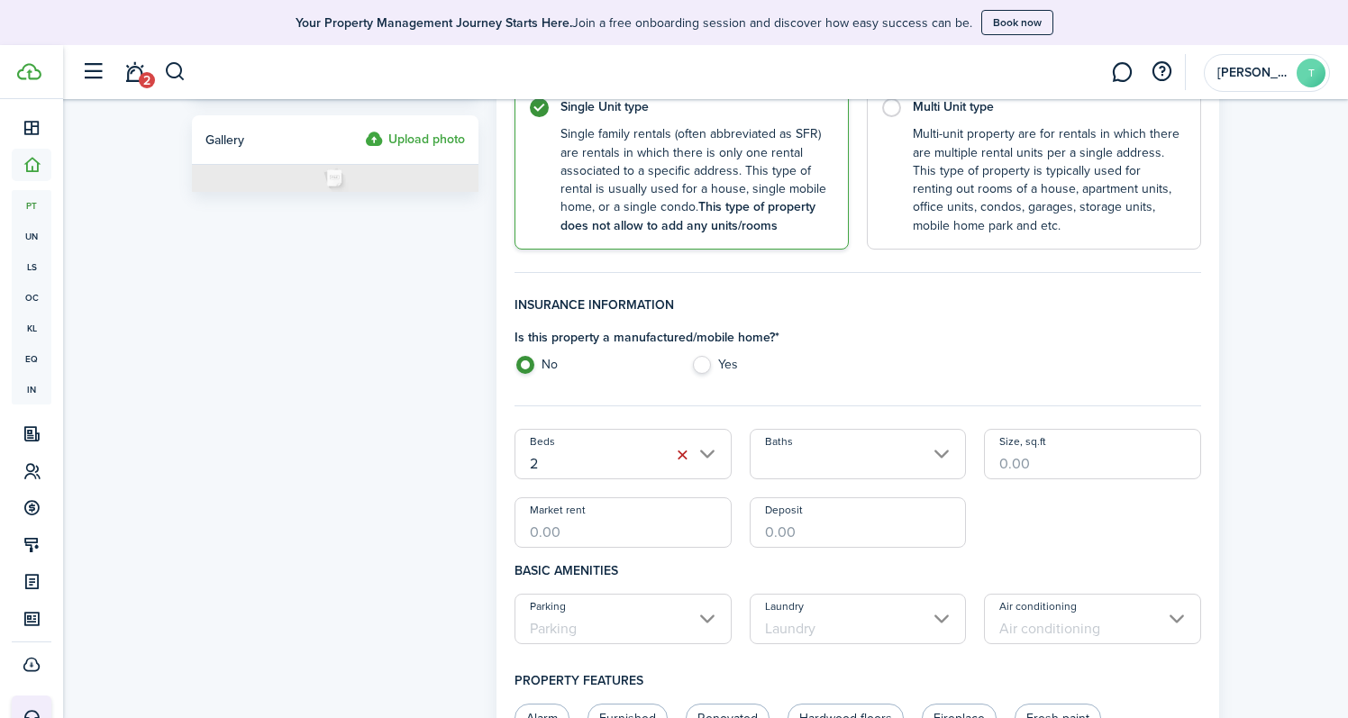
click at [881, 455] on input "Baths" at bounding box center [858, 454] width 217 height 50
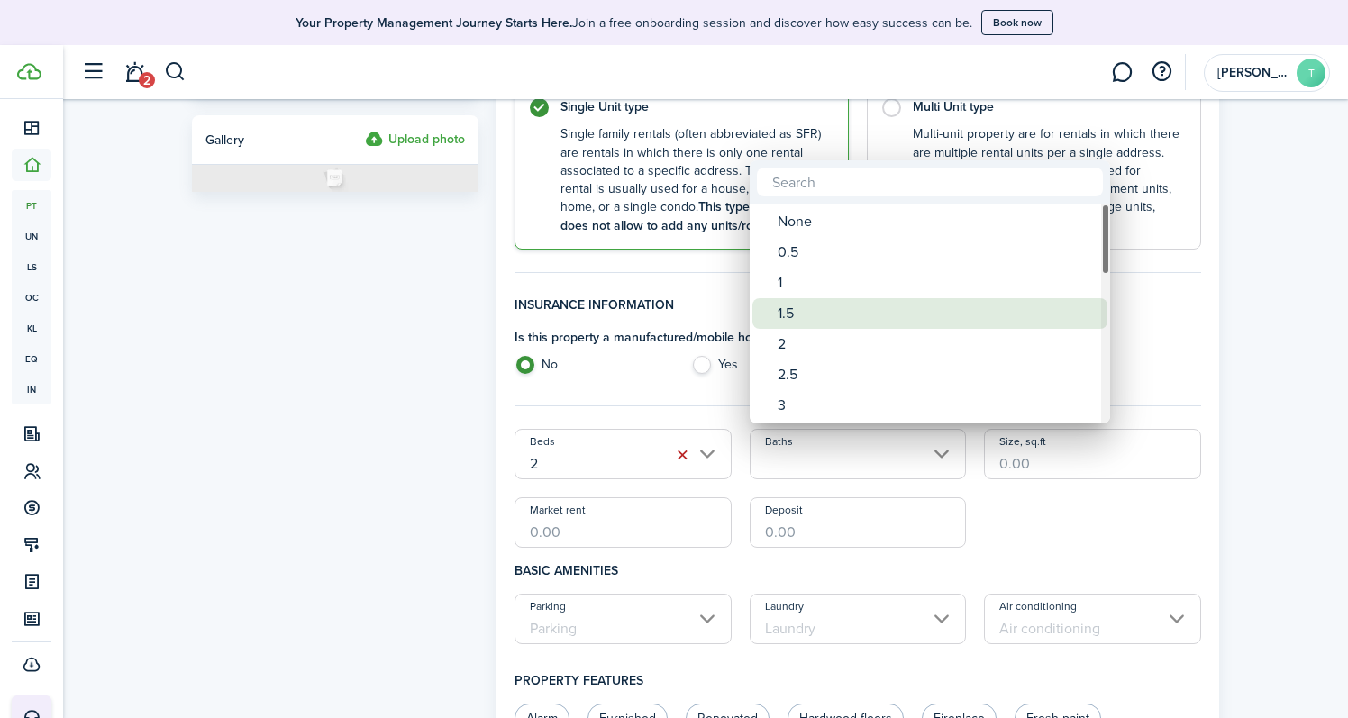
click at [833, 310] on div "1.5" at bounding box center [937, 313] width 319 height 31
type input "1.5"
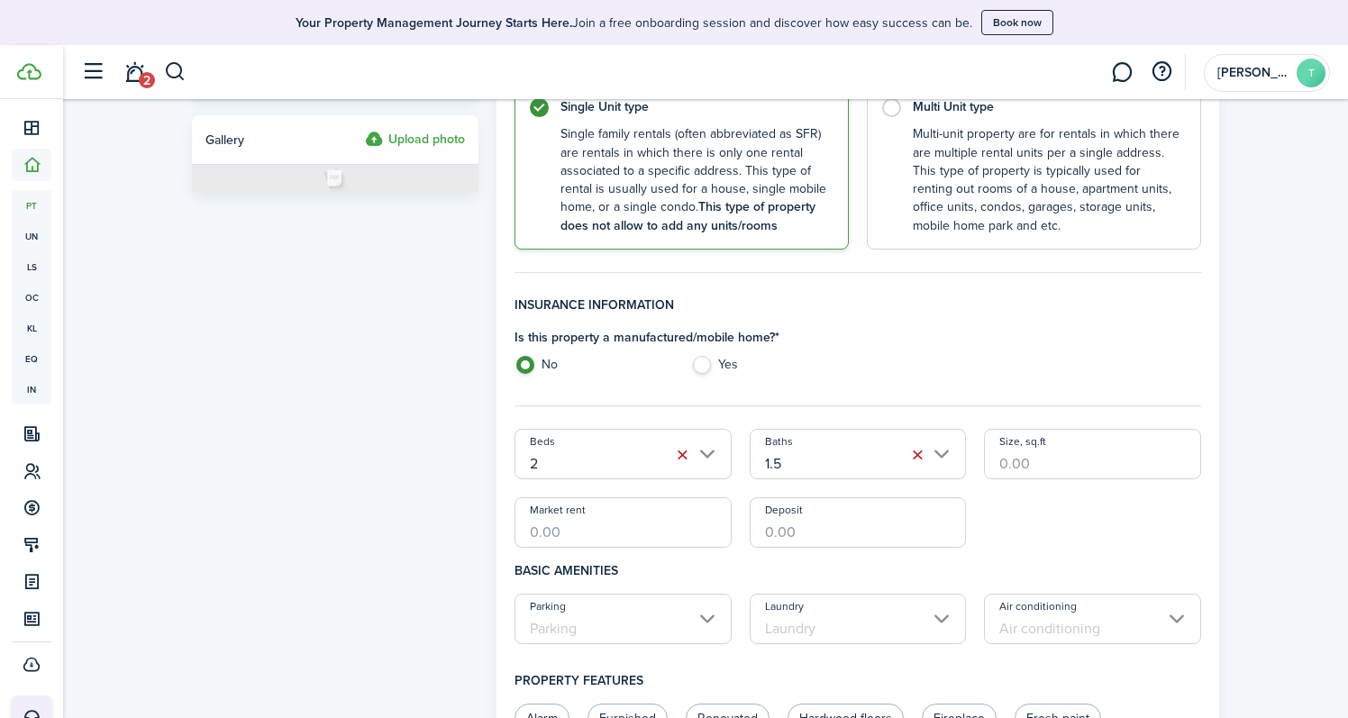
click at [1051, 463] on input "Size, sq.ft" at bounding box center [1092, 454] width 217 height 50
type input "1,100"
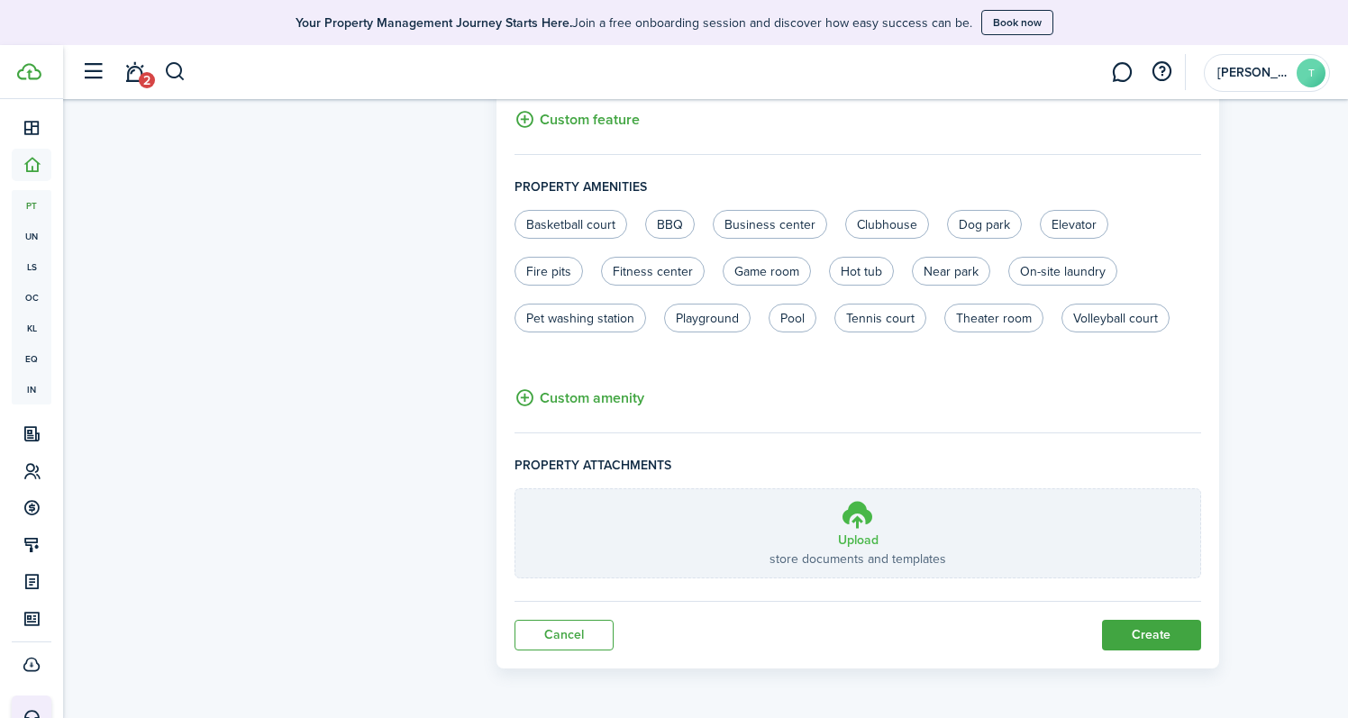
scroll to position [1111, 0]
click at [1156, 636] on button "Create" at bounding box center [1151, 637] width 99 height 31
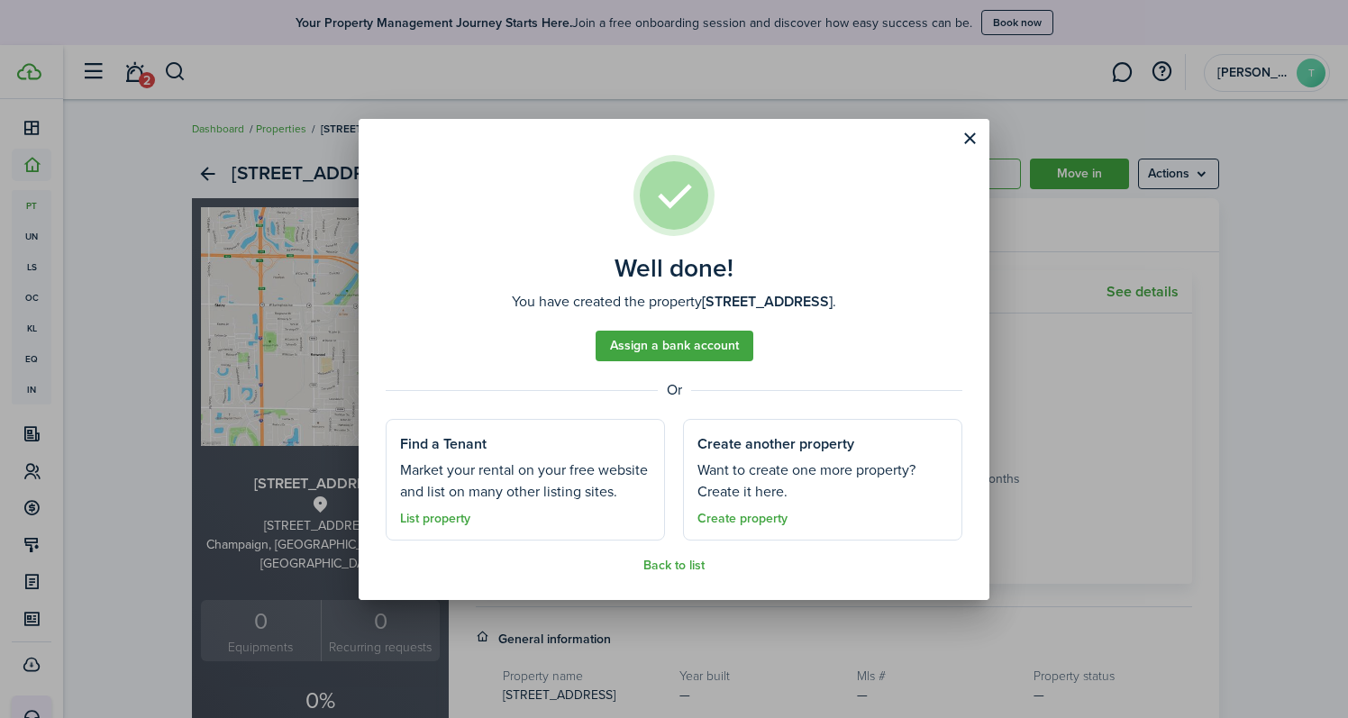
click at [964, 143] on button "Close modal" at bounding box center [969, 138] width 31 height 31
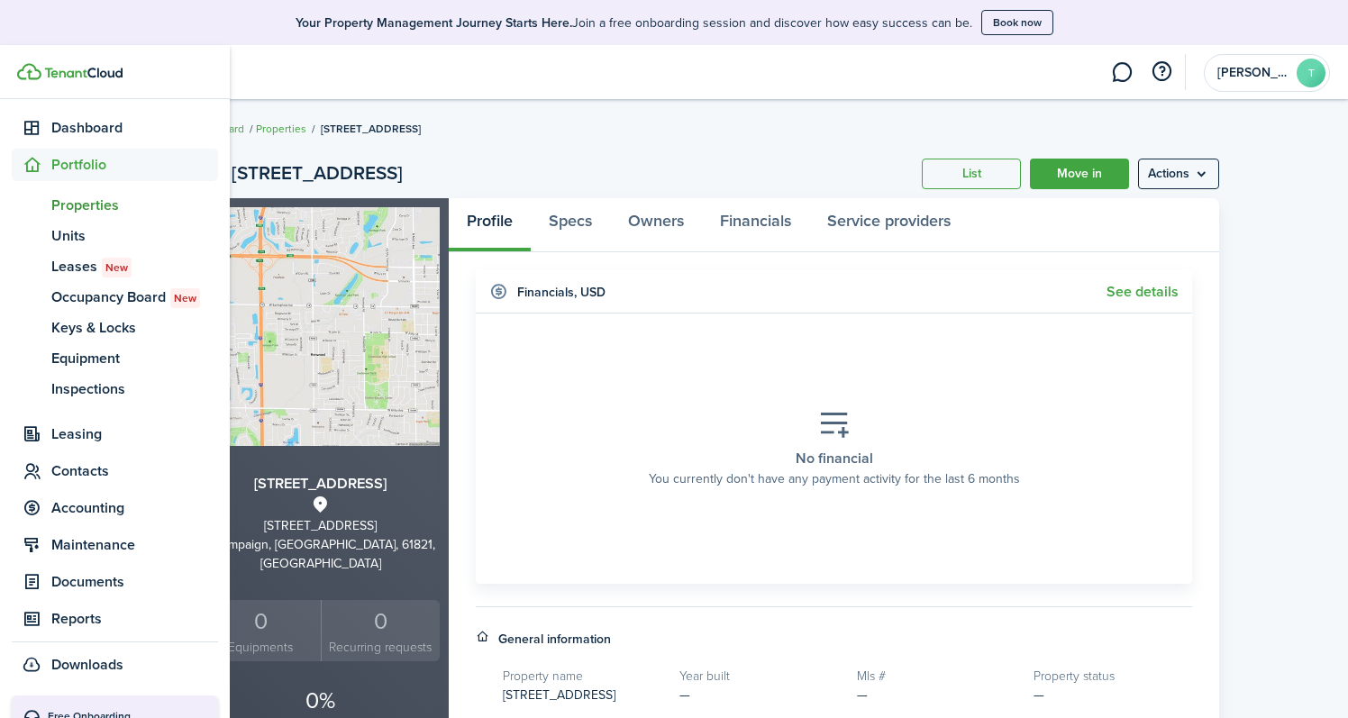
click at [105, 204] on span "Properties" at bounding box center [134, 206] width 167 height 22
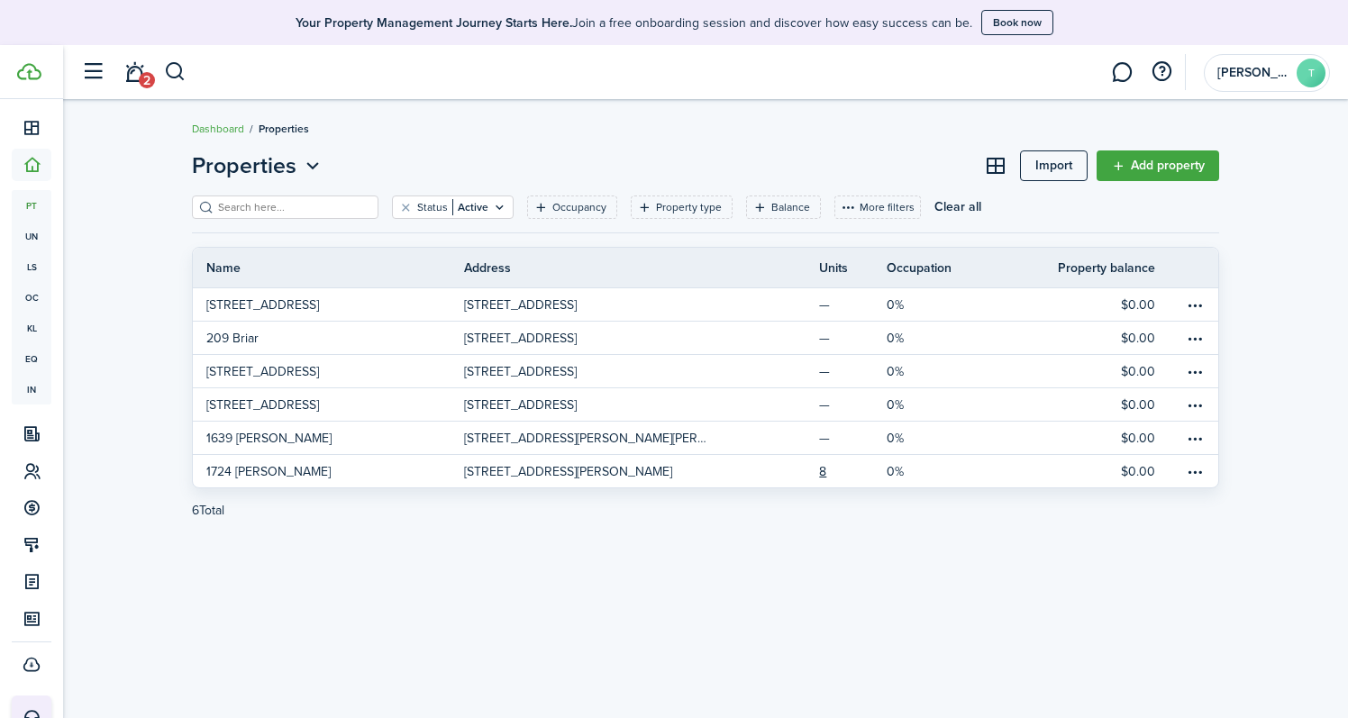
click at [1162, 168] on link "Add property" at bounding box center [1158, 165] width 123 height 31
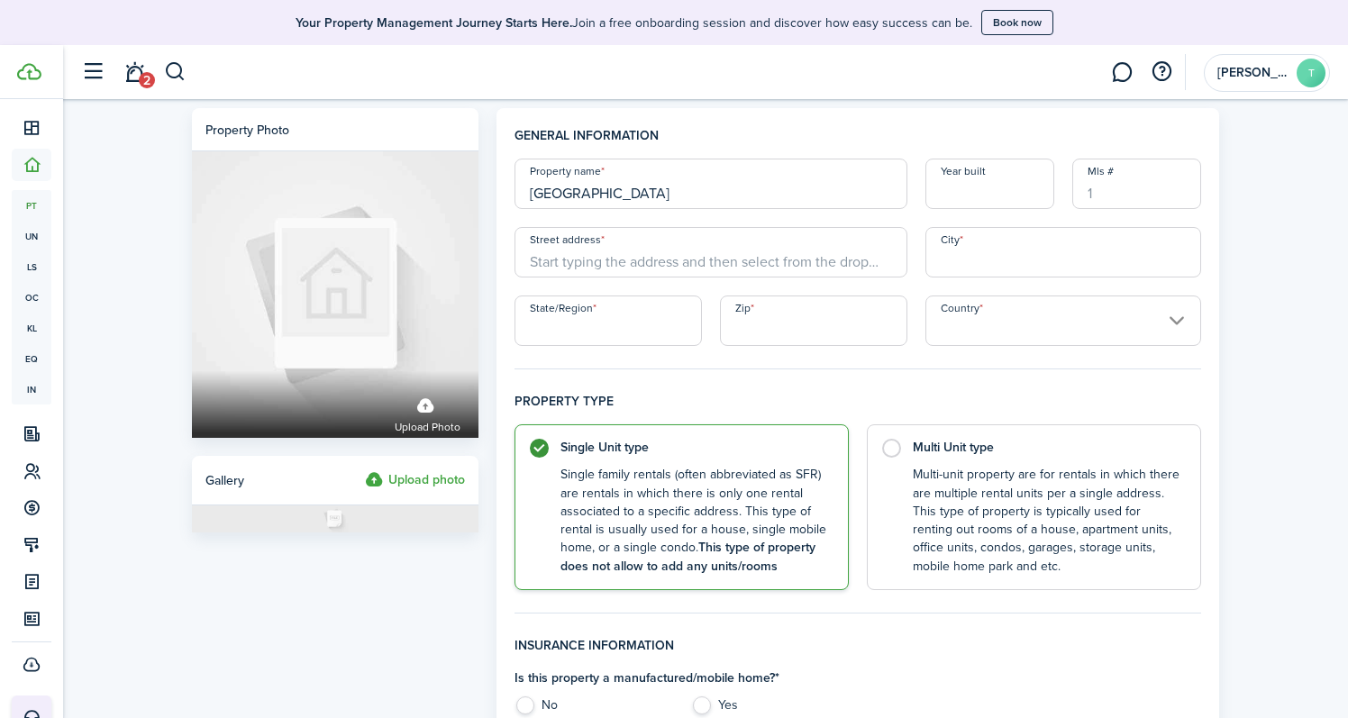
type input "[GEOGRAPHIC_DATA]"
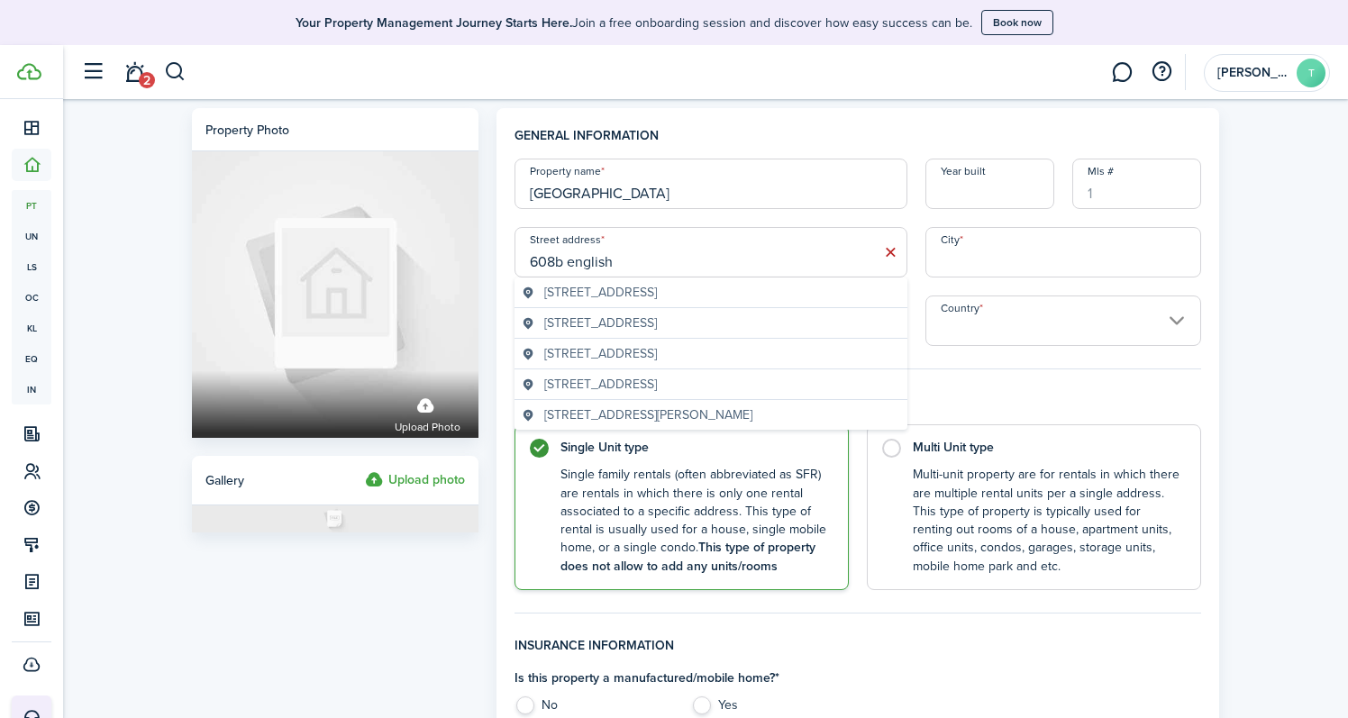
click at [622, 293] on span "[STREET_ADDRESS]" at bounding box center [600, 292] width 113 height 19
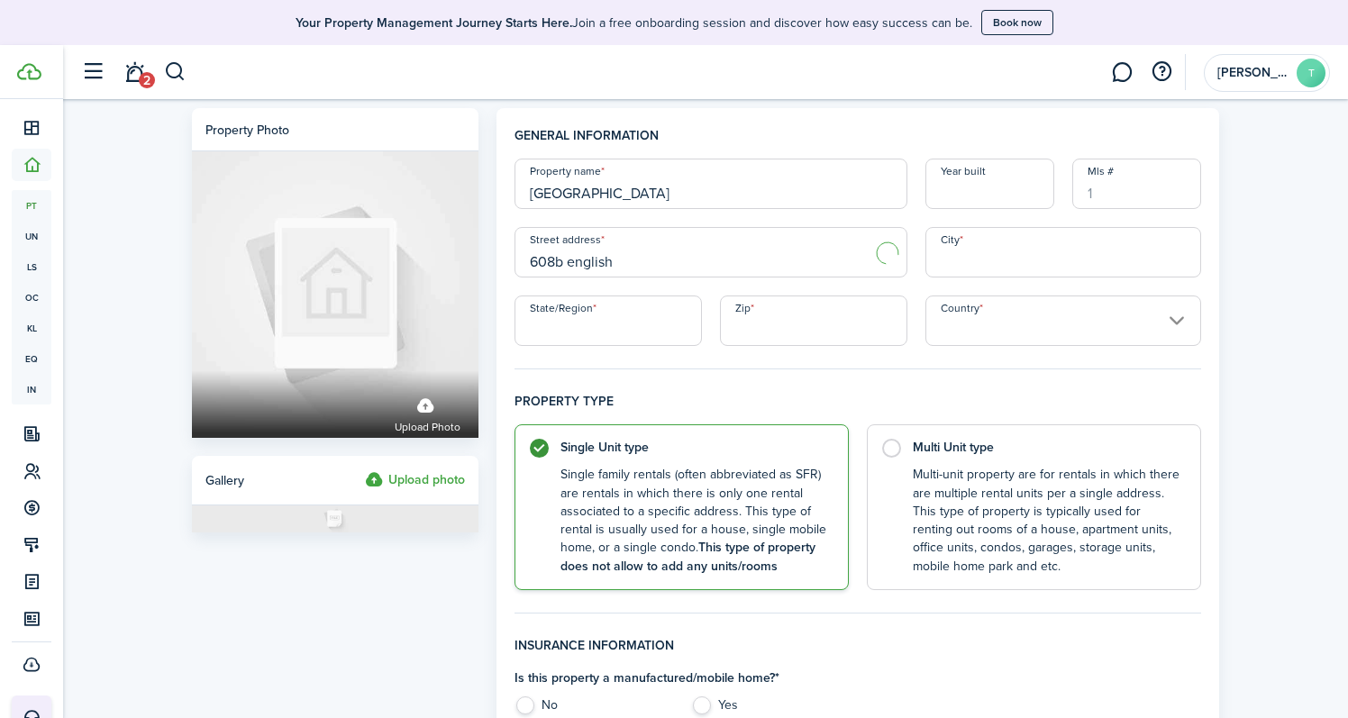
type input "[STREET_ADDRESS]"
type input "Champaign"
type input "IL"
type input "61821"
type input "[GEOGRAPHIC_DATA]"
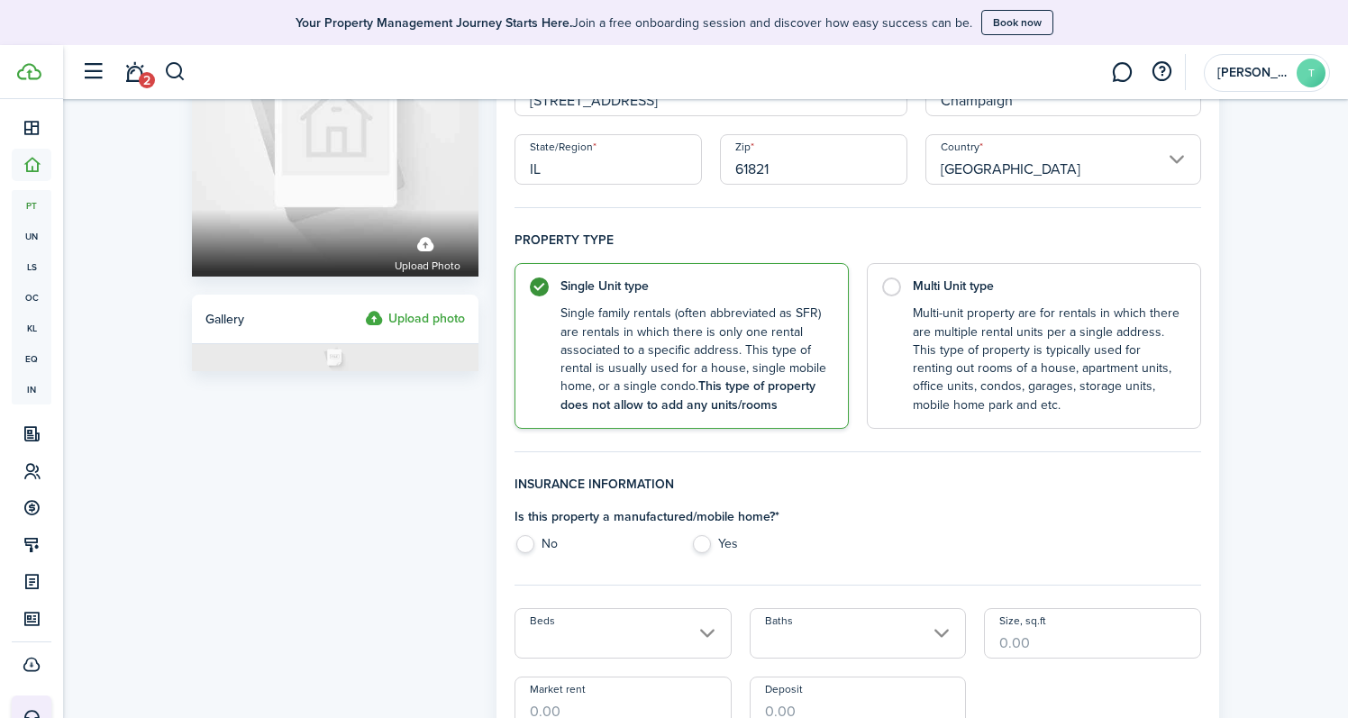
scroll to position [172, 0]
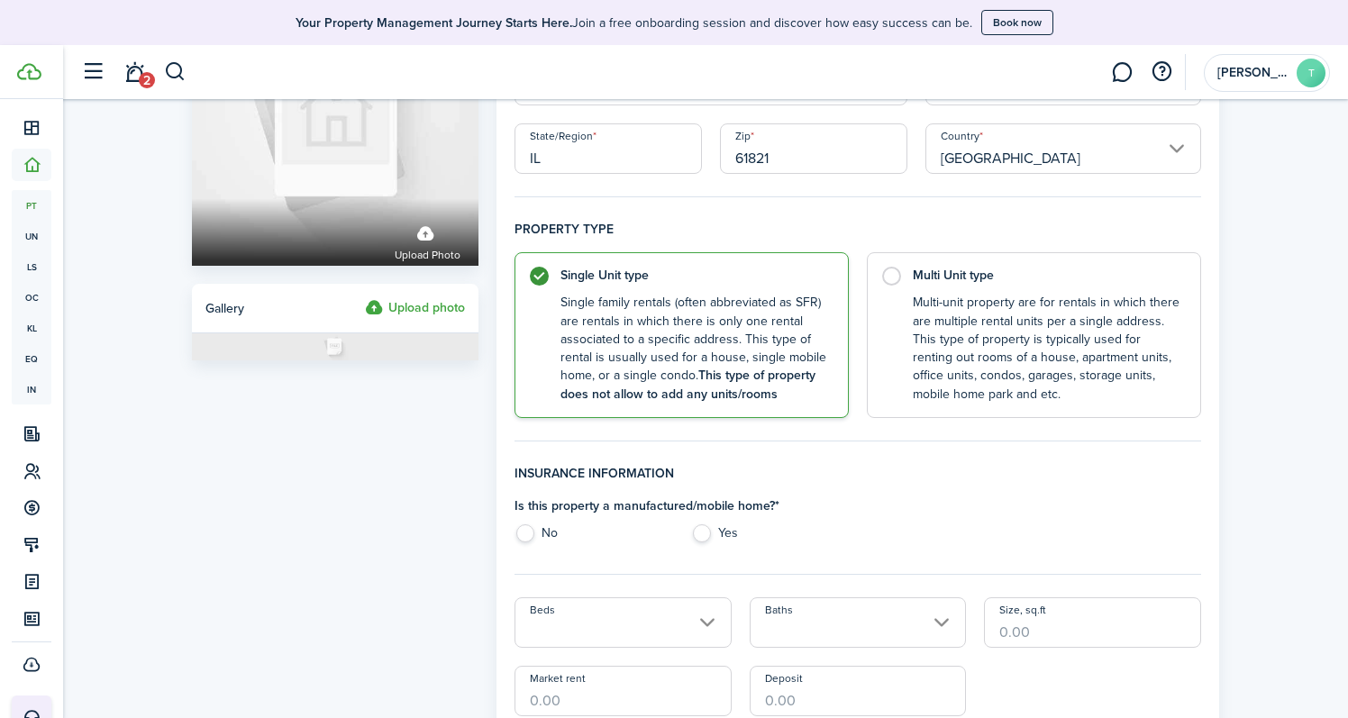
click at [524, 527] on label "No" at bounding box center [593, 537] width 158 height 27
radio input "true"
click at [594, 624] on input "Beds" at bounding box center [622, 622] width 217 height 50
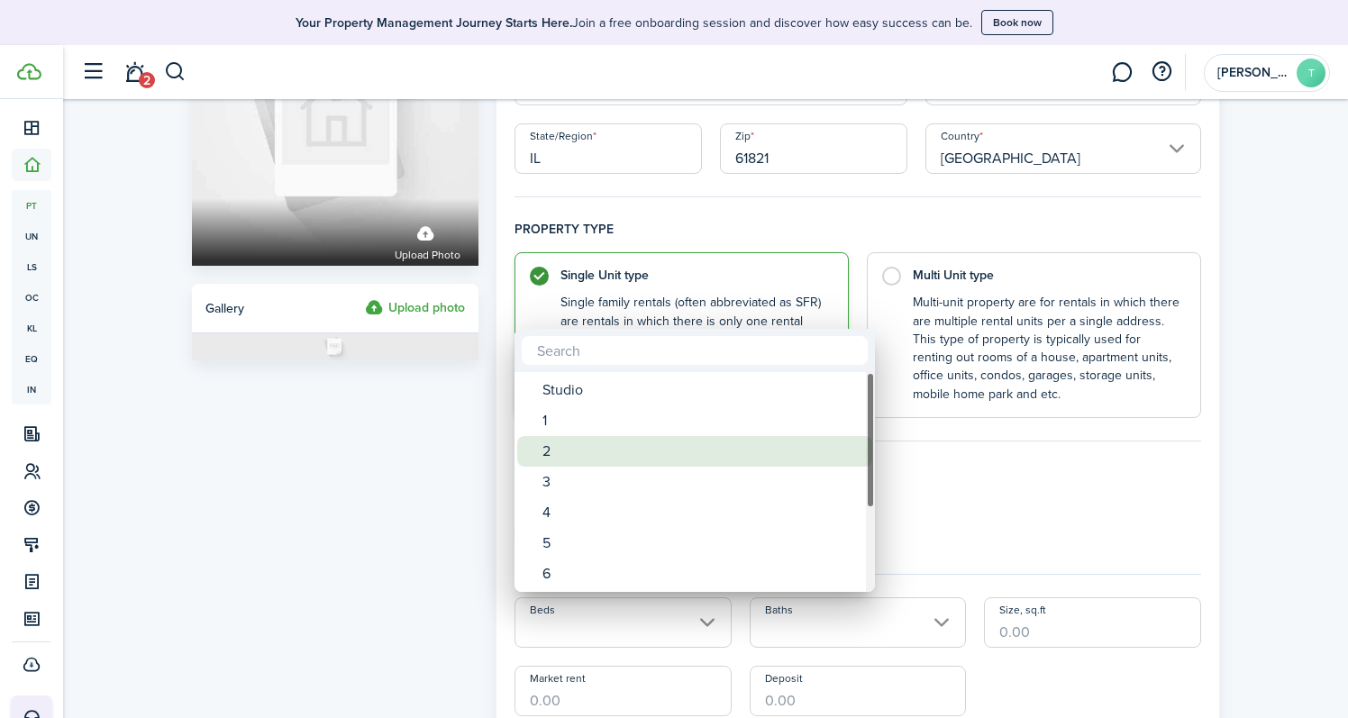
click at [614, 453] on div "2" at bounding box center [701, 451] width 319 height 31
type input "2"
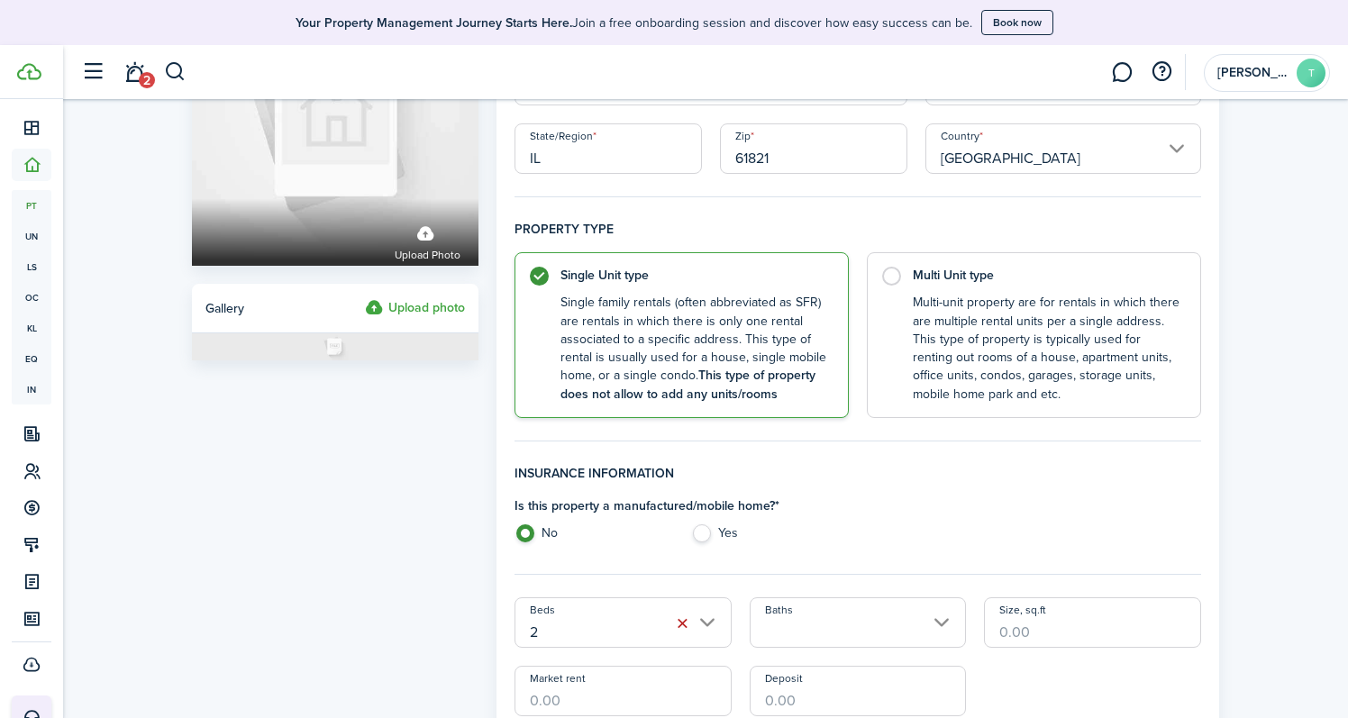
click at [816, 637] on input "Baths" at bounding box center [858, 622] width 217 height 50
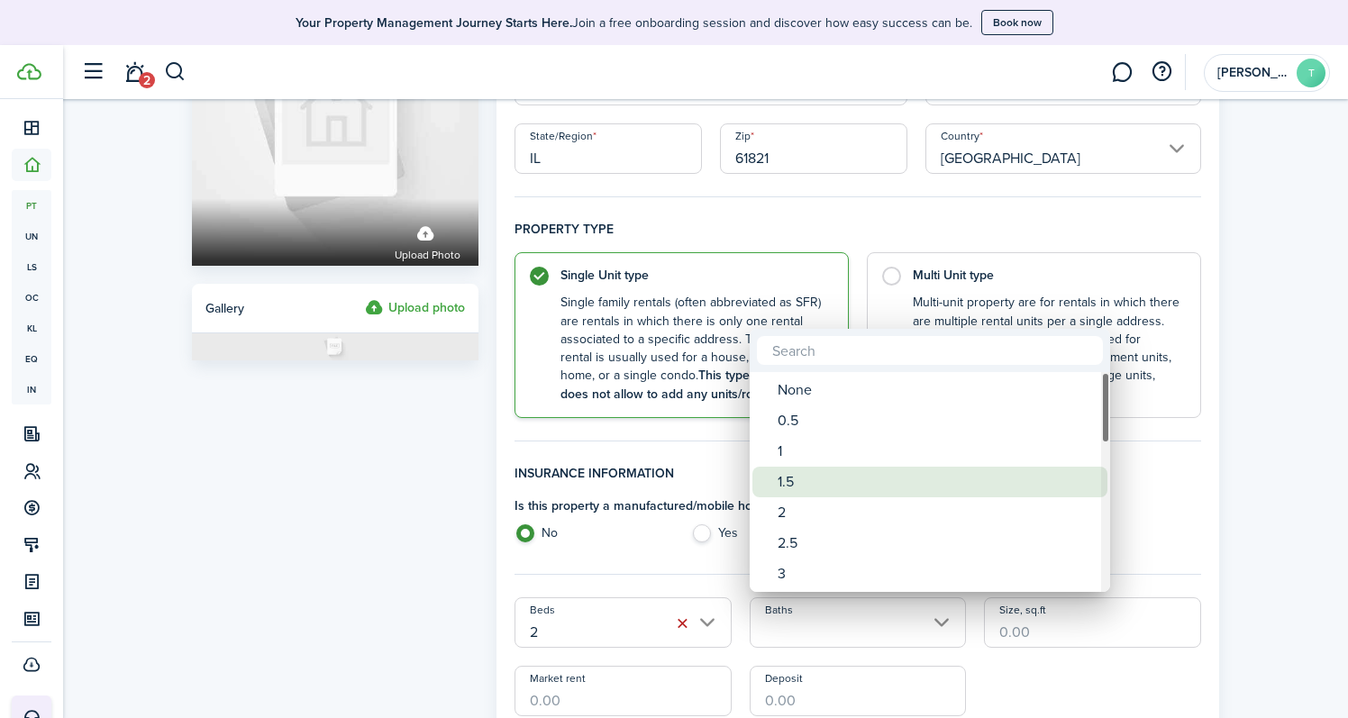
click at [826, 483] on div "1.5" at bounding box center [937, 482] width 319 height 31
type input "1.5"
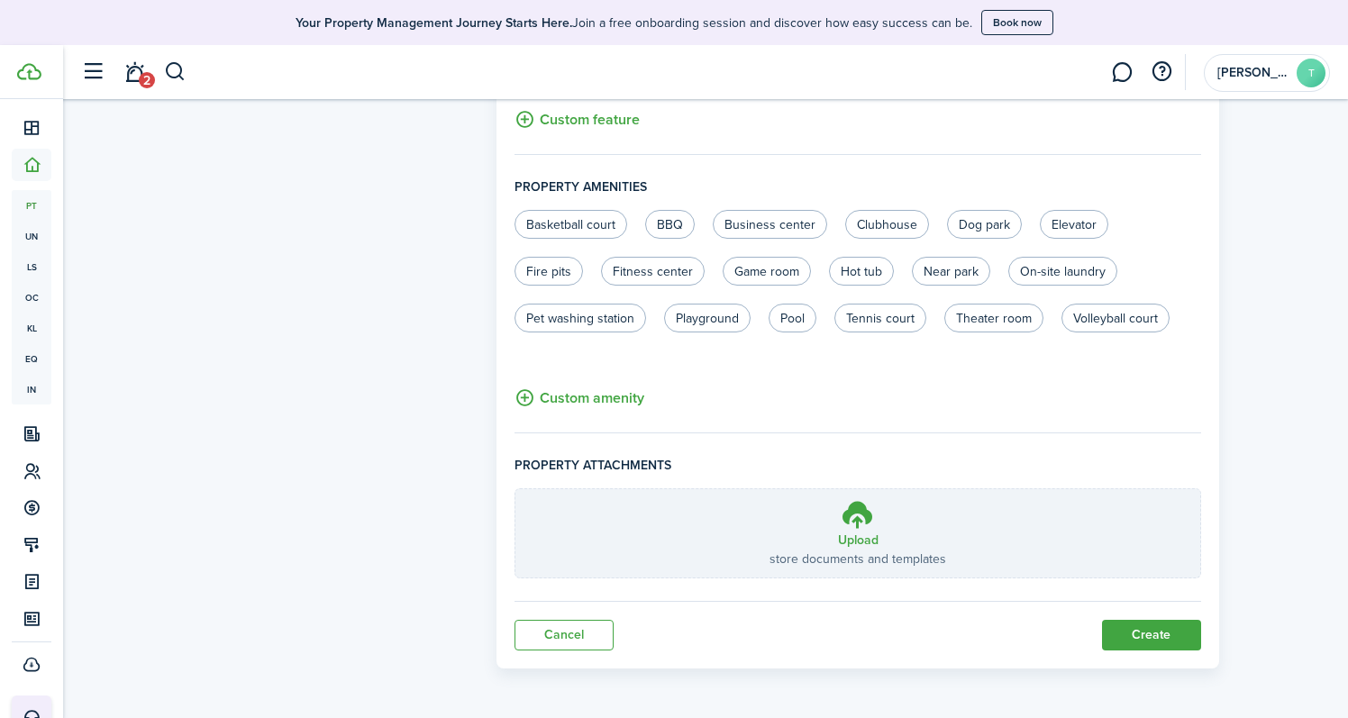
scroll to position [1111, 0]
click at [1164, 636] on button "Create" at bounding box center [1151, 637] width 99 height 31
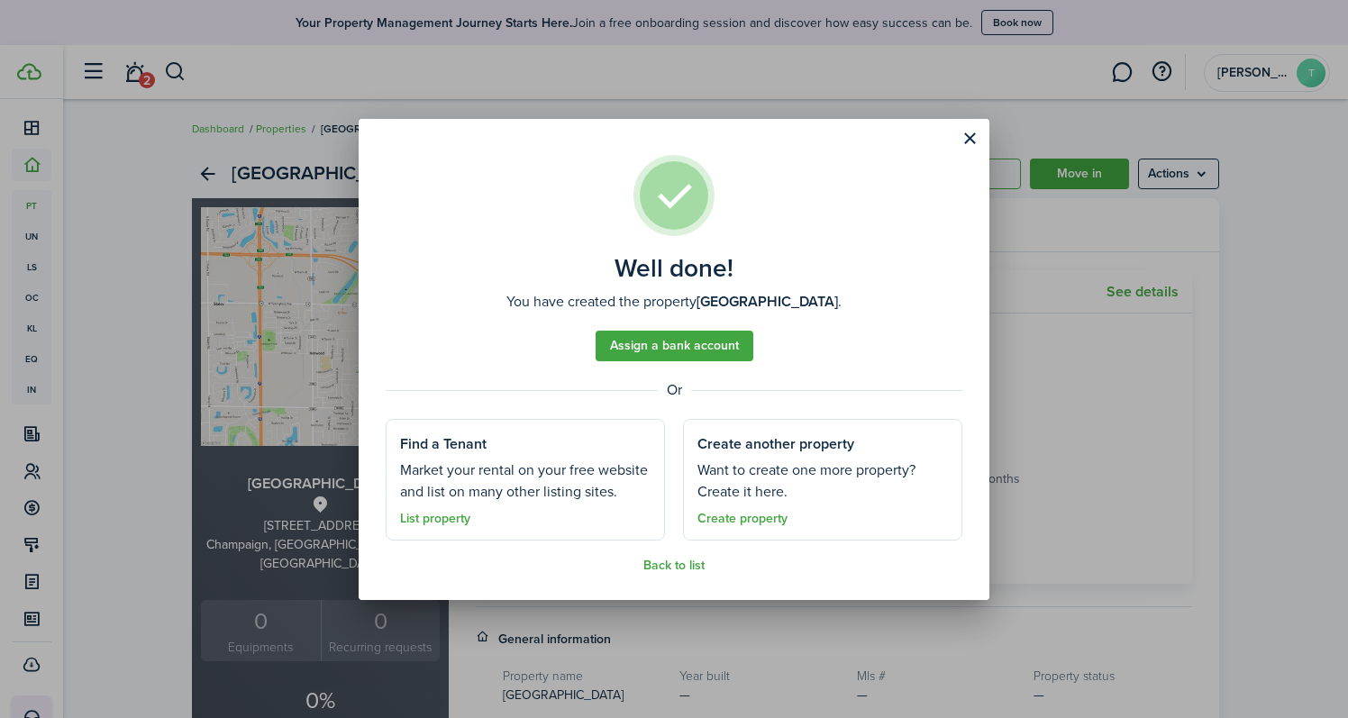
click at [969, 139] on button "Close modal" at bounding box center [969, 138] width 31 height 31
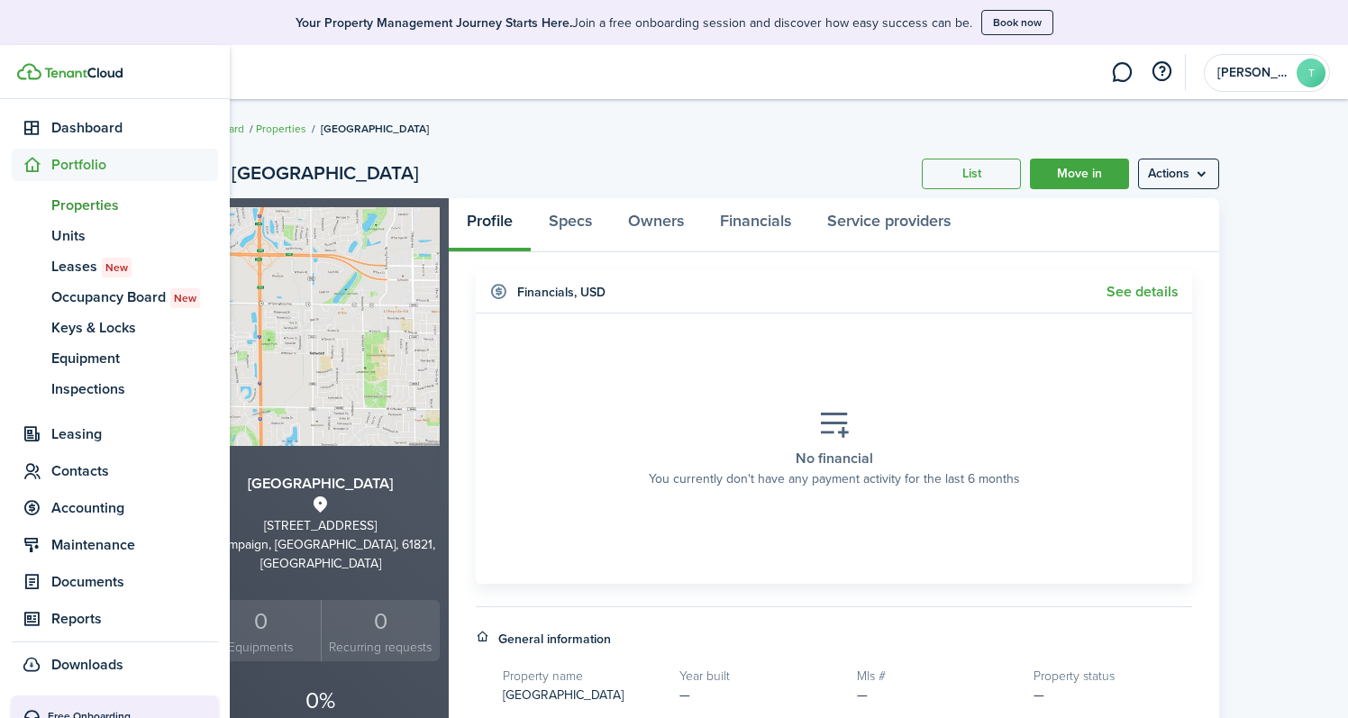
click at [105, 209] on span "Properties" at bounding box center [134, 206] width 167 height 22
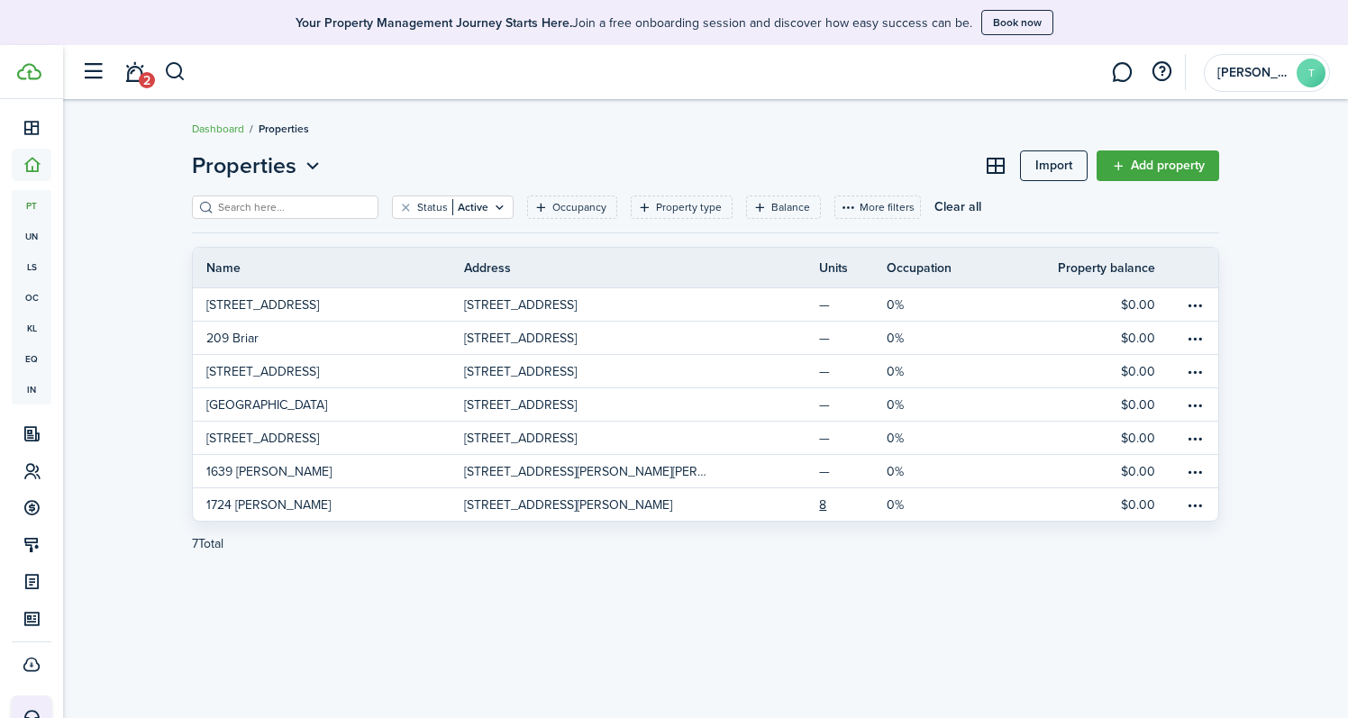
click at [1162, 162] on link "Add property" at bounding box center [1158, 165] width 123 height 31
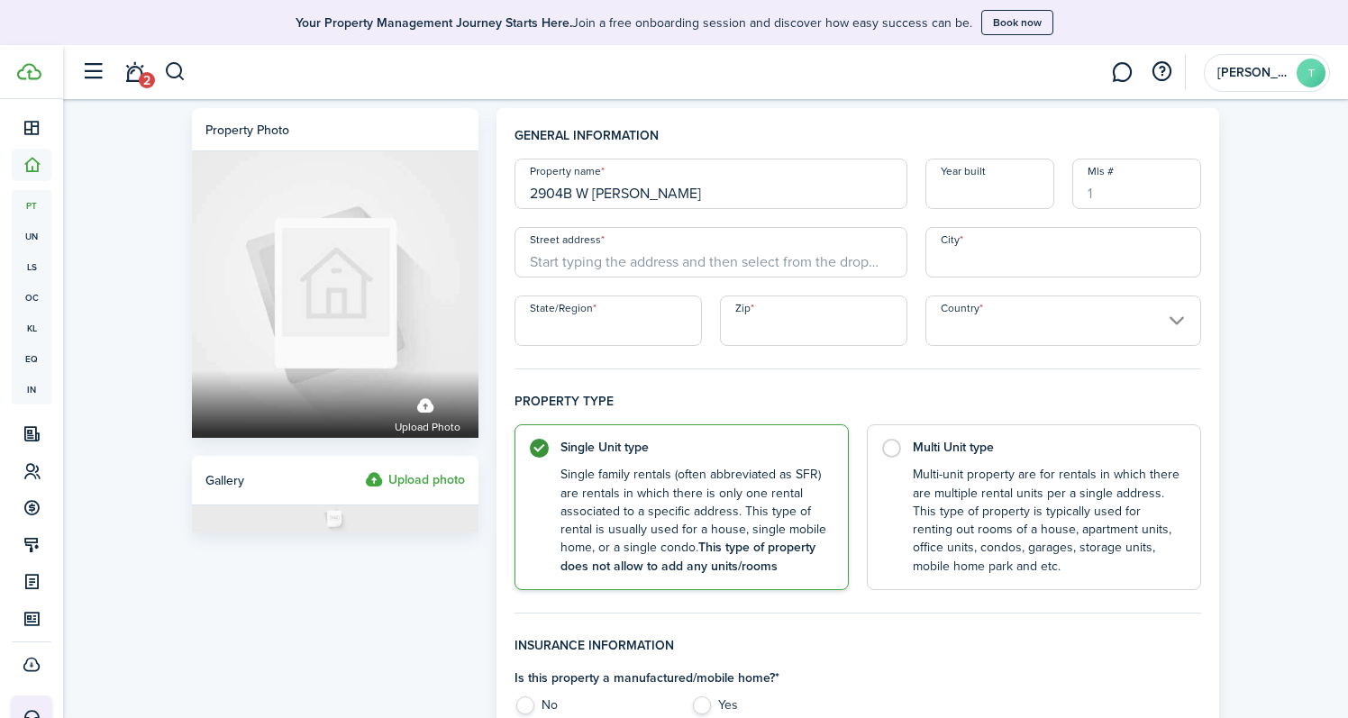
type input "2904B W [PERSON_NAME]"
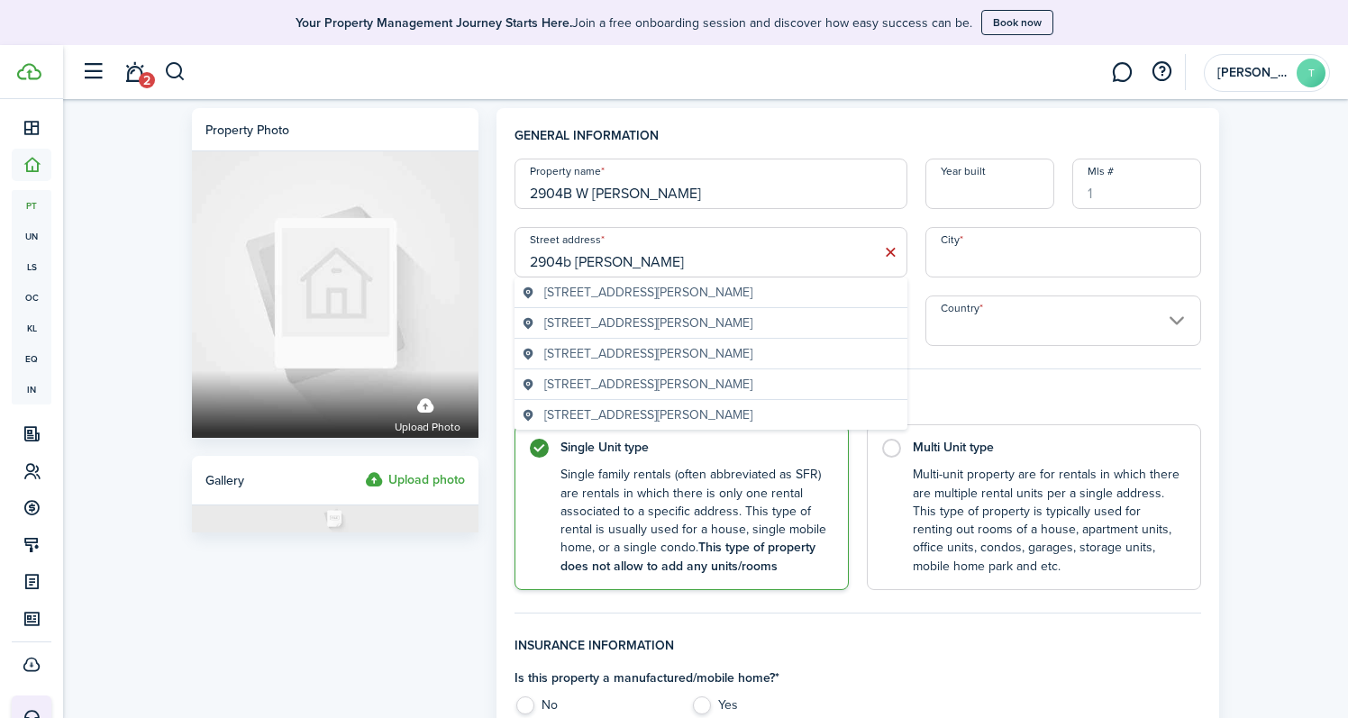
click at [647, 292] on span "[STREET_ADDRESS][PERSON_NAME]" at bounding box center [648, 292] width 208 height 19
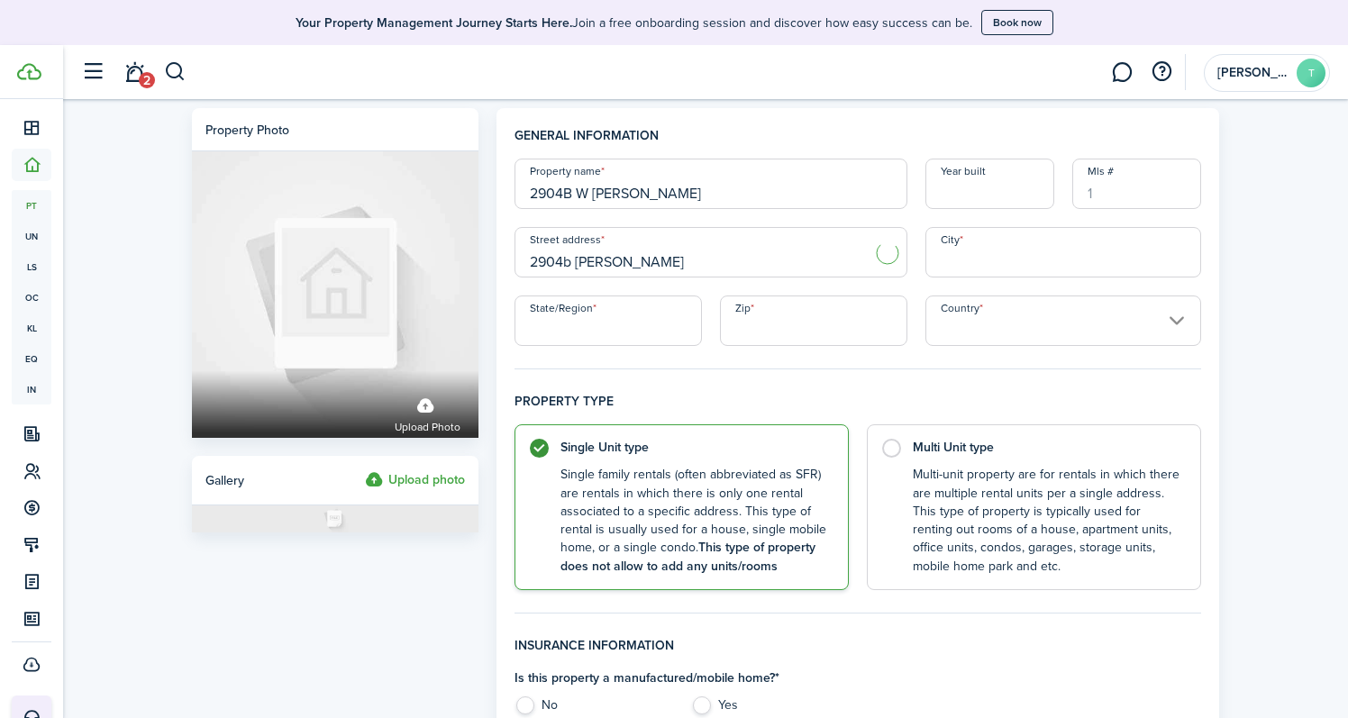
type input "[STREET_ADDRESS][PERSON_NAME]"
type input "Champaign"
type input "IL"
type input "61821"
type input "[GEOGRAPHIC_DATA]"
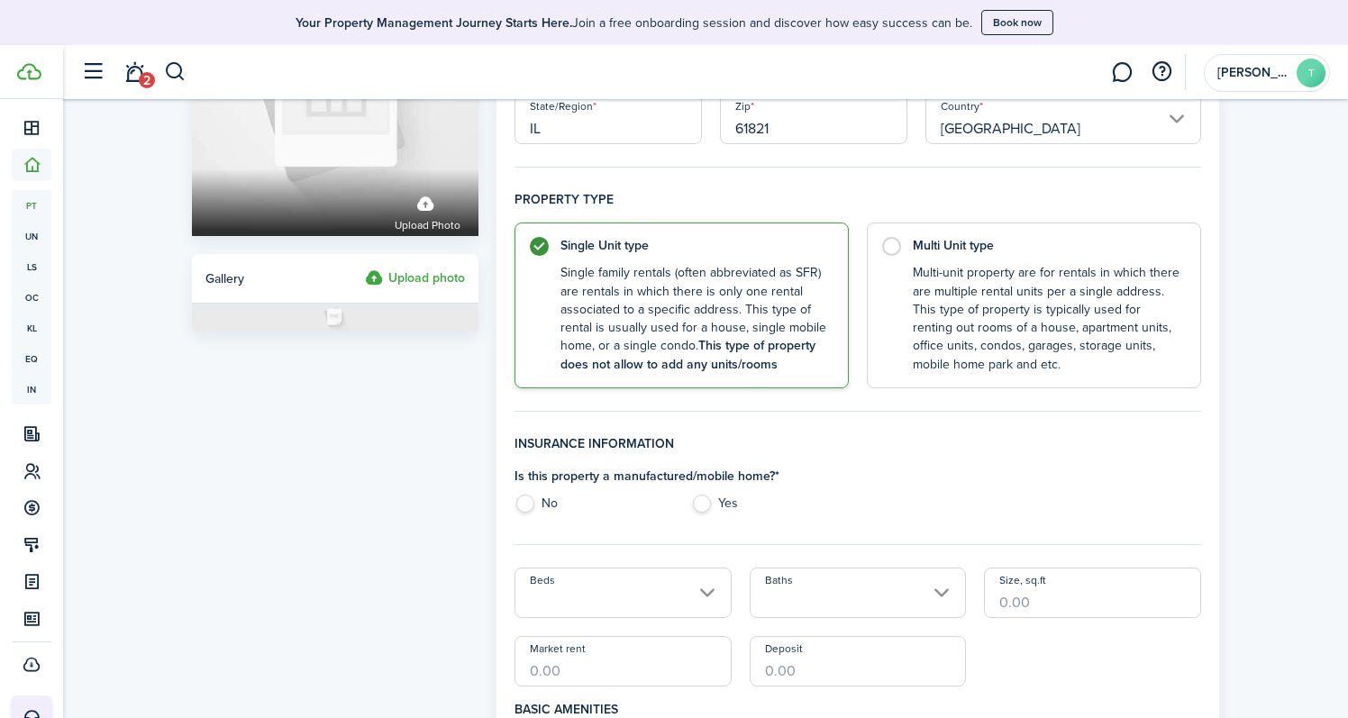
scroll to position [223, 0]
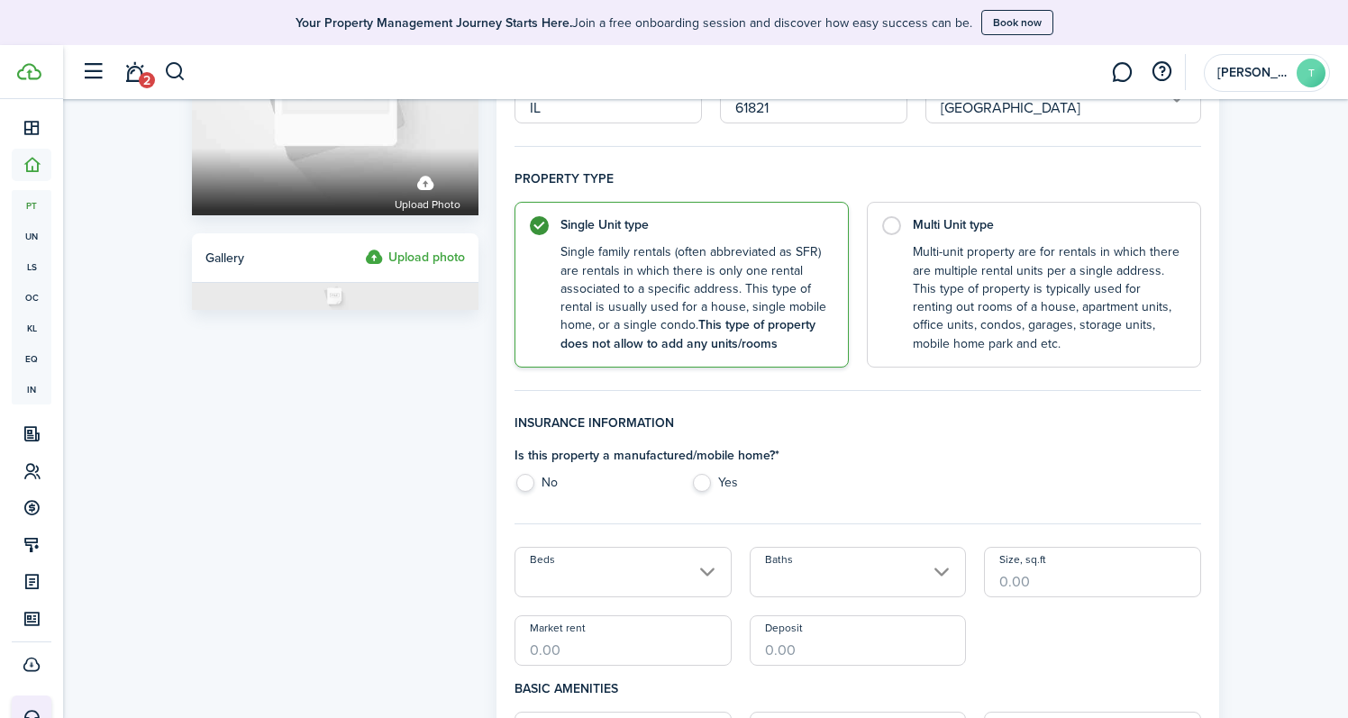
click at [533, 484] on label "No" at bounding box center [593, 487] width 158 height 27
radio input "true"
click at [611, 592] on input "Beds" at bounding box center [622, 572] width 217 height 50
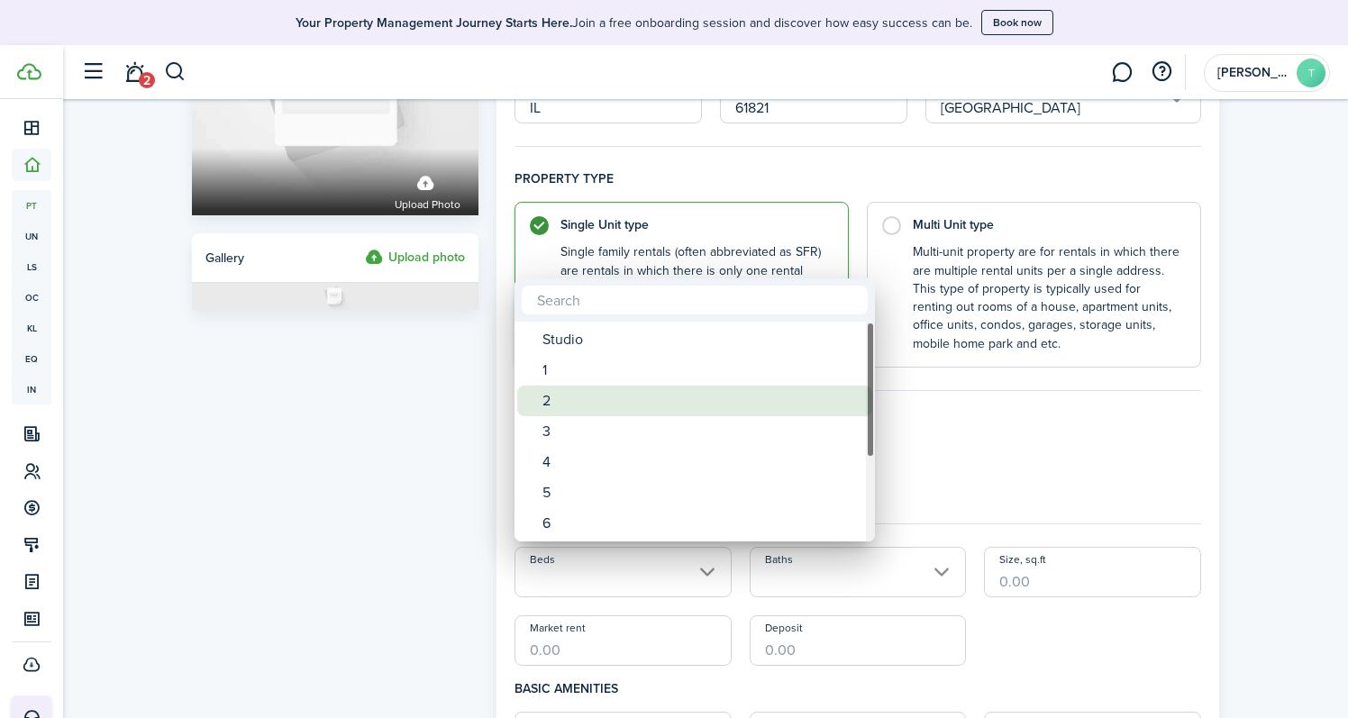
click at [610, 410] on div "2" at bounding box center [701, 401] width 319 height 31
type input "2"
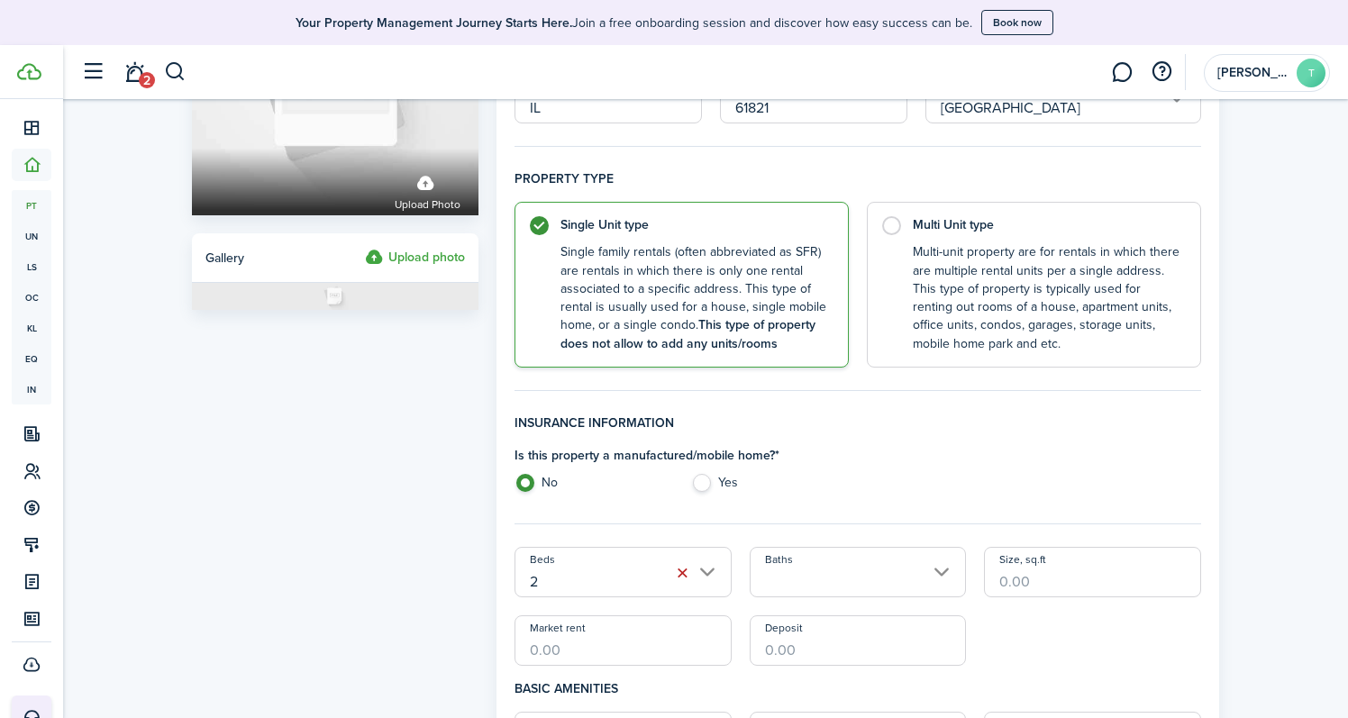
click at [814, 572] on input "Baths" at bounding box center [858, 572] width 217 height 50
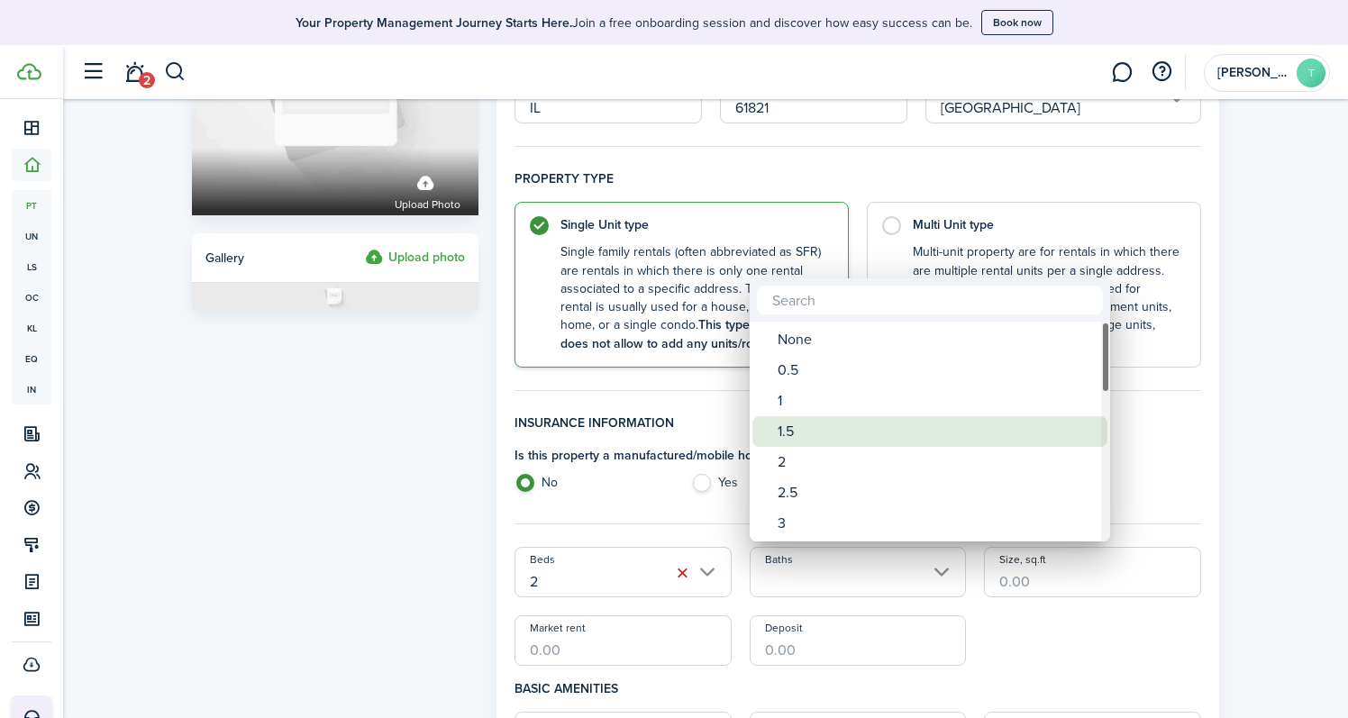
click at [802, 426] on div "1.5" at bounding box center [937, 431] width 319 height 31
type input "1.5"
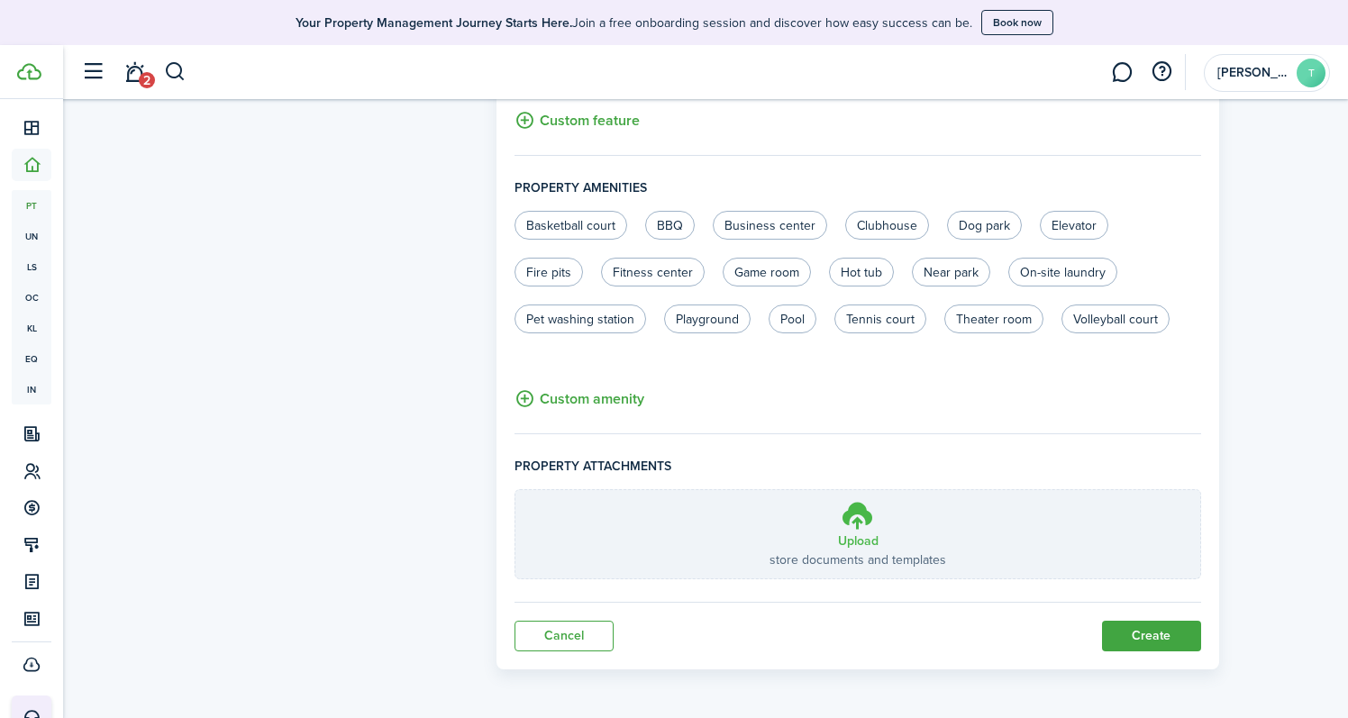
scroll to position [1111, 0]
click at [1168, 635] on button "Create" at bounding box center [1151, 637] width 99 height 31
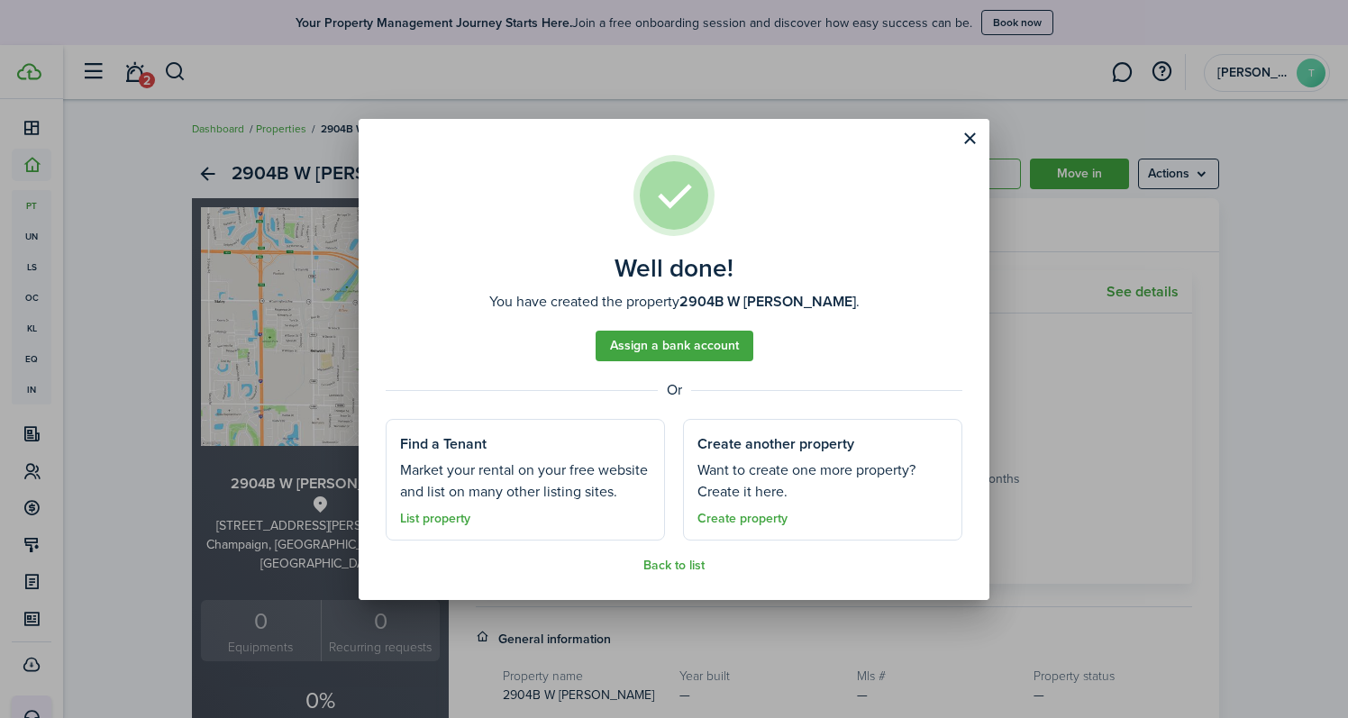
click at [660, 350] on link "Assign a bank account" at bounding box center [675, 346] width 158 height 31
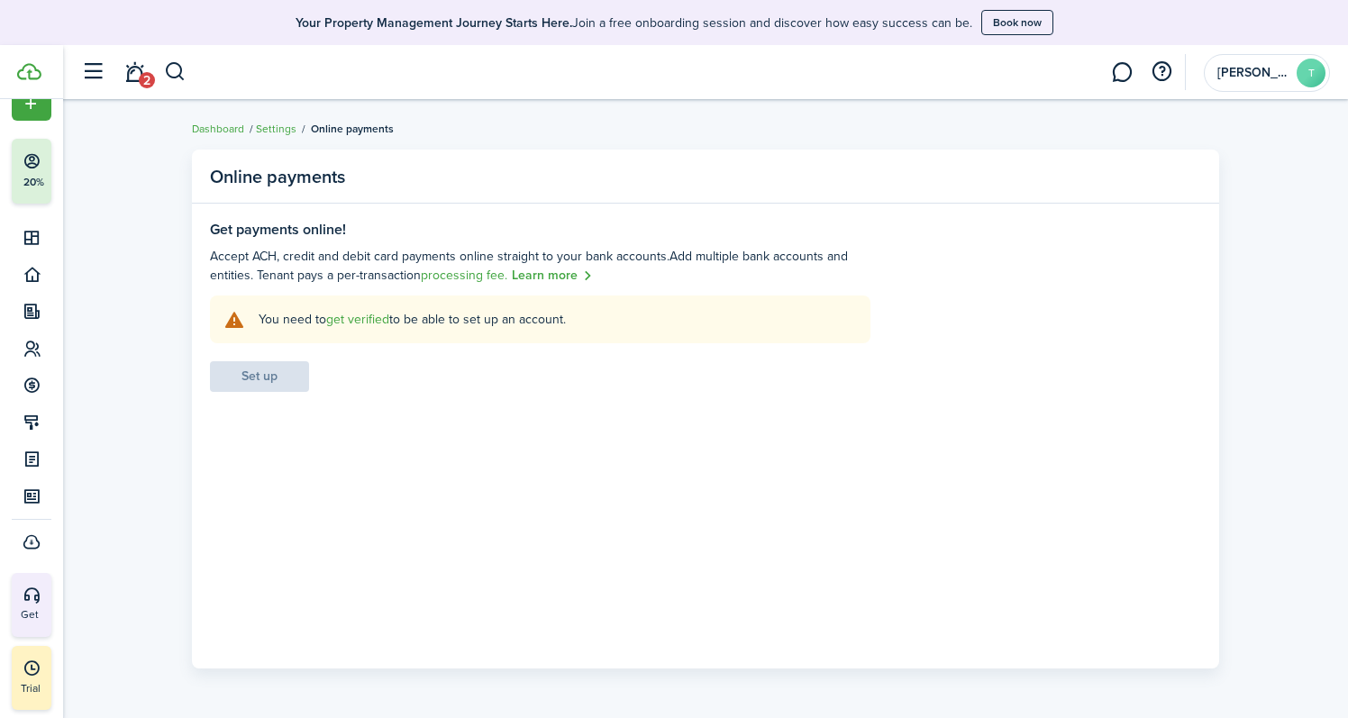
scroll to position [32, 0]
click at [358, 318] on link "get verified" at bounding box center [357, 319] width 63 height 19
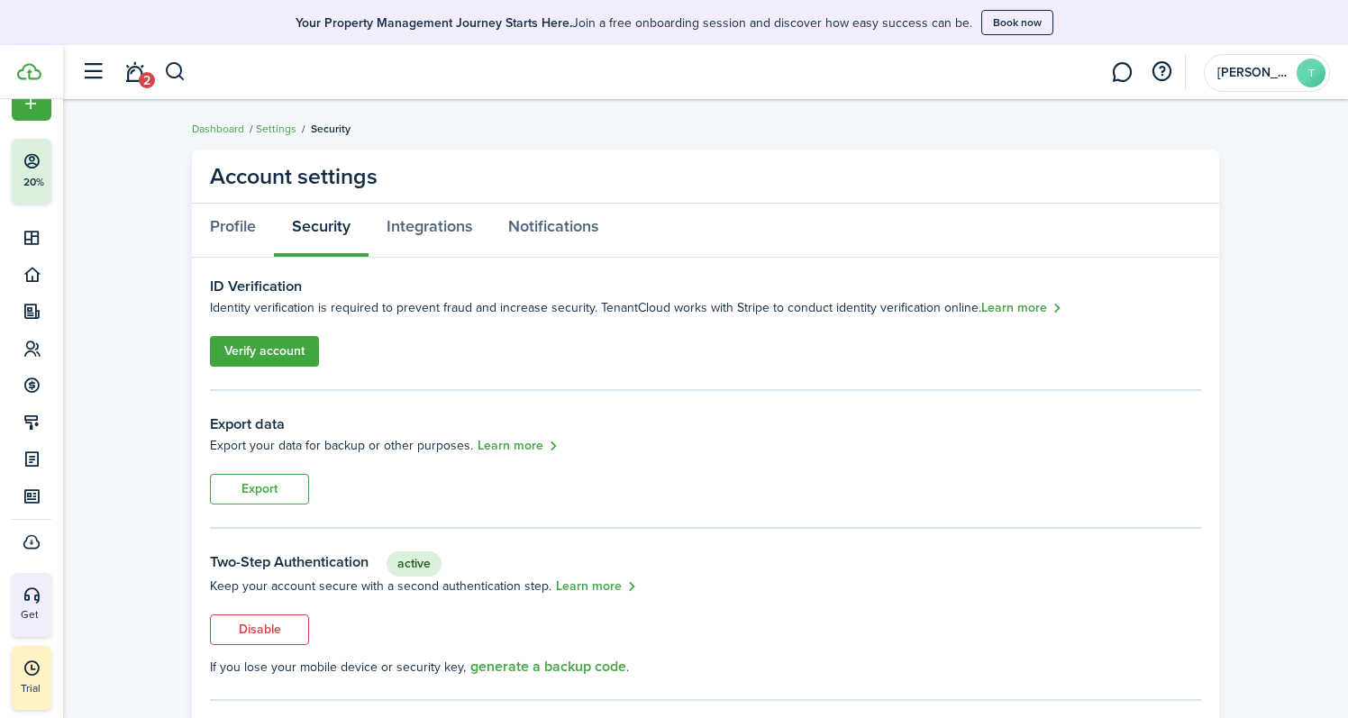
click at [281, 348] on link "Verify account" at bounding box center [264, 351] width 109 height 31
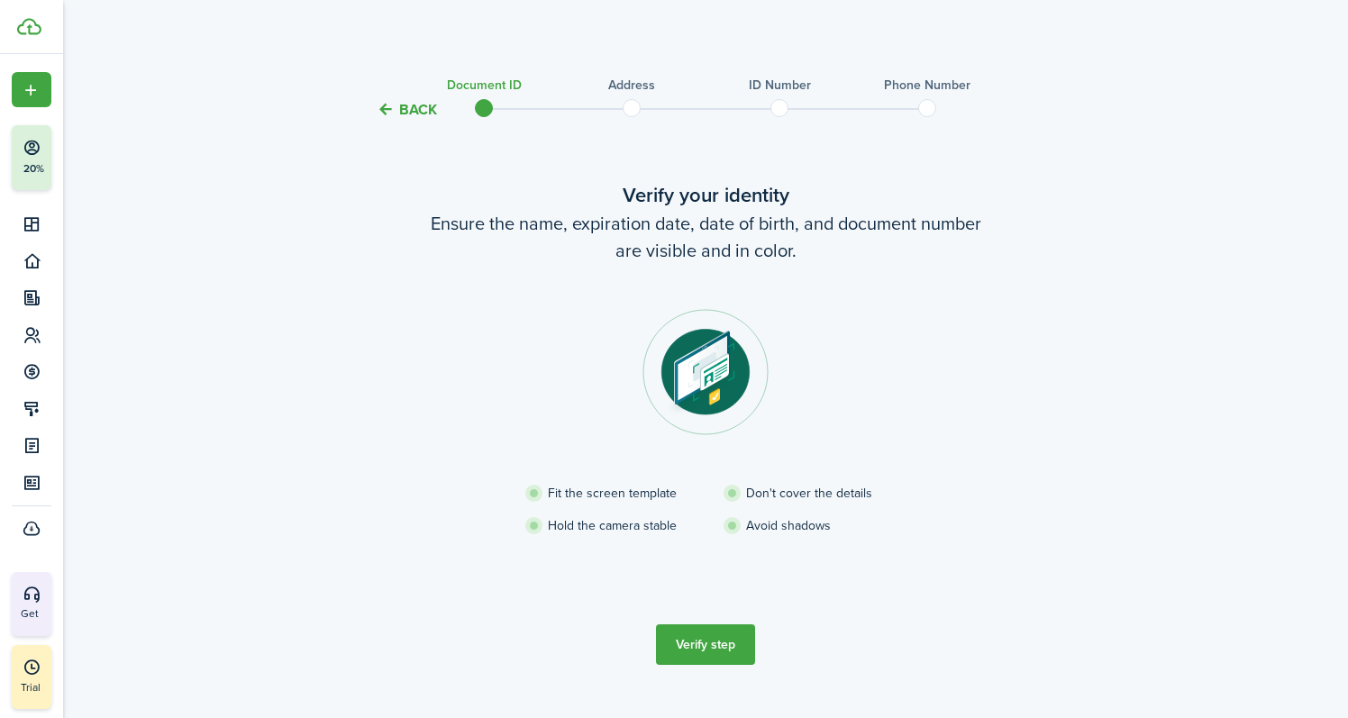
click at [710, 632] on button "Verify step" at bounding box center [705, 644] width 99 height 41
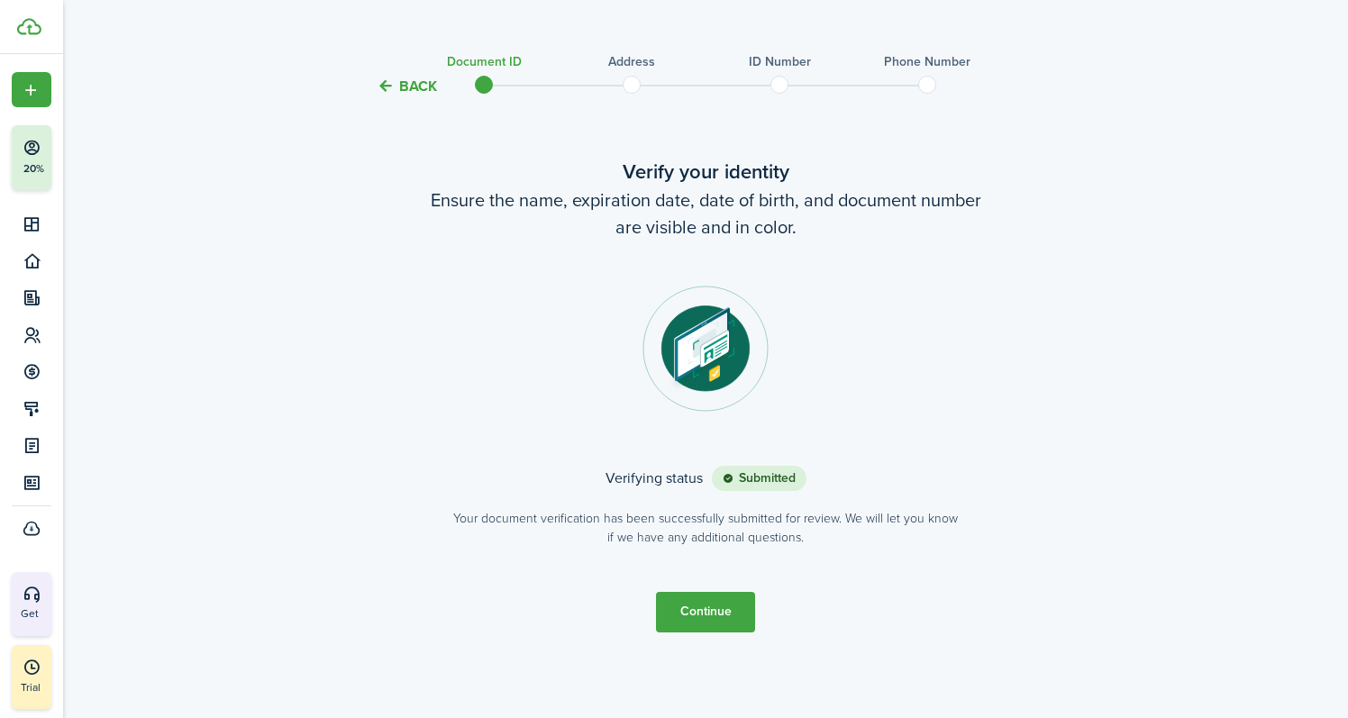
scroll to position [23, 0]
click at [717, 621] on button "Continue" at bounding box center [705, 613] width 99 height 41
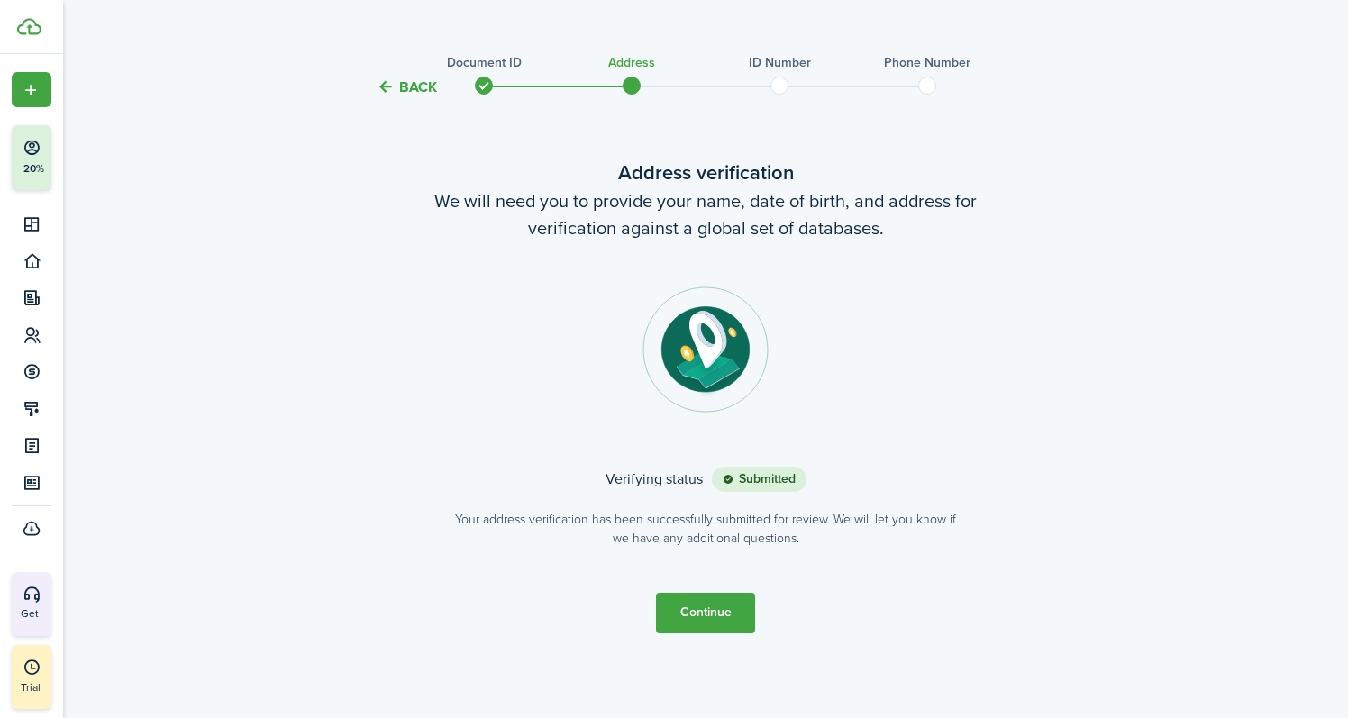
scroll to position [0, 0]
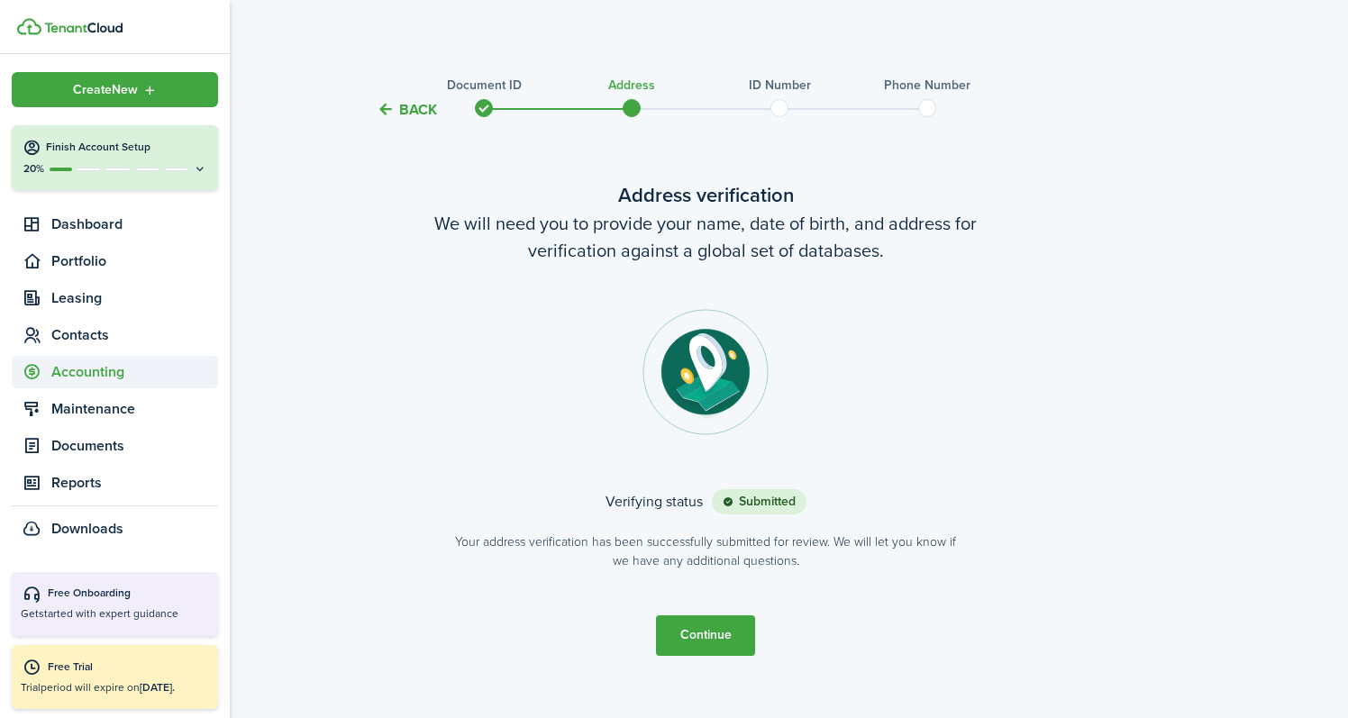
click at [107, 372] on span "Accounting" at bounding box center [134, 372] width 167 height 22
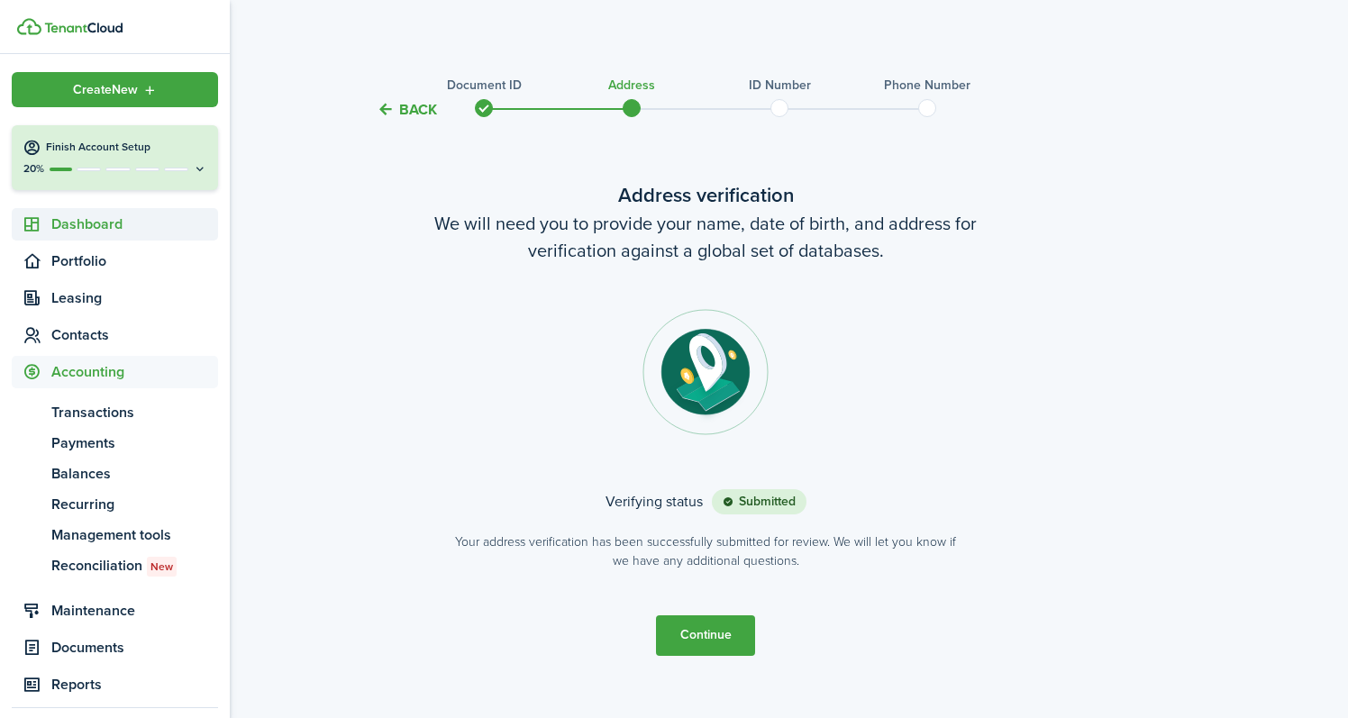
click at [85, 222] on span "Dashboard" at bounding box center [134, 225] width 167 height 22
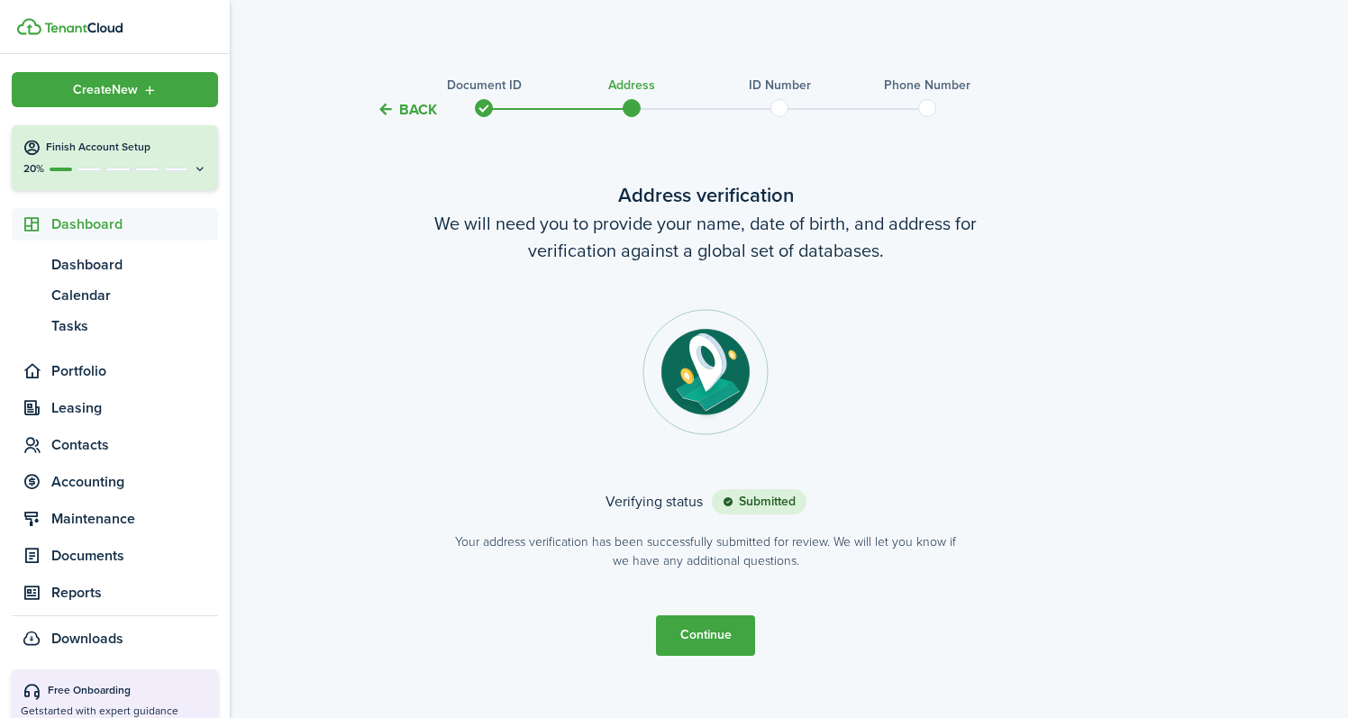
click at [85, 222] on span "Dashboard" at bounding box center [134, 225] width 167 height 22
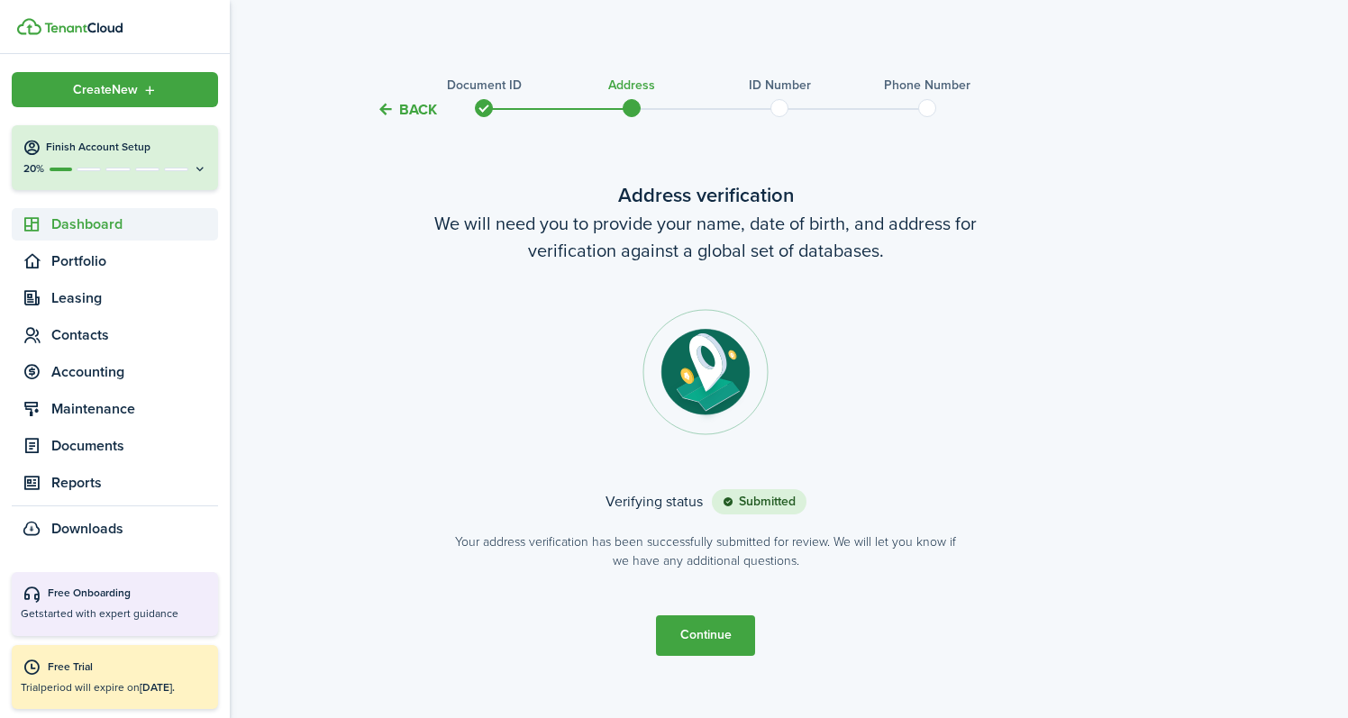
click at [85, 222] on span "Dashboard" at bounding box center [134, 225] width 167 height 22
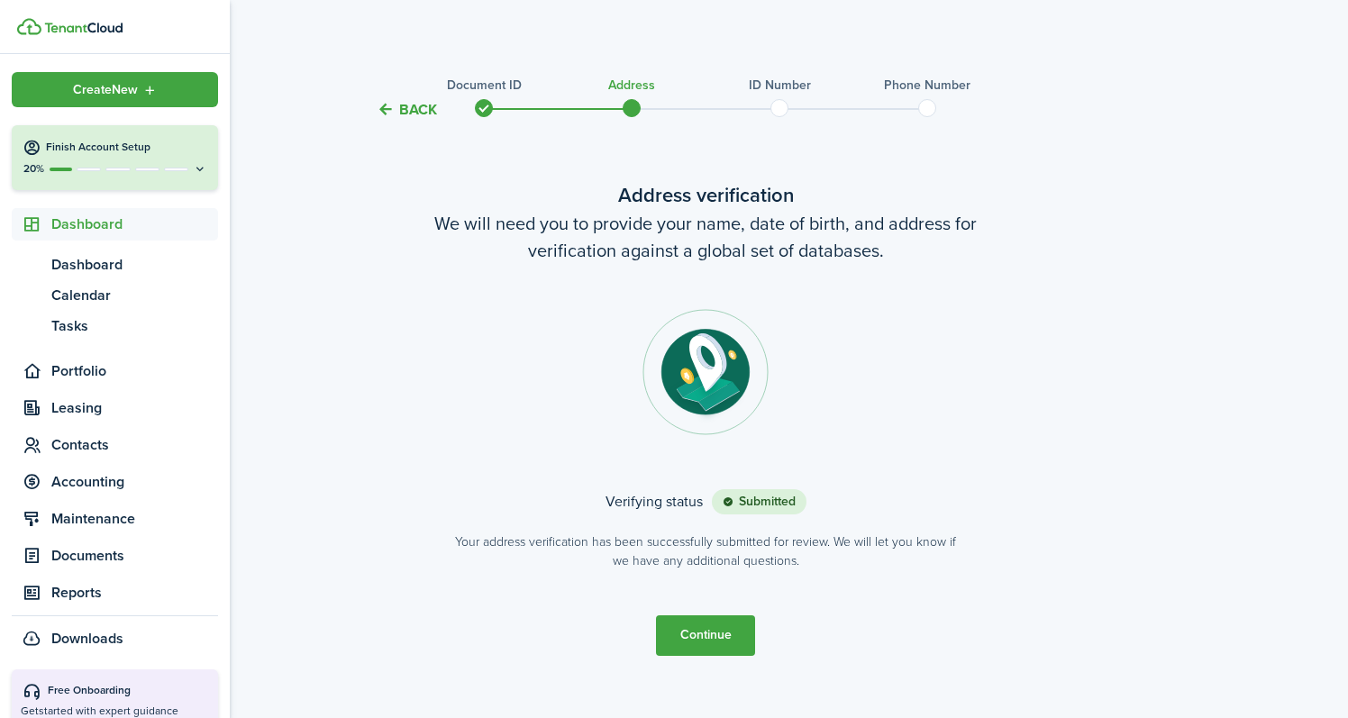
click at [85, 222] on span "Dashboard" at bounding box center [134, 225] width 167 height 22
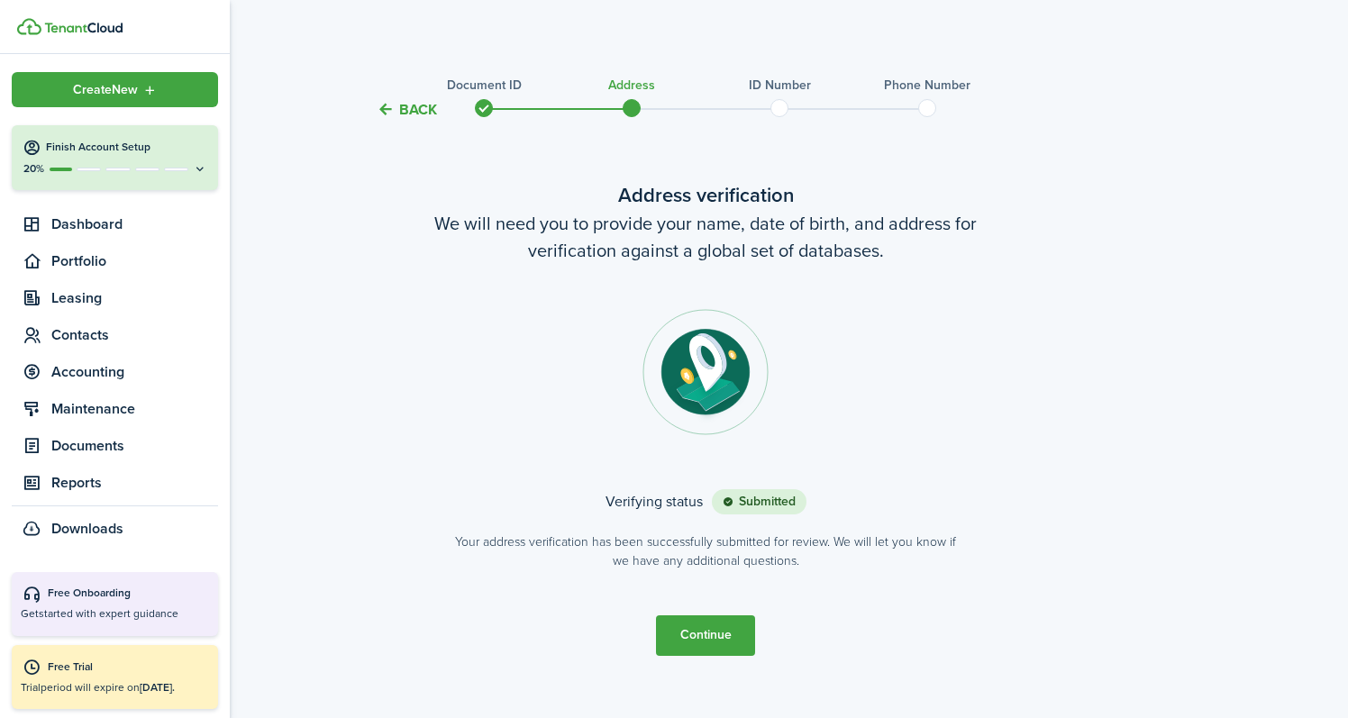
click at [98, 603] on button "Free Onboarding Get started with expert guidance" at bounding box center [115, 603] width 206 height 63
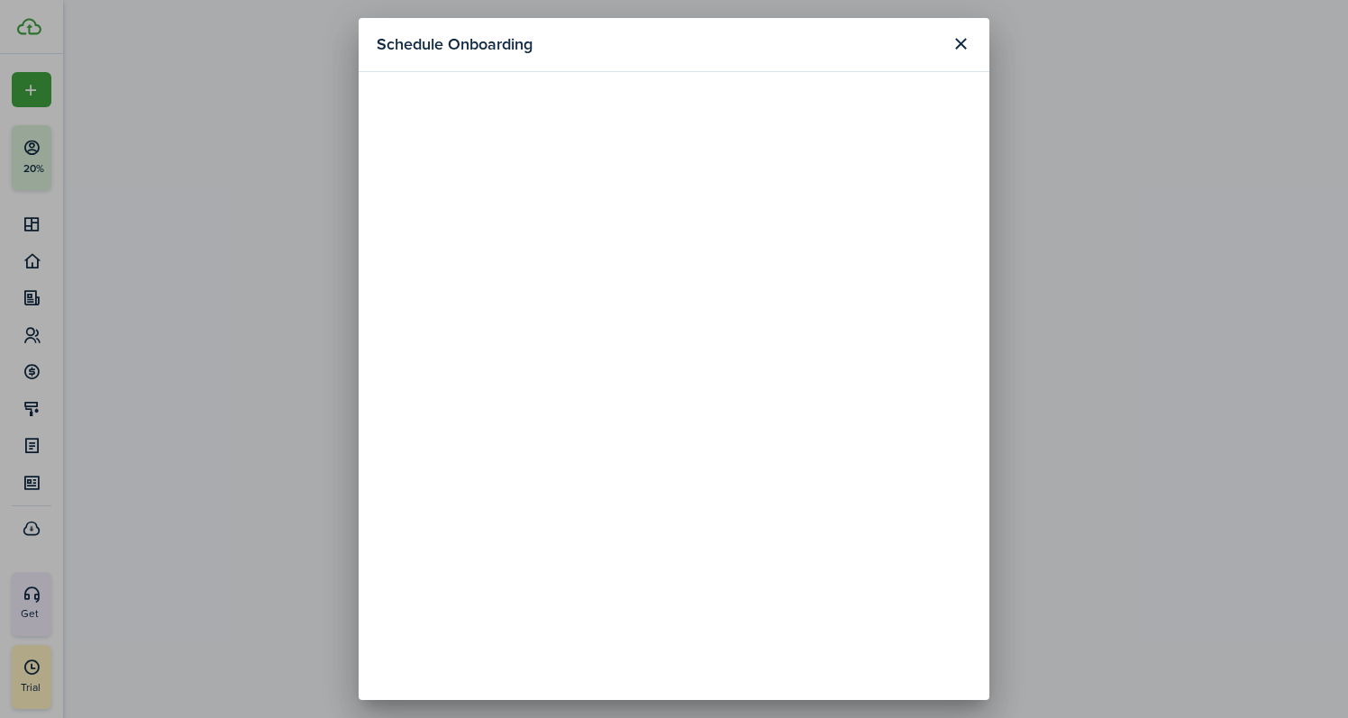
click at [944, 44] on header "Schedule Onboarding" at bounding box center [674, 45] width 631 height 54
click at [961, 45] on button "Close modal" at bounding box center [960, 44] width 31 height 31
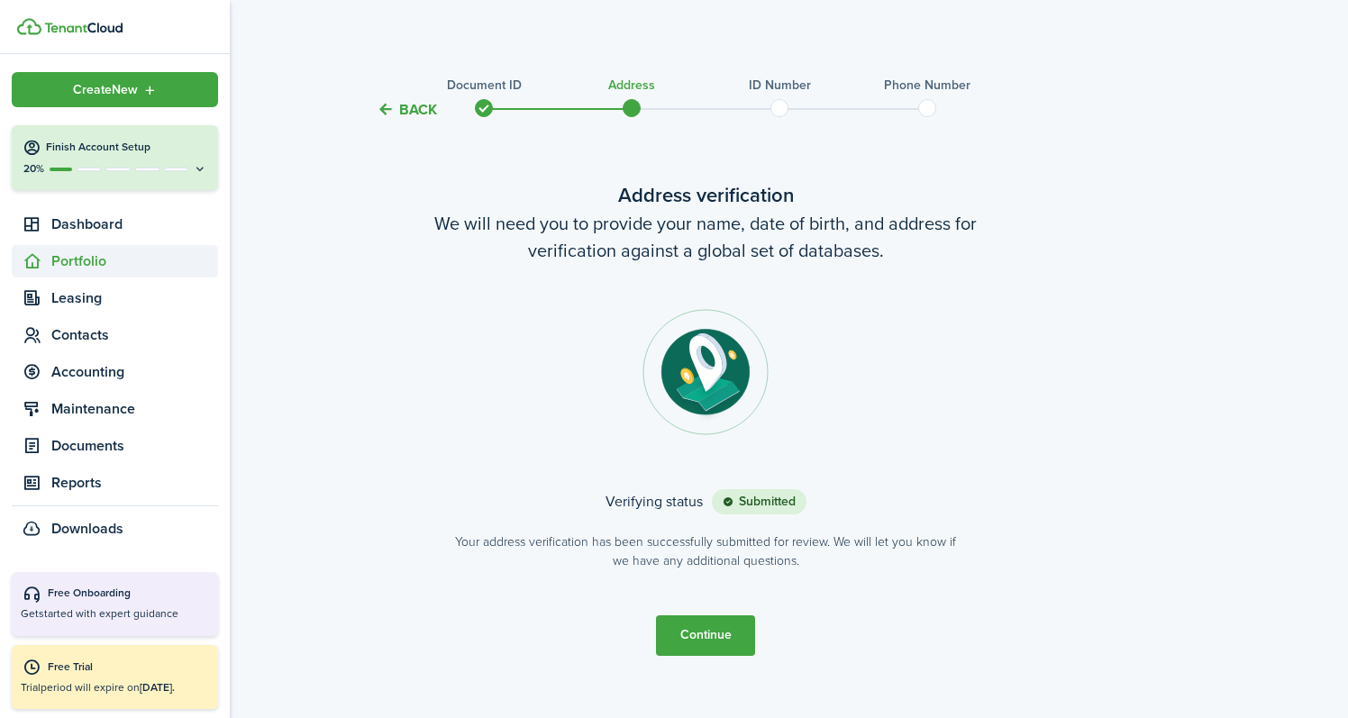
click at [73, 259] on span "Portfolio" at bounding box center [134, 261] width 167 height 22
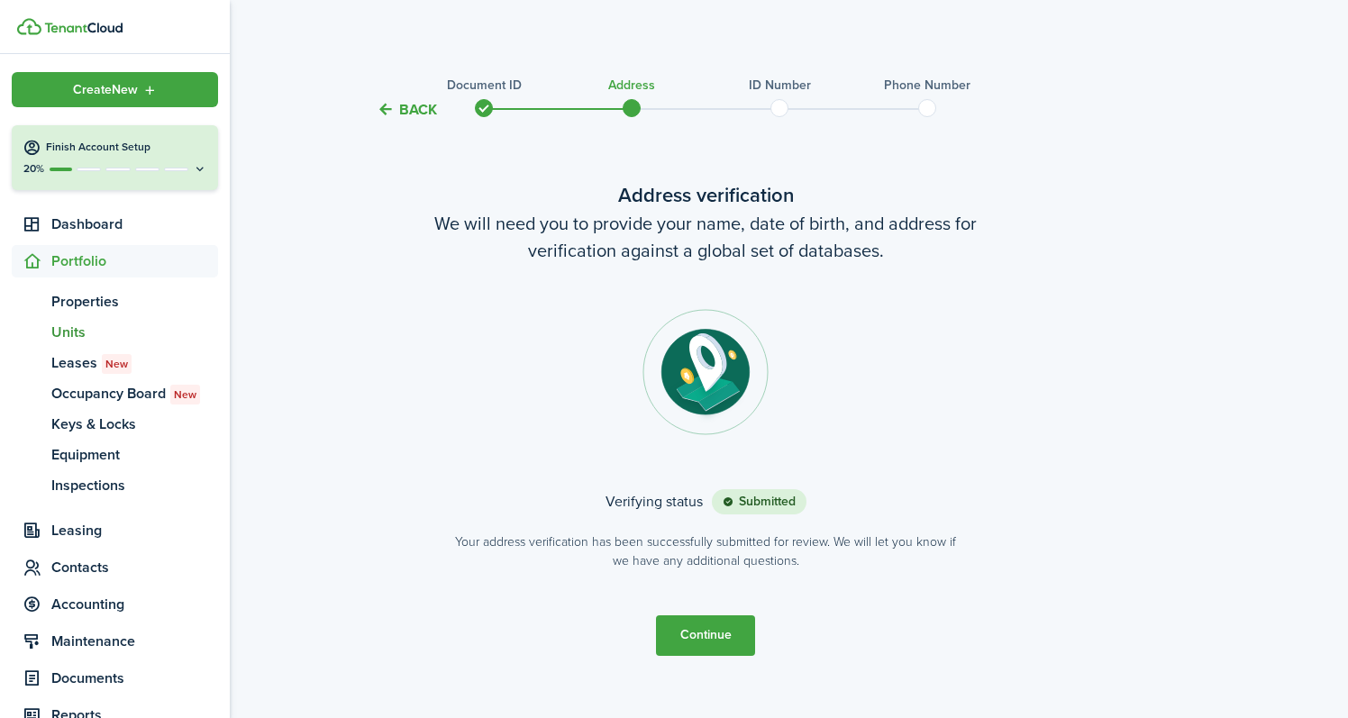
click at [70, 339] on span "Units" at bounding box center [134, 333] width 167 height 22
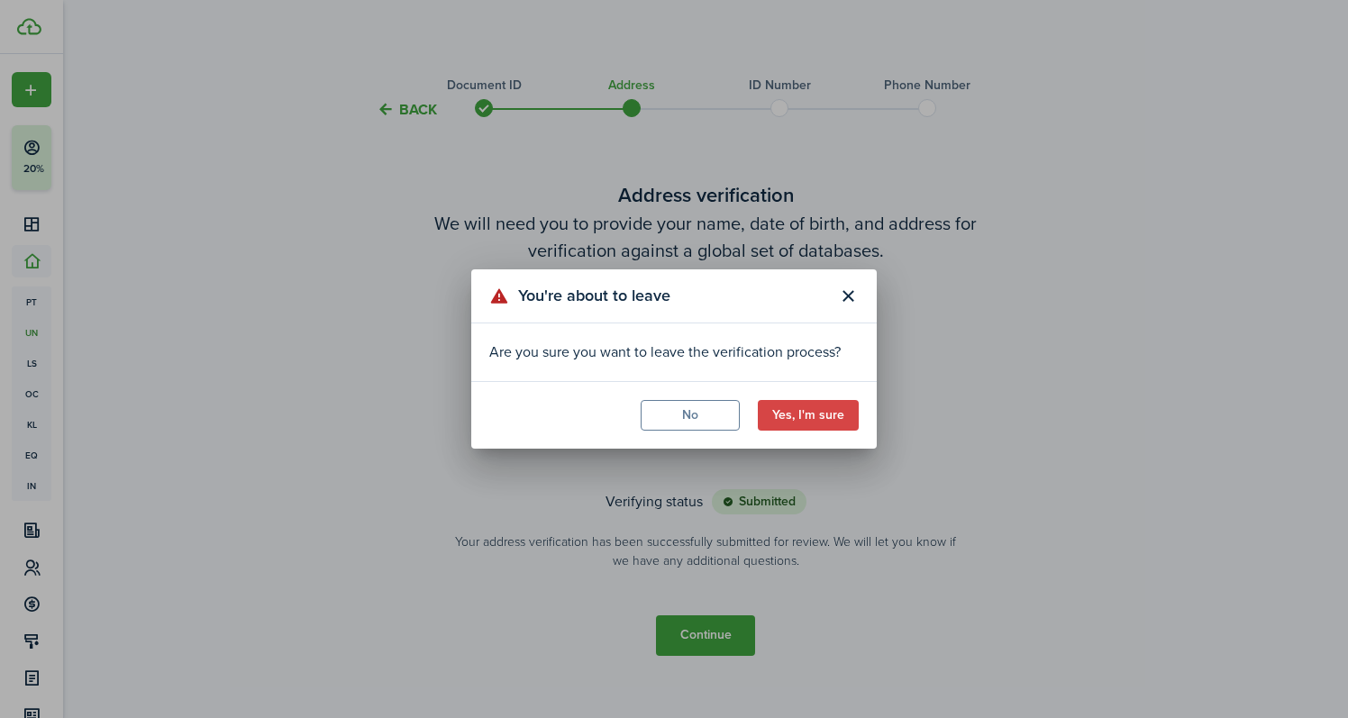
click at [698, 421] on button "No" at bounding box center [690, 415] width 99 height 31
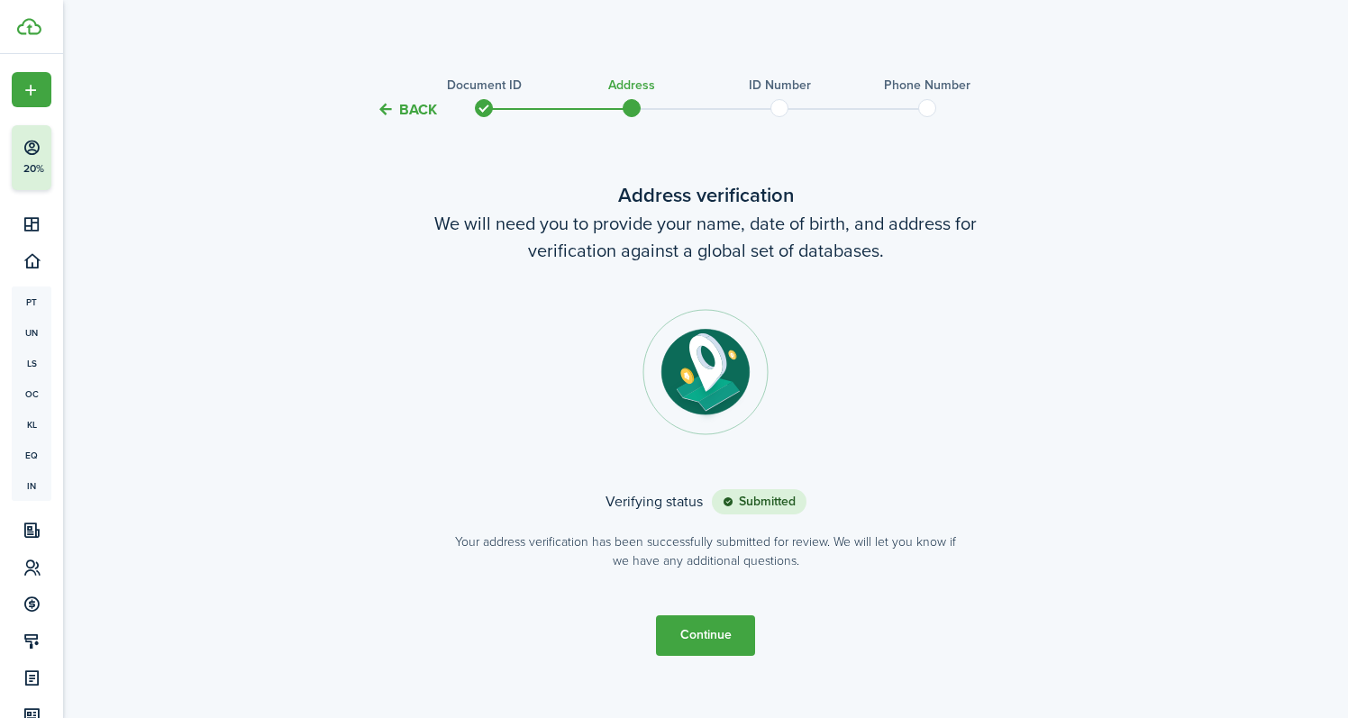
click at [697, 638] on button "Continue" at bounding box center [705, 635] width 99 height 41
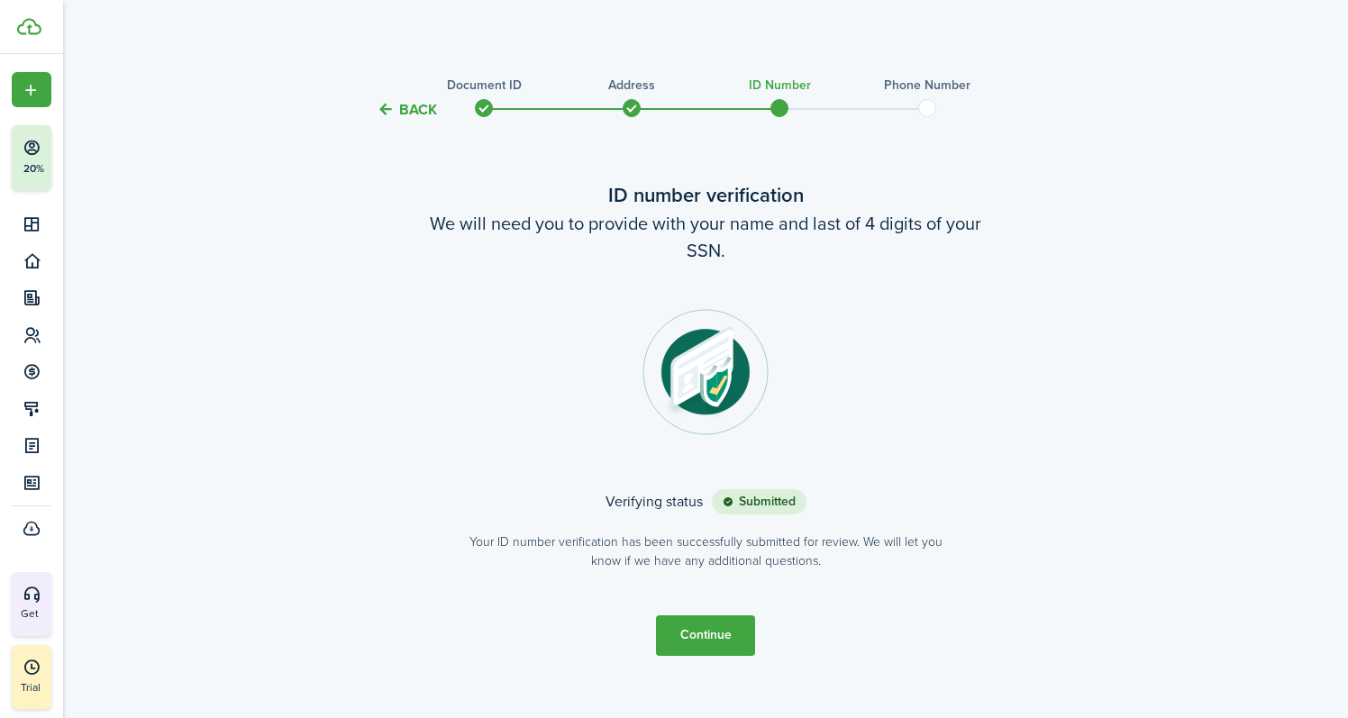
click at [697, 638] on button "Continue" at bounding box center [705, 635] width 99 height 41
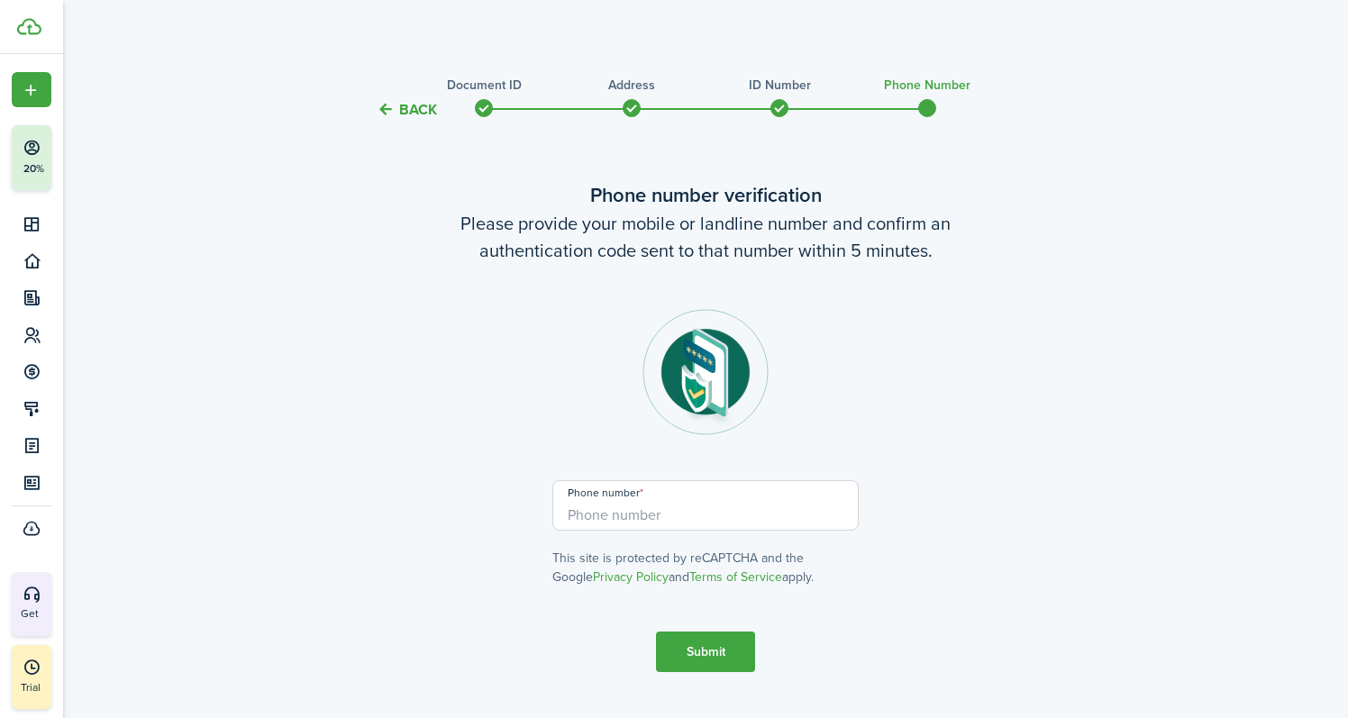
click at [727, 654] on button "Submit" at bounding box center [705, 652] width 99 height 41
click at [660, 504] on input "+1" at bounding box center [705, 505] width 306 height 50
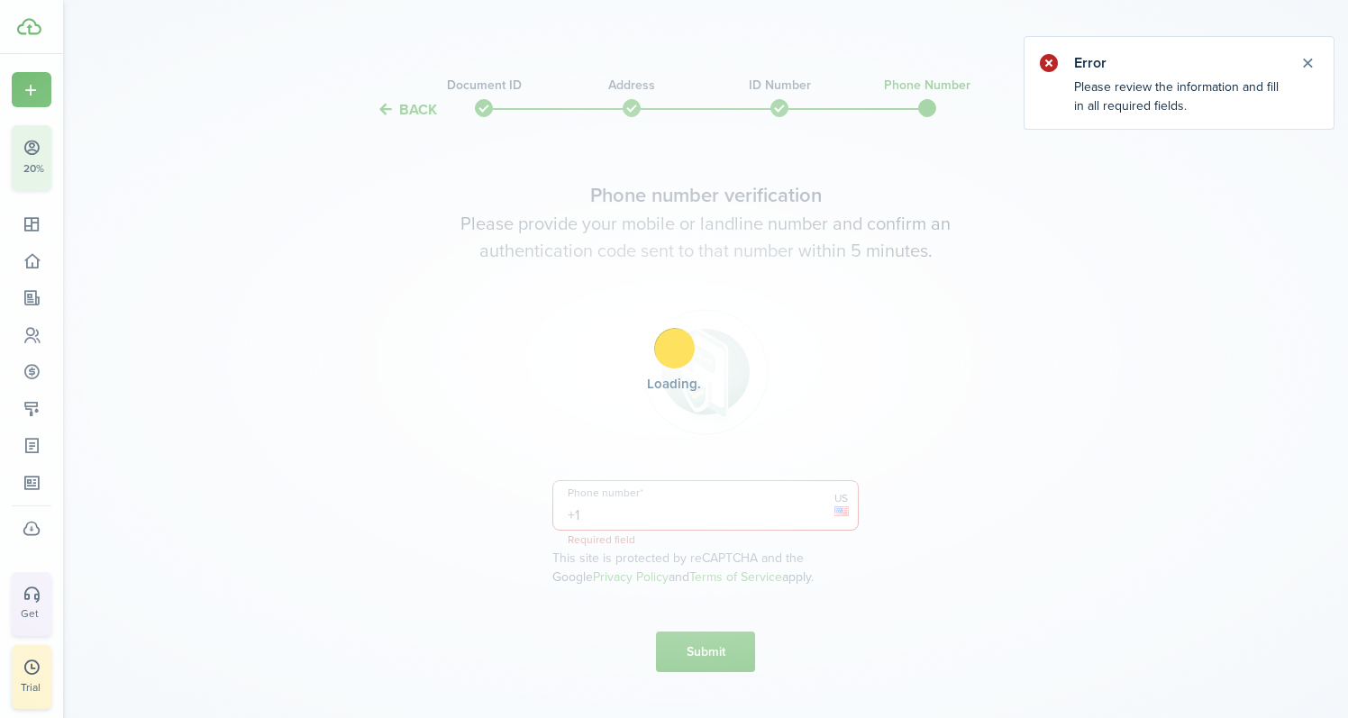
scroll to position [40, 0]
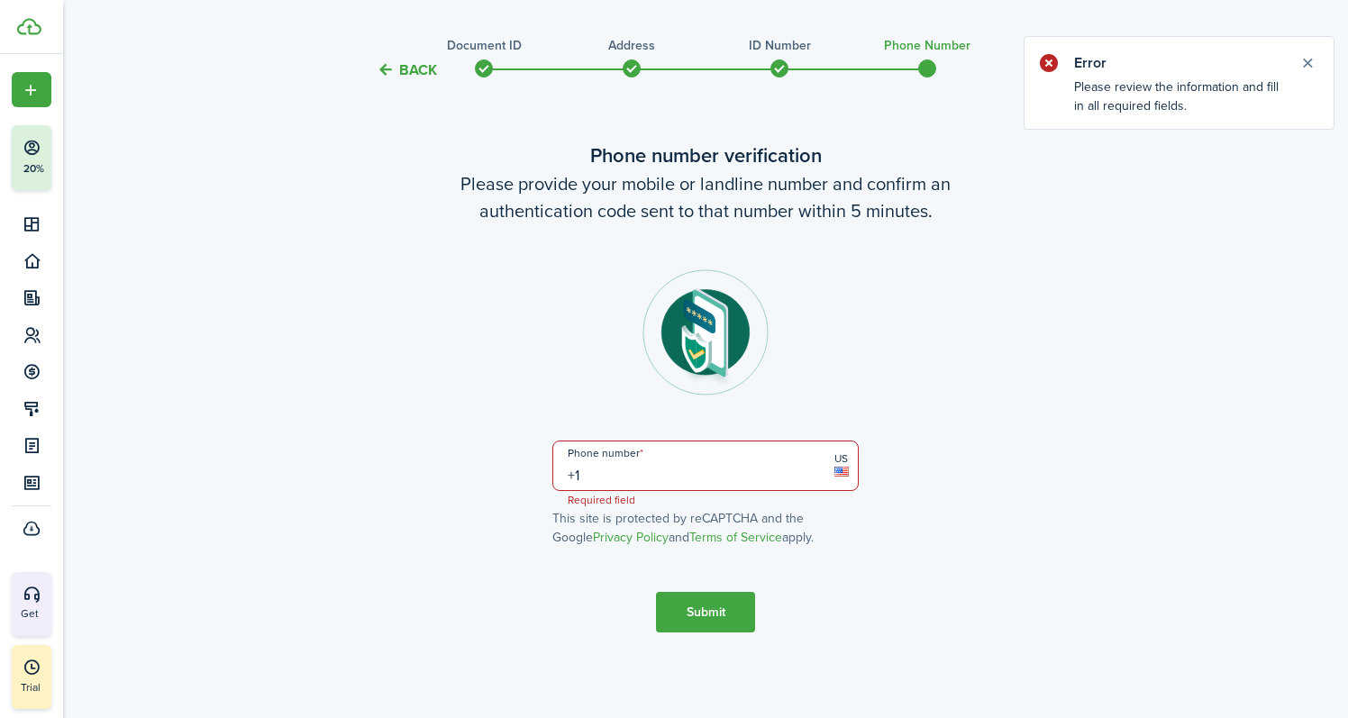
click at [633, 487] on input "+1" at bounding box center [705, 466] width 306 height 50
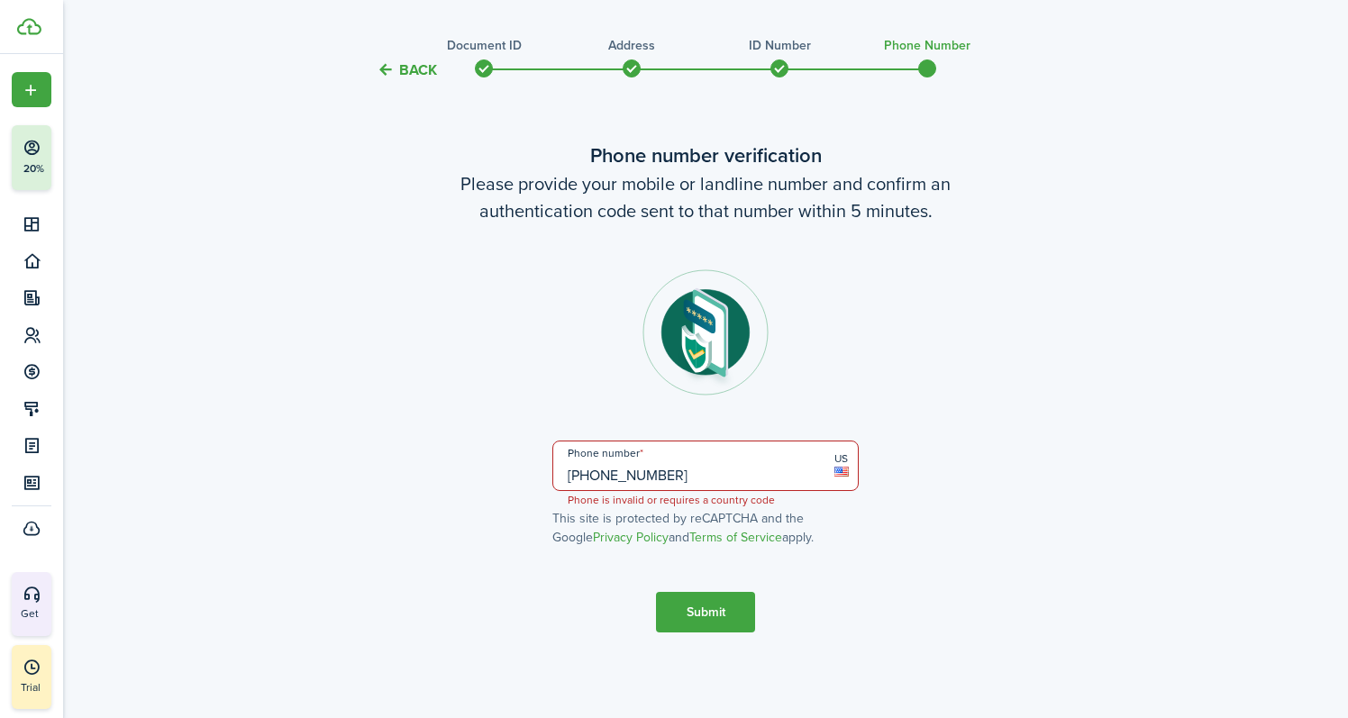
type input "[PHONE_NUMBER]"
click at [715, 614] on button "Submit" at bounding box center [705, 612] width 99 height 41
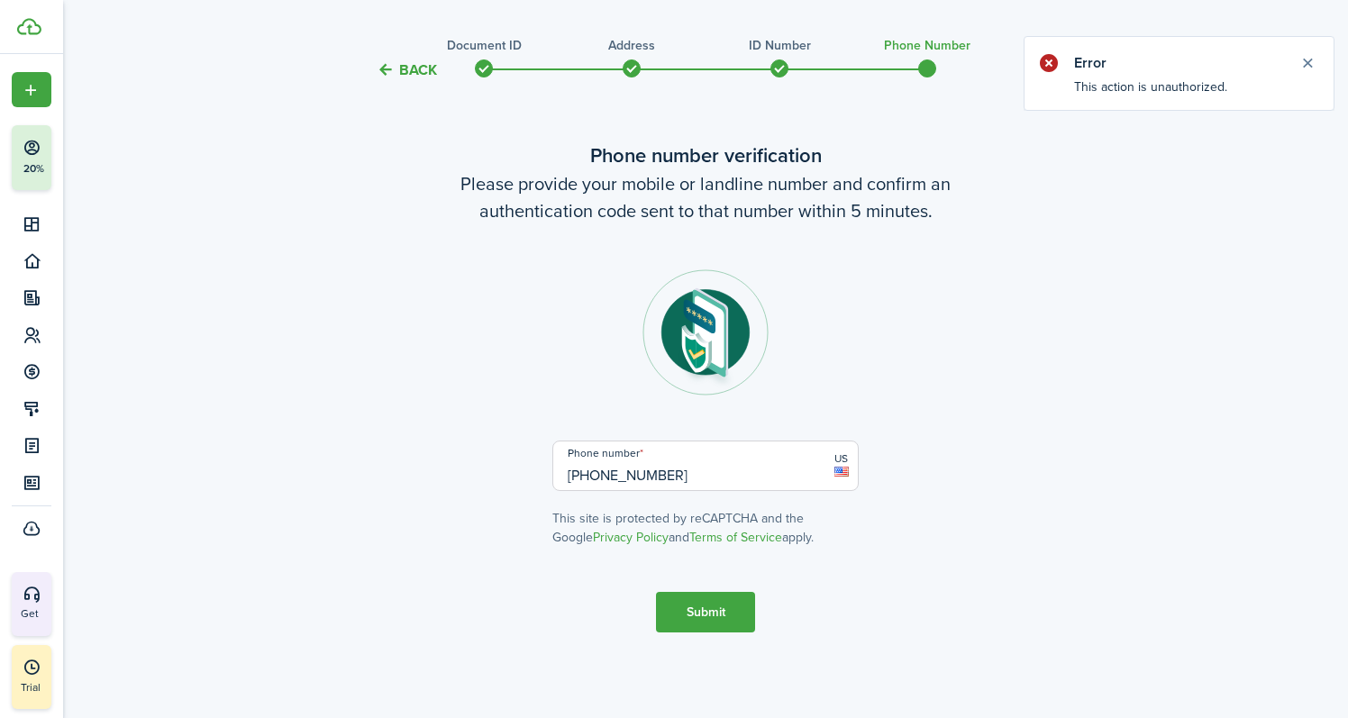
click at [1306, 60] on button "Close notify" at bounding box center [1307, 62] width 25 height 25
click at [703, 593] on button "Submit" at bounding box center [705, 612] width 99 height 41
click at [704, 611] on button "Submit" at bounding box center [705, 612] width 99 height 41
click at [1170, 85] on notify-body "This action is unauthorized." at bounding box center [1178, 93] width 309 height 32
click at [1315, 58] on button "Close notify" at bounding box center [1307, 62] width 25 height 25
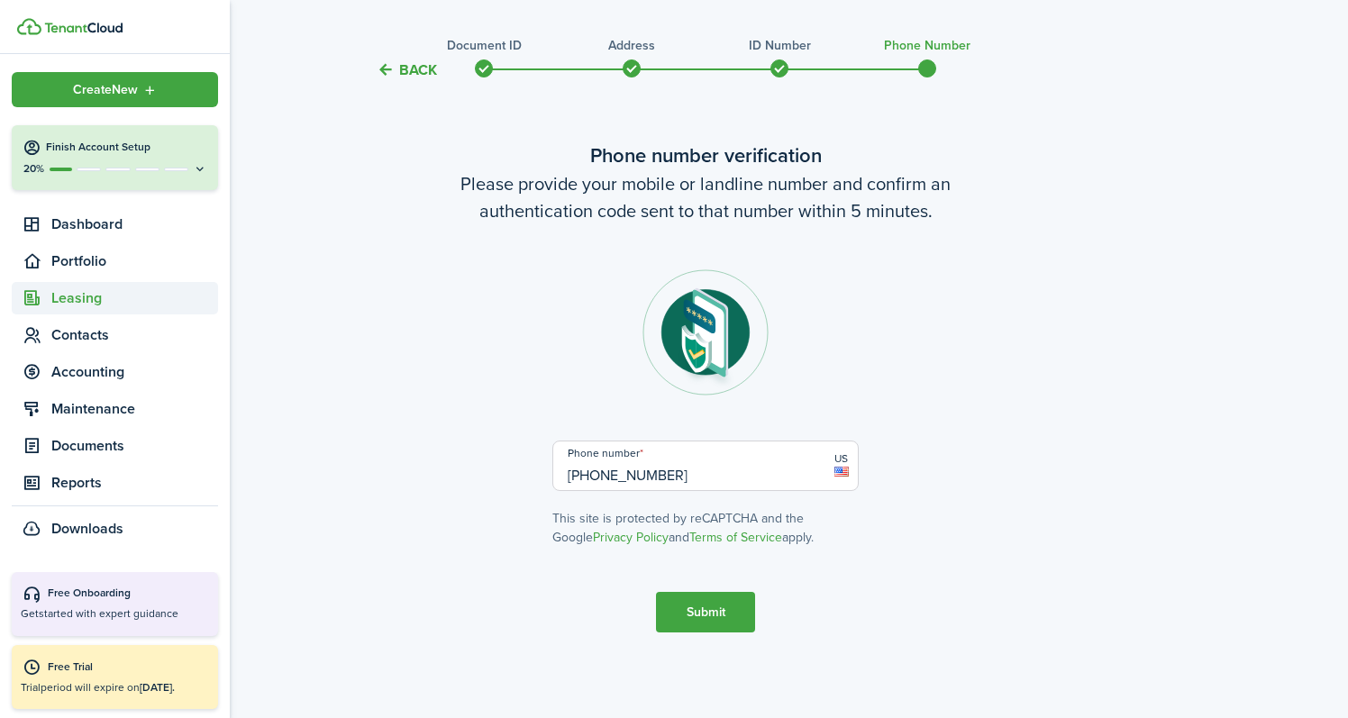
click at [71, 287] on span "Leasing" at bounding box center [115, 298] width 206 height 32
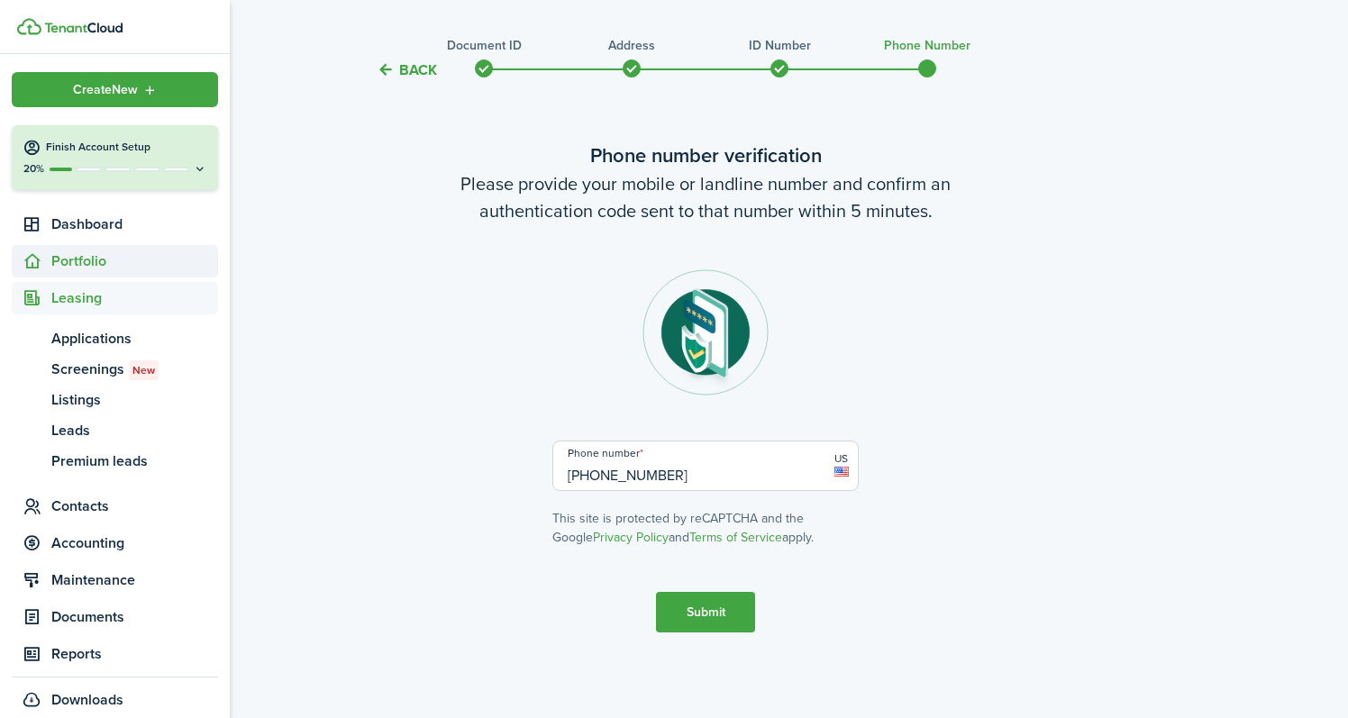
click at [82, 271] on span "Portfolio" at bounding box center [134, 261] width 167 height 22
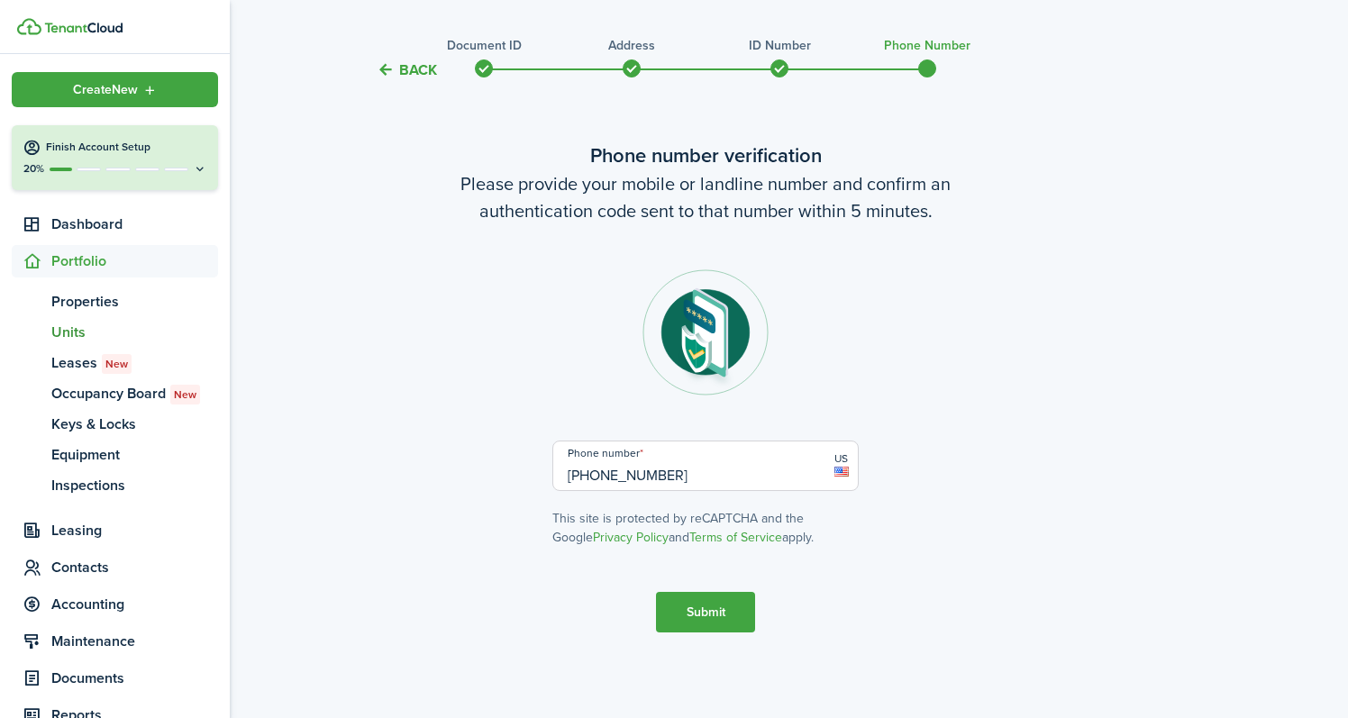
click at [65, 338] on span "Units" at bounding box center [134, 333] width 167 height 22
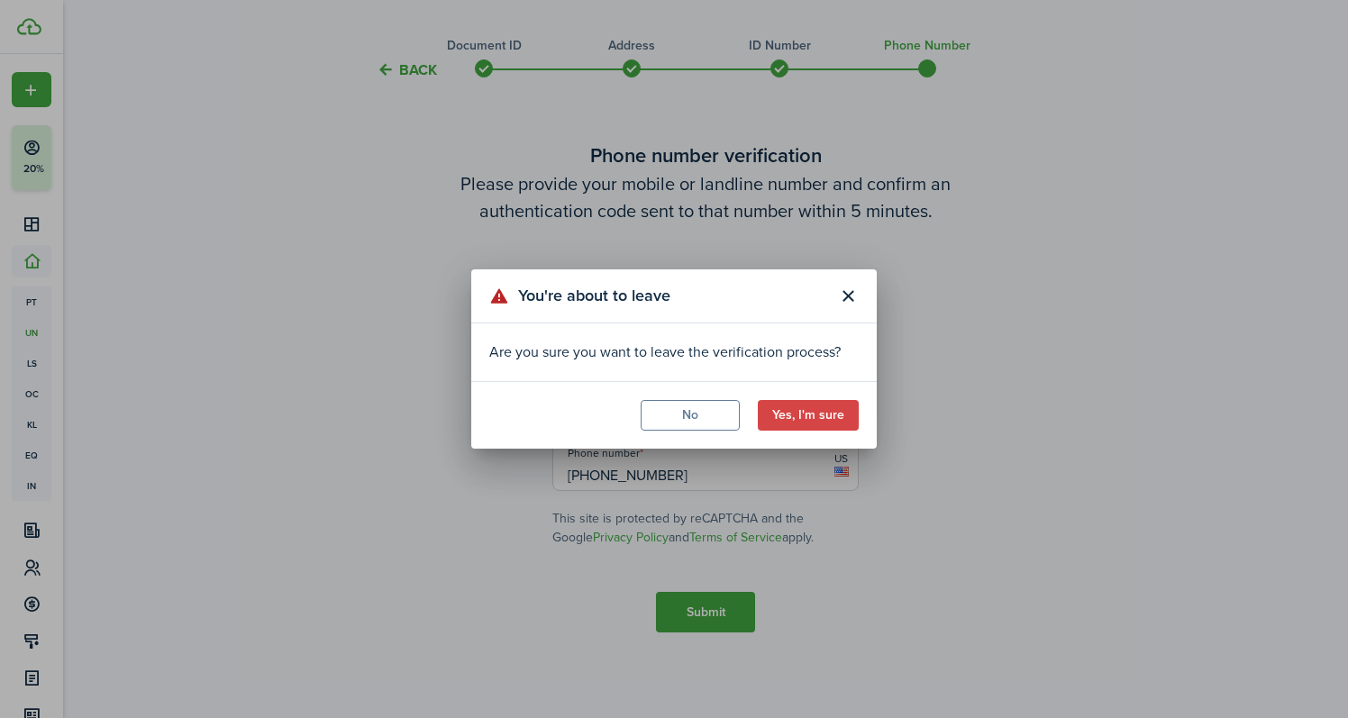
click at [817, 412] on button "Yes, I'm sure" at bounding box center [808, 415] width 101 height 31
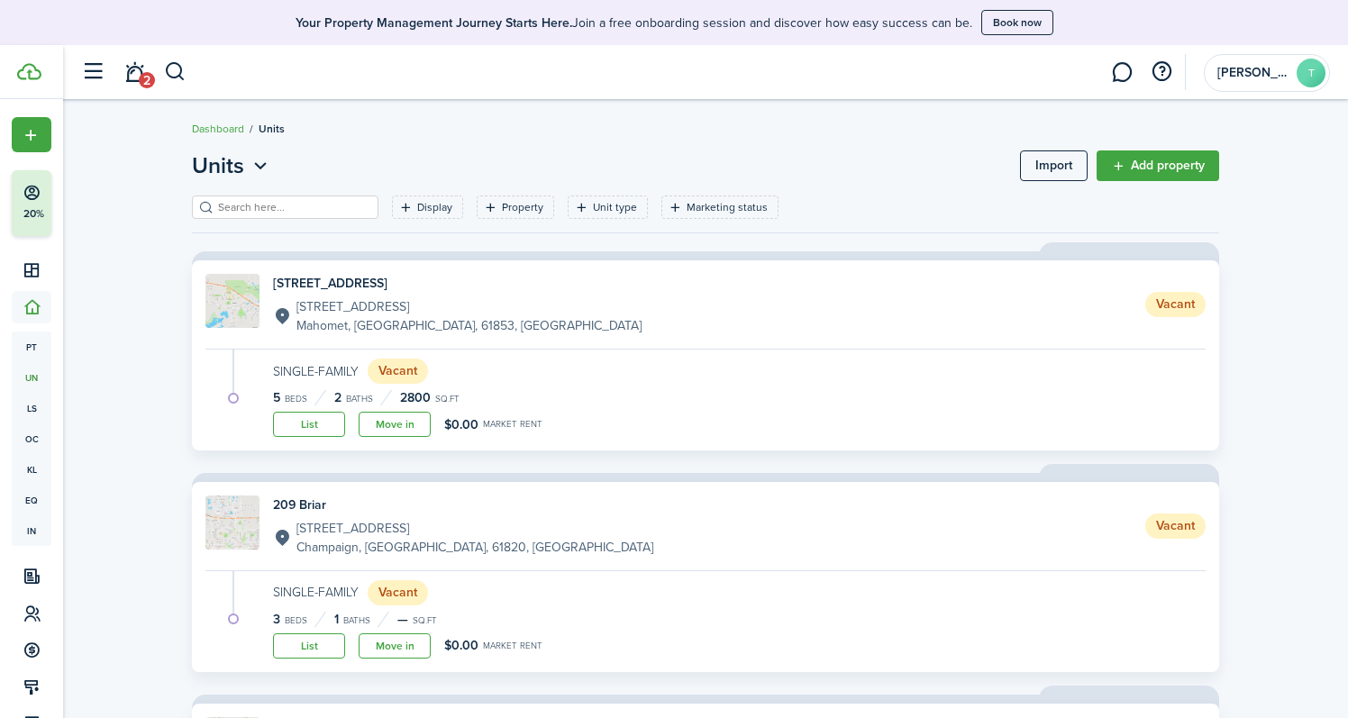
click at [1157, 171] on link "Add property" at bounding box center [1158, 165] width 123 height 31
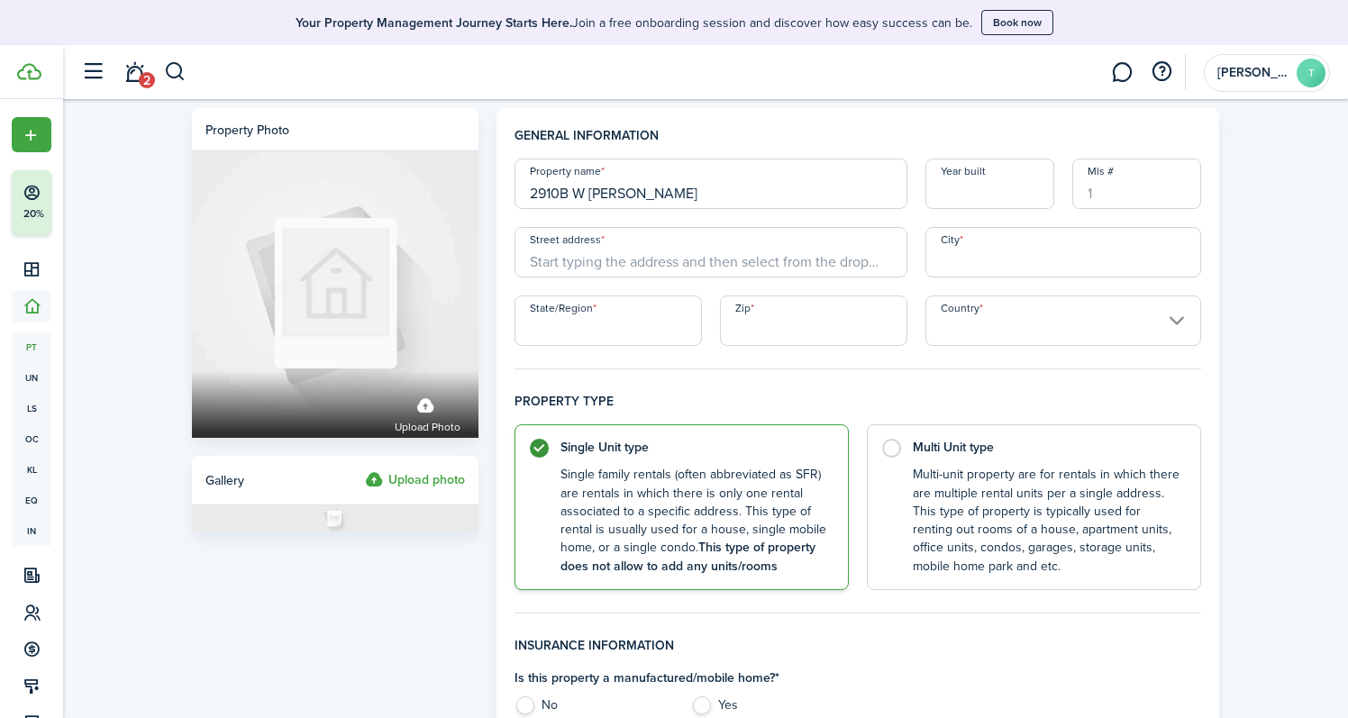
type input "2910B W [PERSON_NAME]"
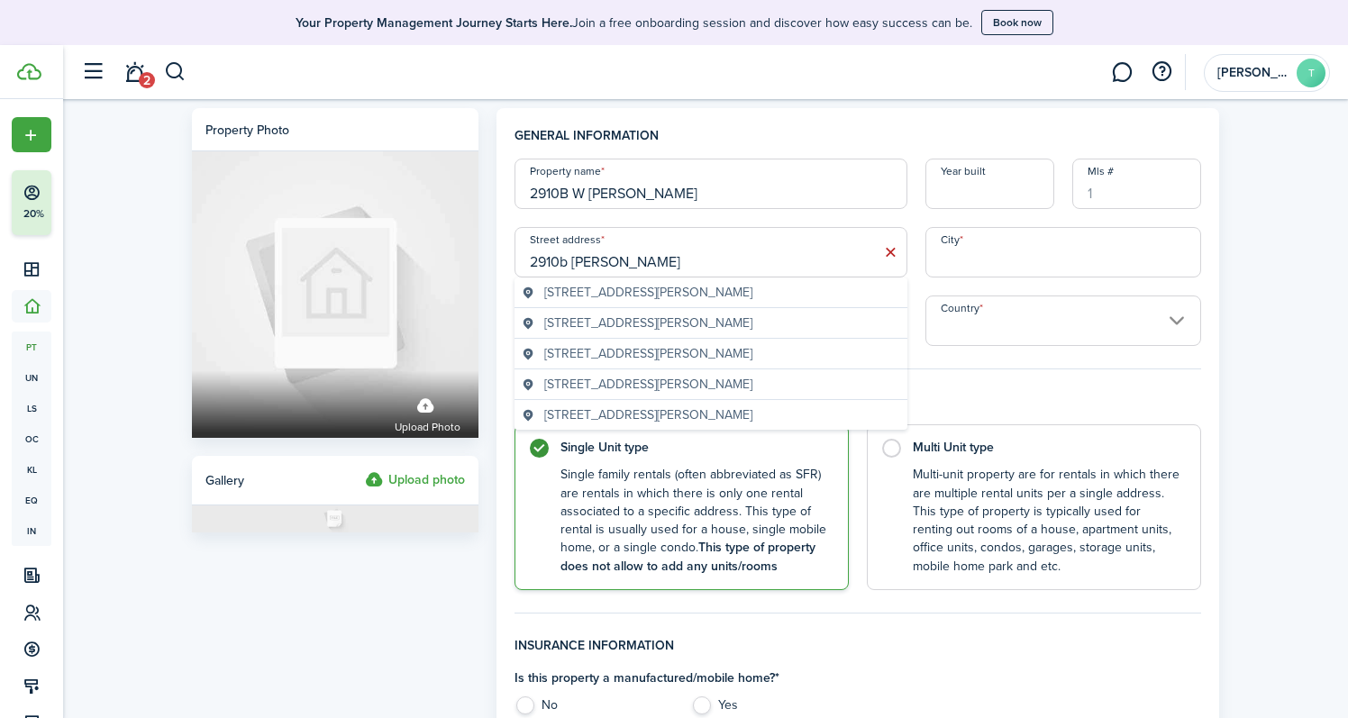
click at [699, 297] on span "[STREET_ADDRESS][PERSON_NAME]" at bounding box center [648, 292] width 208 height 19
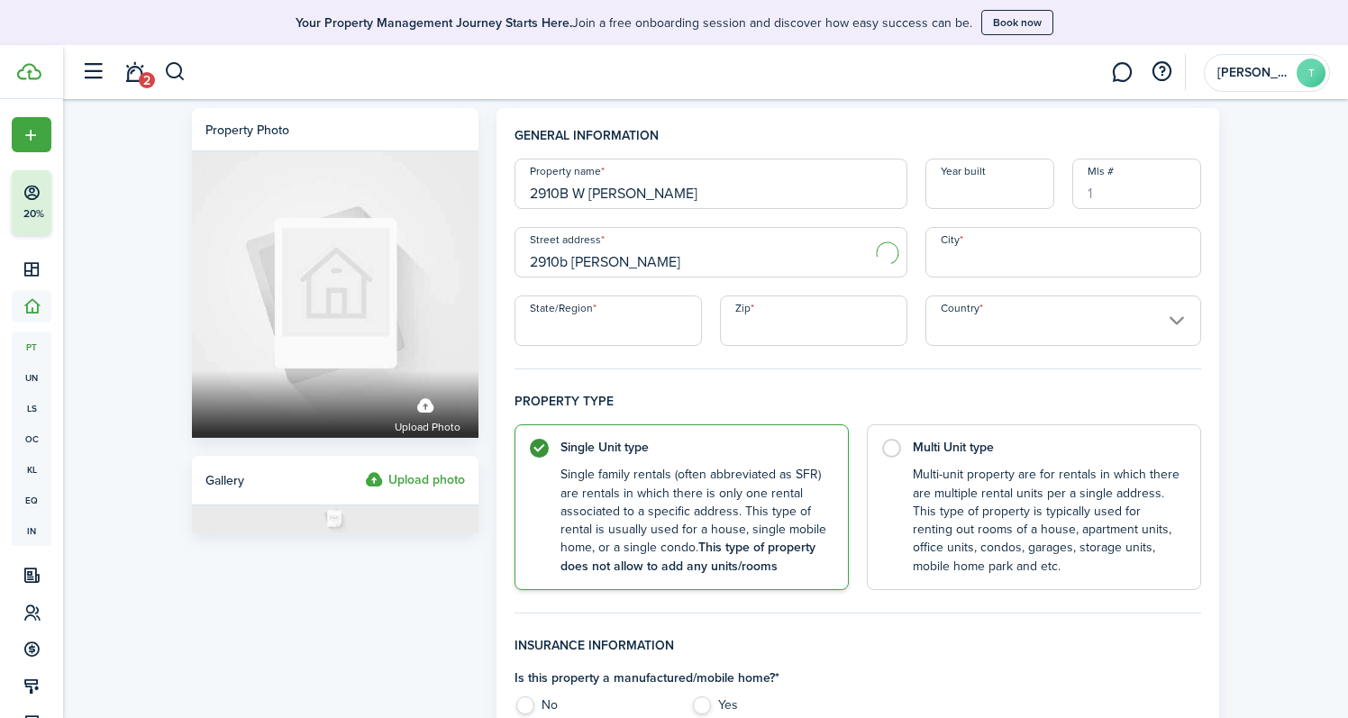
type input "[STREET_ADDRESS][PERSON_NAME]"
type input "Champaign"
type input "IL"
type input "61821"
type input "[GEOGRAPHIC_DATA]"
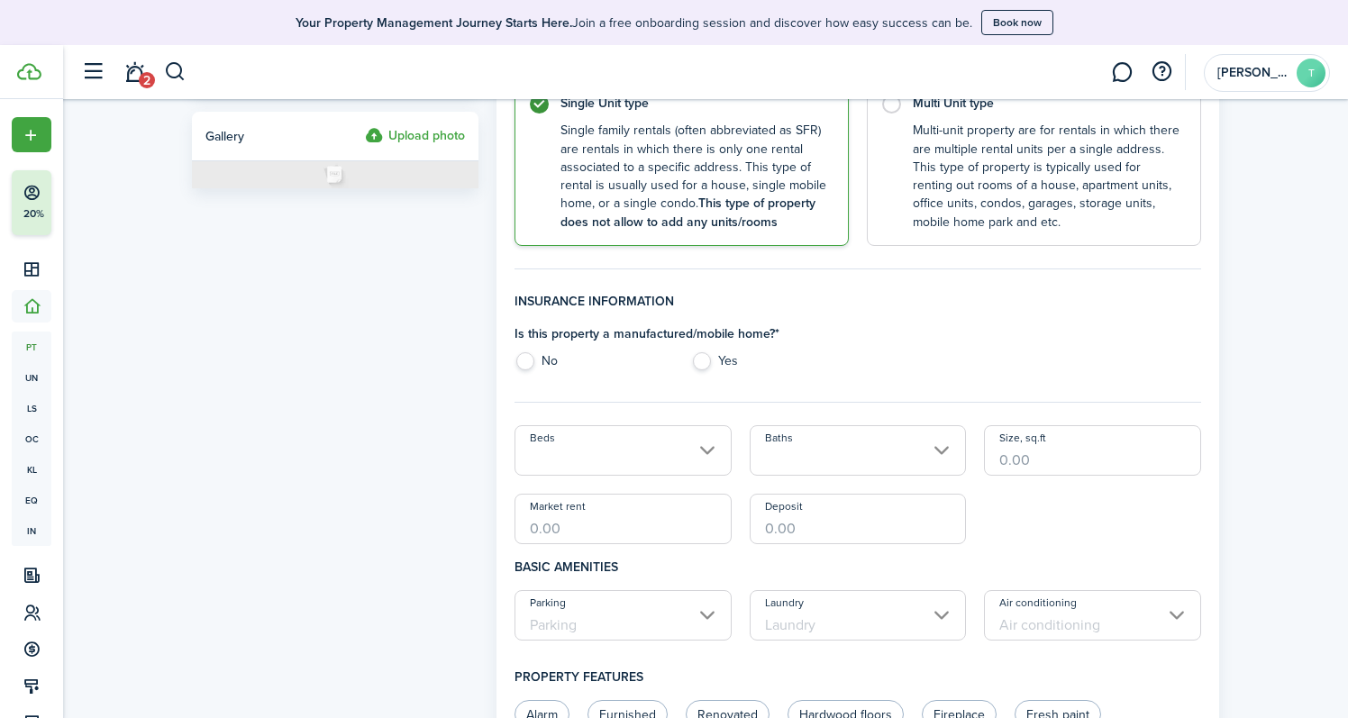
scroll to position [355, 0]
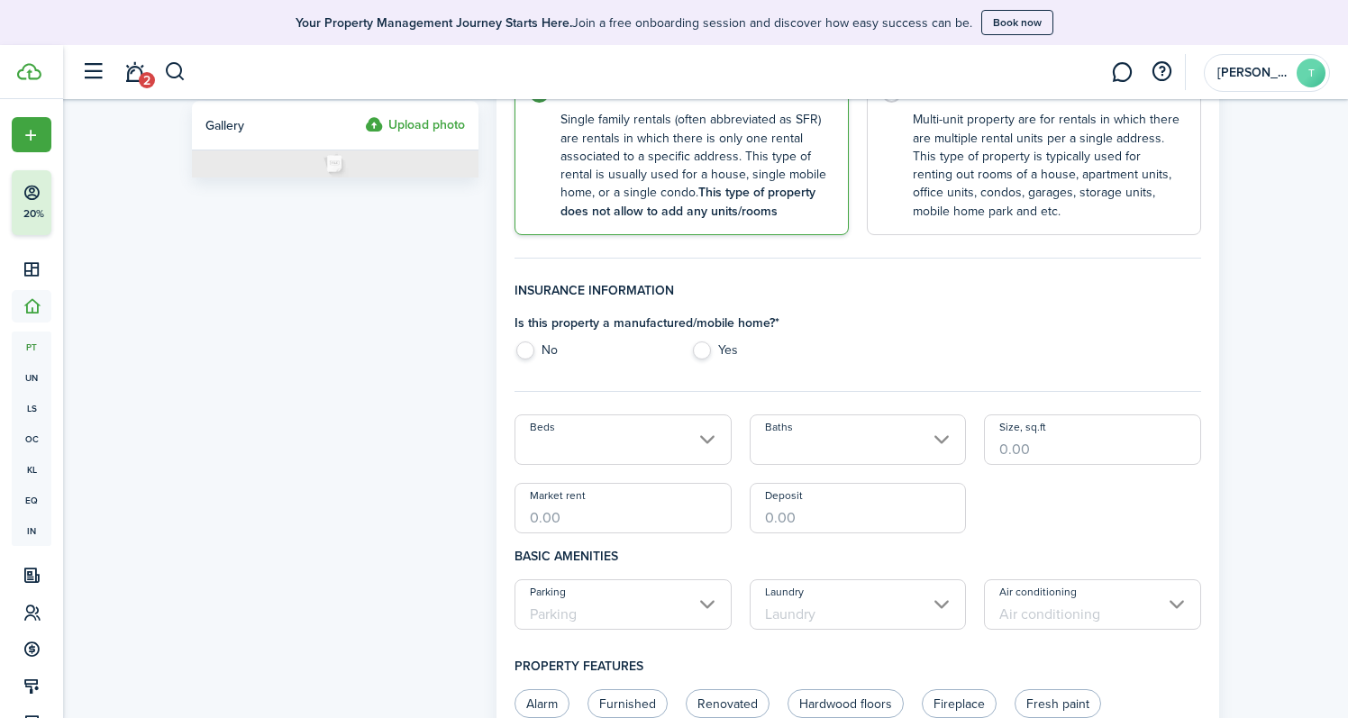
click at [598, 426] on input "Beds" at bounding box center [622, 439] width 217 height 50
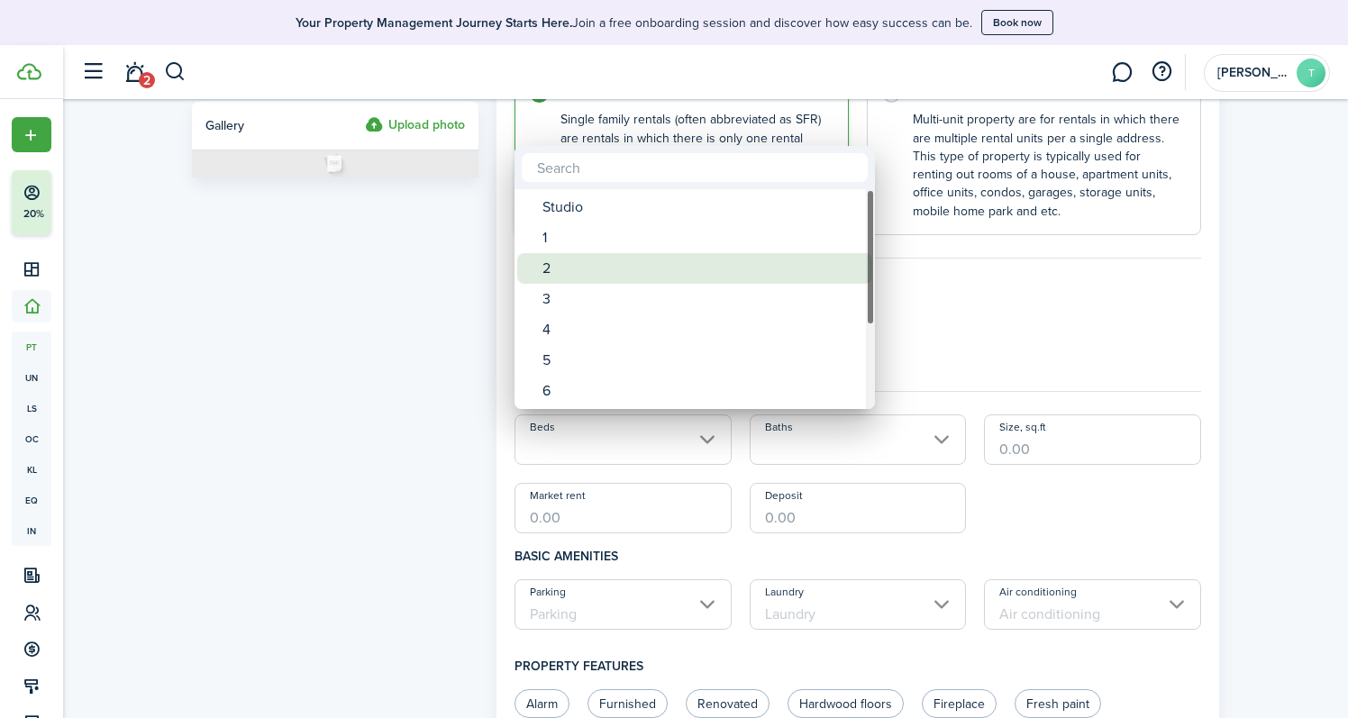
click at [595, 262] on div "2" at bounding box center [701, 268] width 319 height 31
type input "2"
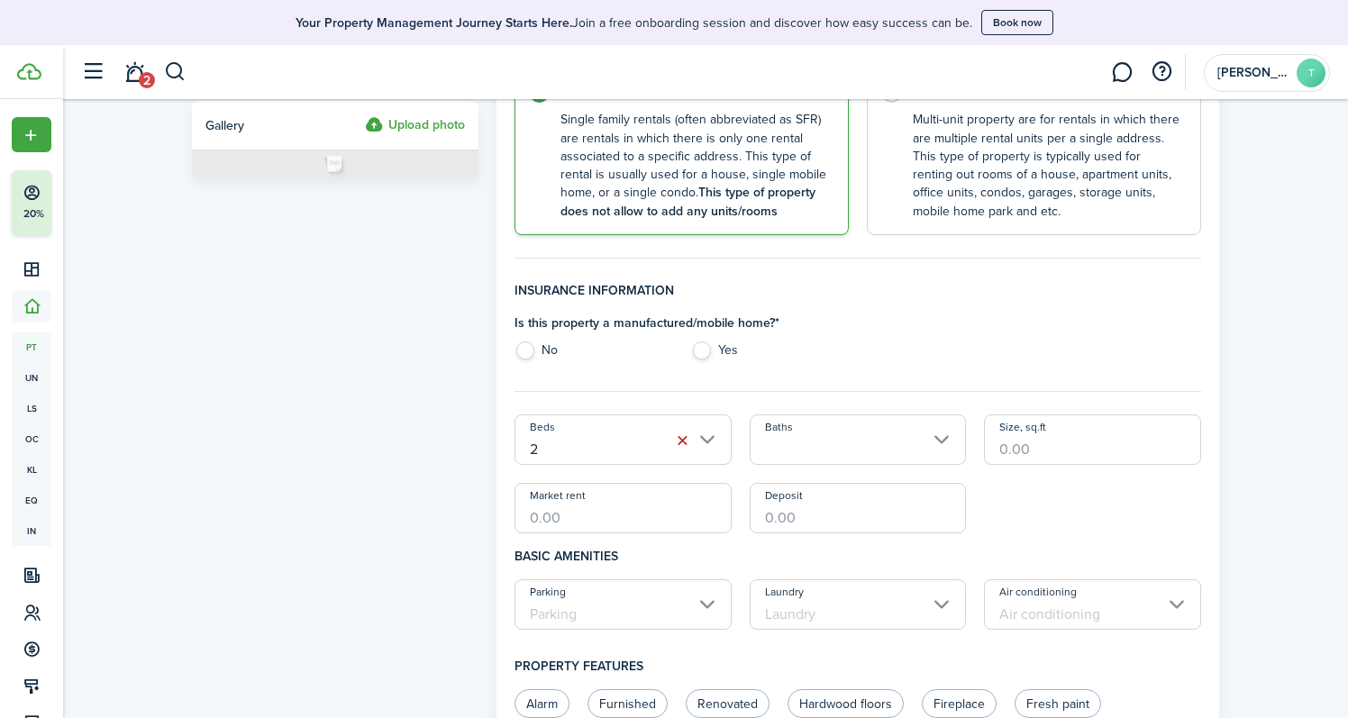
click at [862, 443] on input "Baths" at bounding box center [858, 439] width 217 height 50
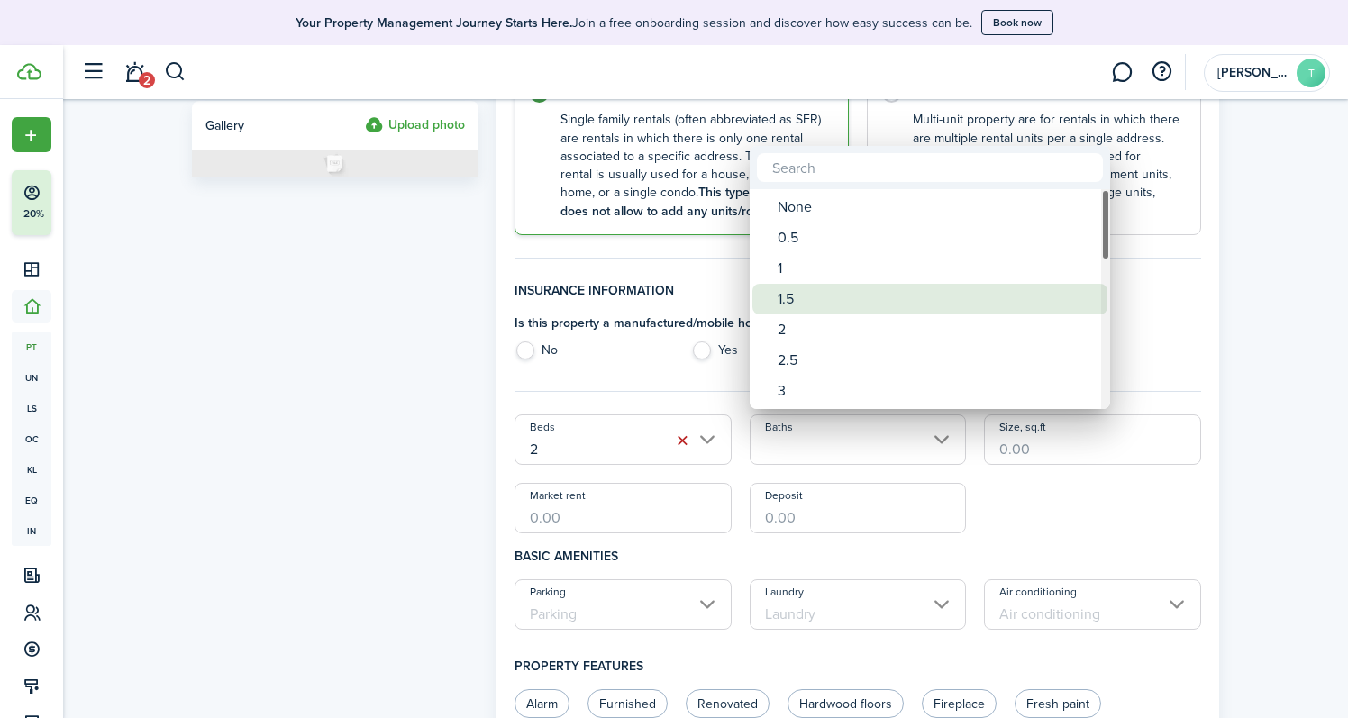
click at [852, 287] on div "1.5" at bounding box center [937, 299] width 319 height 31
type input "1.5"
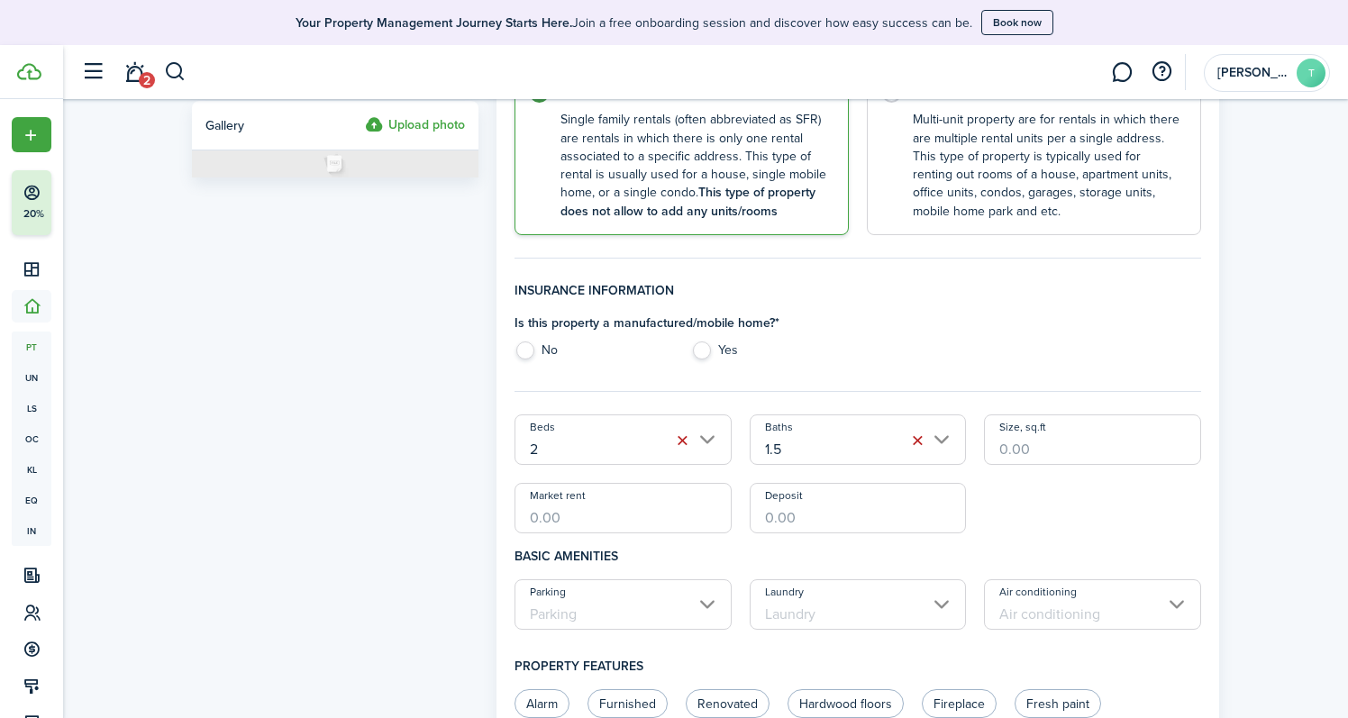
click at [1044, 437] on input "Size, sq.ft" at bounding box center [1092, 439] width 217 height 50
type input "1,100"
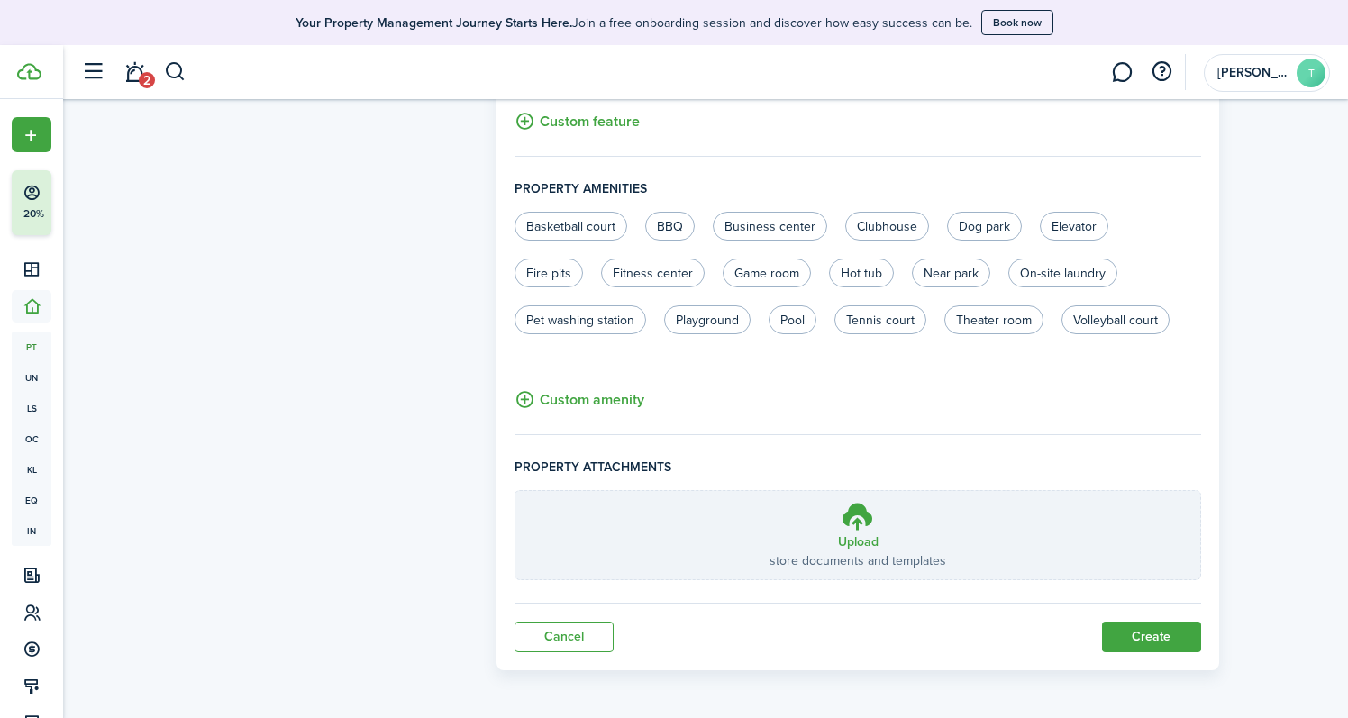
click at [1159, 634] on button "Create" at bounding box center [1151, 637] width 99 height 31
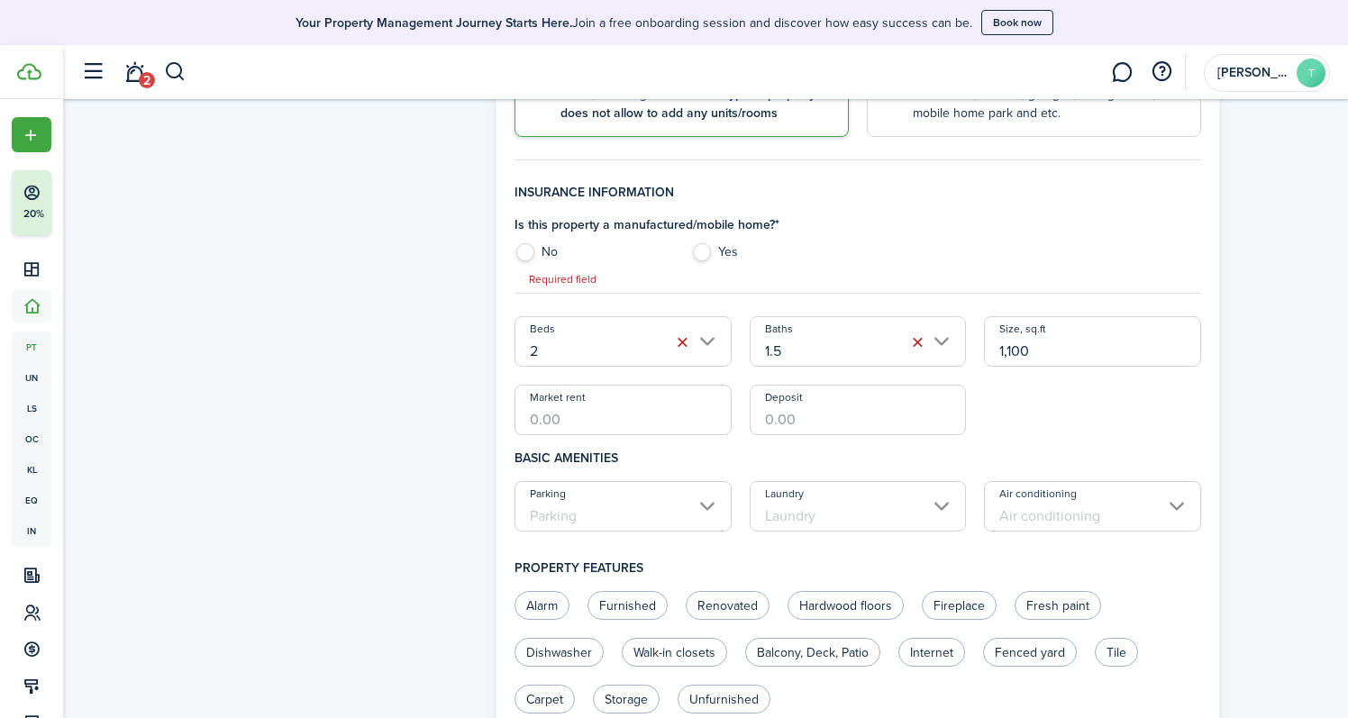
scroll to position [350, 0]
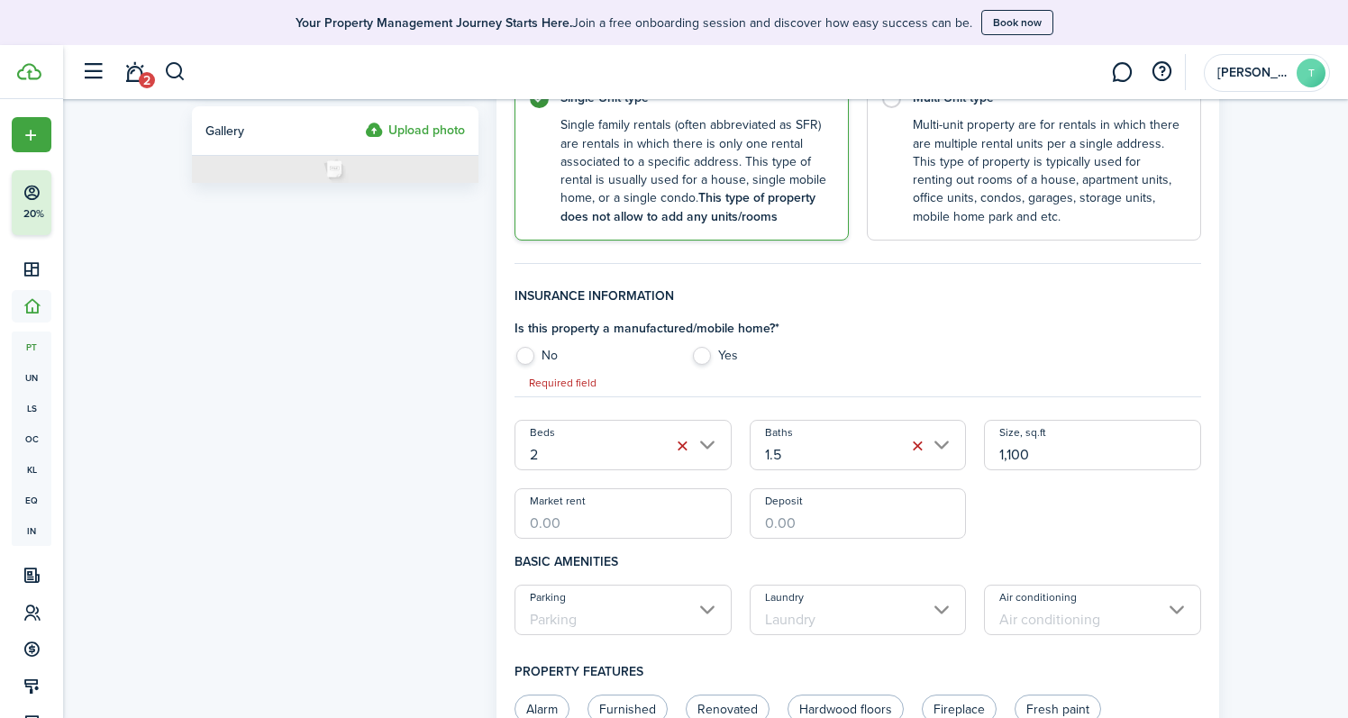
click at [537, 351] on label "No" at bounding box center [593, 360] width 158 height 27
radio input "true"
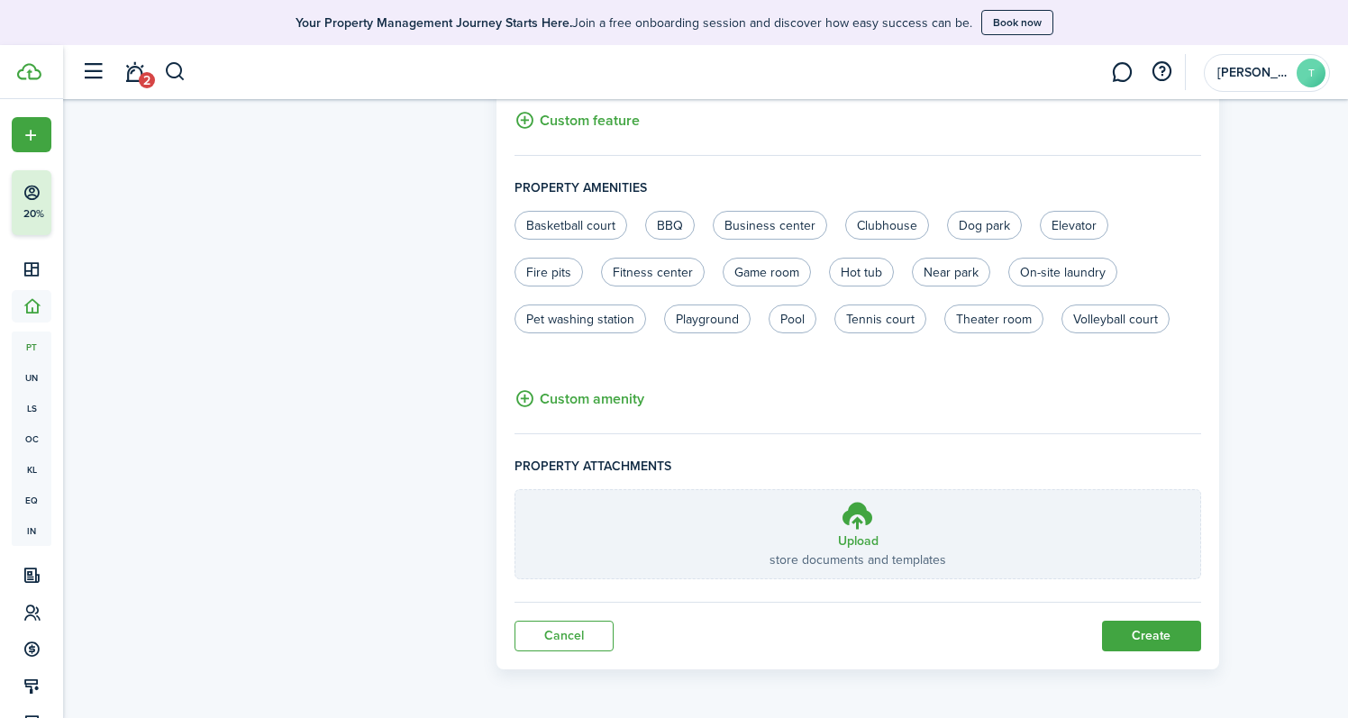
scroll to position [1111, 0]
click at [1177, 641] on button "Create" at bounding box center [1151, 637] width 99 height 31
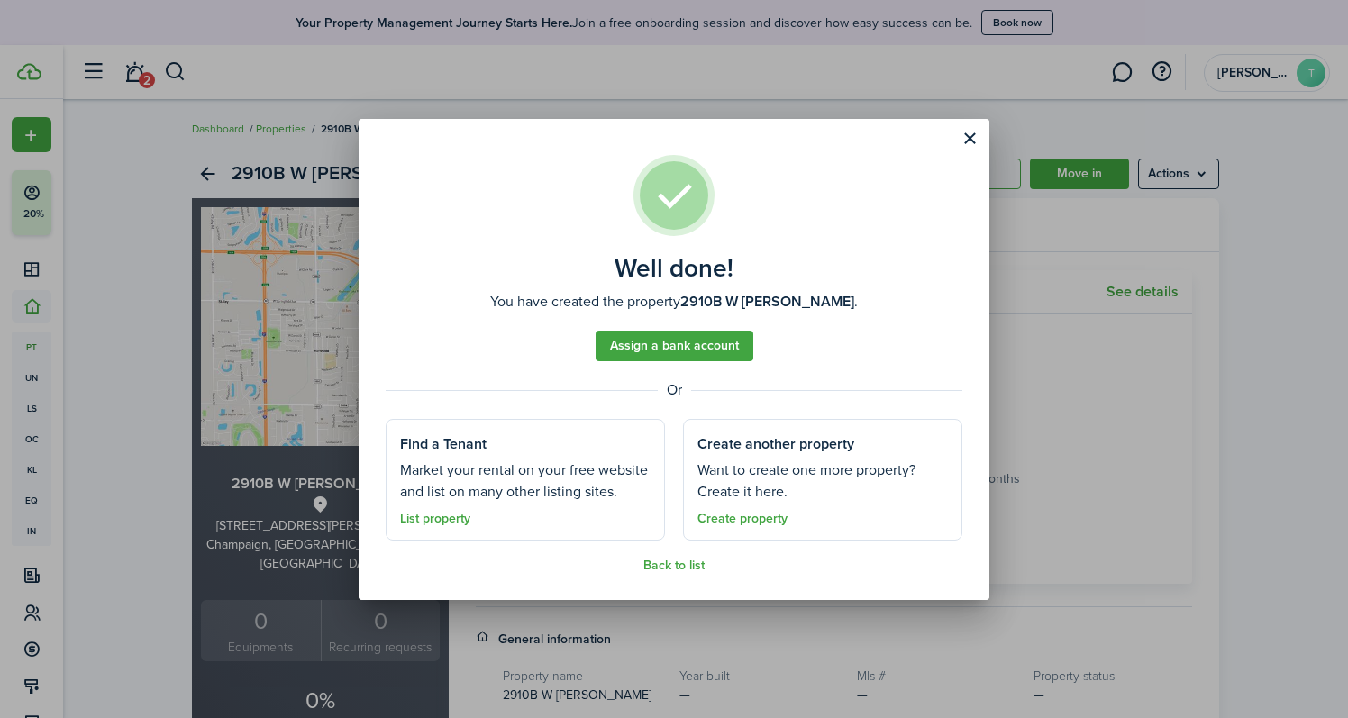
click at [662, 350] on link "Assign a bank account" at bounding box center [675, 346] width 158 height 31
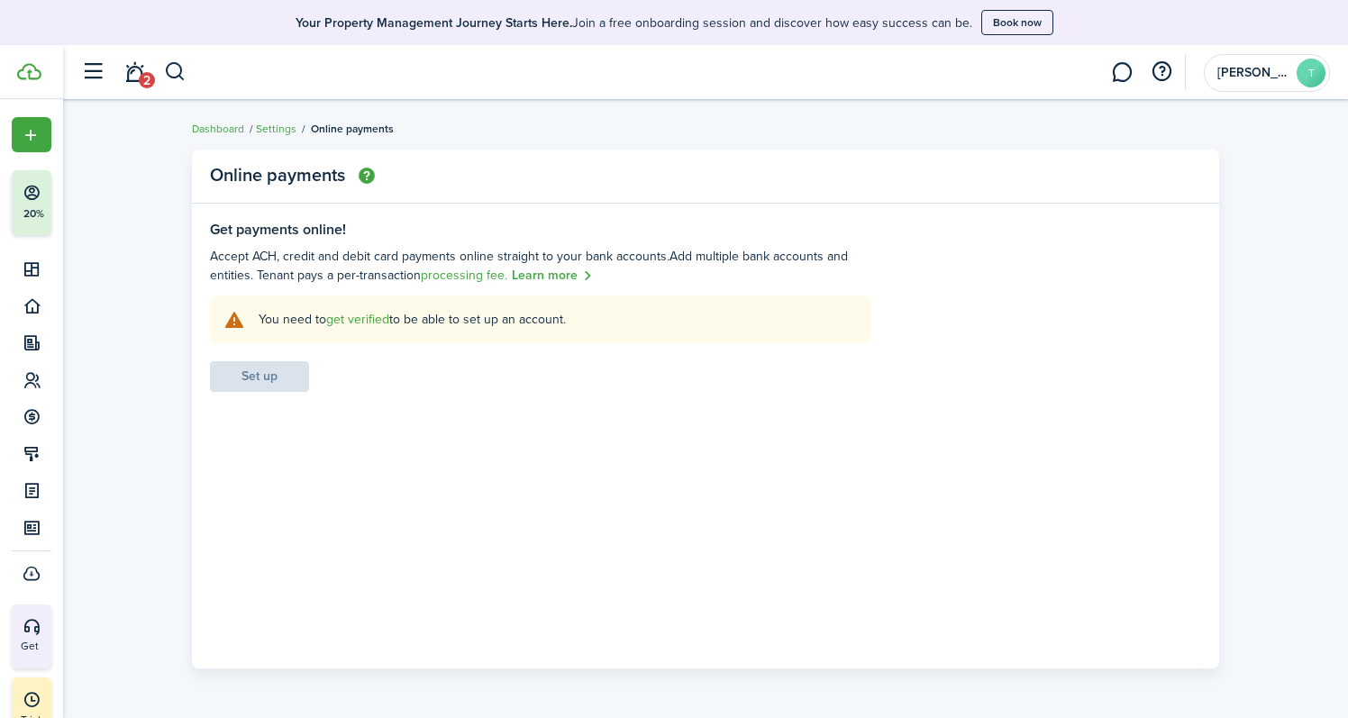
click at [374, 323] on link "get verified" at bounding box center [357, 319] width 63 height 19
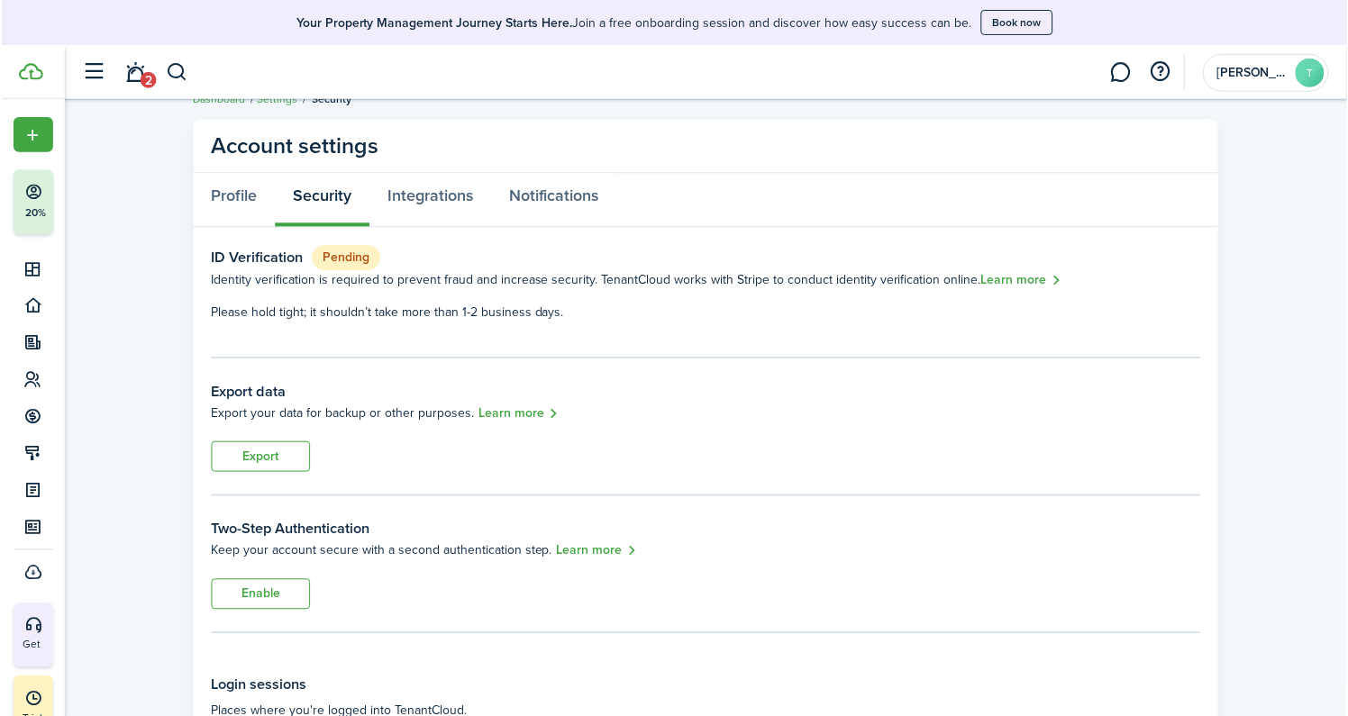
scroll to position [29, 0]
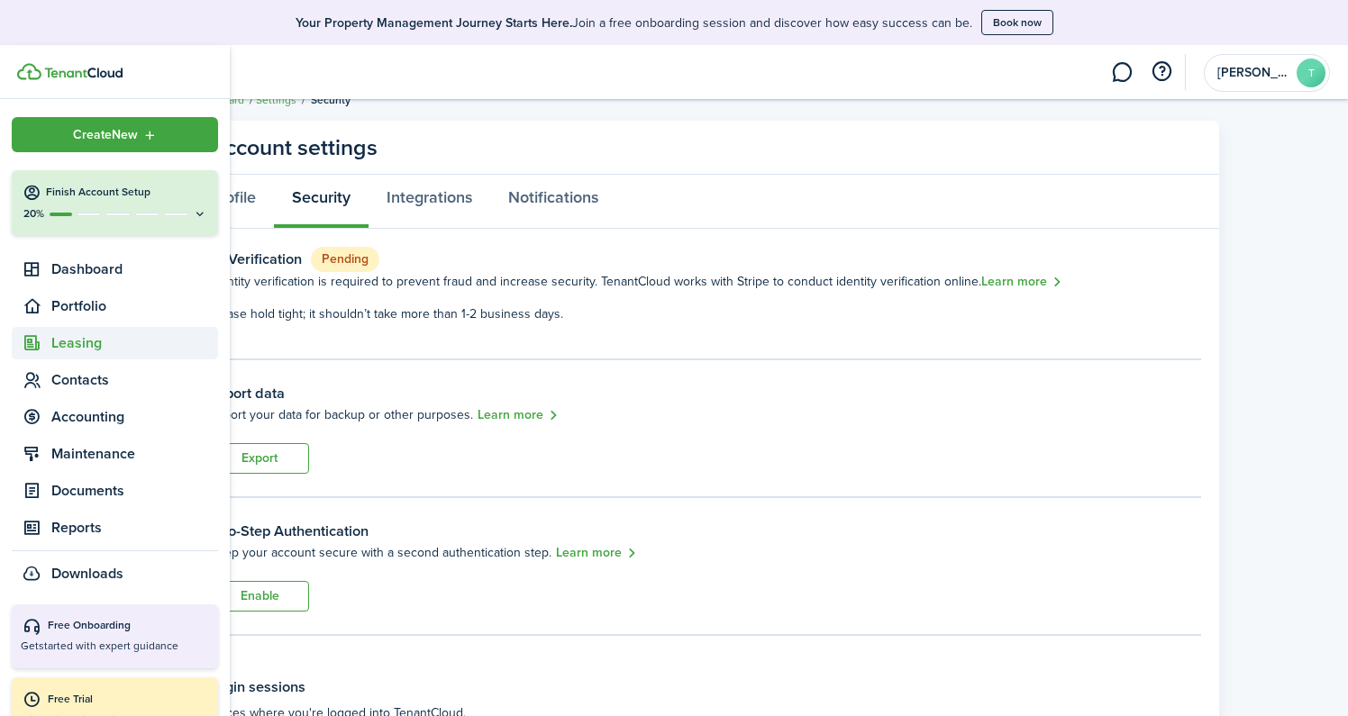
click at [72, 346] on span "Leasing" at bounding box center [134, 343] width 167 height 22
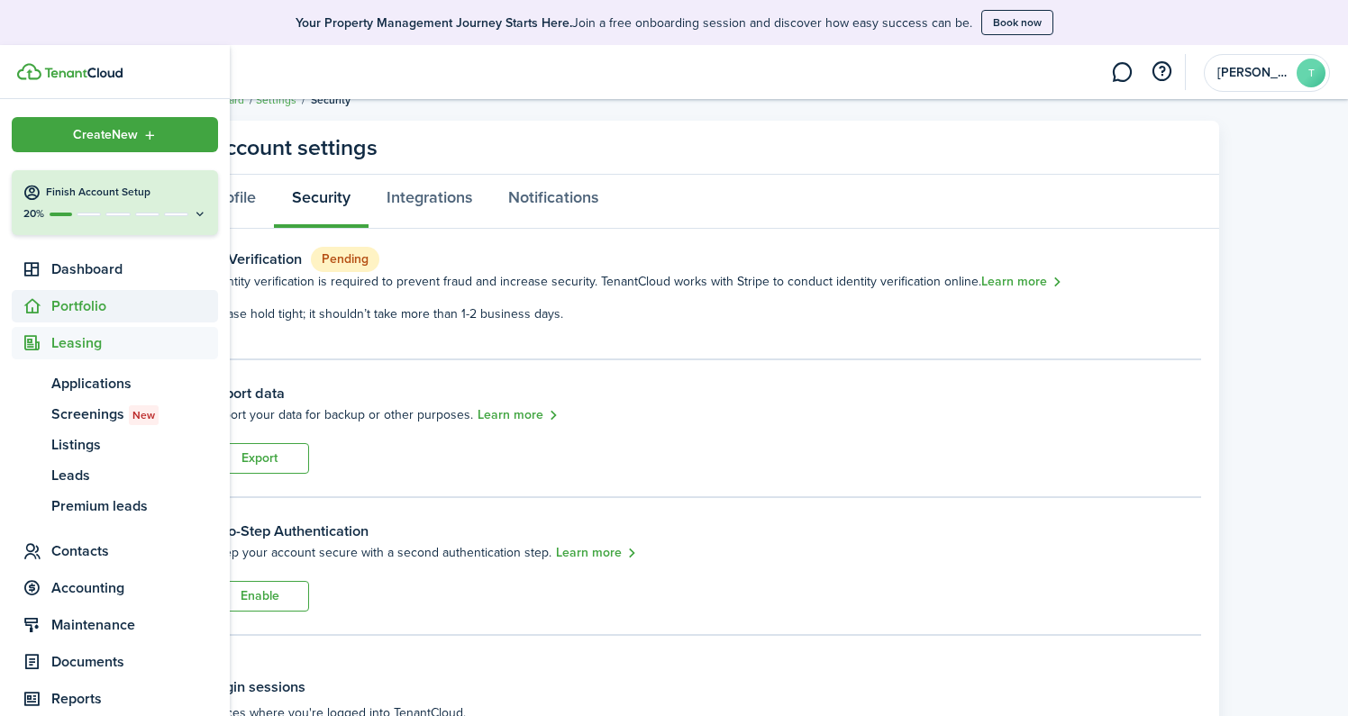
click at [73, 309] on span "Portfolio" at bounding box center [134, 307] width 167 height 22
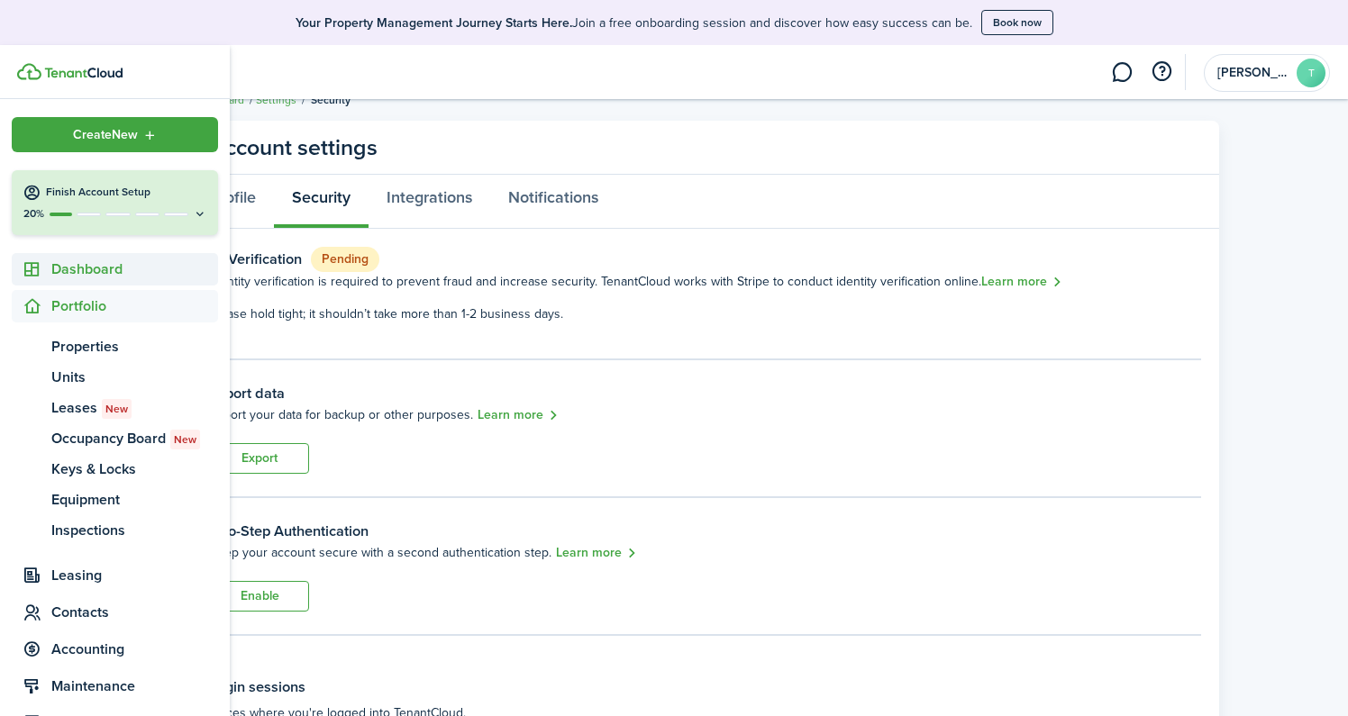
click at [87, 267] on span "Dashboard" at bounding box center [134, 270] width 167 height 22
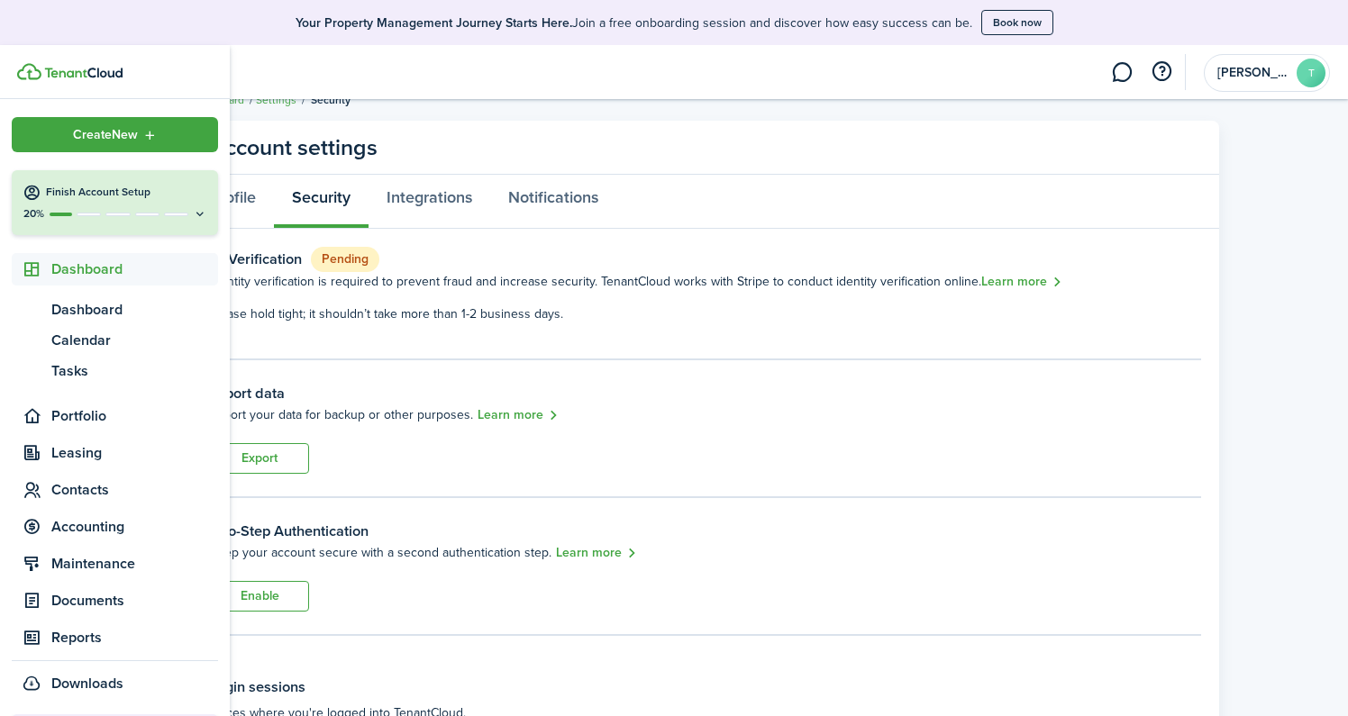
scroll to position [0, 0]
click at [100, 307] on span "Dashboard" at bounding box center [134, 310] width 167 height 22
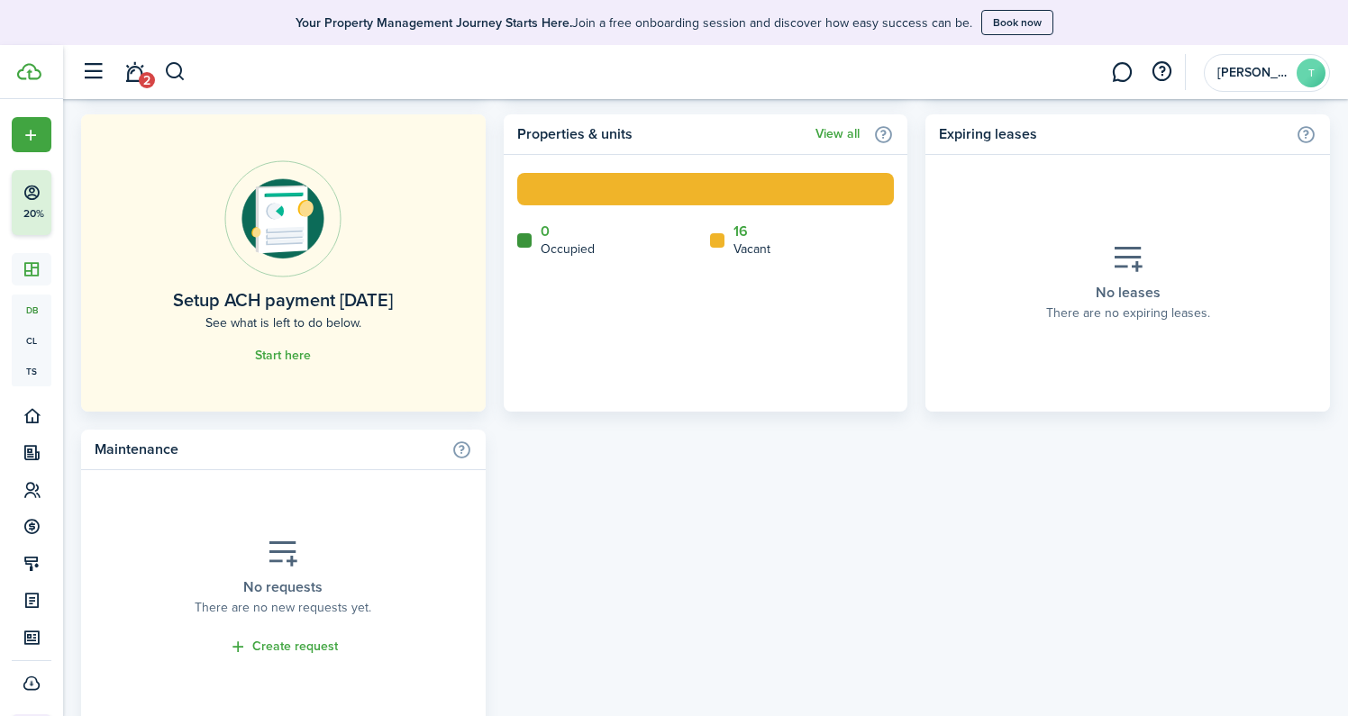
scroll to position [1073, 0]
click at [276, 358] on link "Start here" at bounding box center [283, 355] width 56 height 14
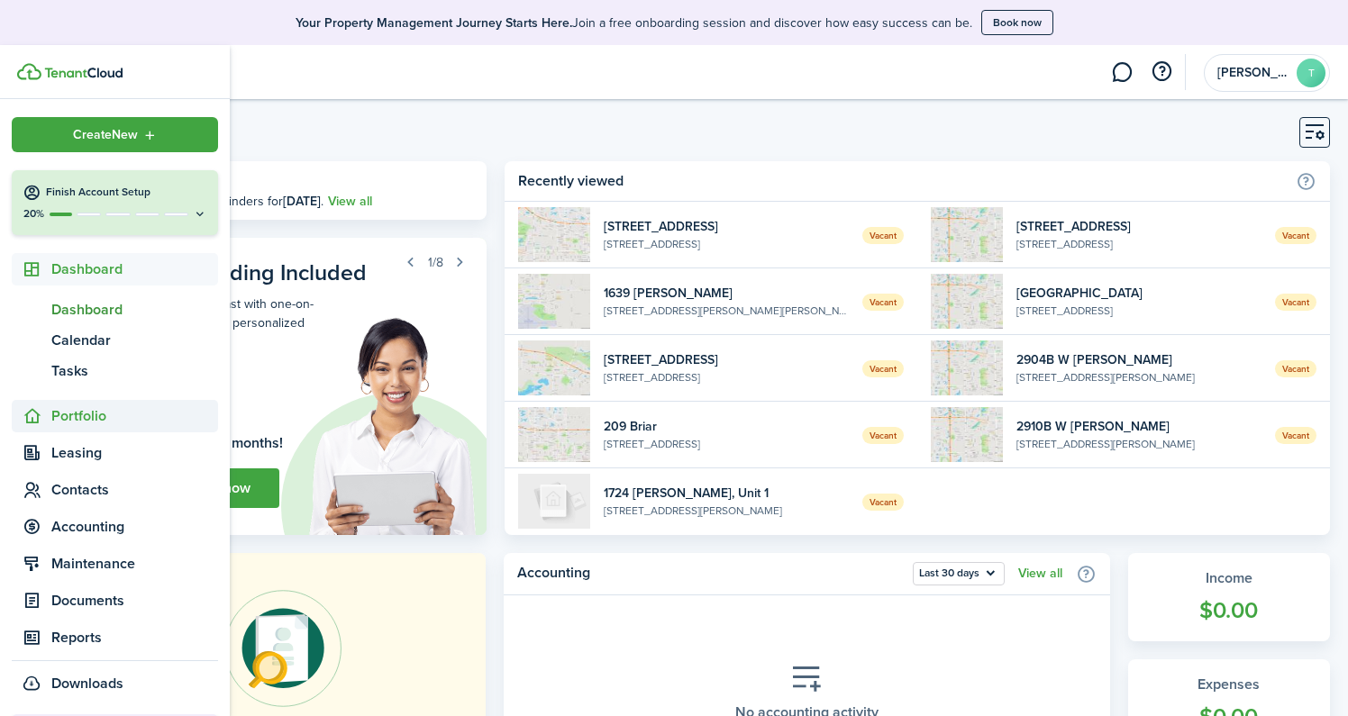
click at [96, 426] on span "Portfolio" at bounding box center [134, 416] width 167 height 22
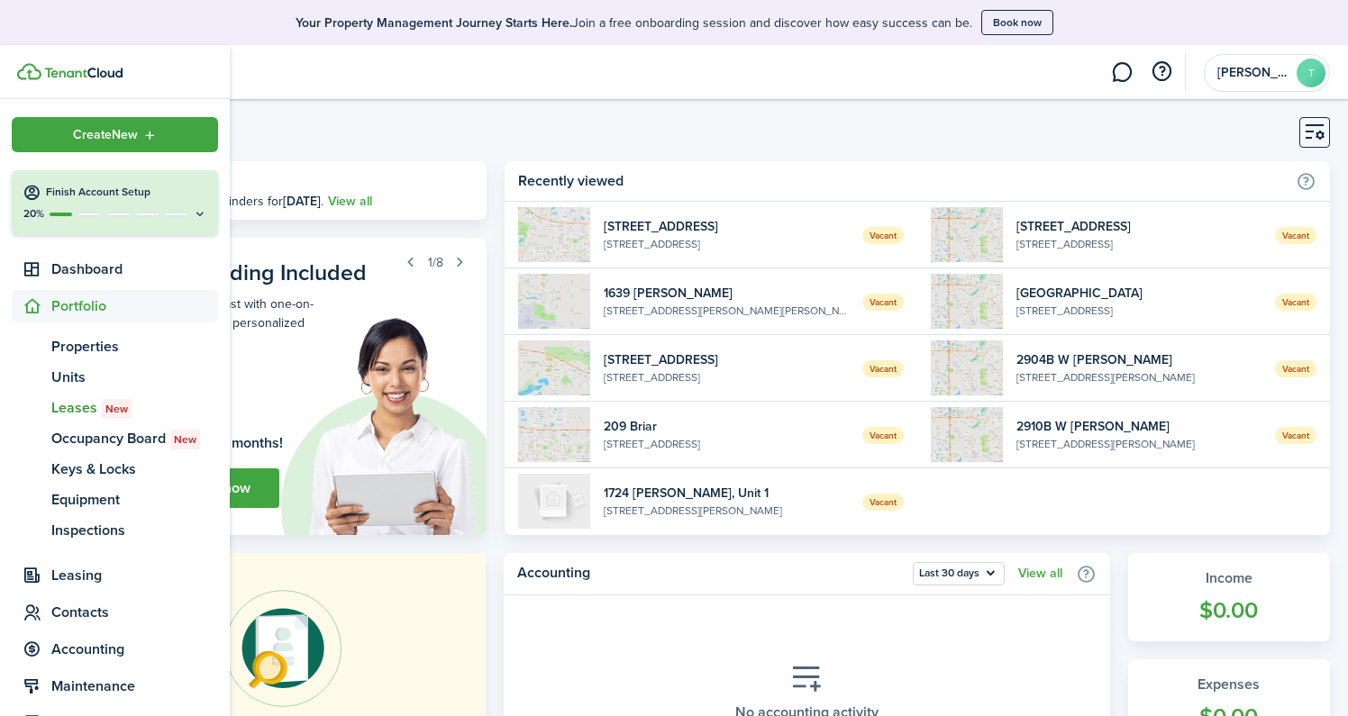
click at [74, 414] on span "Leases New" at bounding box center [134, 408] width 167 height 22
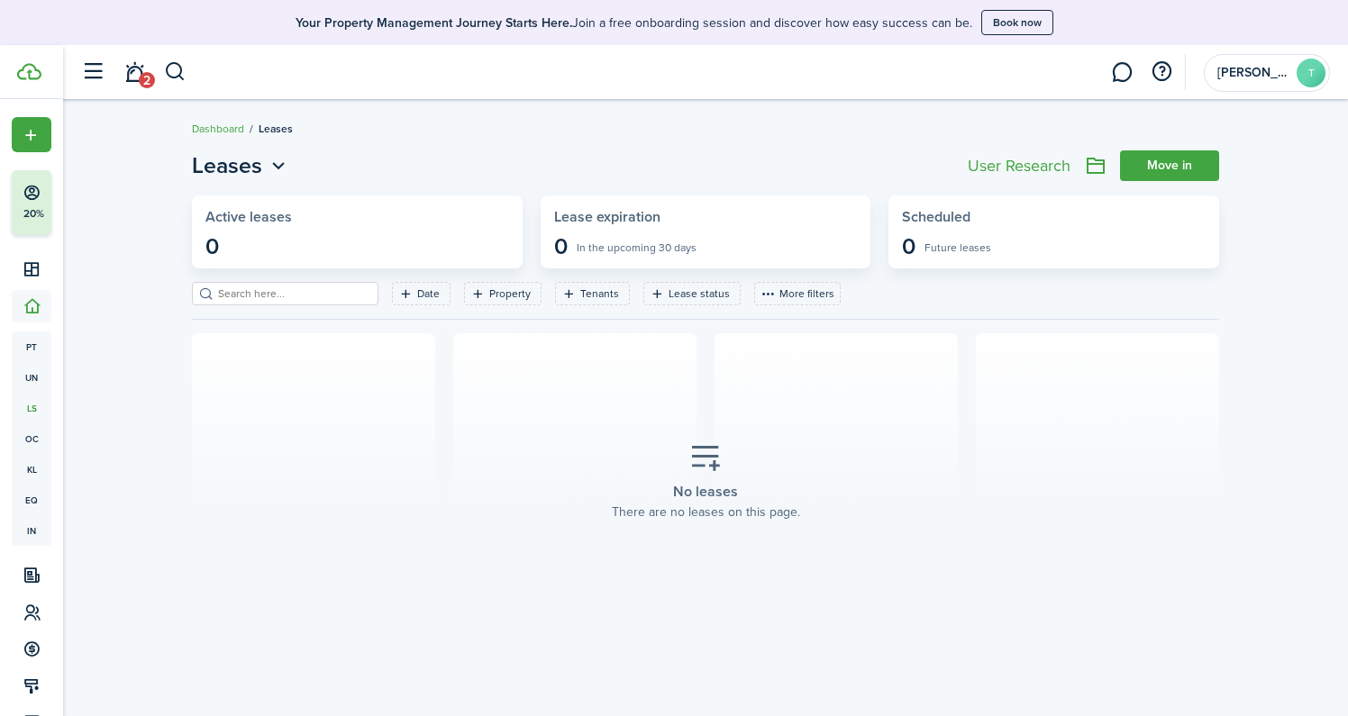
click at [1167, 167] on link "Move in" at bounding box center [1169, 165] width 99 height 31
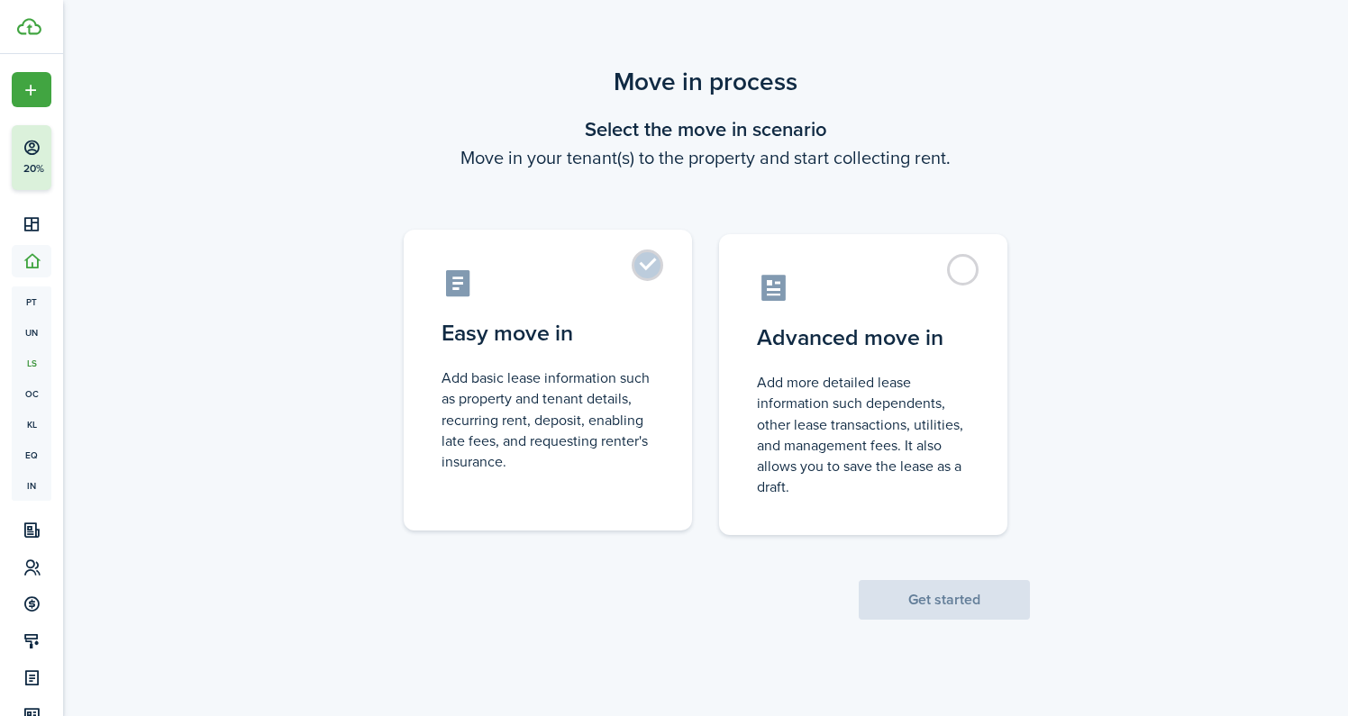
click at [573, 324] on control-radio-card-title "Easy move in" at bounding box center [548, 333] width 213 height 32
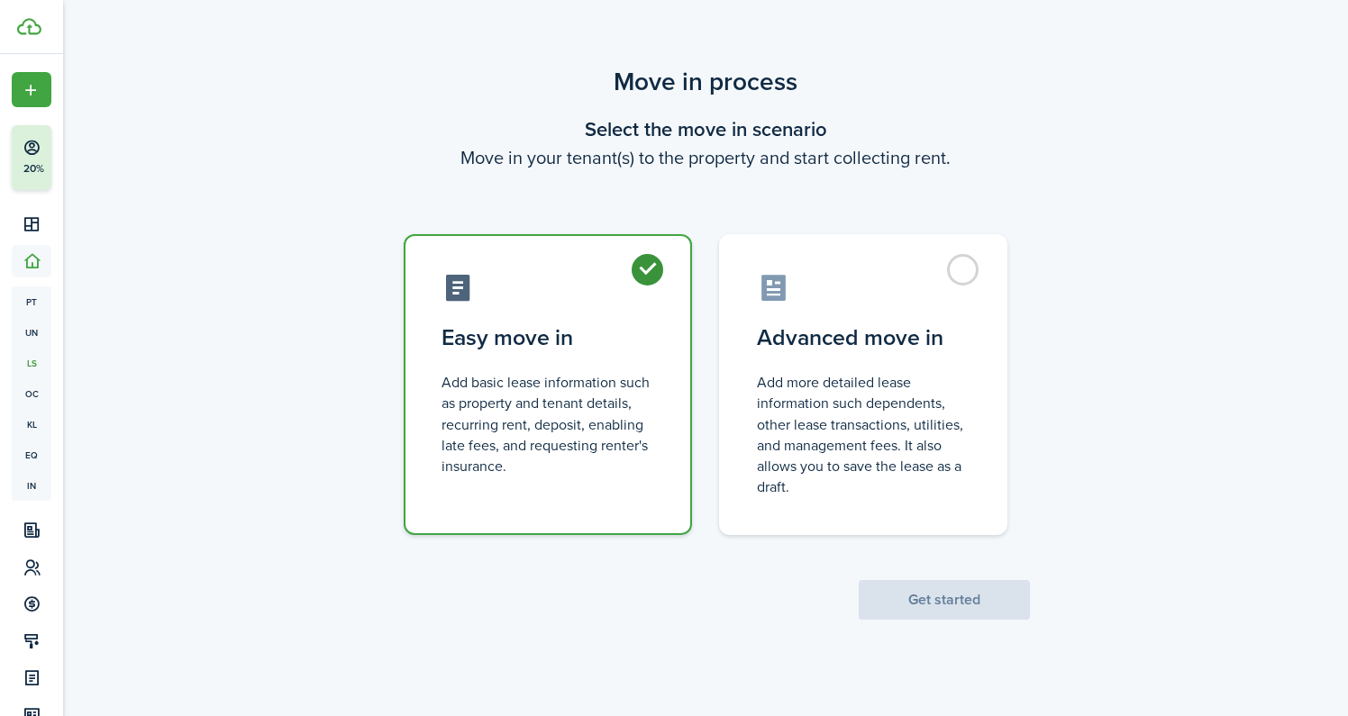
radio input "true"
click at [961, 601] on button "Get started" at bounding box center [944, 600] width 171 height 40
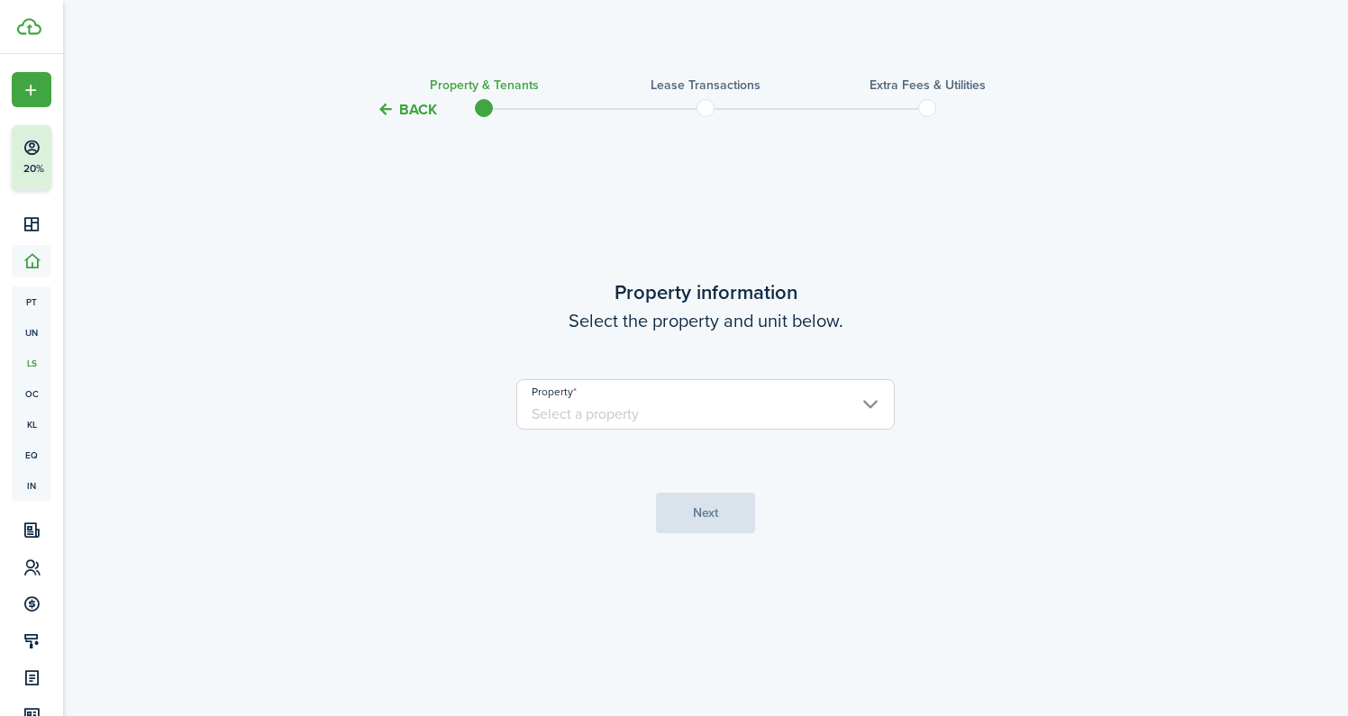
click at [594, 408] on input "Property" at bounding box center [705, 404] width 378 height 50
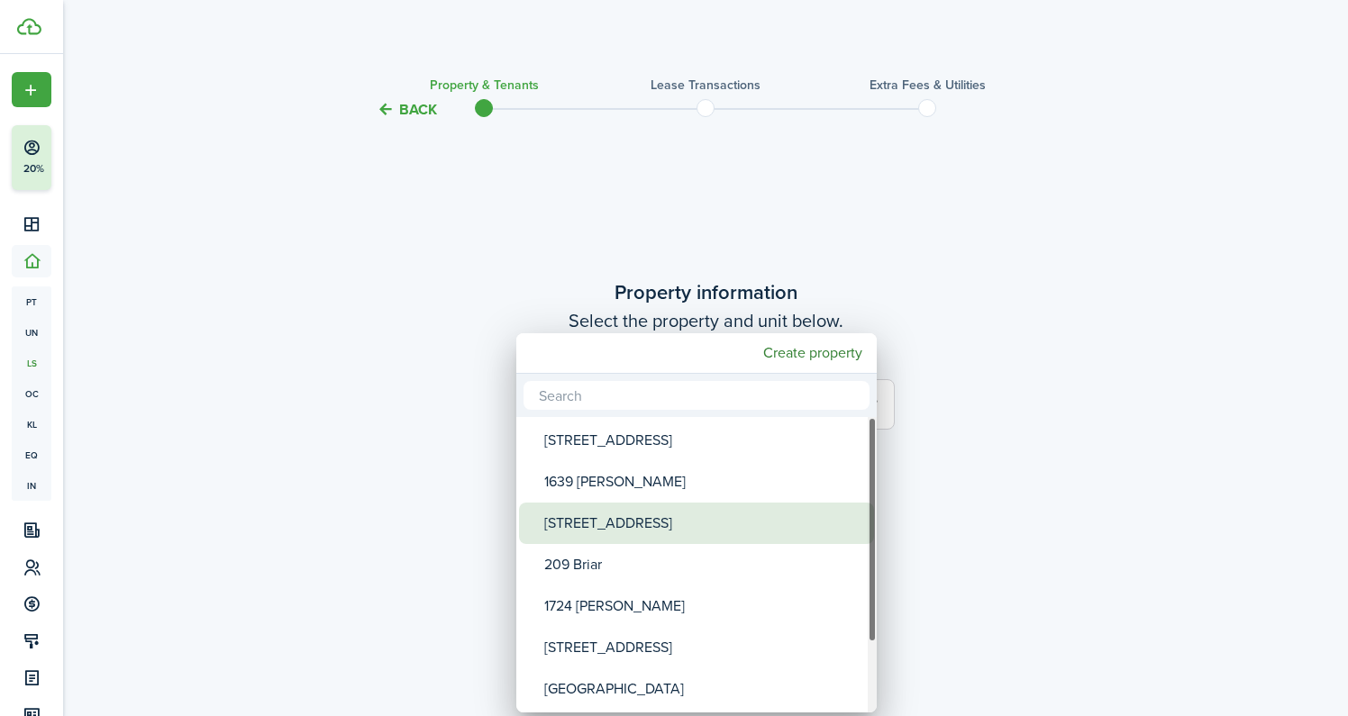
click at [590, 533] on div "[STREET_ADDRESS]" at bounding box center [703, 523] width 319 height 41
type input "[STREET_ADDRESS]"
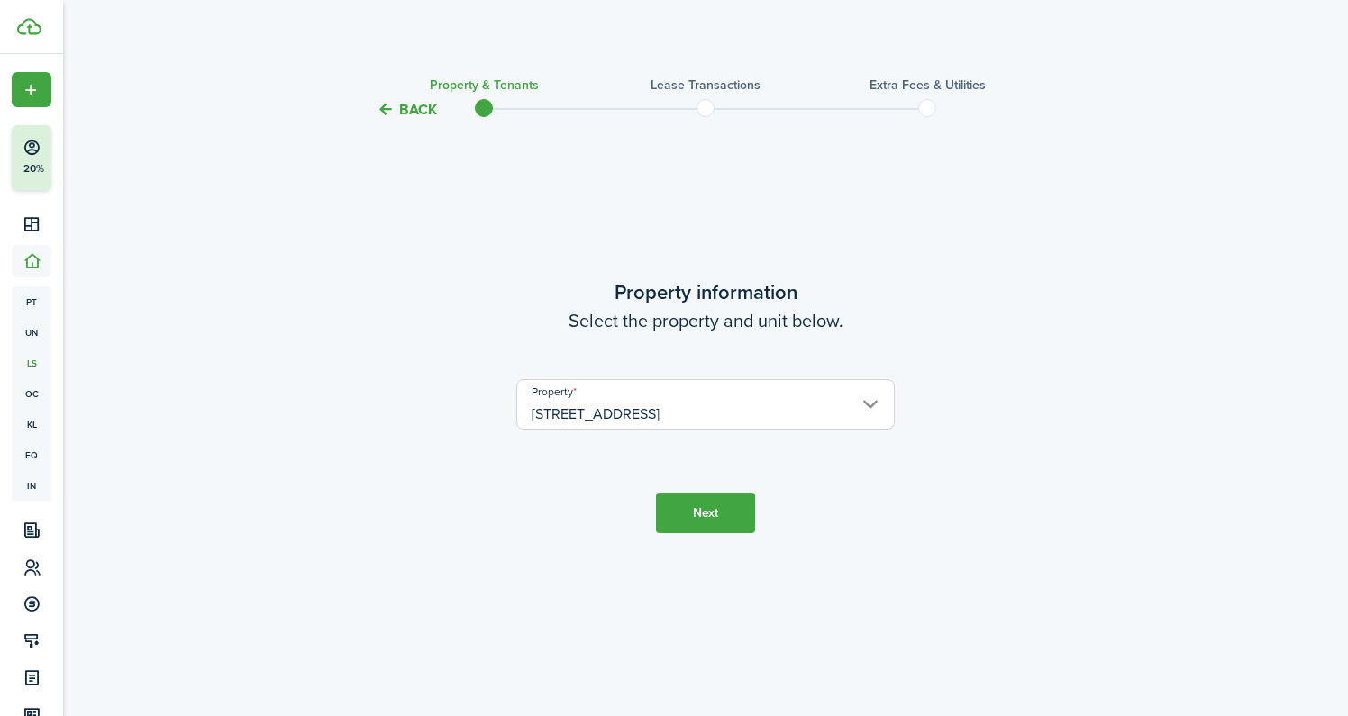
click at [718, 505] on button "Next" at bounding box center [705, 513] width 99 height 41
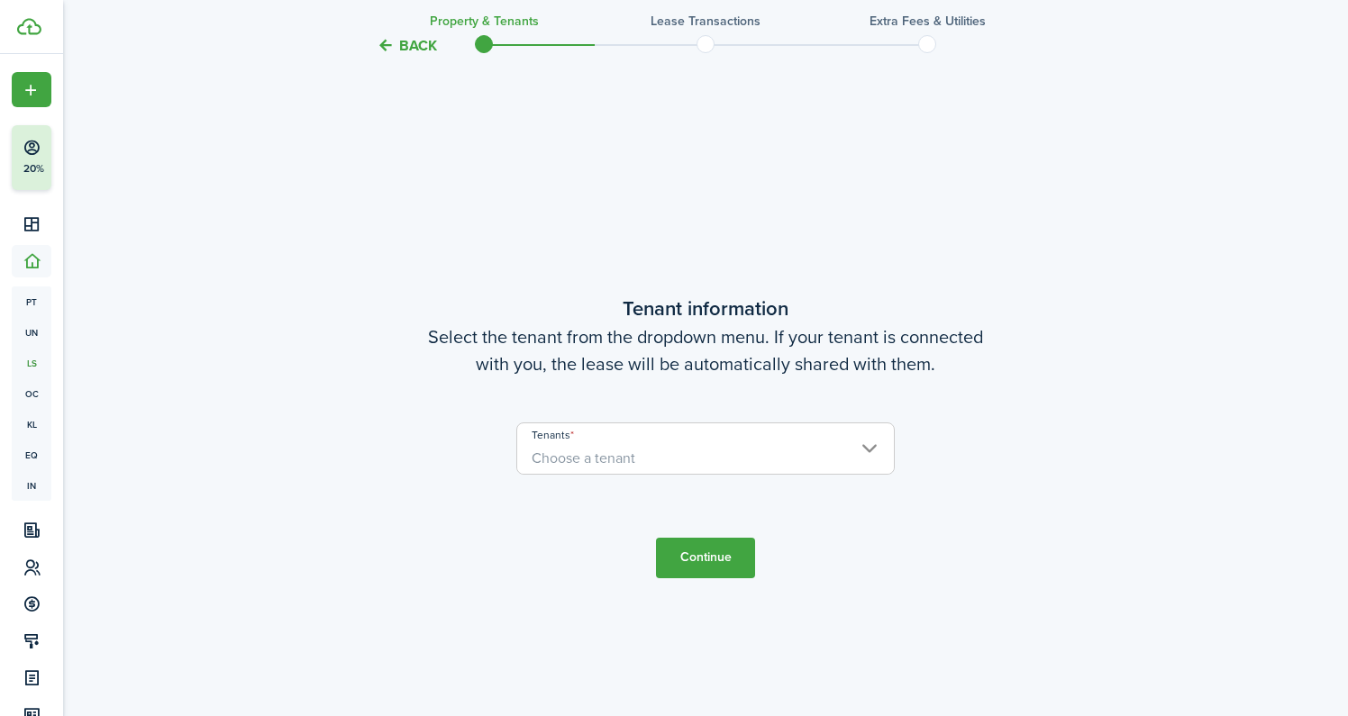
scroll to position [596, 0]
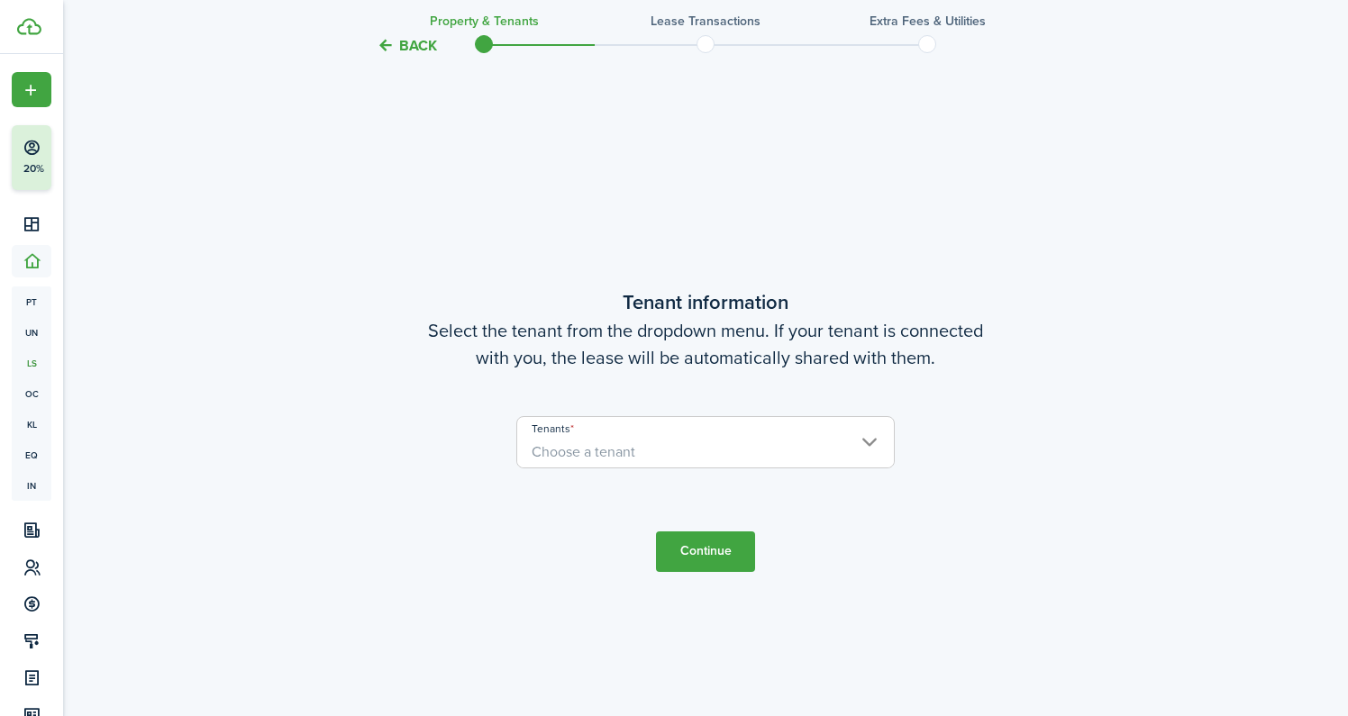
click at [589, 452] on span "Choose a tenant" at bounding box center [584, 452] width 104 height 21
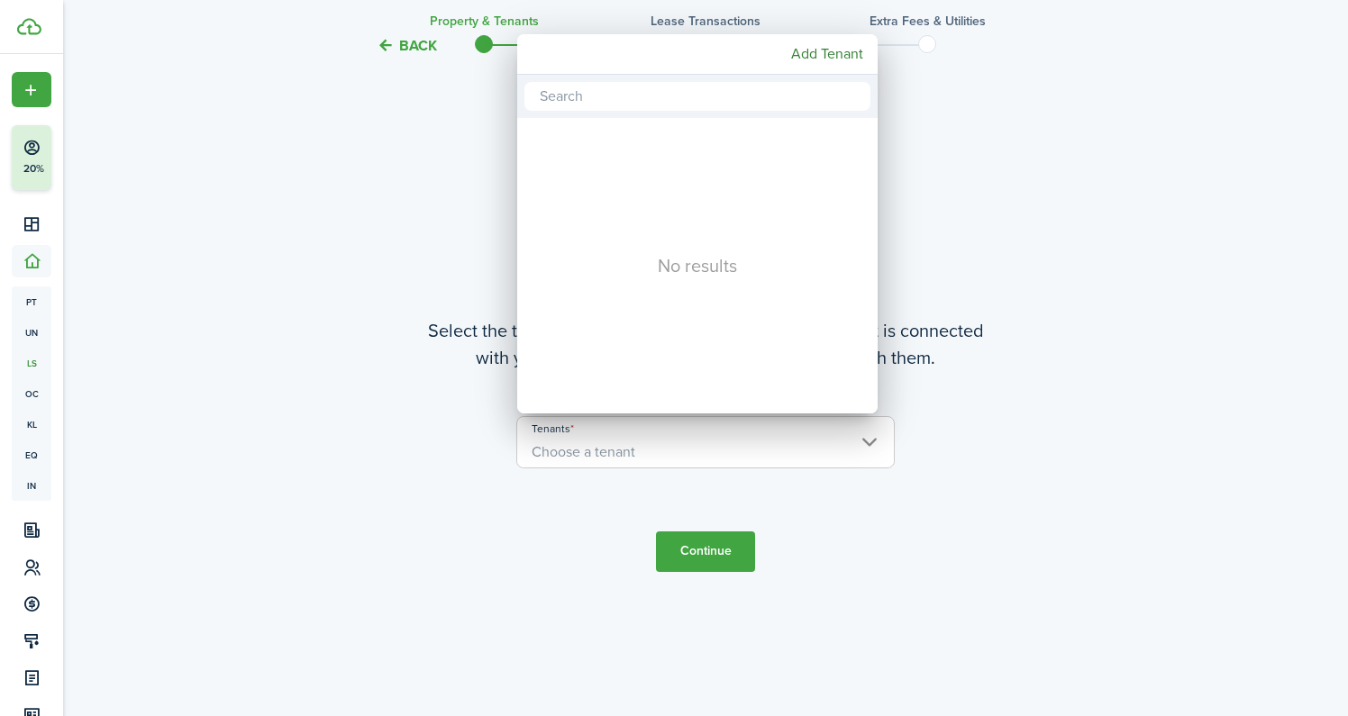
click at [431, 311] on div at bounding box center [674, 358] width 1636 height 1005
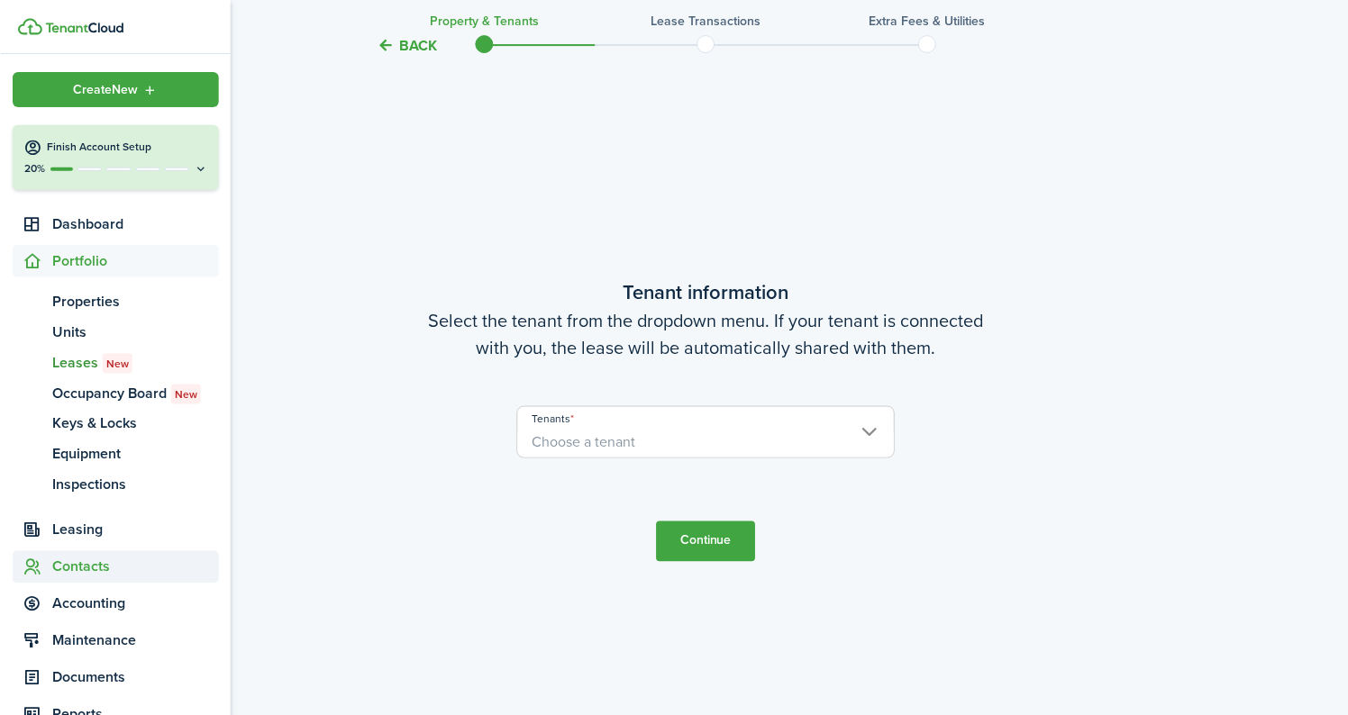
scroll to position [605, 0]
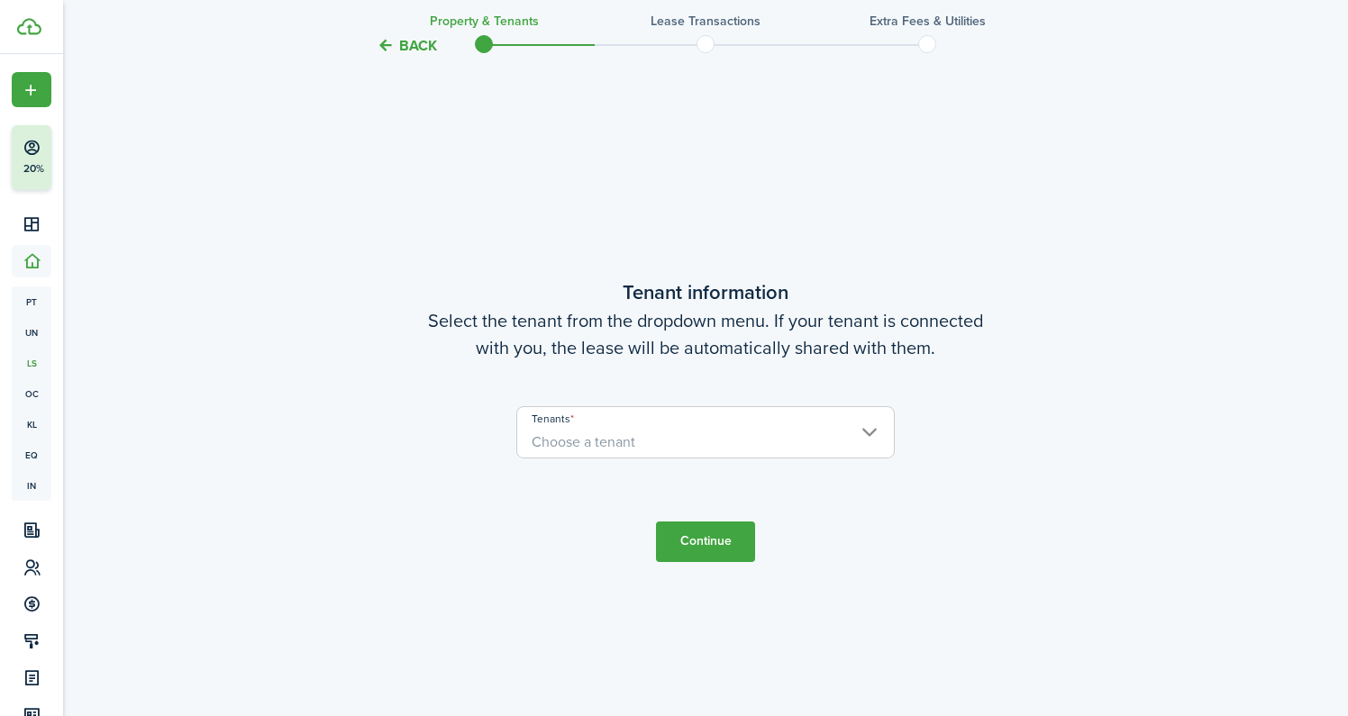
click at [686, 460] on user-client-select "Tenants Choose a tenant" at bounding box center [705, 441] width 378 height 70
click at [679, 430] on span "Choose a tenant" at bounding box center [705, 442] width 377 height 31
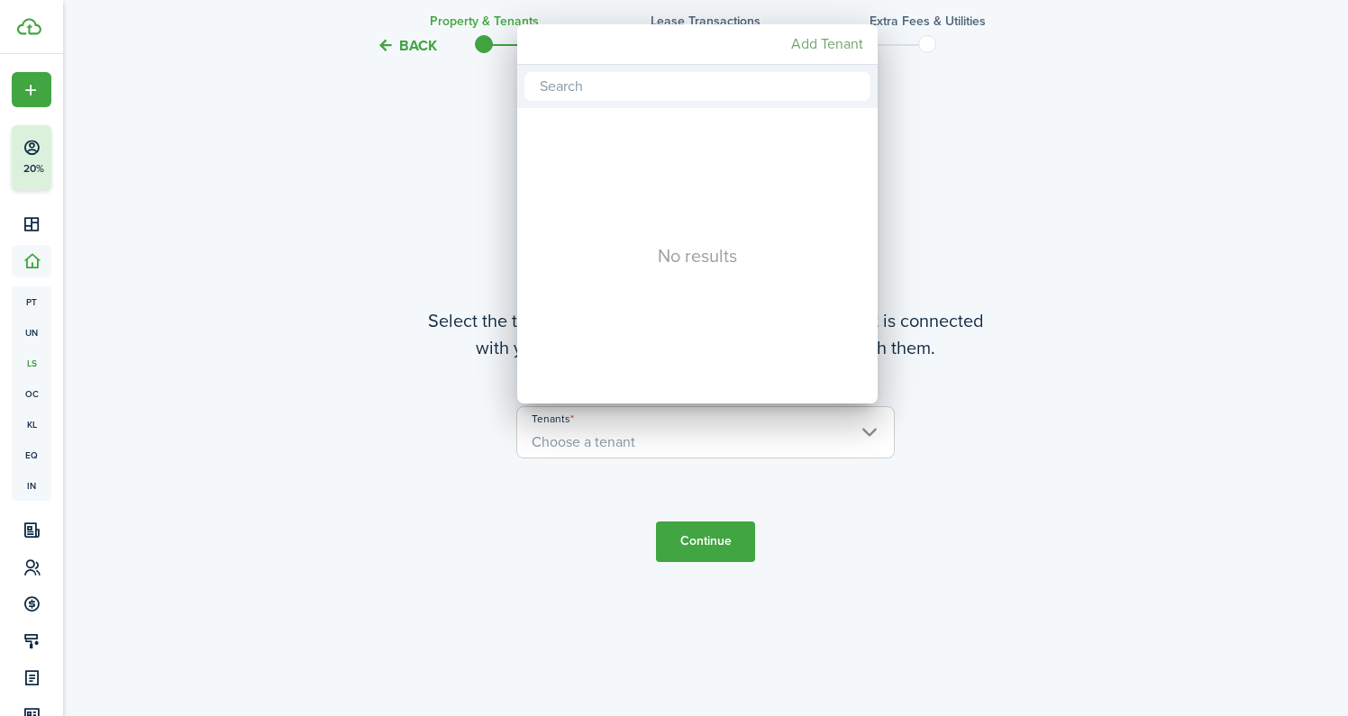
click at [833, 38] on mbsc-button "Add Tenant" at bounding box center [827, 44] width 86 height 32
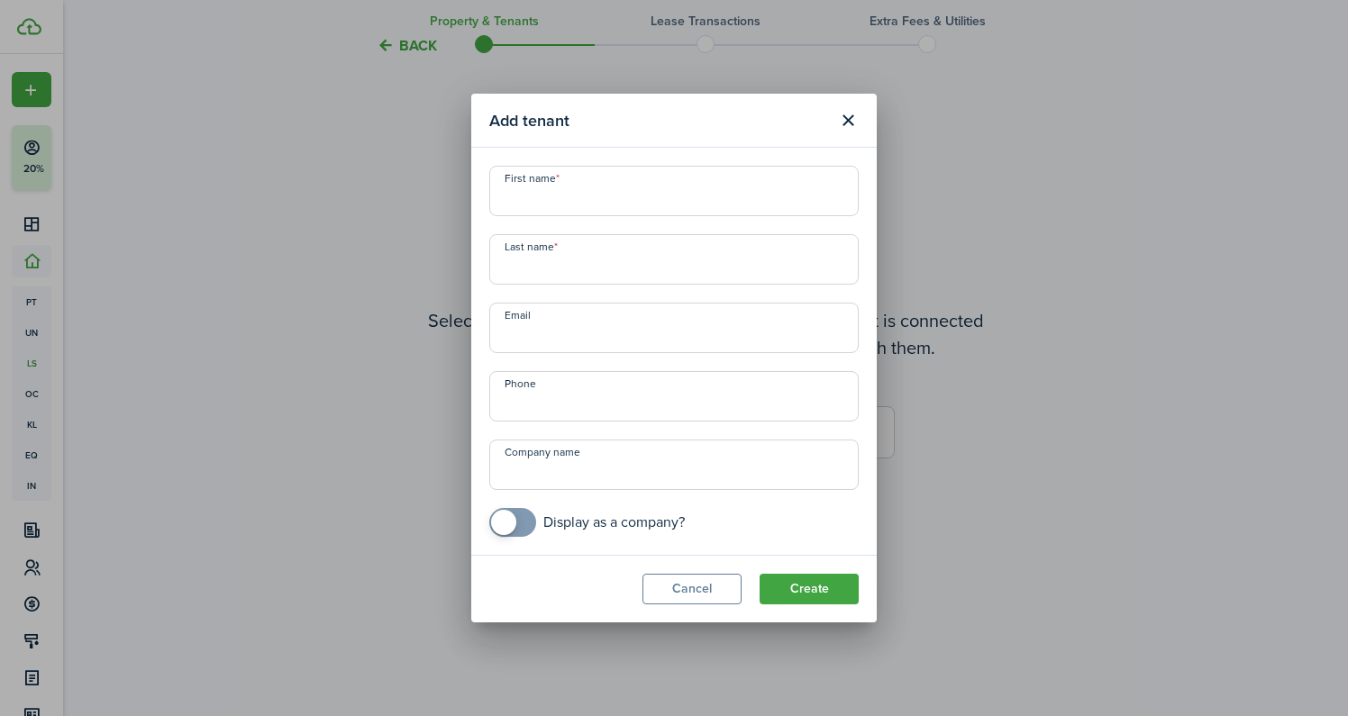
click at [847, 126] on button "Close modal" at bounding box center [848, 120] width 31 height 31
